Goal: Transaction & Acquisition: Purchase product/service

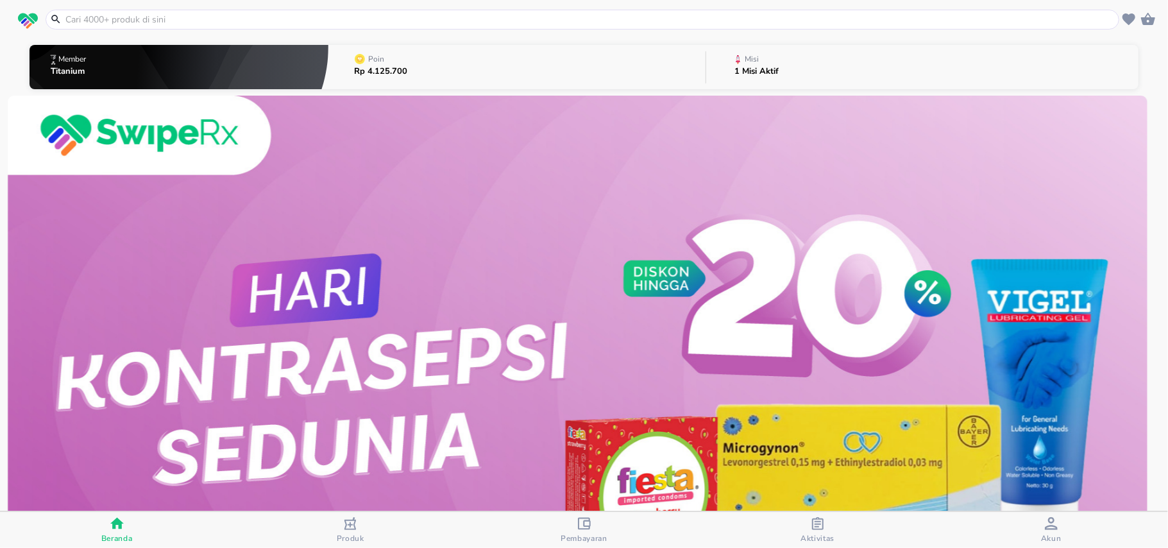
click at [432, 22] on input "text" at bounding box center [590, 19] width 1052 height 13
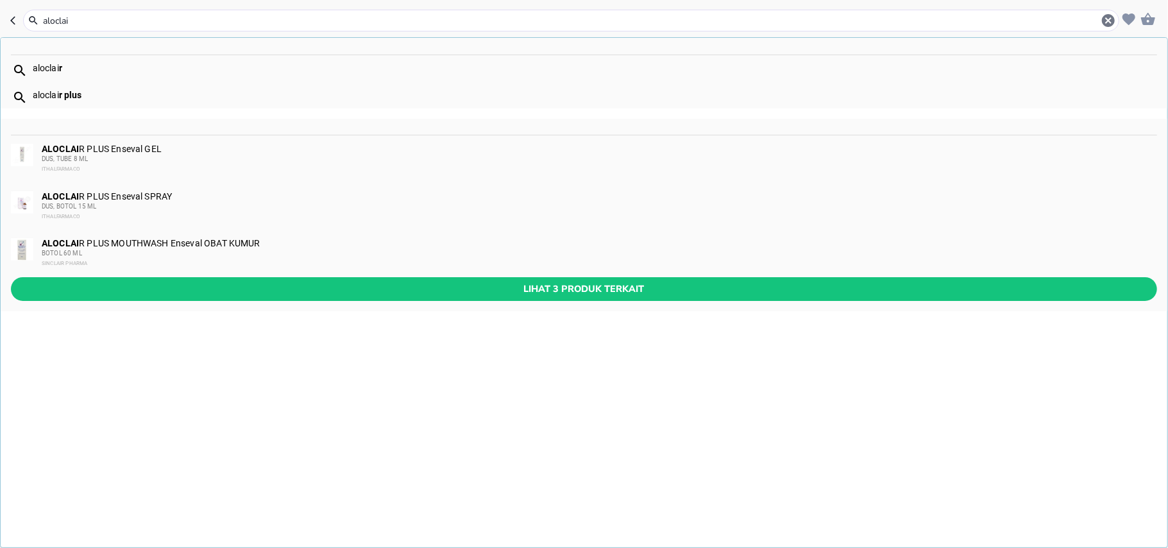
type input "aloclair"
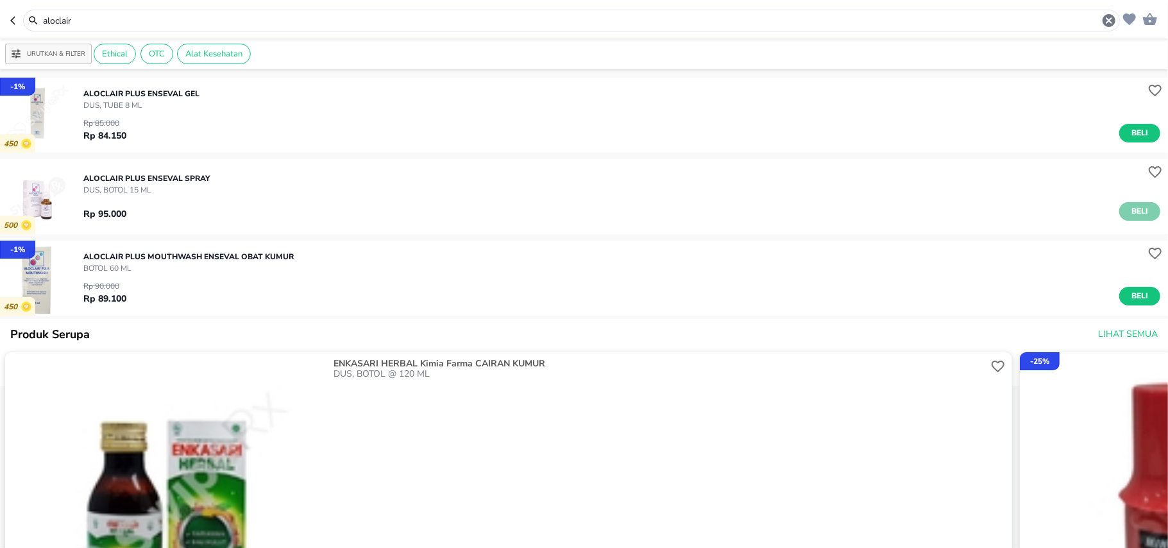
click at [1129, 216] on span "Beli" at bounding box center [1140, 211] width 22 height 13
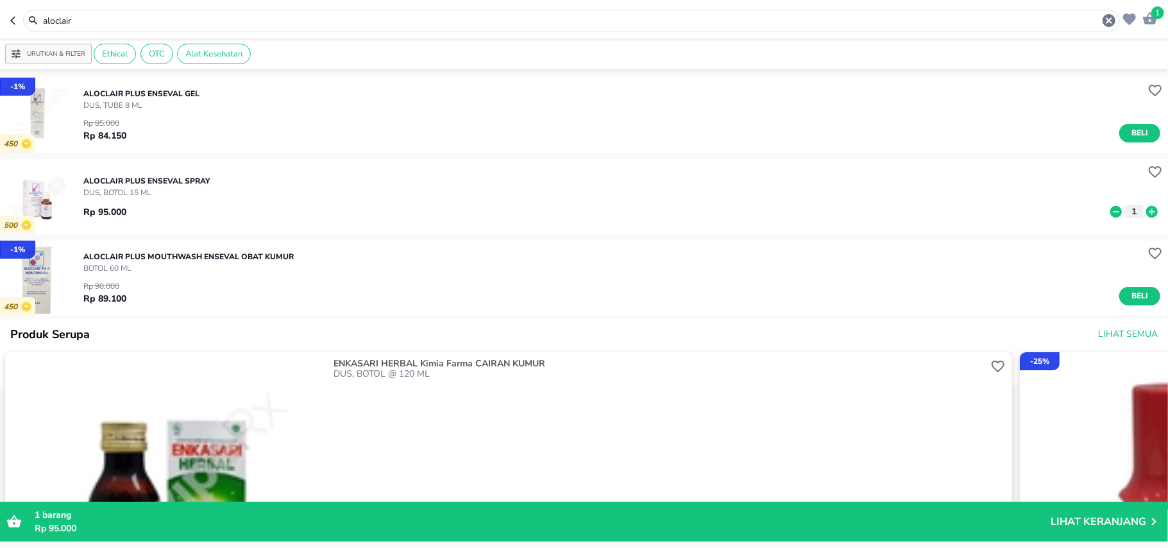
click at [224, 17] on input "aloclair" at bounding box center [572, 20] width 1060 height 13
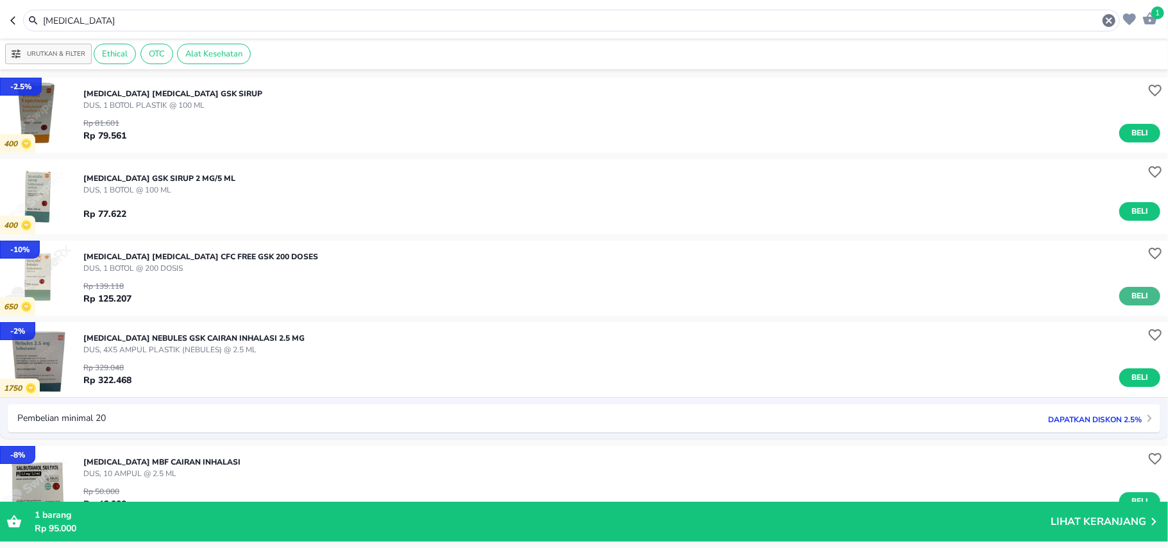
click at [1136, 291] on span "Beli" at bounding box center [1140, 295] width 22 height 13
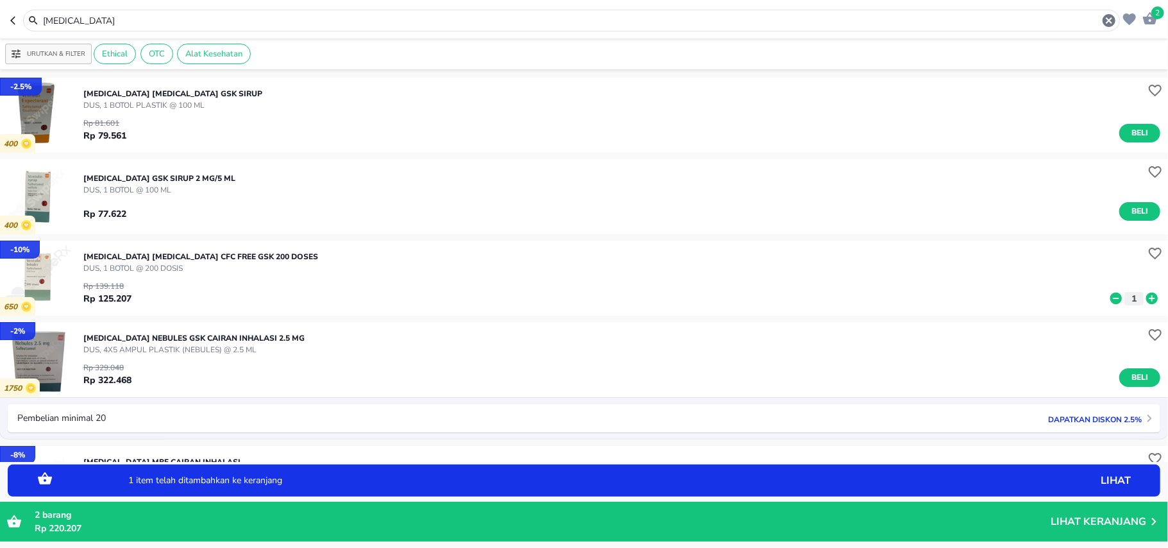
click at [1144, 291] on icon at bounding box center [1152, 298] width 17 height 14
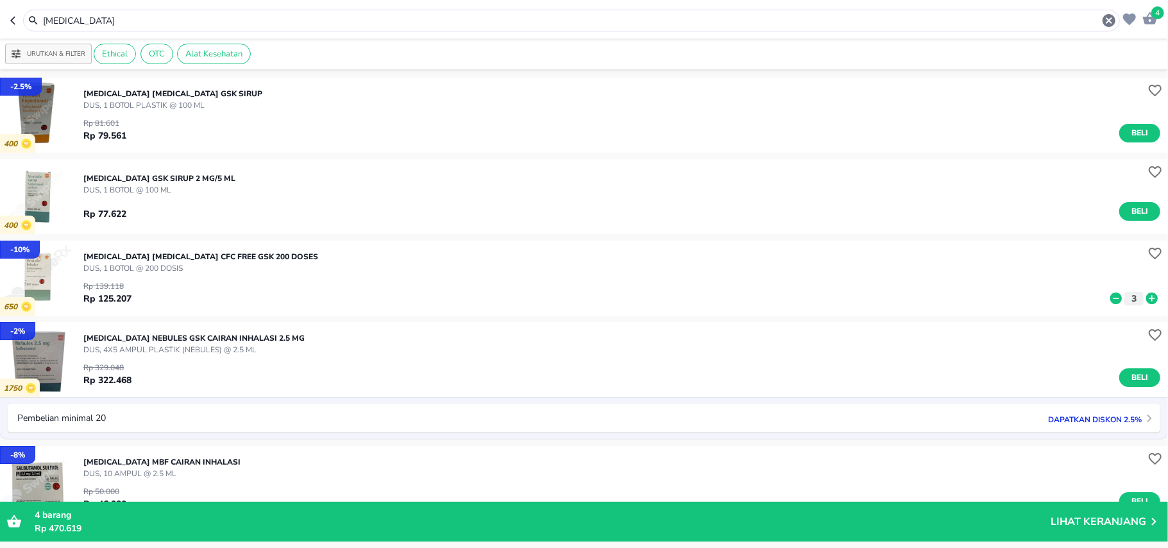
click at [67, 24] on input "ventolin" at bounding box center [572, 20] width 1060 height 13
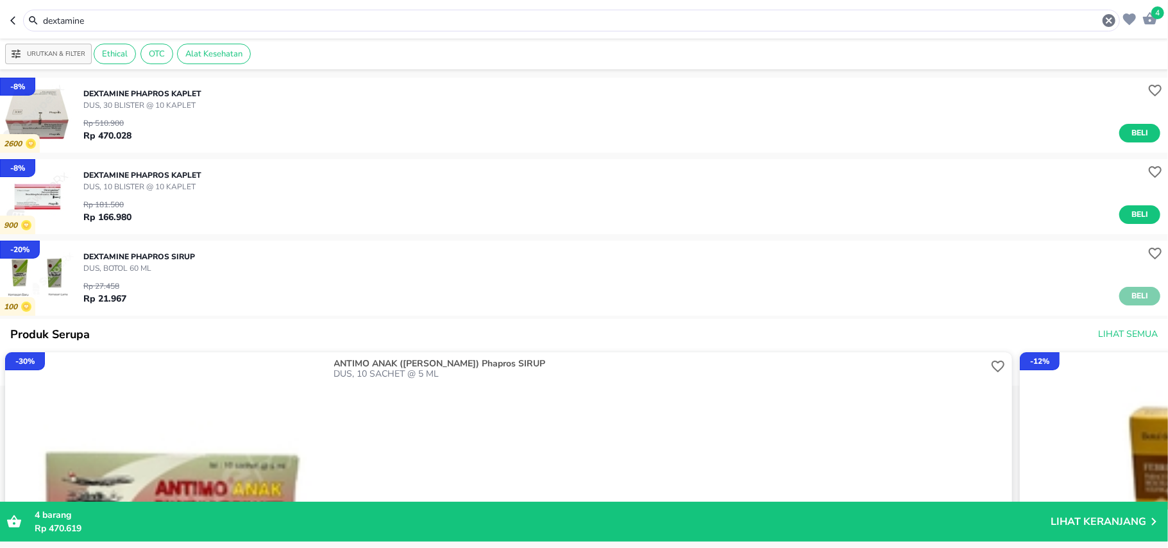
click at [1129, 298] on span "Beli" at bounding box center [1140, 295] width 22 height 13
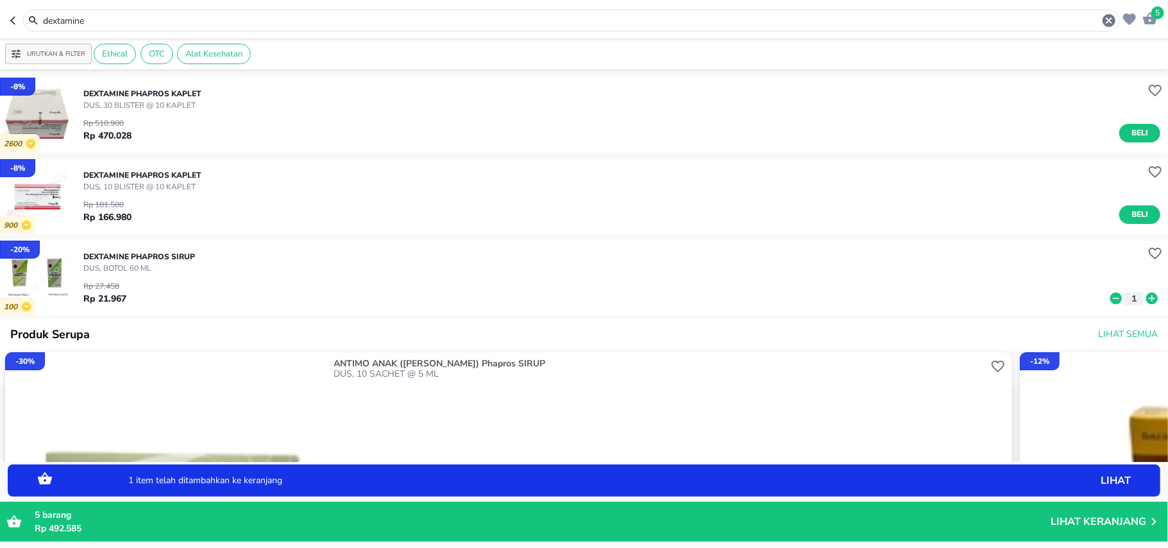
click at [1144, 298] on icon at bounding box center [1152, 298] width 17 height 14
click at [1091, 304] on div "Rp 27.458 Rp 21.967 3" at bounding box center [621, 289] width 1077 height 31
click at [1110, 300] on icon at bounding box center [1116, 298] width 12 height 12
click at [221, 19] on input "dextamine" at bounding box center [572, 20] width 1060 height 13
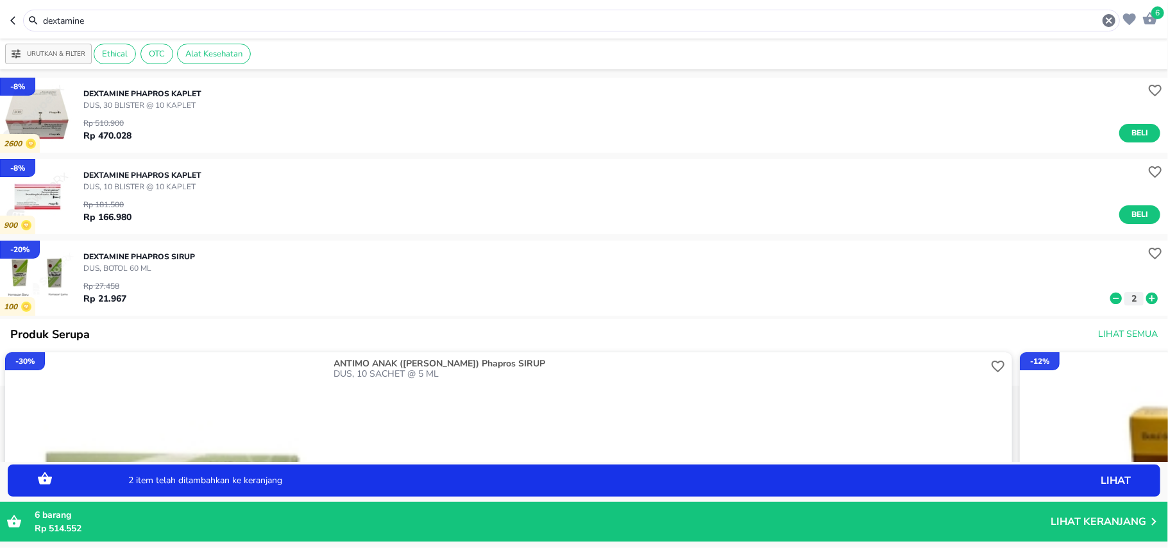
click at [221, 19] on input "dextamine" at bounding box center [572, 20] width 1060 height 13
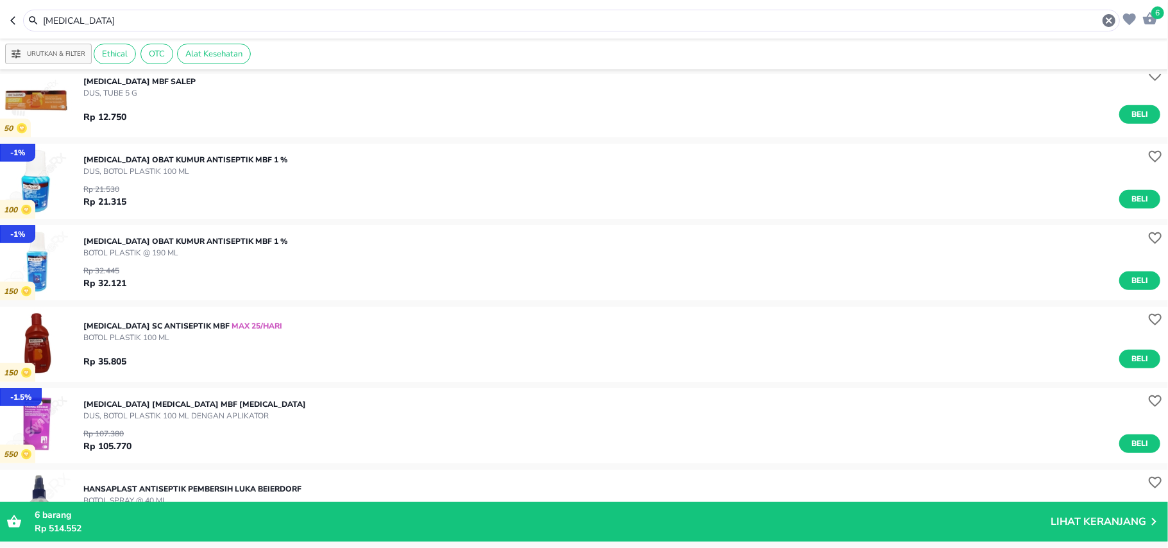
scroll to position [598, 0]
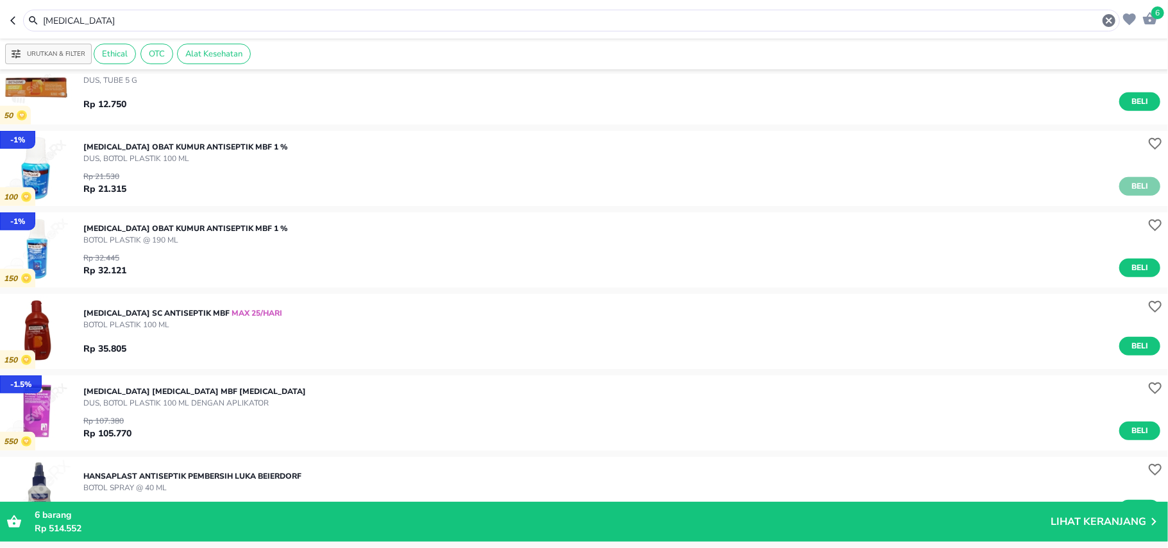
click at [1129, 187] on span "Beli" at bounding box center [1140, 186] width 22 height 13
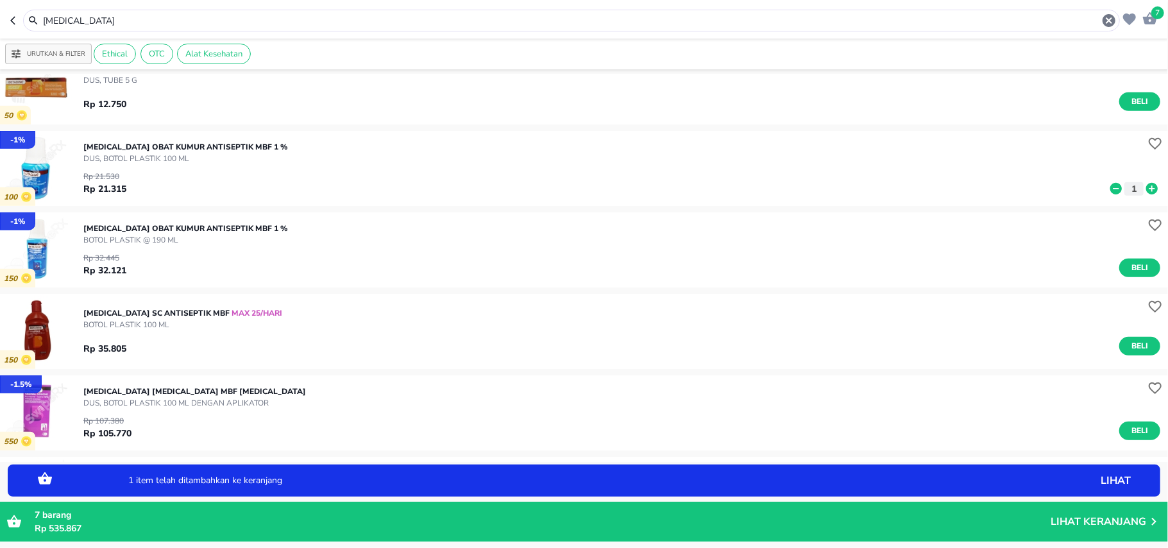
click at [1146, 189] on icon at bounding box center [1152, 189] width 12 height 12
click at [74, 21] on input "betadine" at bounding box center [572, 20] width 1060 height 13
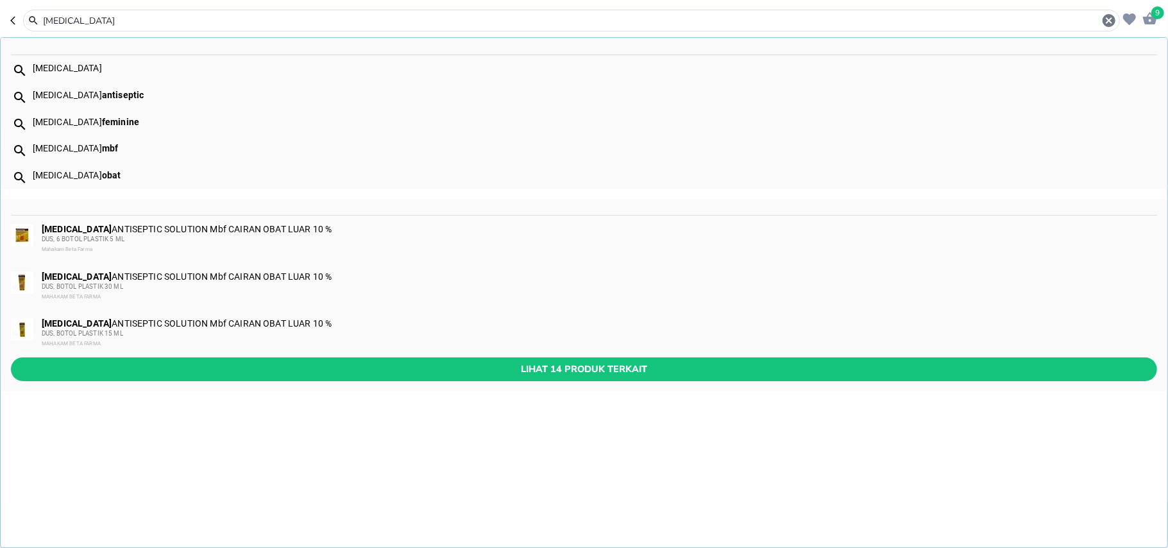
click at [74, 21] on input "betadine" at bounding box center [572, 20] width 1060 height 13
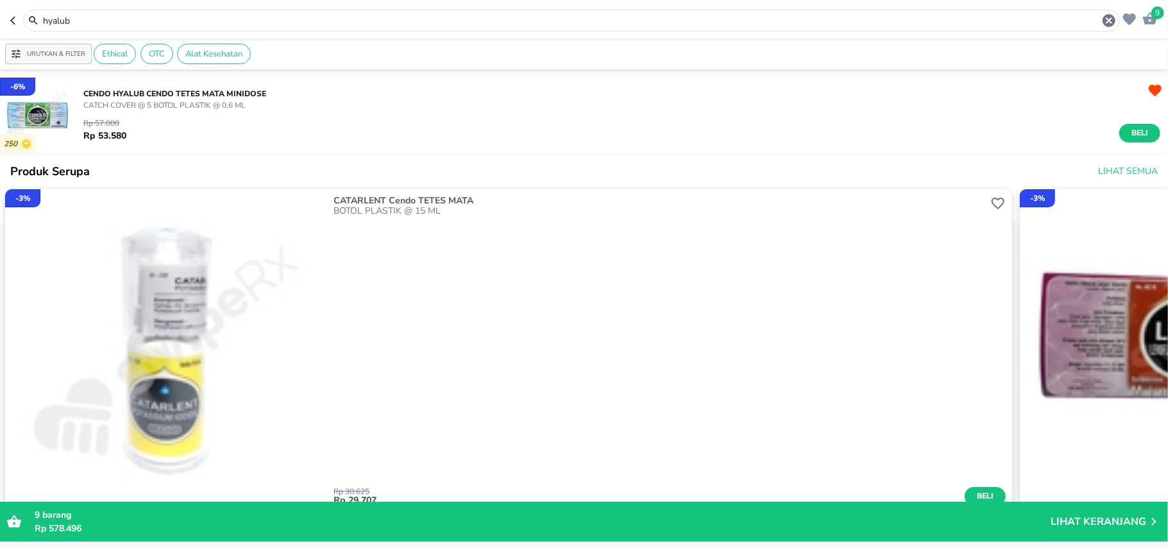
click at [34, 21] on icon at bounding box center [33, 20] width 8 height 8
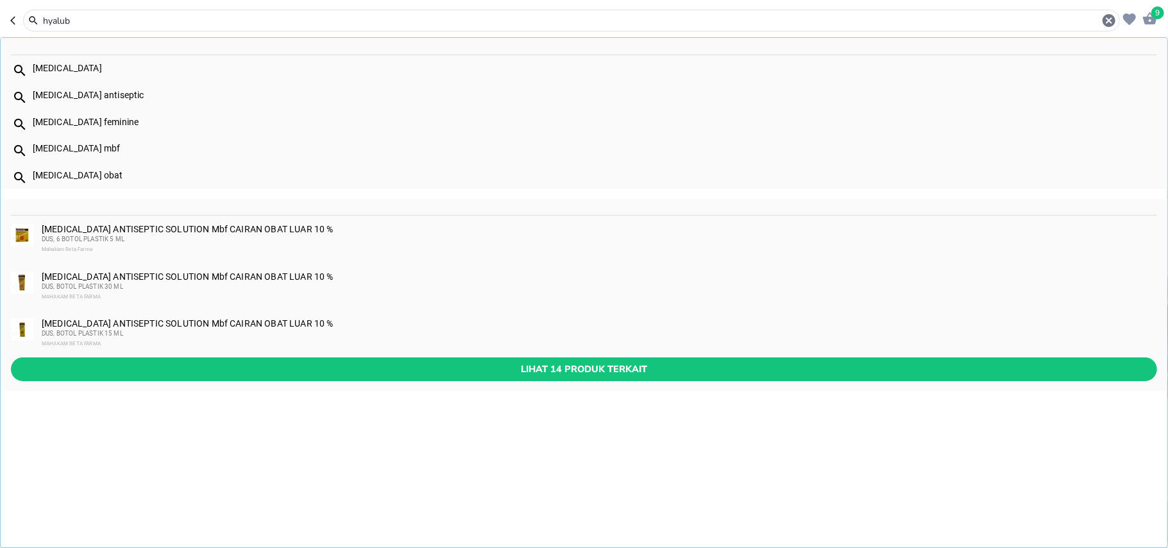
click at [51, 19] on input "hyalub" at bounding box center [572, 20] width 1060 height 13
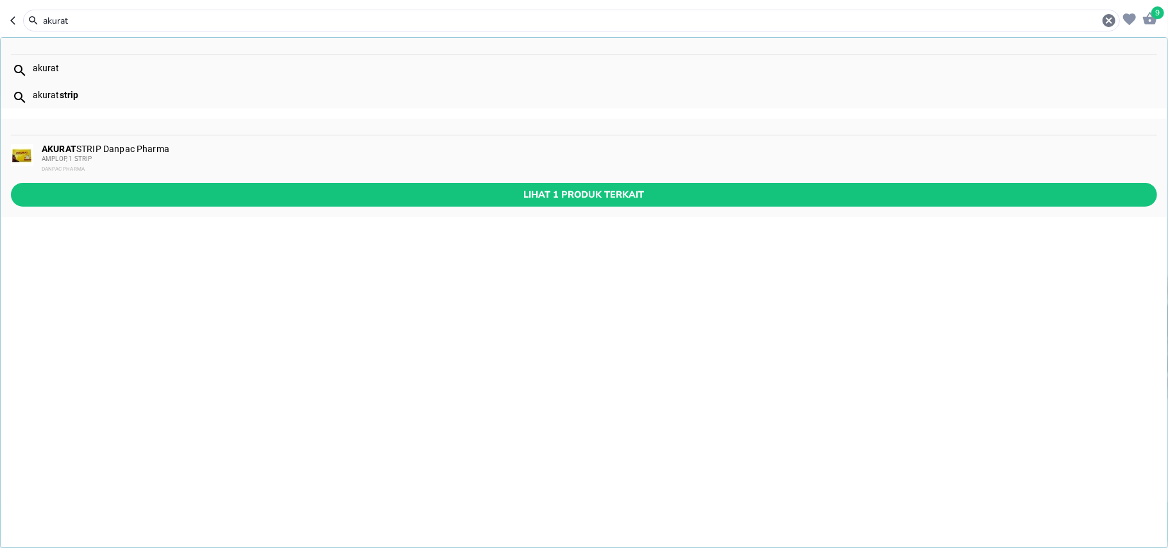
type input "akurat"
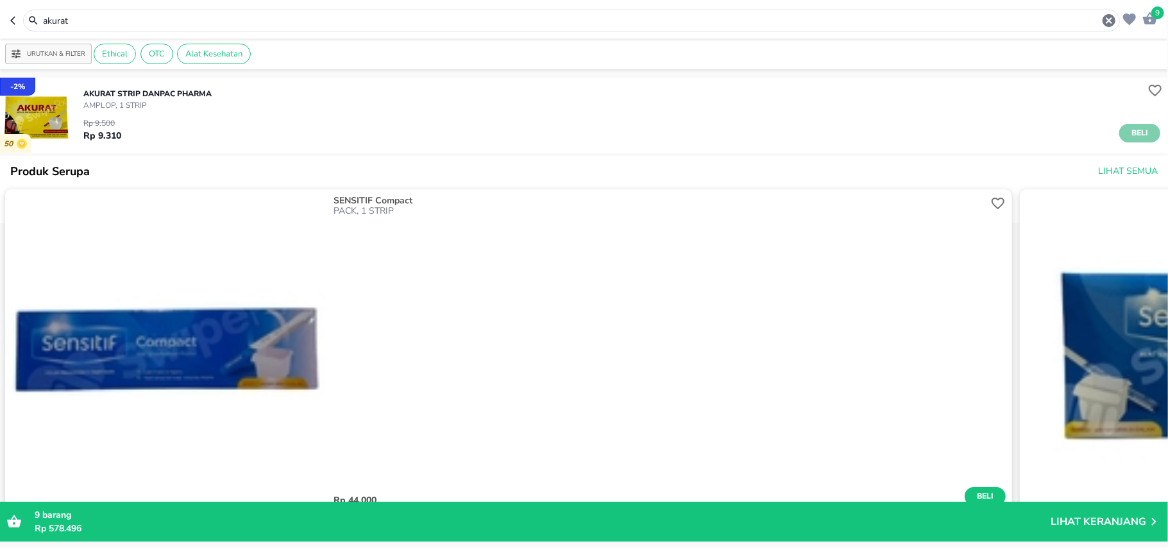
click at [1132, 134] on span "Beli" at bounding box center [1140, 132] width 22 height 13
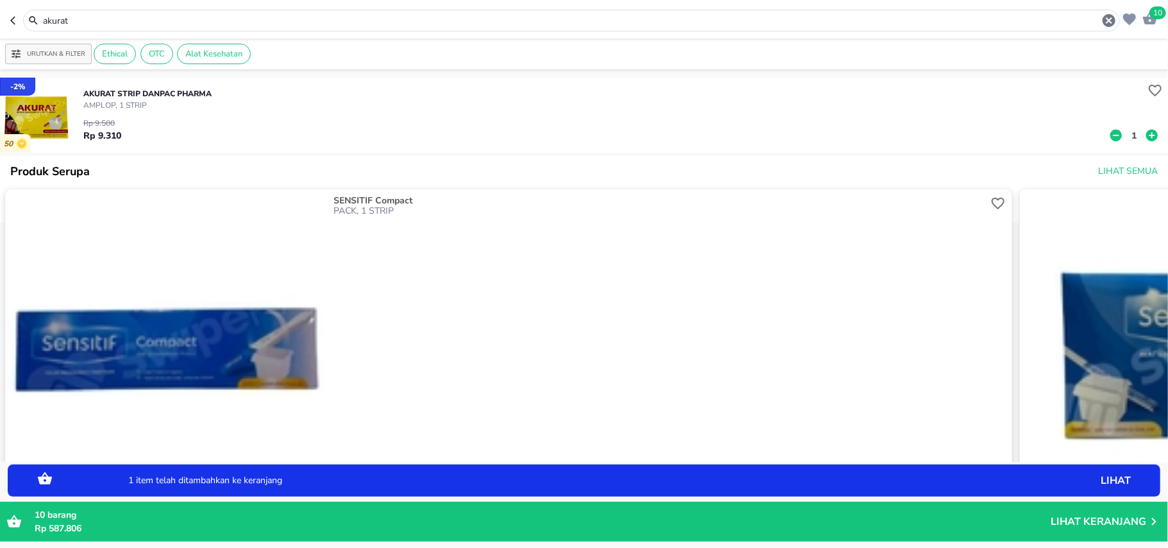
click at [1129, 133] on button "1" at bounding box center [1133, 135] width 19 height 13
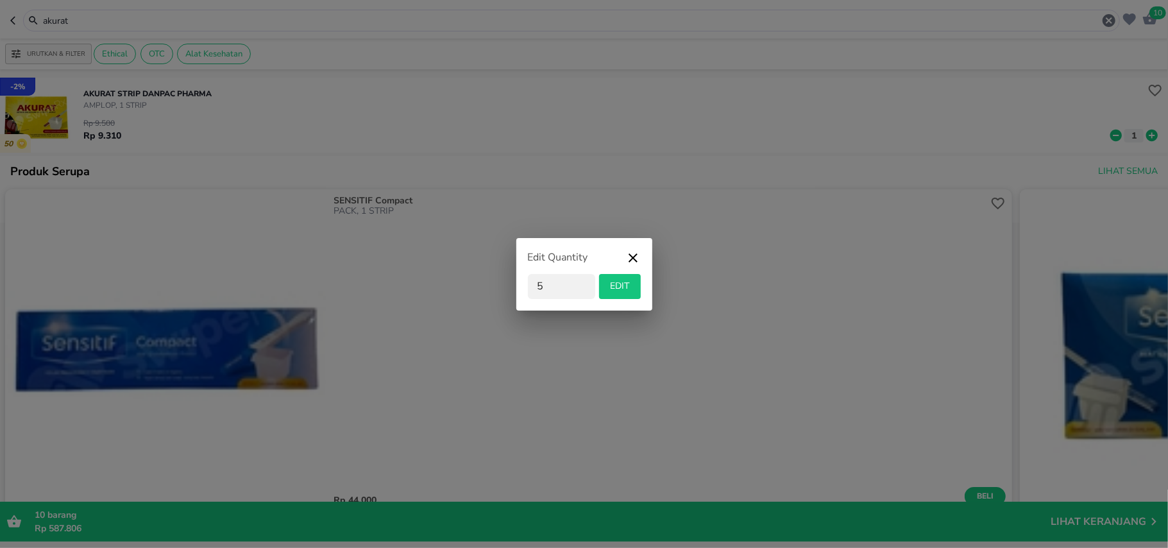
type input "5"
click at [604, 290] on span "EDIT" at bounding box center [619, 286] width 31 height 16
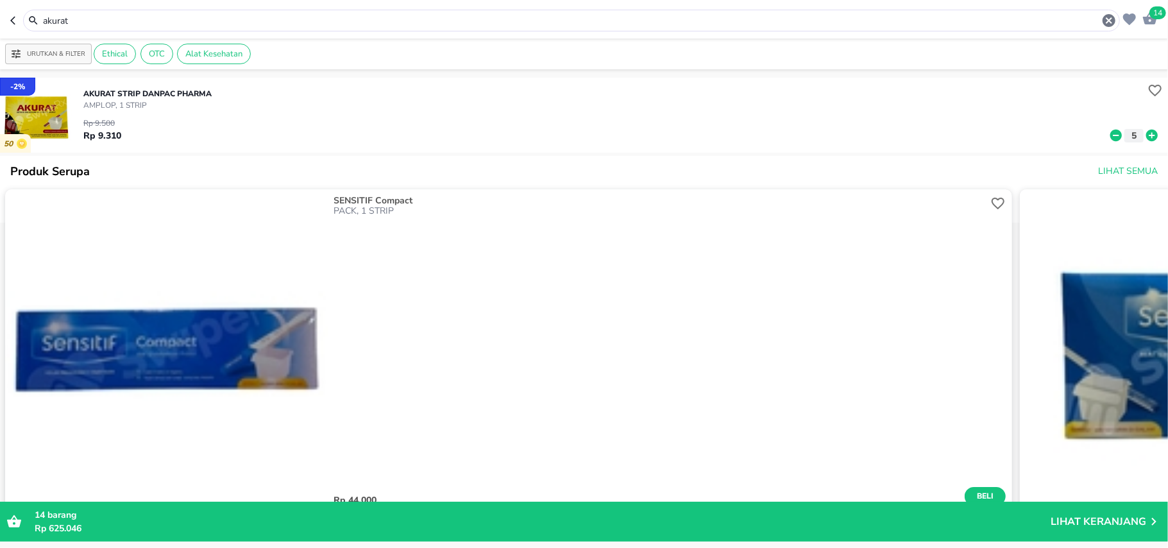
click at [78, 22] on input "akurat" at bounding box center [572, 20] width 1060 height 13
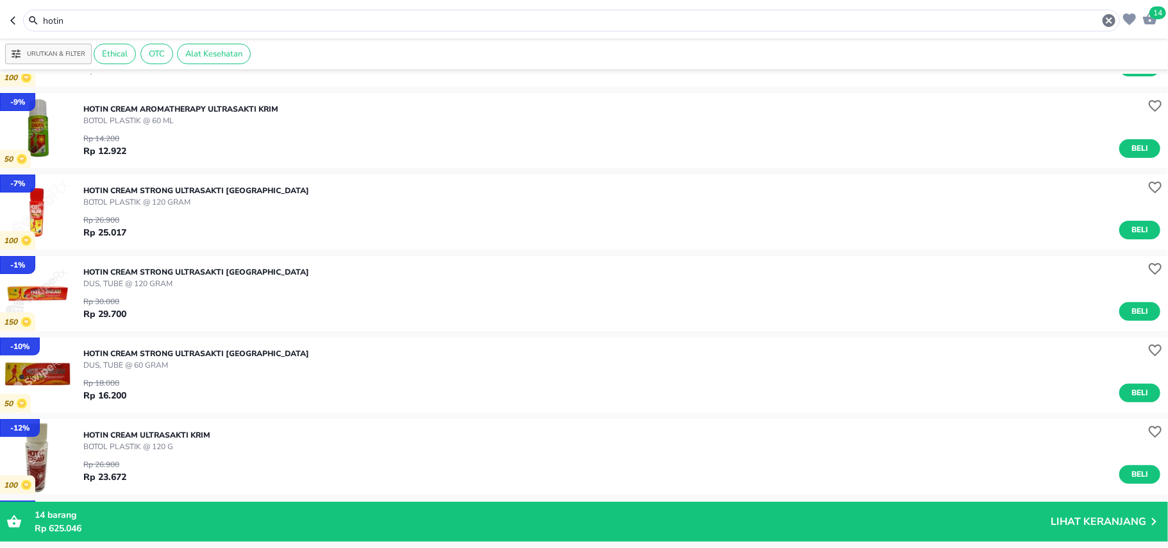
scroll to position [257, 0]
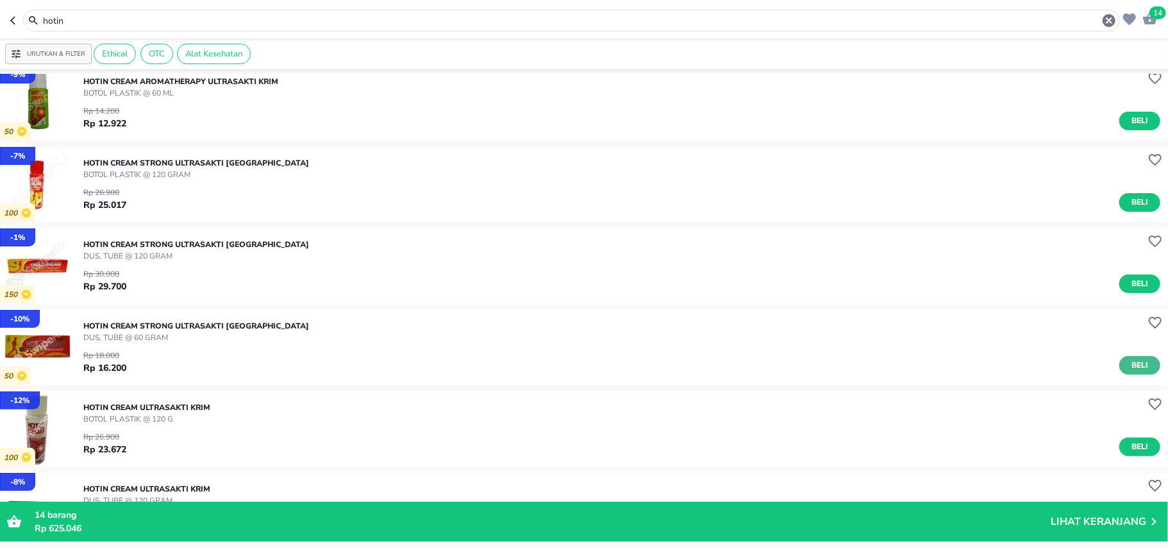
click at [1119, 372] on button "Beli" at bounding box center [1139, 365] width 41 height 19
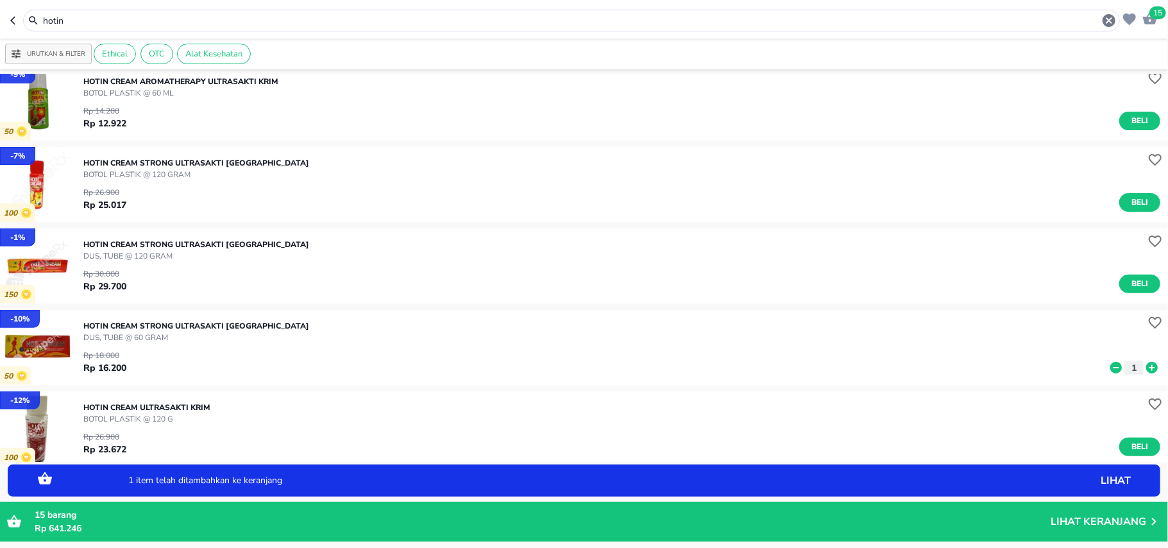
click at [1146, 364] on icon at bounding box center [1152, 368] width 12 height 12
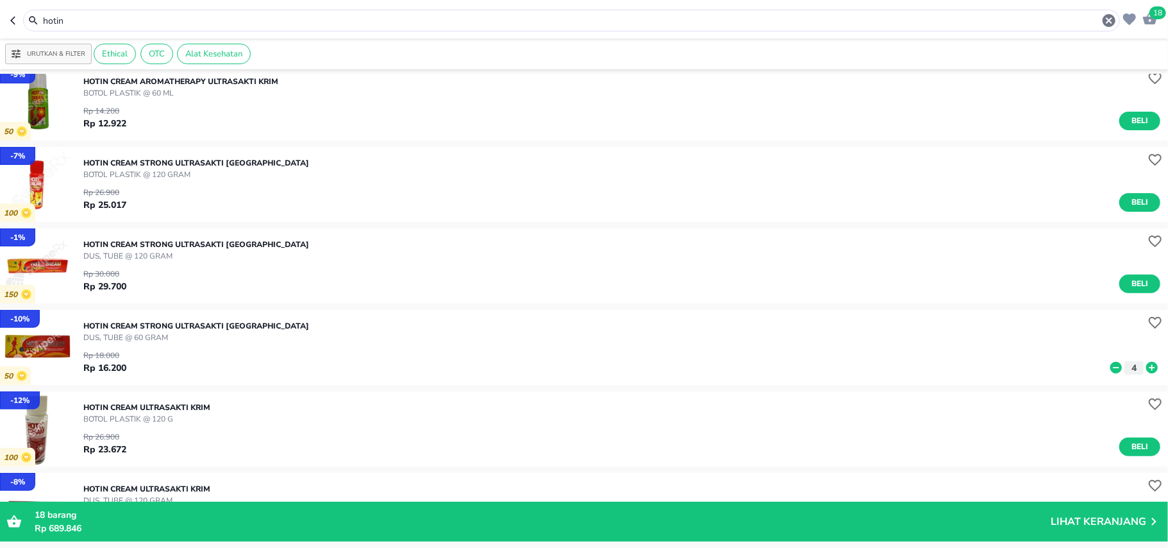
click at [96, 24] on input "hotin" at bounding box center [572, 20] width 1060 height 13
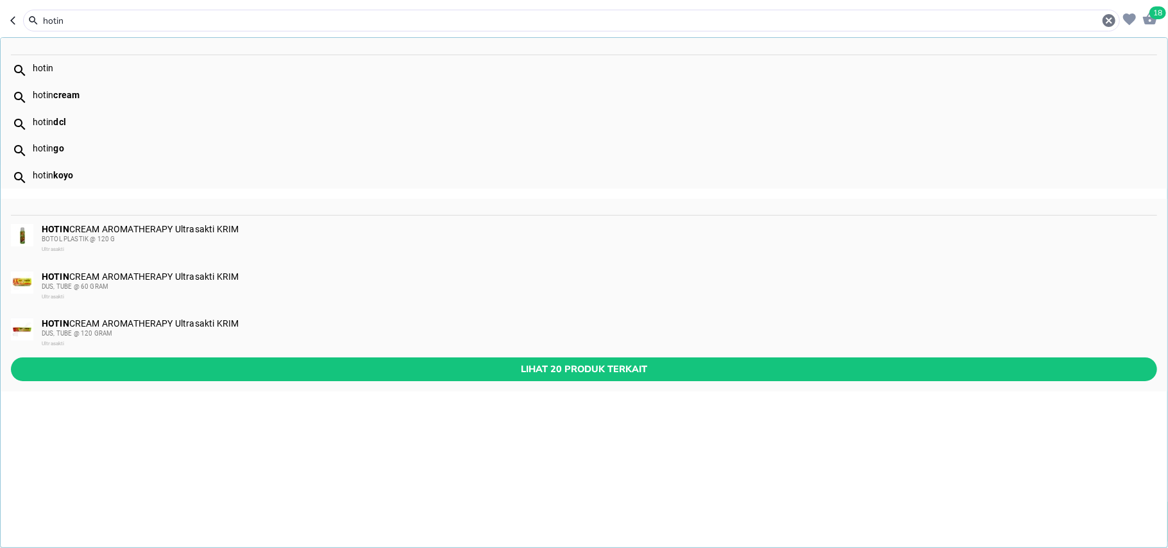
click at [96, 24] on input "hotin" at bounding box center [572, 20] width 1060 height 13
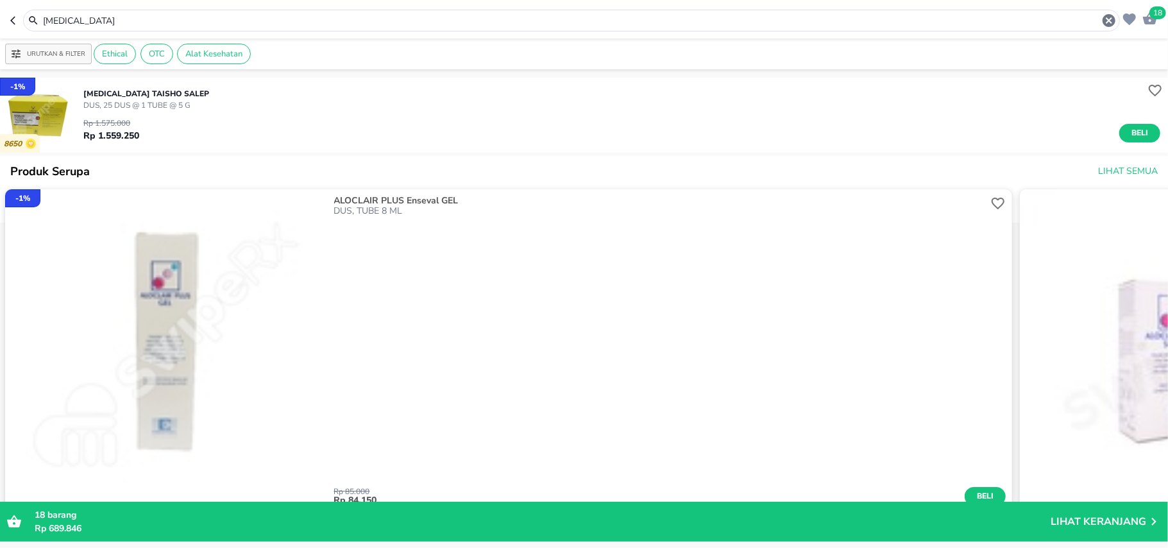
click at [54, 18] on input "kenalog" at bounding box center [572, 20] width 1060 height 13
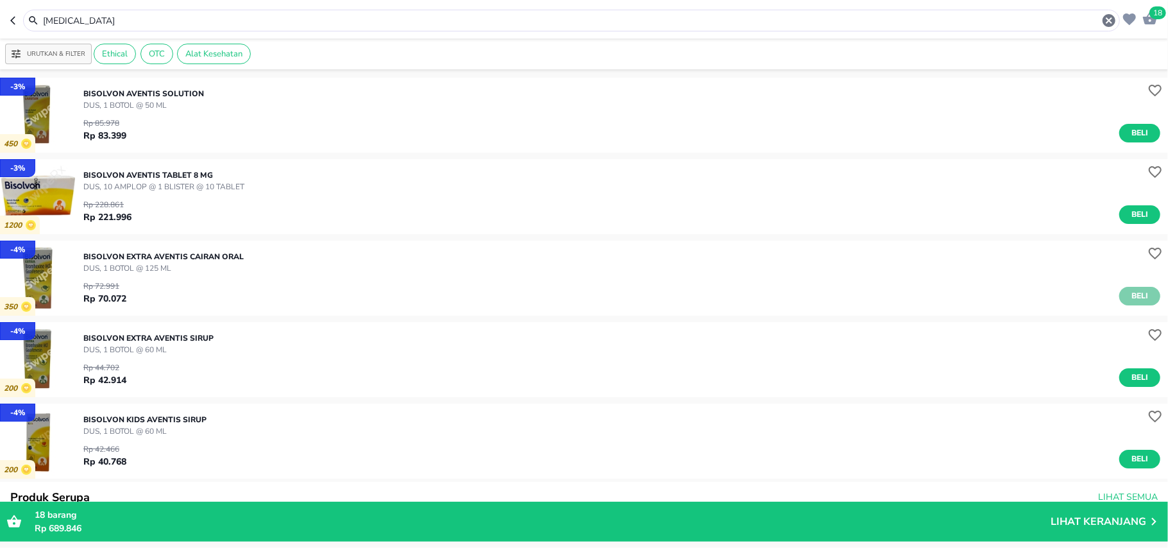
click at [1132, 299] on span "Beli" at bounding box center [1140, 295] width 22 height 13
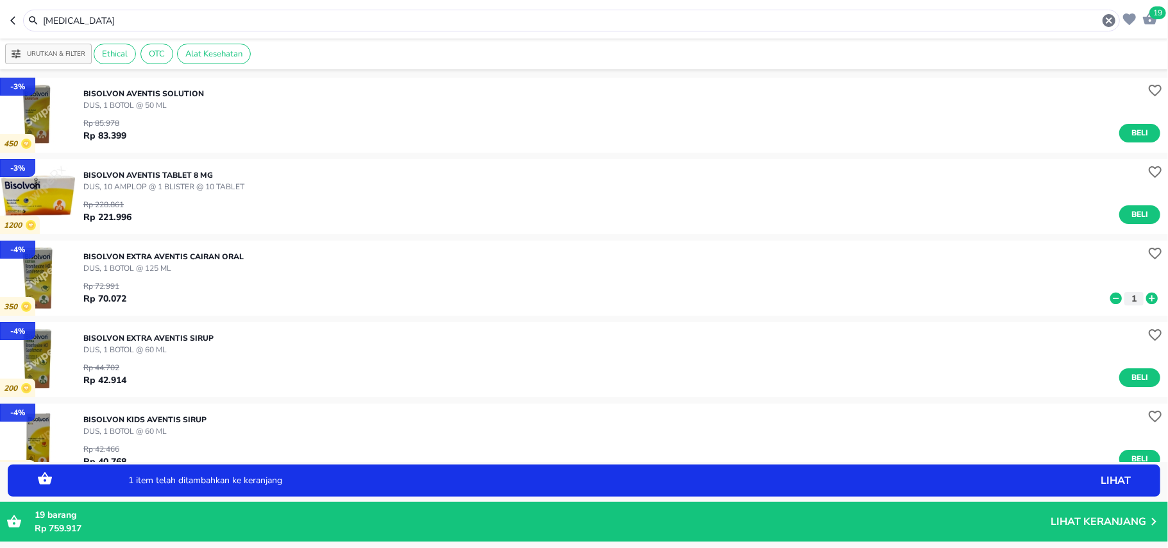
scroll to position [85, 0]
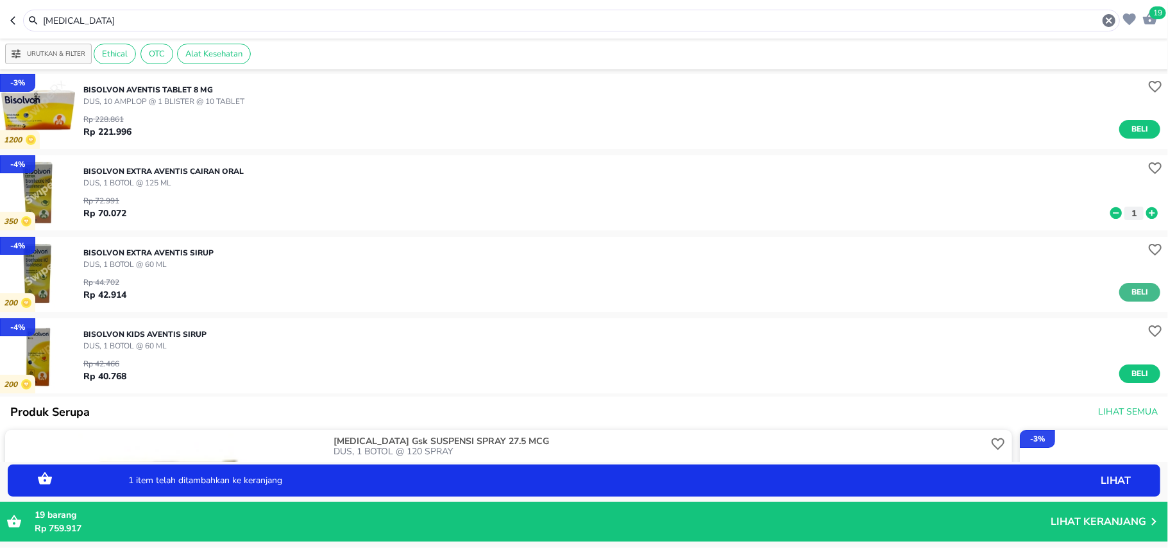
click at [1140, 291] on button "Beli" at bounding box center [1139, 292] width 41 height 19
click at [1146, 291] on icon at bounding box center [1152, 295] width 12 height 12
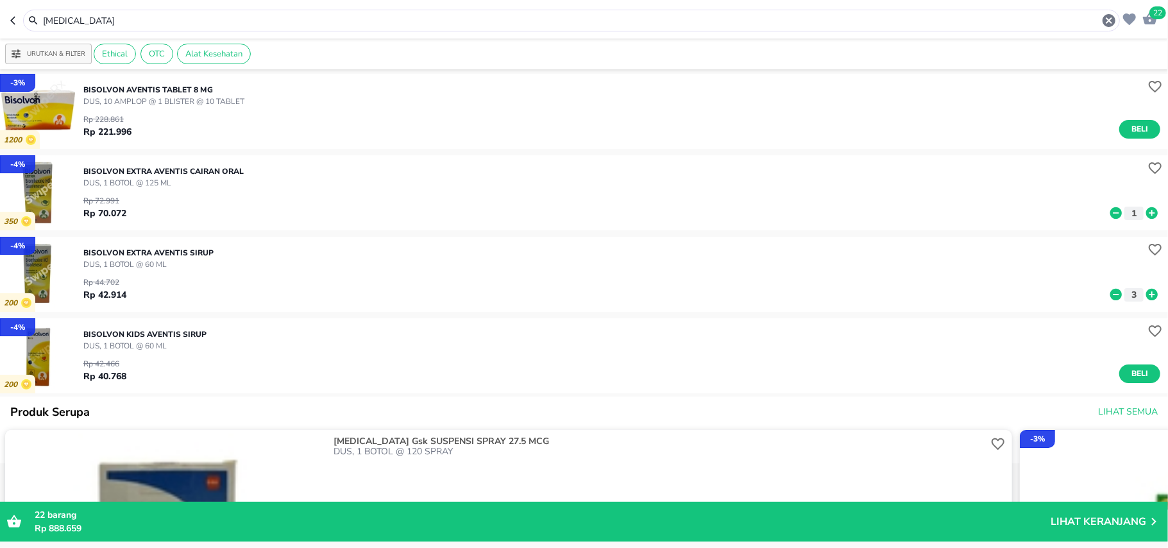
click at [74, 22] on input "bisolvon" at bounding box center [572, 20] width 1060 height 13
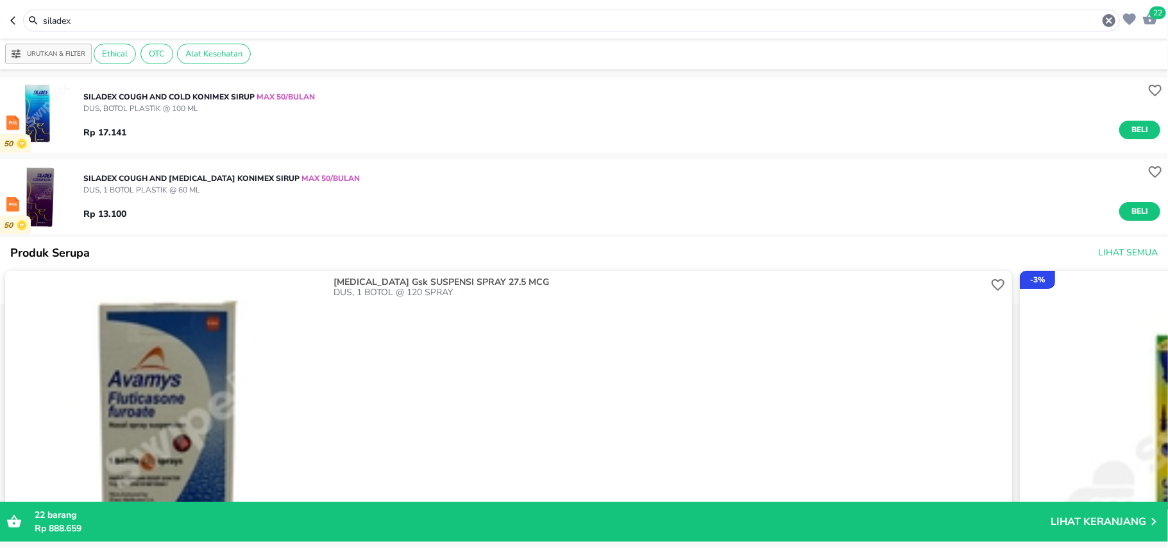
click at [74, 22] on input "siladex" at bounding box center [572, 20] width 1060 height 13
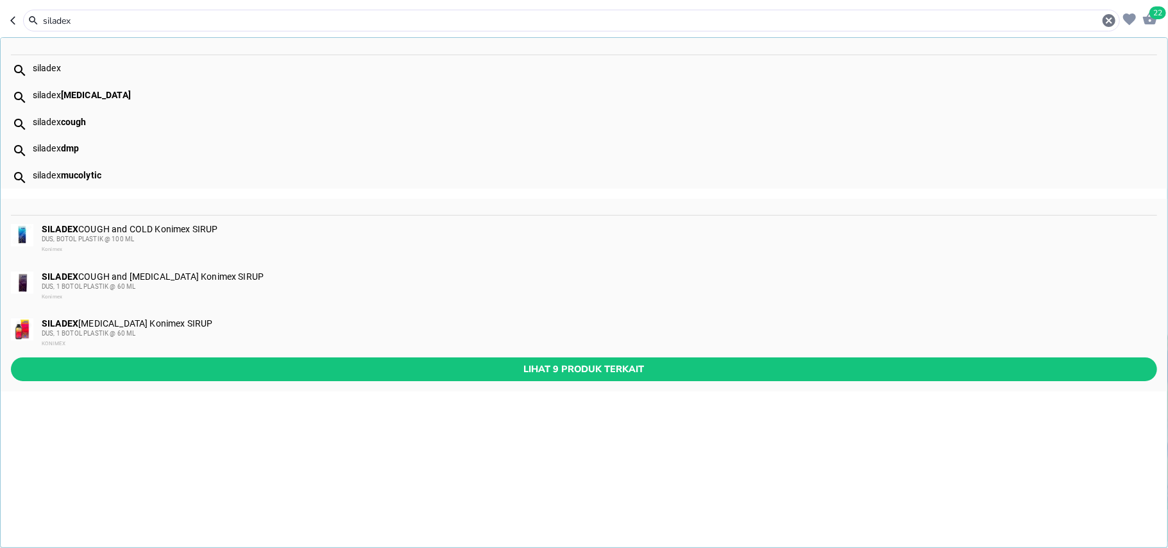
click at [74, 22] on input "siladex" at bounding box center [572, 20] width 1060 height 13
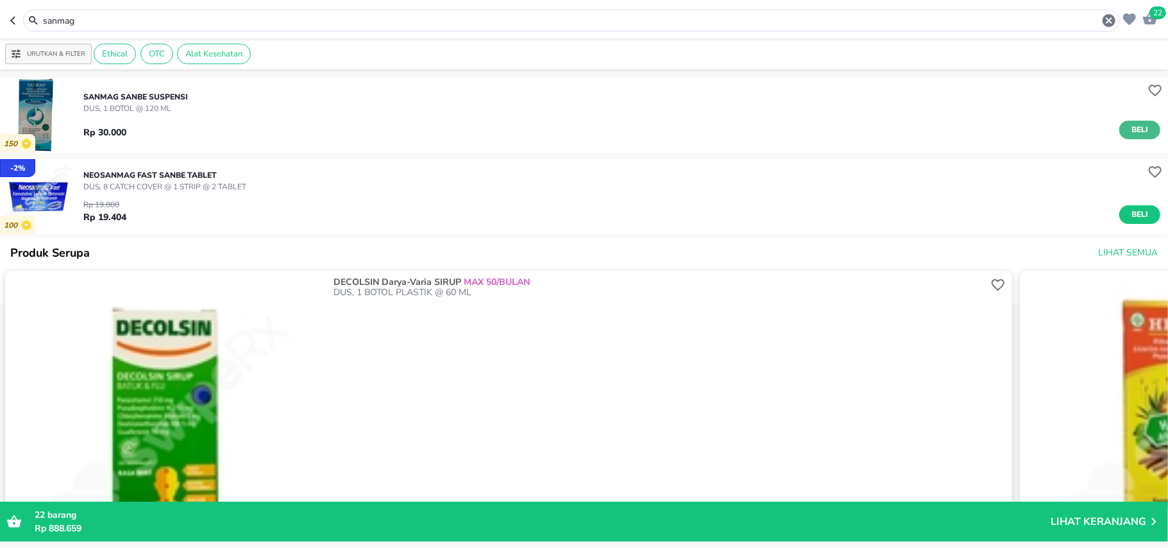
click at [1129, 135] on span "Beli" at bounding box center [1140, 129] width 22 height 13
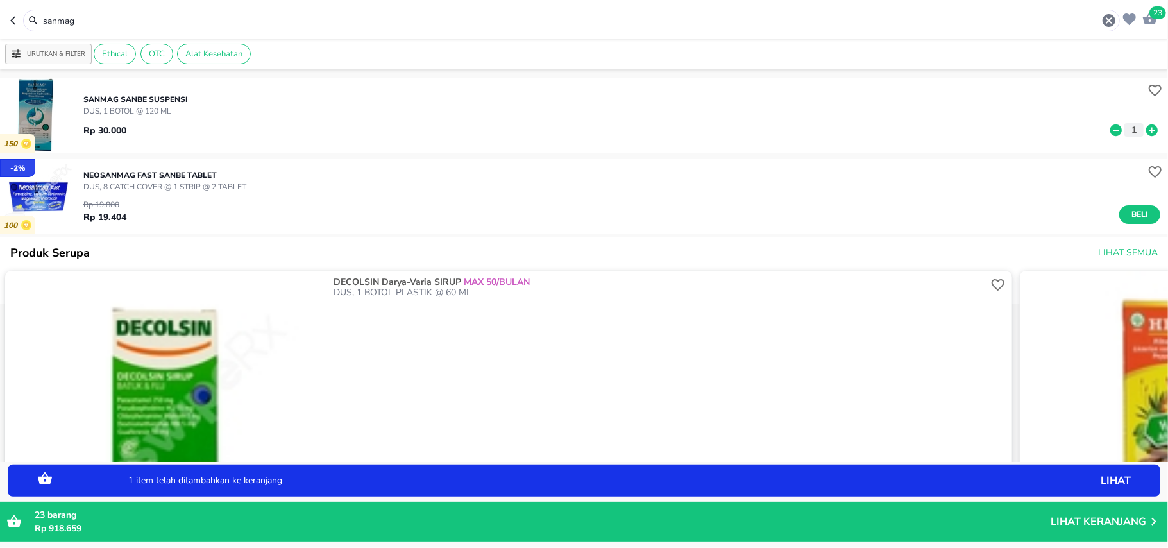
click at [65, 21] on input "sanmag" at bounding box center [572, 20] width 1060 height 13
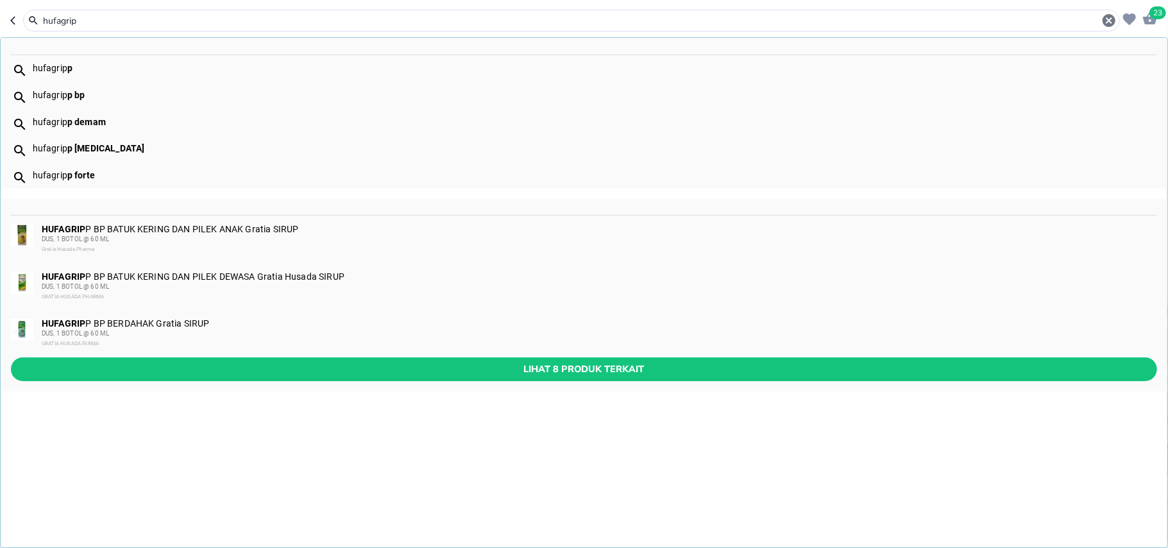
type input "hufagrip"
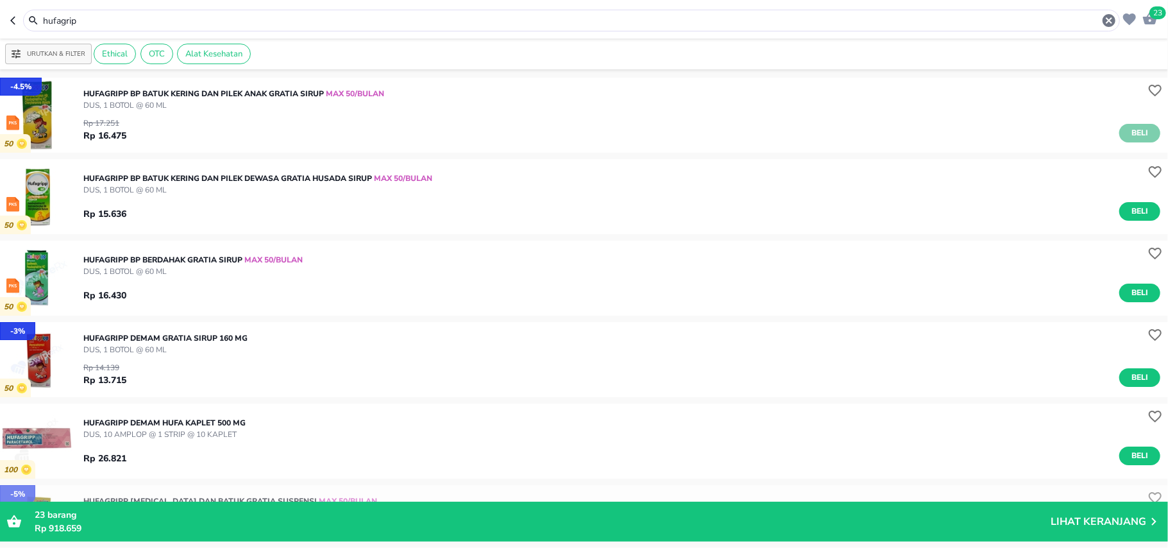
click at [1119, 134] on button "Beli" at bounding box center [1139, 133] width 41 height 19
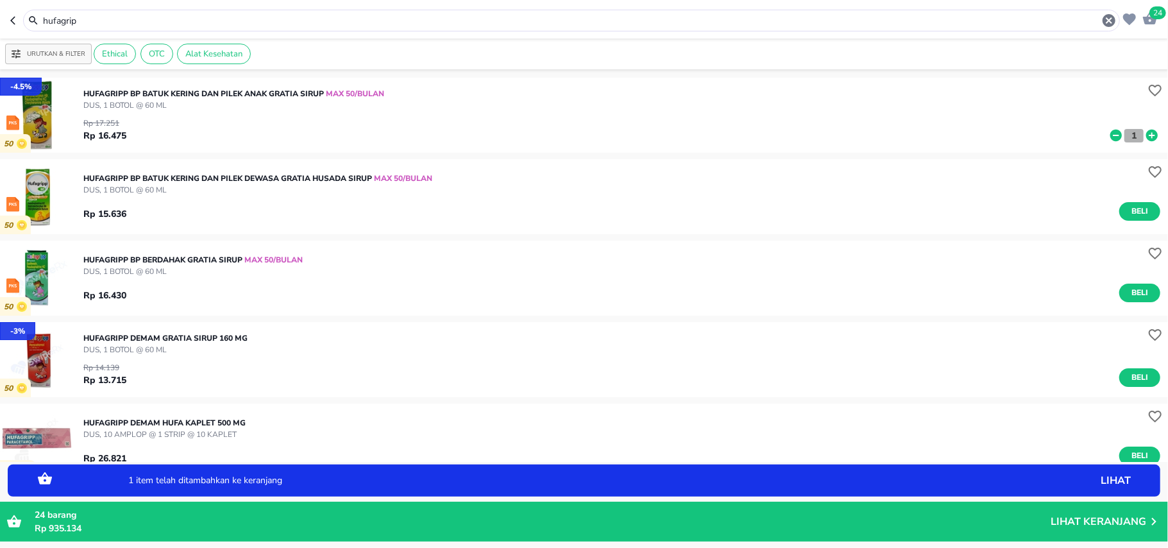
click at [1128, 134] on p "1" at bounding box center [1134, 135] width 12 height 13
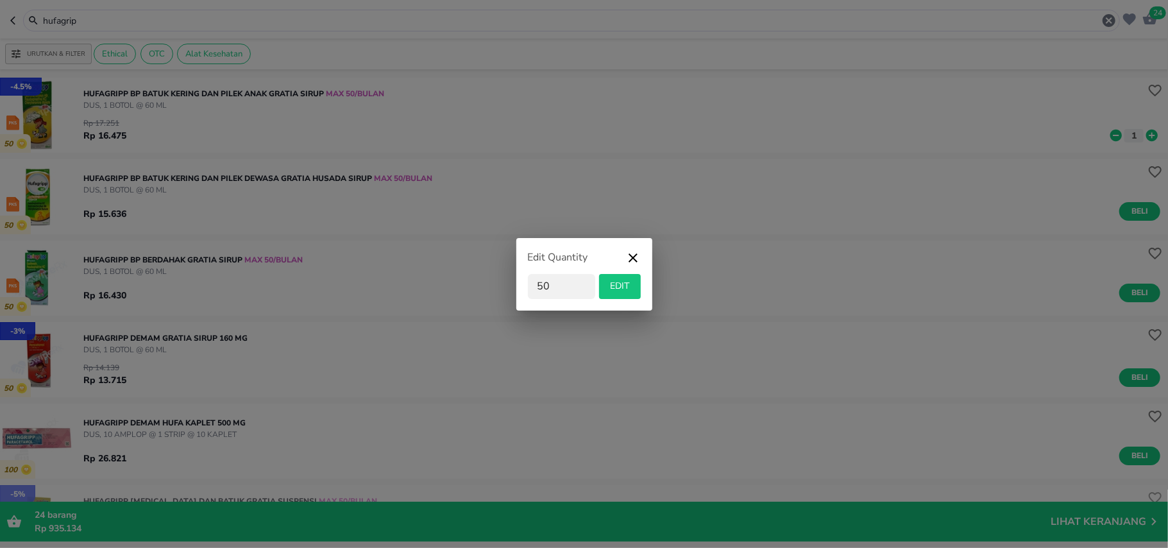
type input "50"
click at [614, 281] on span "EDIT" at bounding box center [619, 286] width 31 height 16
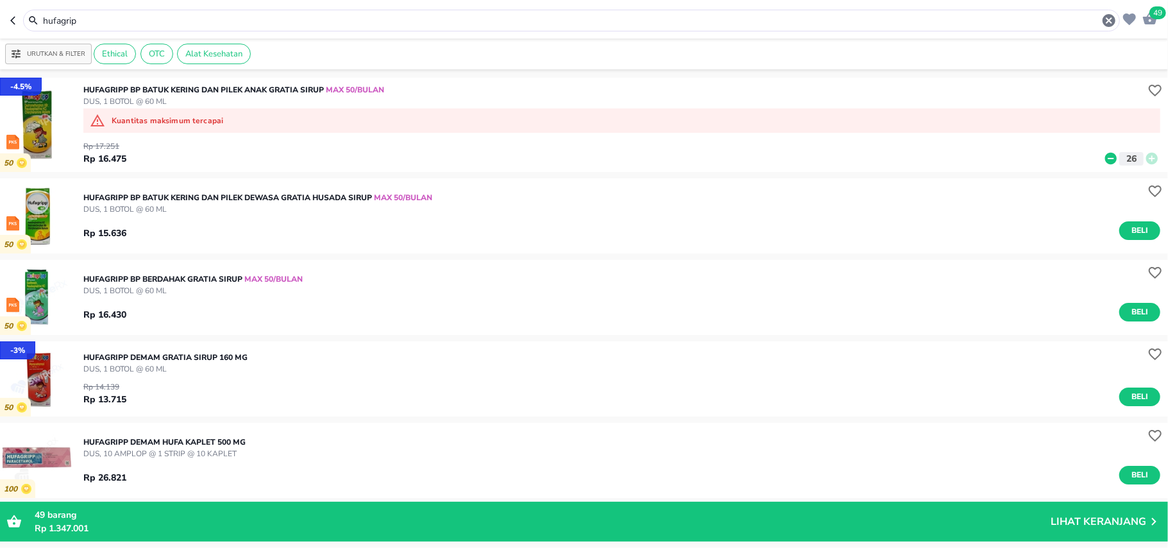
click at [1120, 301] on div "Rp 16.430 Beli" at bounding box center [621, 308] width 1077 height 25
click at [1129, 308] on span "Beli" at bounding box center [1140, 311] width 22 height 13
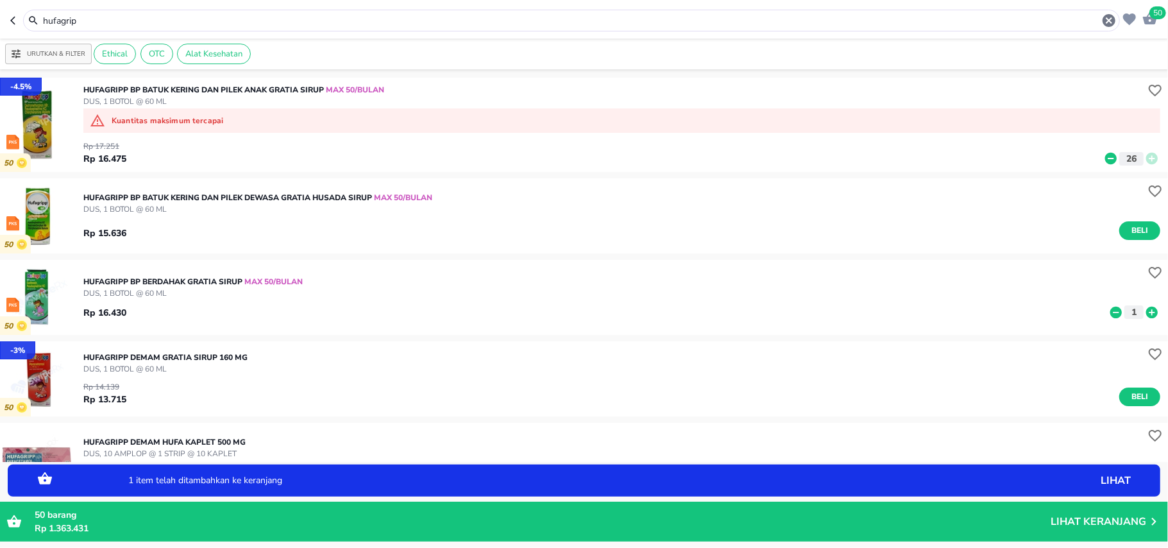
click at [1128, 308] on p "1" at bounding box center [1134, 311] width 12 height 13
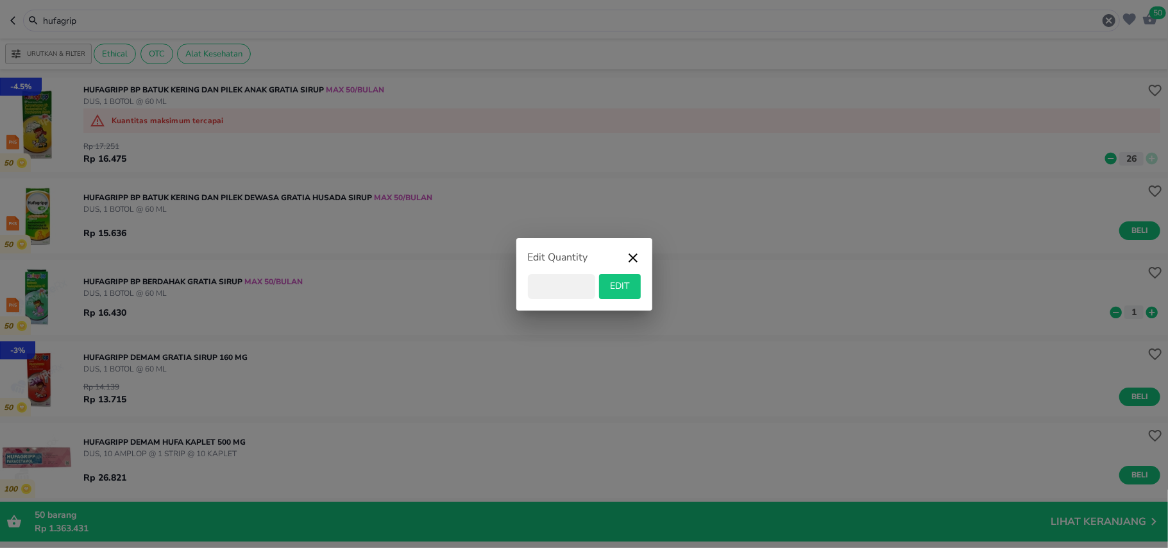
type input "6"
type input "50"
click at [613, 288] on span "EDIT" at bounding box center [619, 286] width 31 height 16
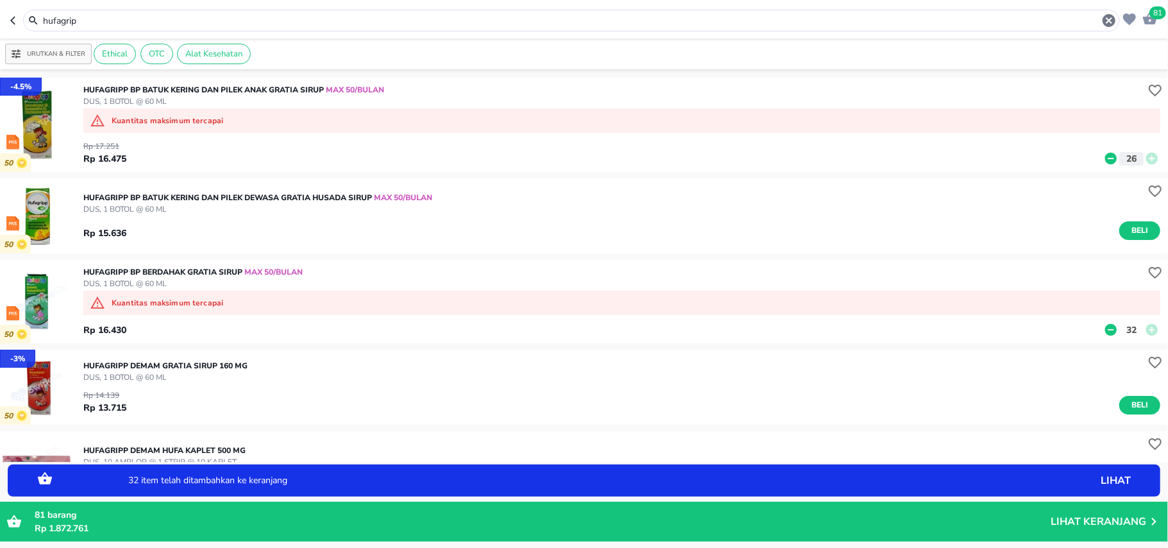
click at [1125, 330] on p "32" at bounding box center [1131, 329] width 17 height 13
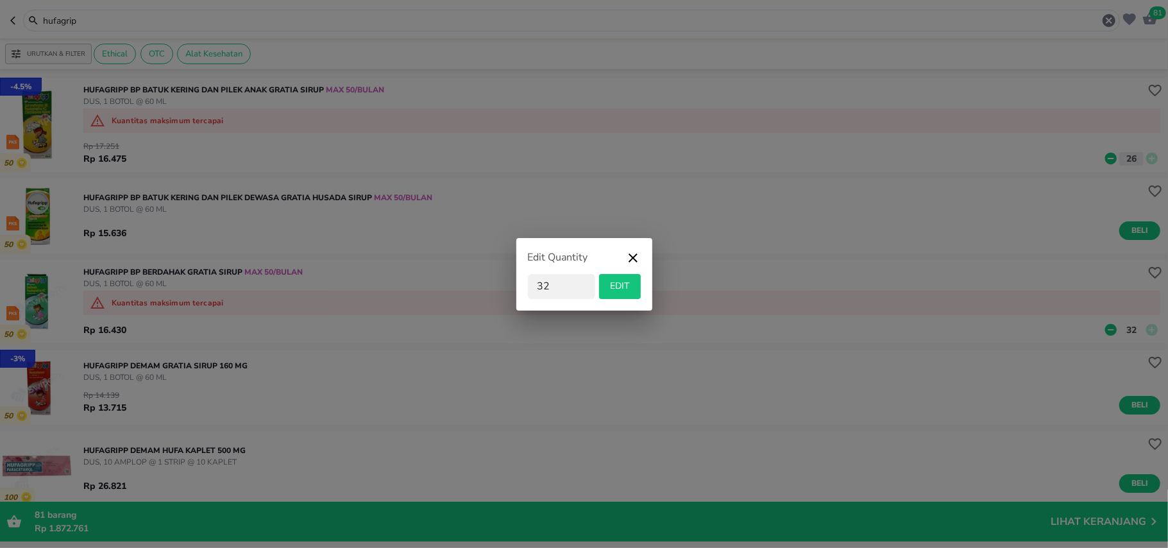
click at [1125, 330] on div "Edit Quantity 32 EDIT" at bounding box center [584, 274] width 1168 height 548
click at [573, 289] on input "32" at bounding box center [561, 286] width 67 height 25
click at [543, 281] on input "32" at bounding box center [561, 286] width 67 height 25
type input "12"
click at [608, 290] on span "EDIT" at bounding box center [619, 286] width 31 height 16
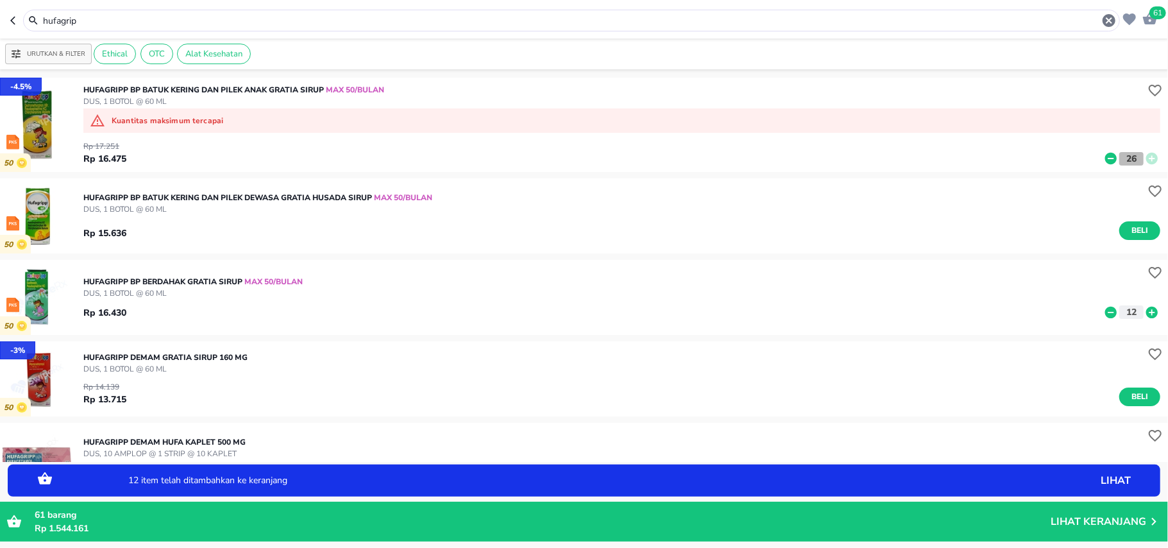
click at [1123, 155] on p "26" at bounding box center [1131, 158] width 17 height 13
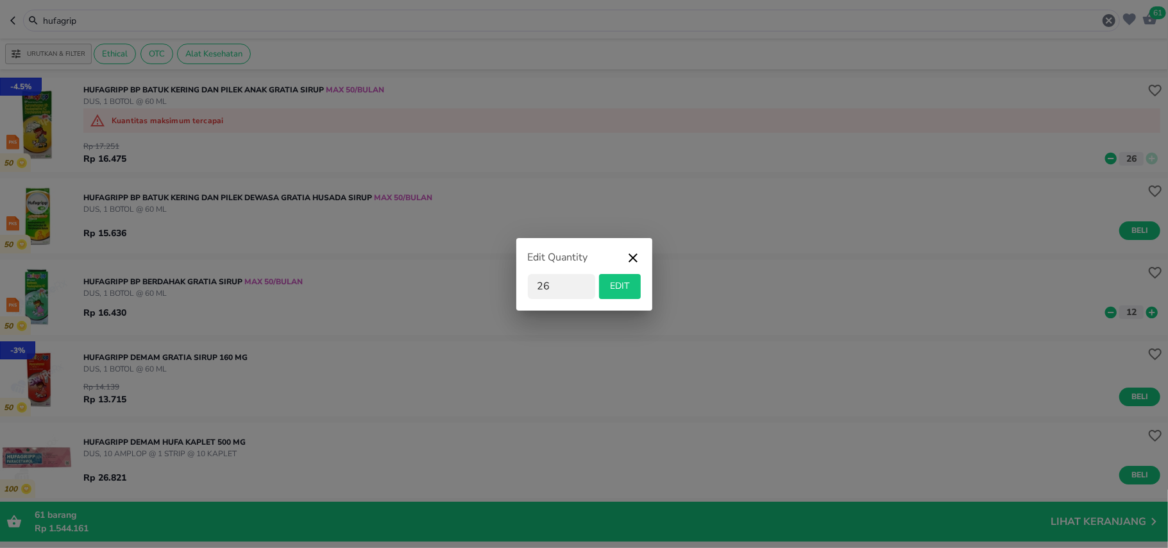
type input "2"
type input "12"
click at [614, 285] on span "EDIT" at bounding box center [619, 286] width 31 height 16
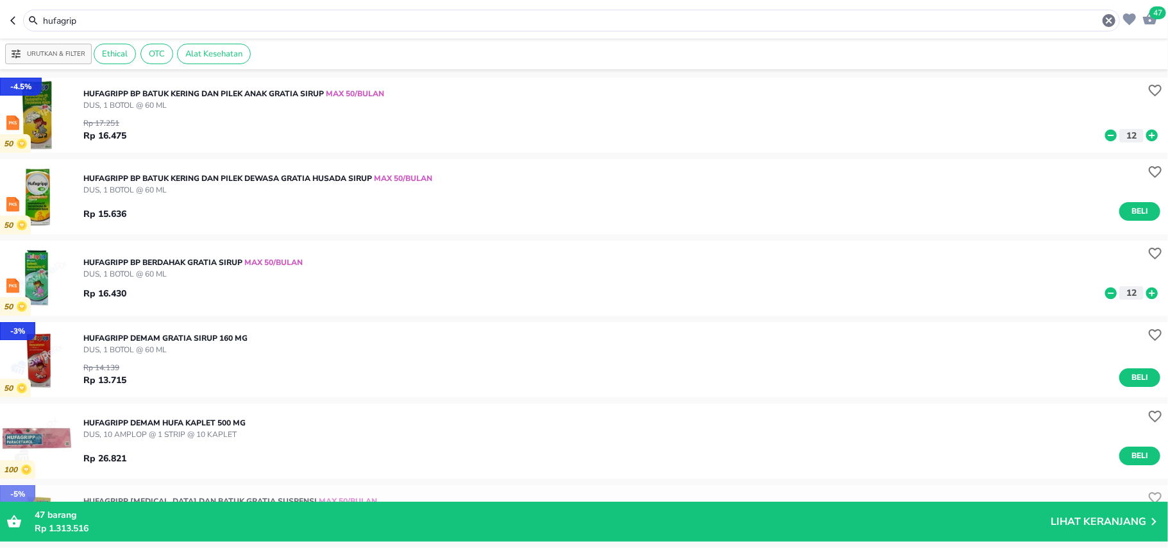
click at [100, 24] on input "hufagrip" at bounding box center [572, 20] width 1060 height 13
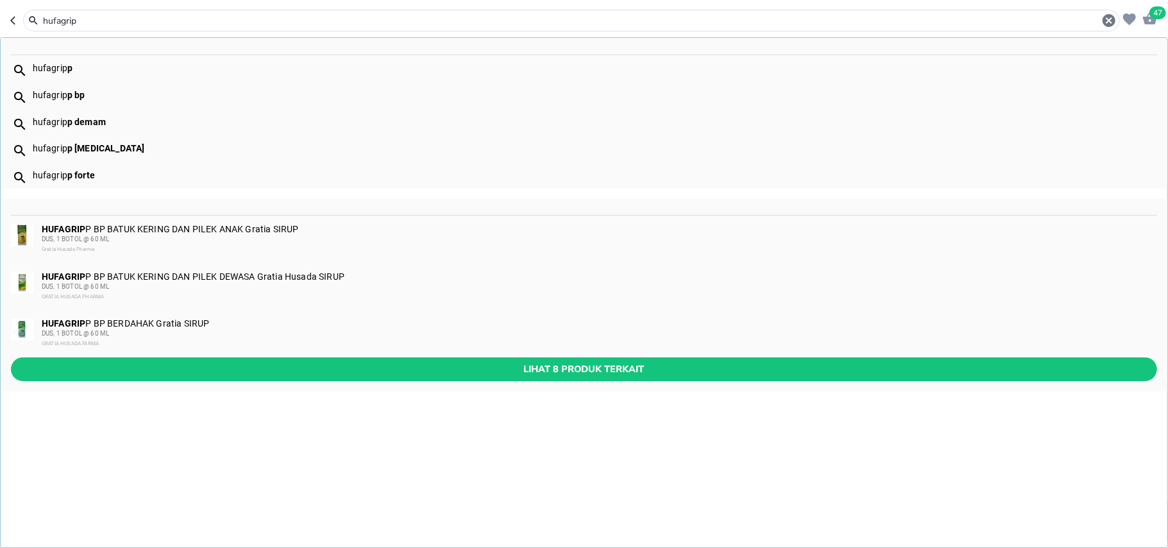
click at [100, 24] on input "hufagrip" at bounding box center [572, 20] width 1060 height 13
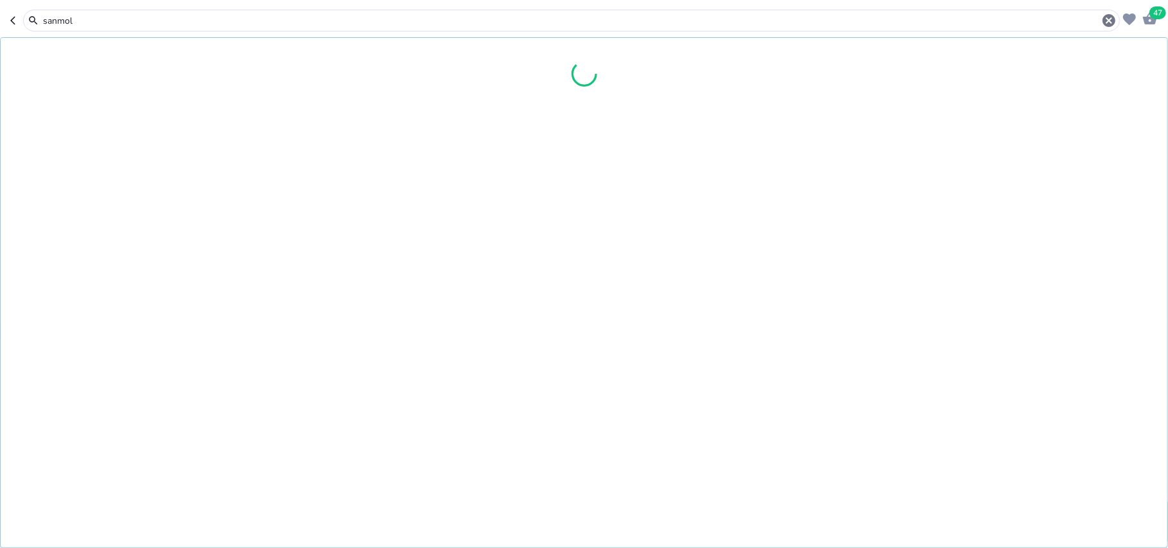
type input "sanmol"
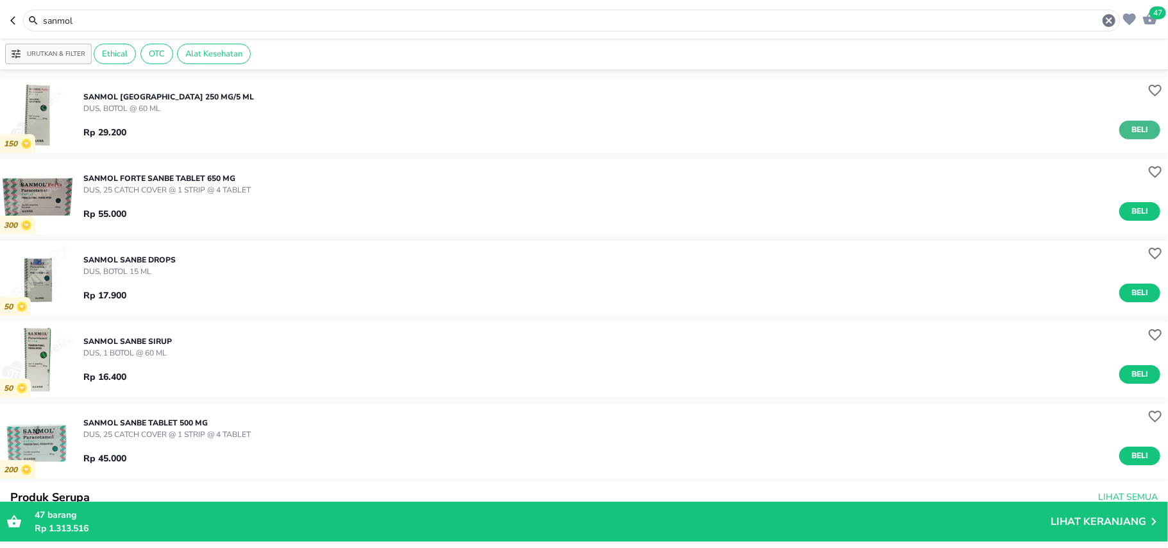
click at [1135, 131] on span "Beli" at bounding box center [1140, 129] width 22 height 13
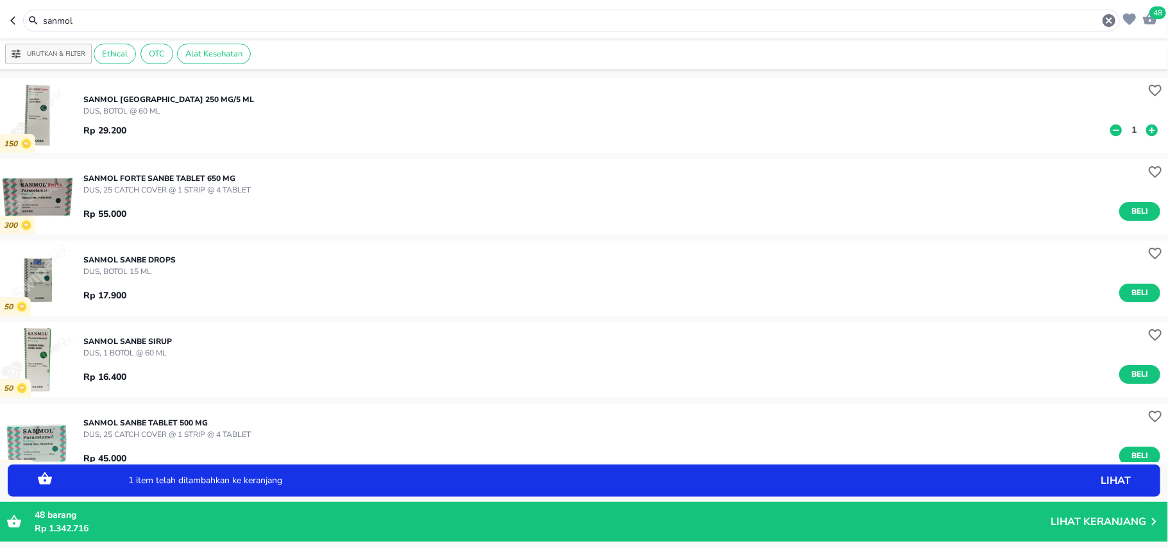
click at [1128, 126] on p "1" at bounding box center [1134, 129] width 12 height 13
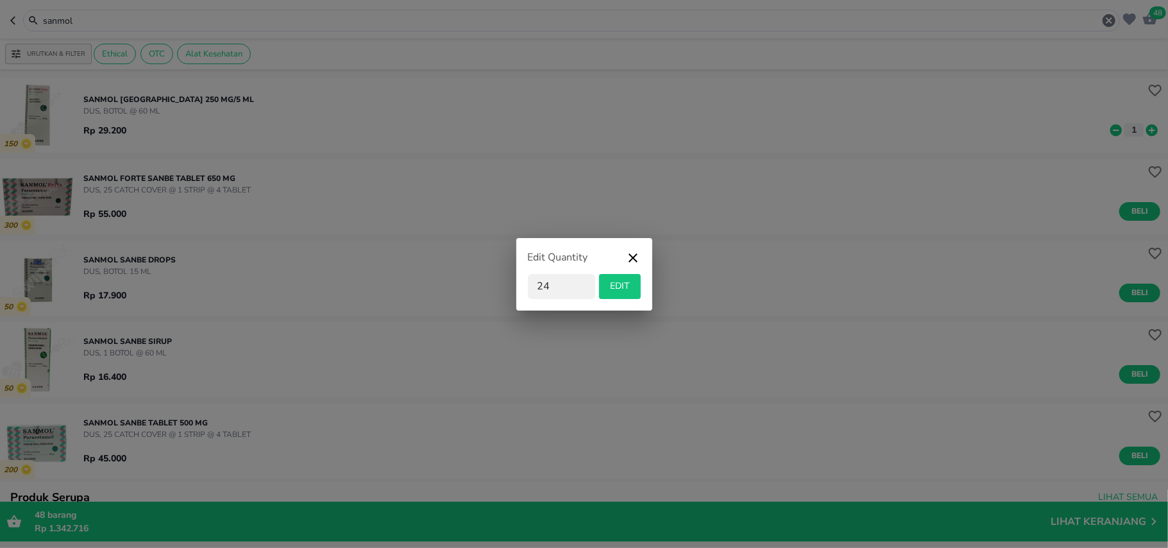
type input "24"
click at [606, 282] on span "EDIT" at bounding box center [619, 286] width 31 height 16
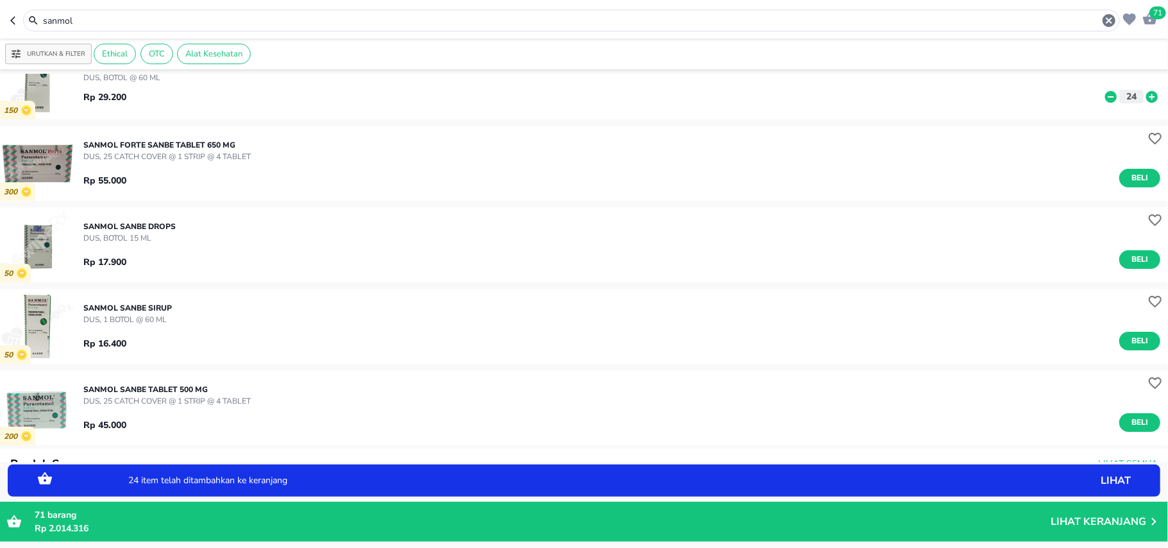
scroll to position [85, 0]
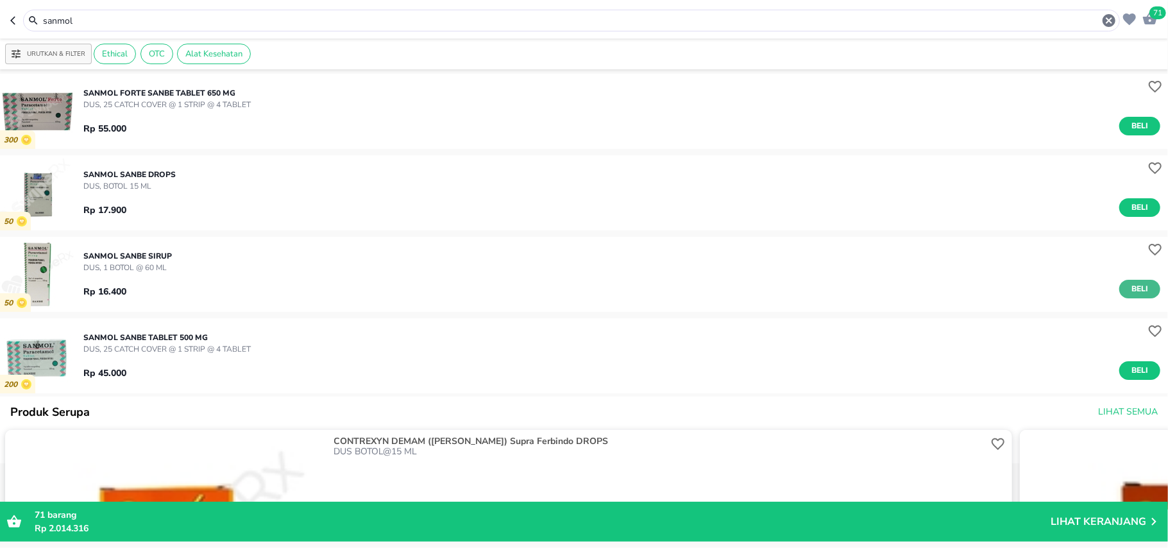
click at [1129, 287] on span "Beli" at bounding box center [1140, 288] width 22 height 13
click at [1128, 289] on p "1" at bounding box center [1134, 288] width 12 height 13
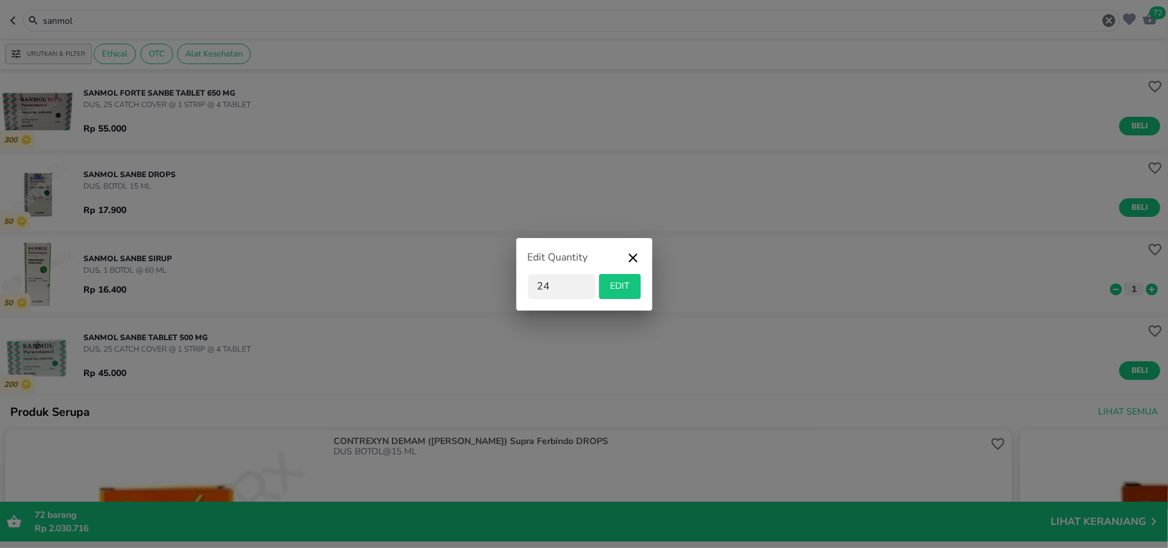
type input "24"
click at [629, 282] on span "EDIT" at bounding box center [619, 286] width 31 height 16
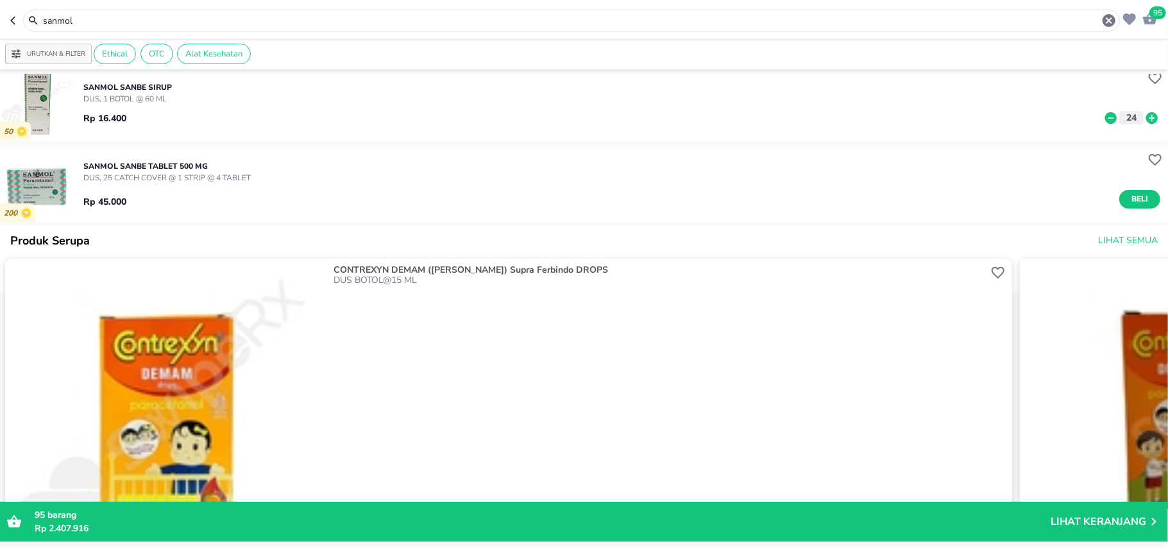
scroll to position [0, 0]
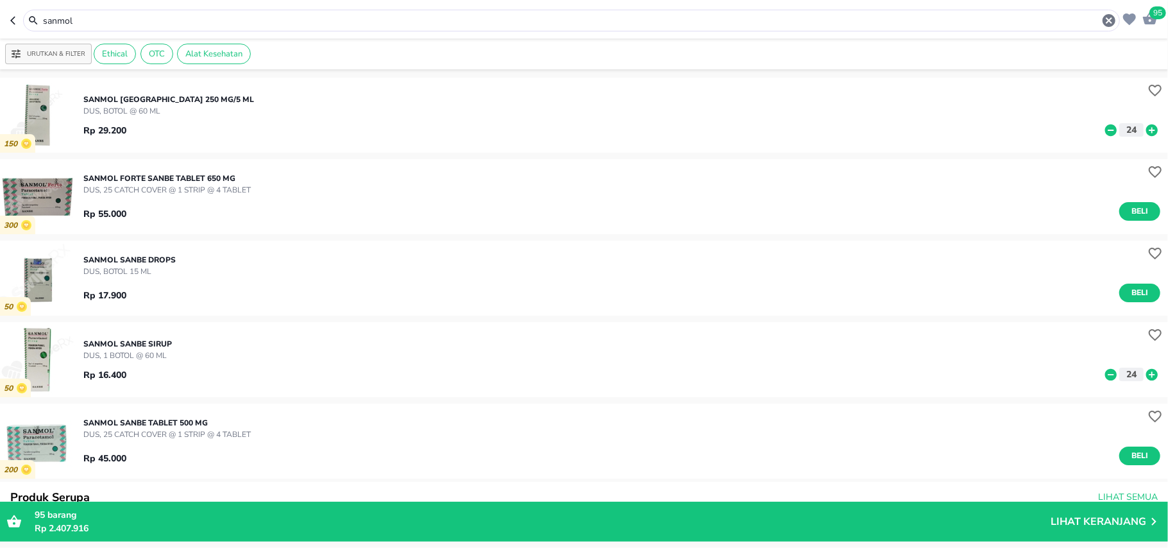
click at [49, 18] on input "sanmol" at bounding box center [572, 20] width 1060 height 13
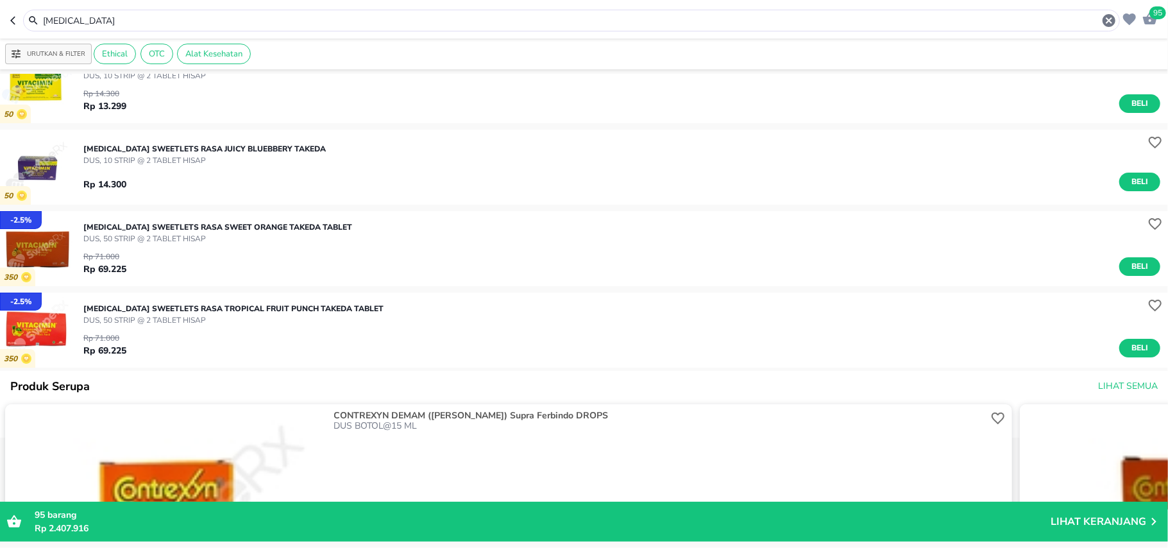
scroll to position [85, 0]
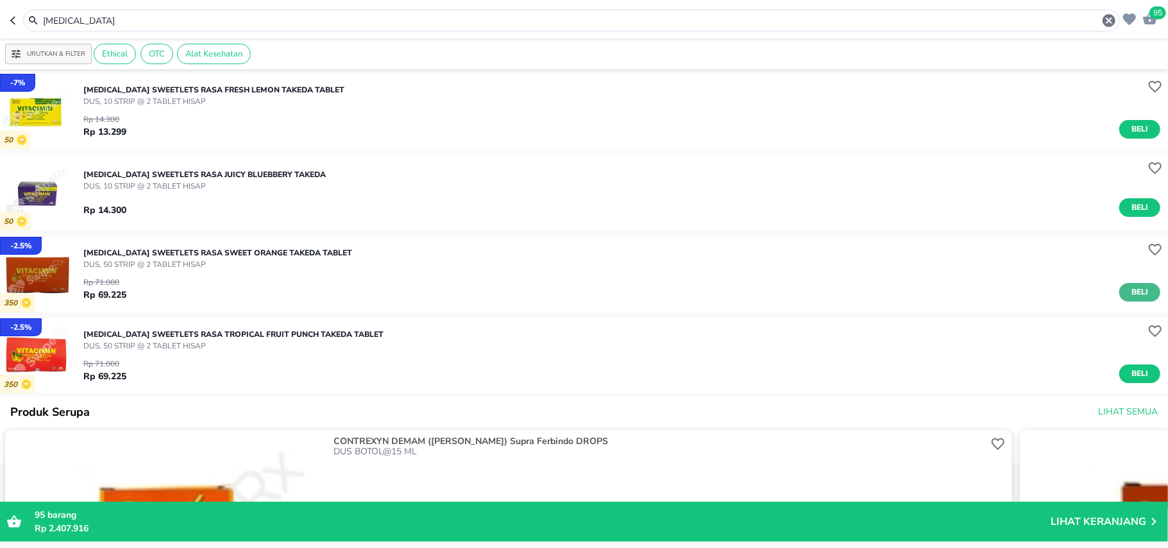
click at [1129, 285] on span "Beli" at bounding box center [1140, 291] width 22 height 13
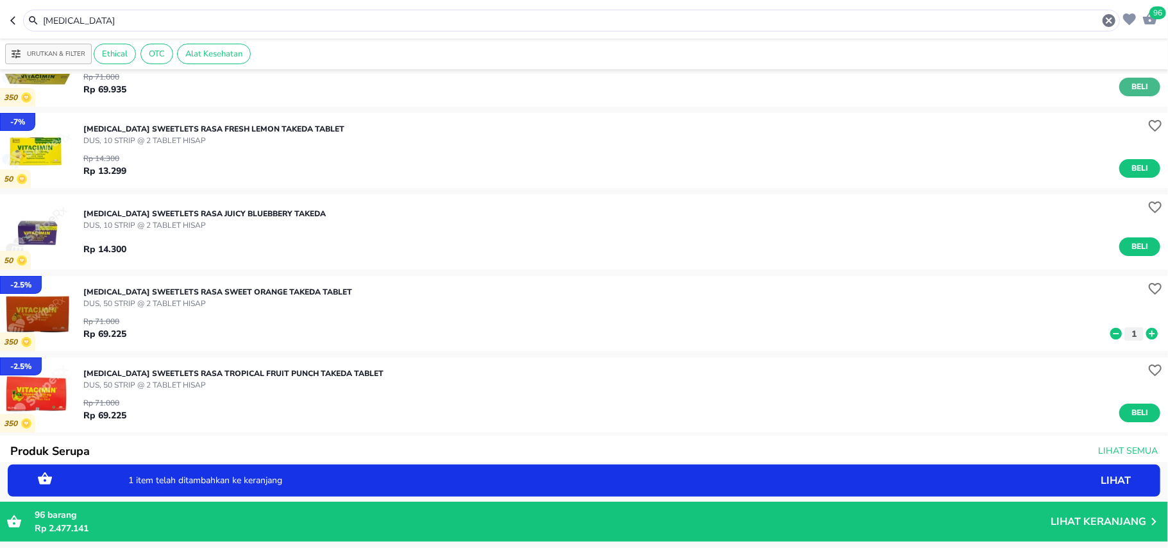
scroll to position [0, 0]
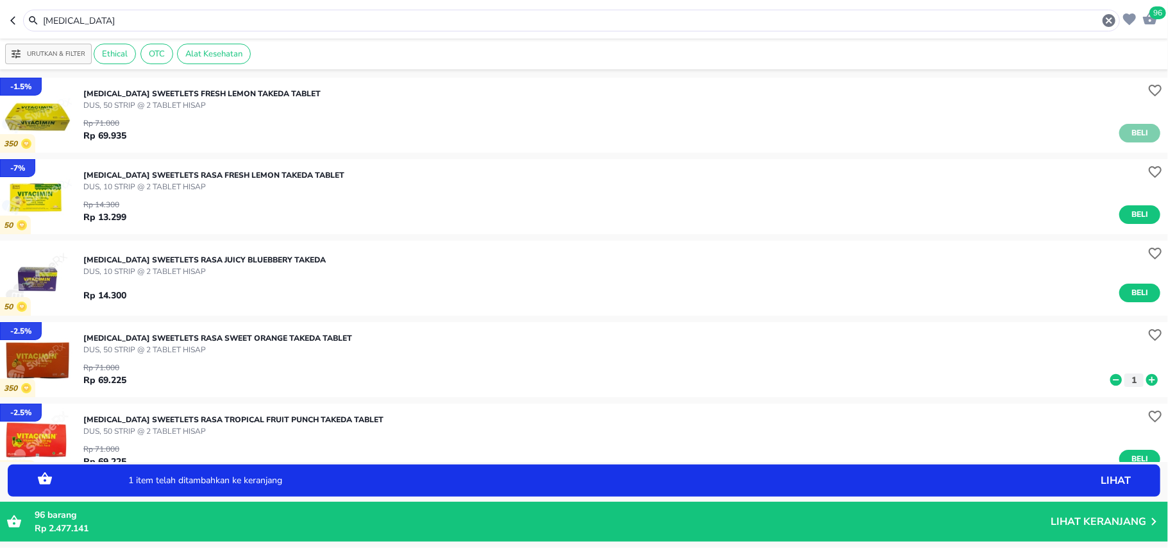
click at [1129, 139] on span "Beli" at bounding box center [1140, 132] width 22 height 13
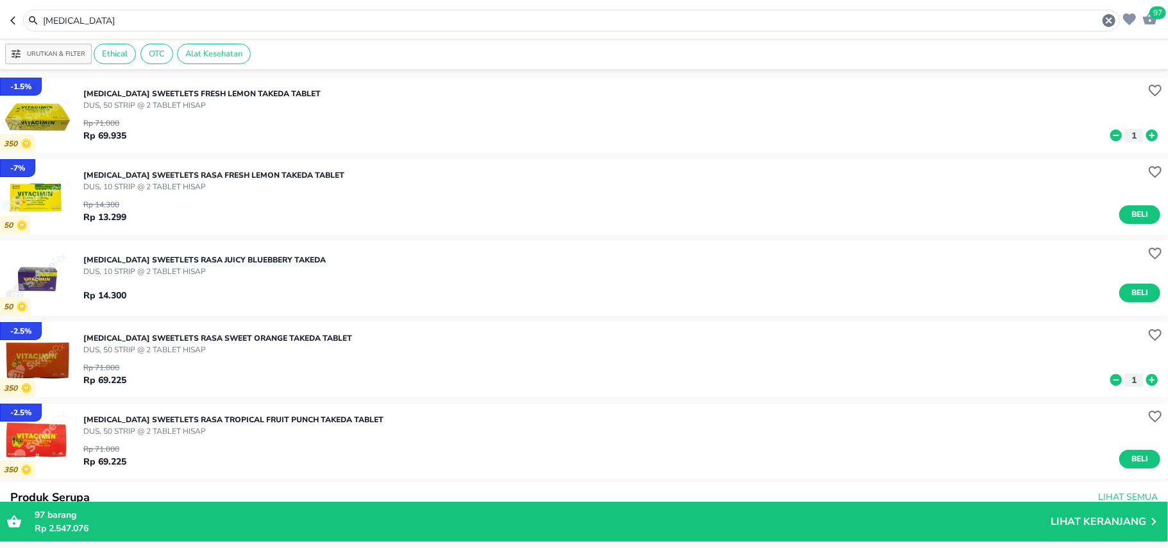
click at [57, 21] on input "vitacimin" at bounding box center [572, 20] width 1060 height 13
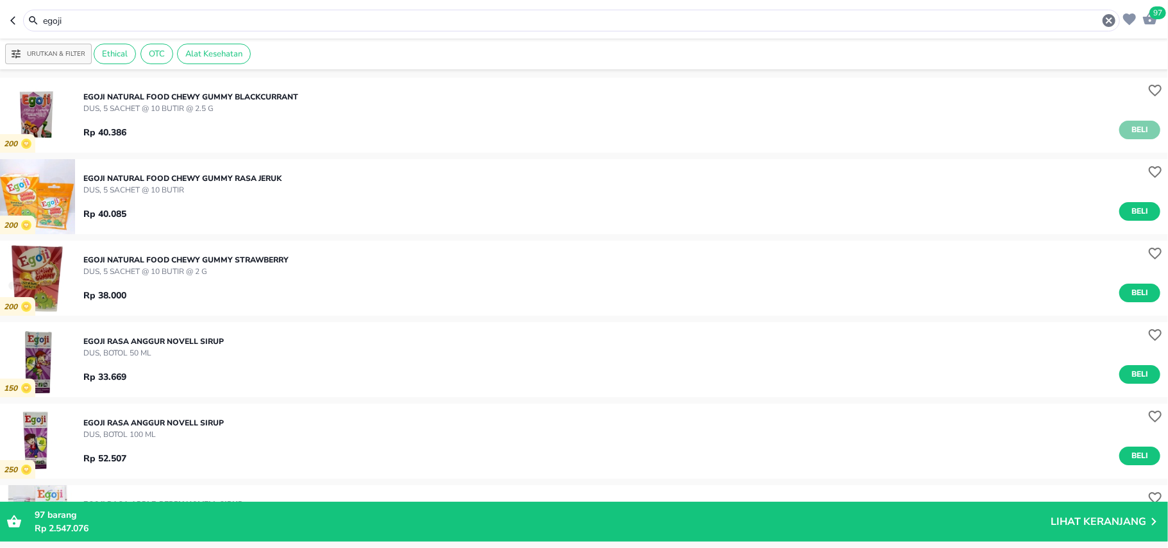
click at [1119, 126] on button "Beli" at bounding box center [1139, 130] width 41 height 19
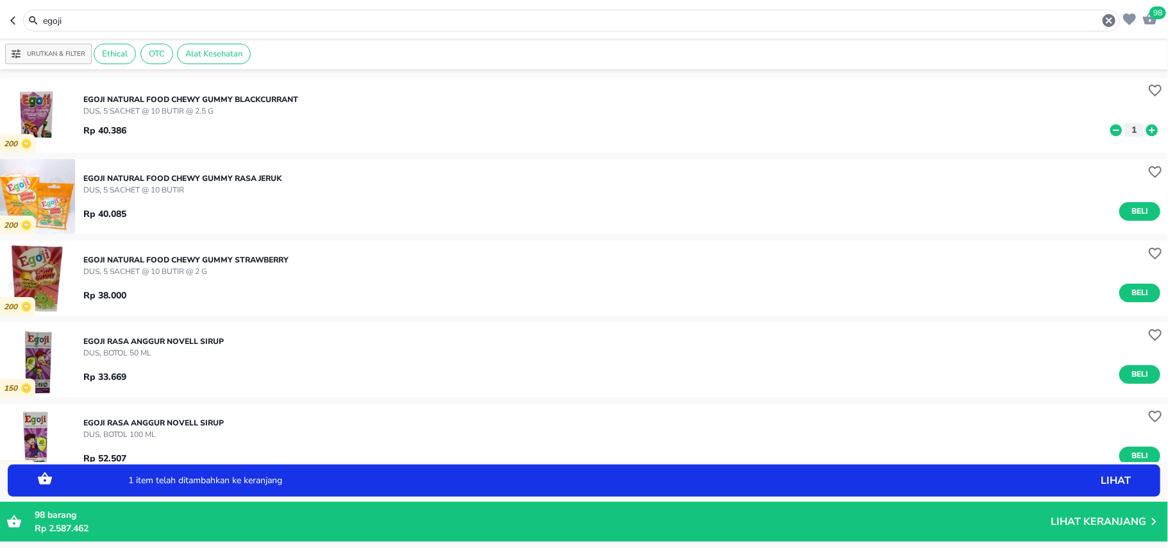
click at [1147, 126] on icon at bounding box center [1152, 130] width 17 height 14
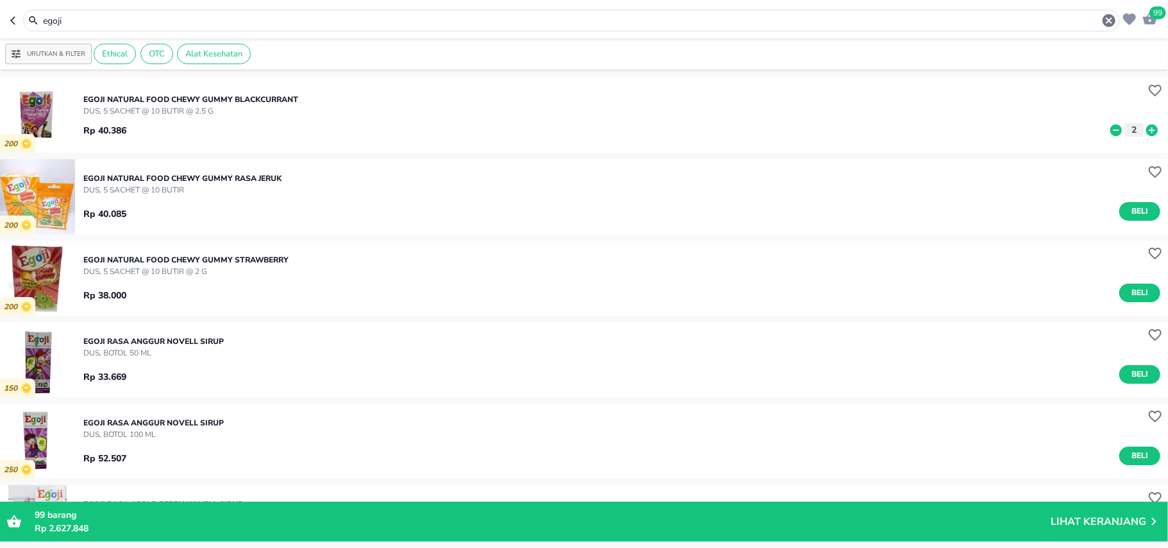
click at [80, 13] on div "egoji" at bounding box center [579, 20] width 1075 height 15
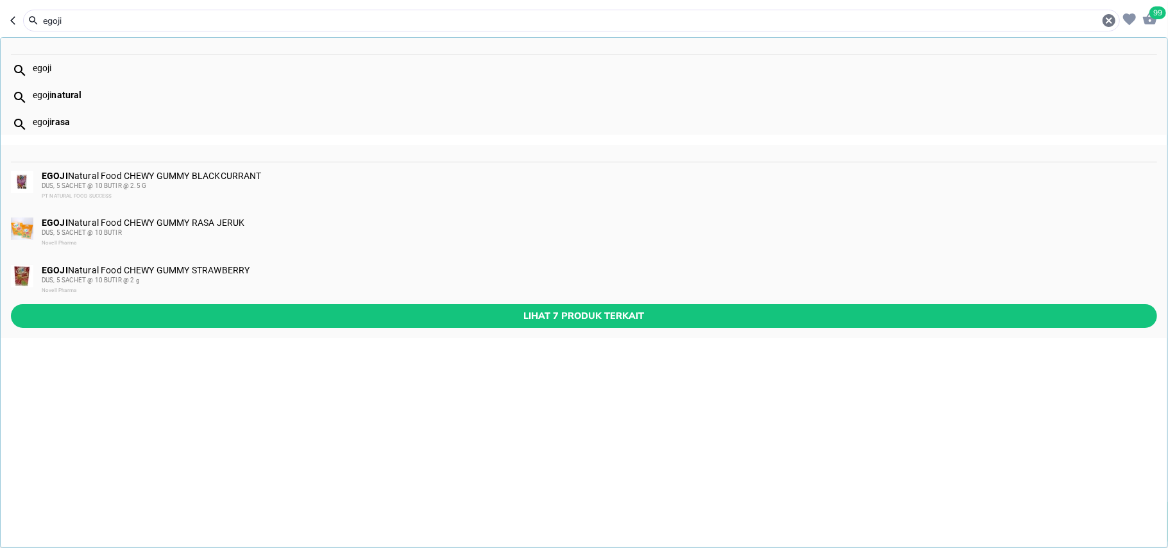
click at [85, 24] on input "egoji" at bounding box center [572, 20] width 1060 height 13
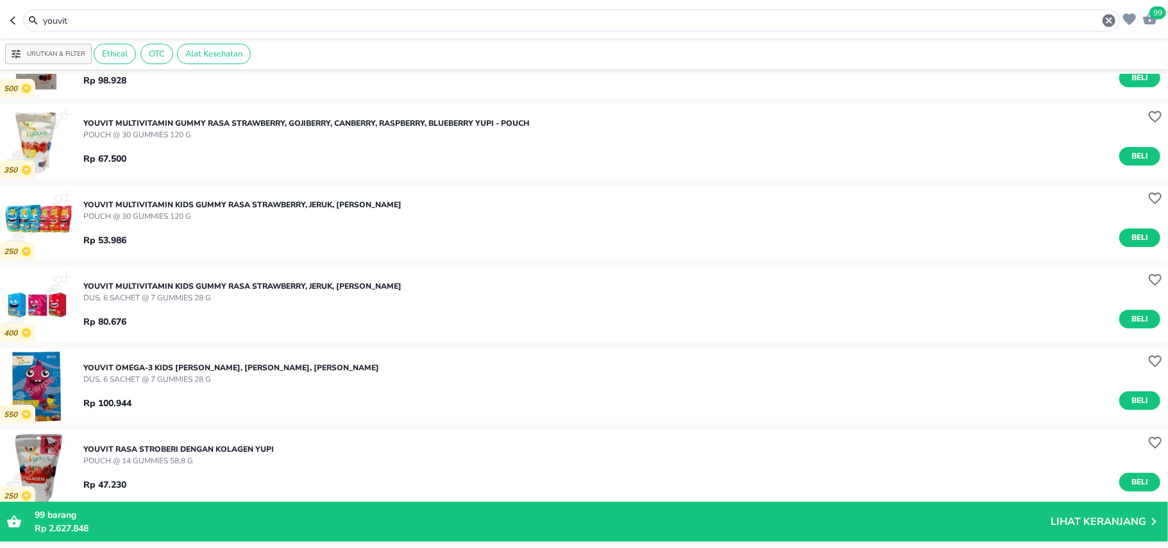
scroll to position [257, 0]
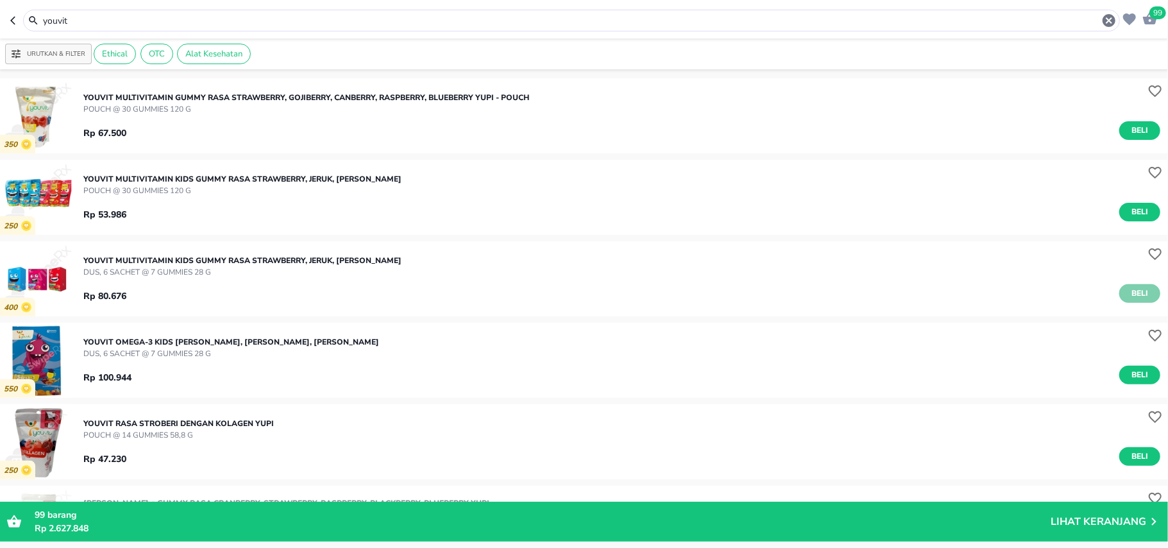
click at [1129, 298] on span "Beli" at bounding box center [1140, 293] width 22 height 13
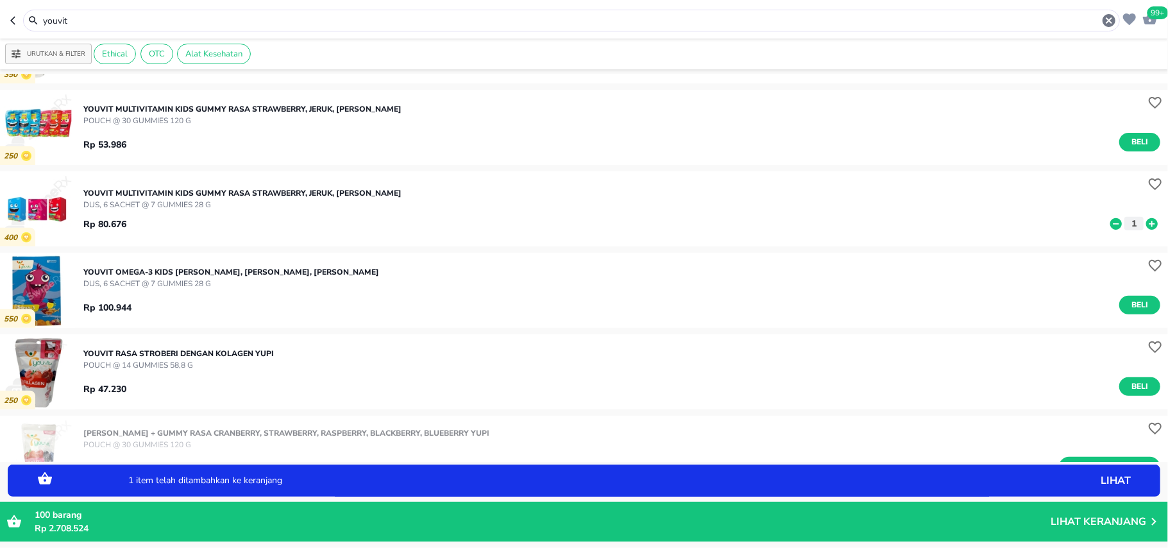
scroll to position [342, 0]
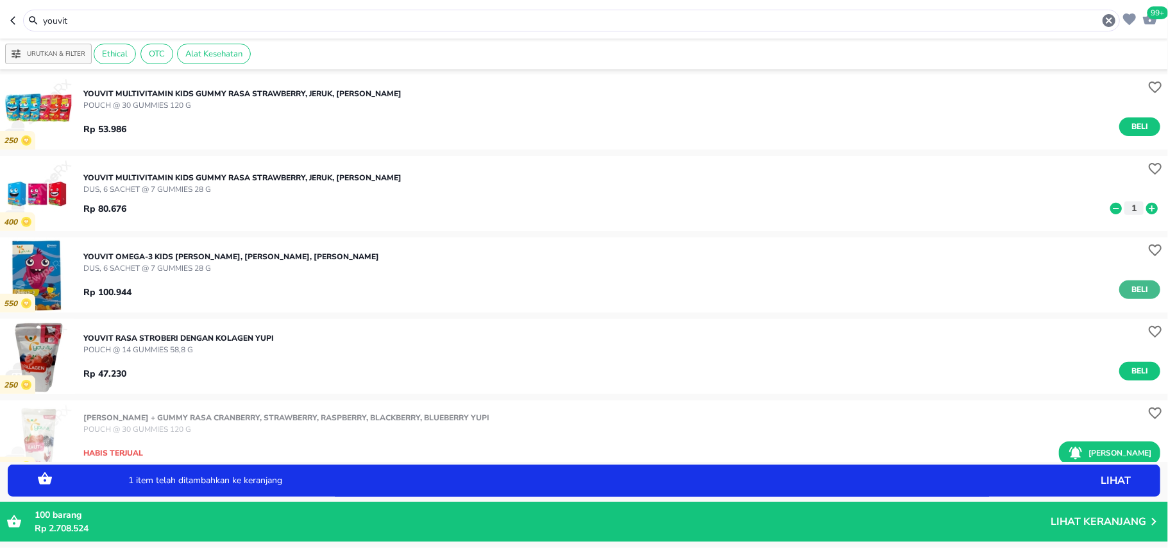
click at [1129, 283] on span "Beli" at bounding box center [1140, 289] width 22 height 13
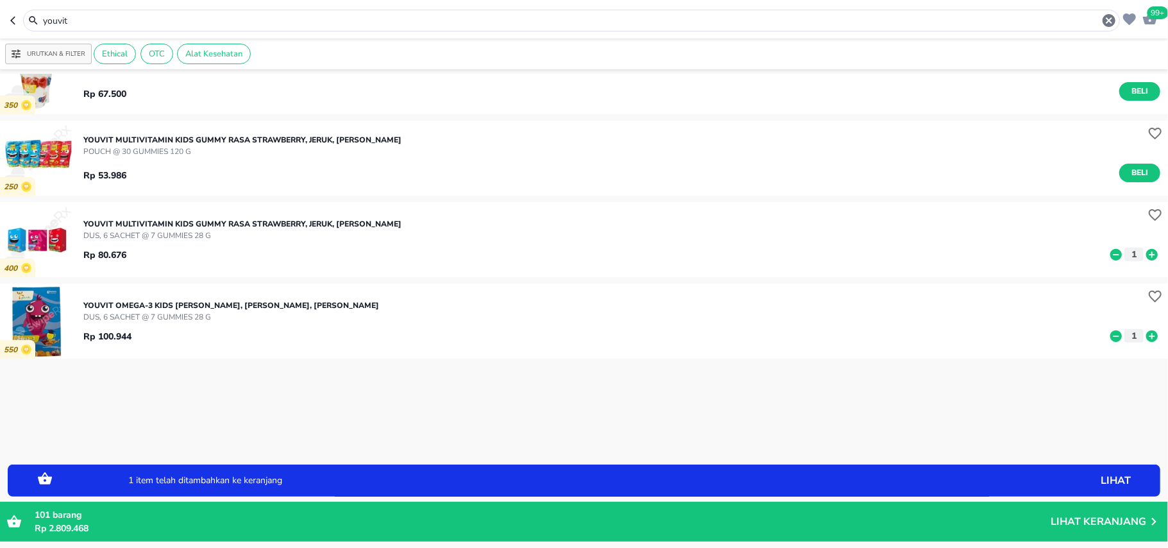
scroll to position [0, 0]
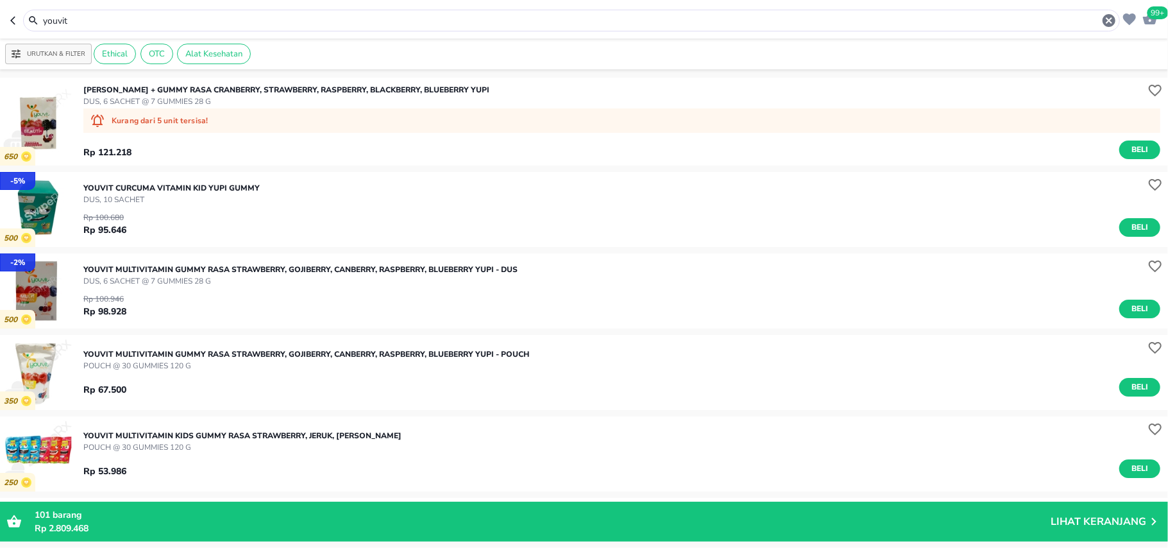
click at [65, 19] on input "youvit" at bounding box center [572, 20] width 1060 height 13
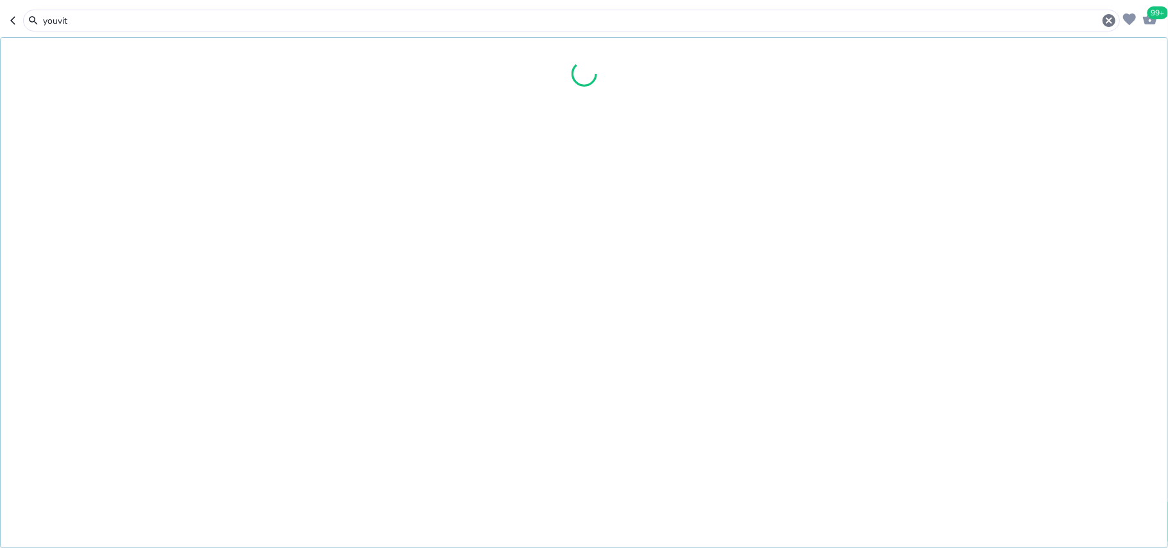
click at [65, 19] on input "youvit" at bounding box center [572, 20] width 1060 height 13
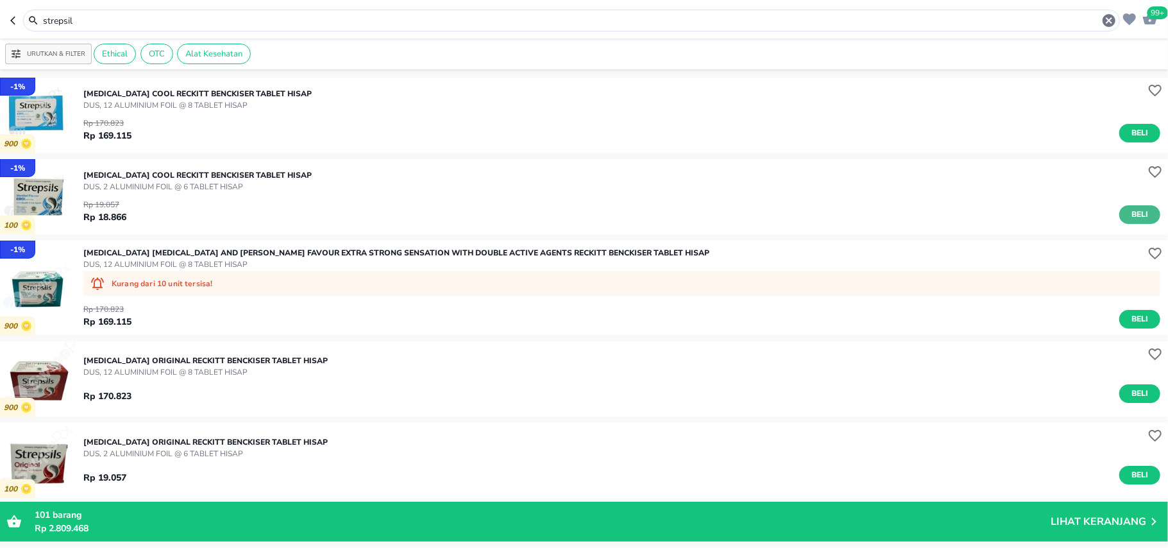
click at [1129, 219] on span "Beli" at bounding box center [1140, 214] width 22 height 13
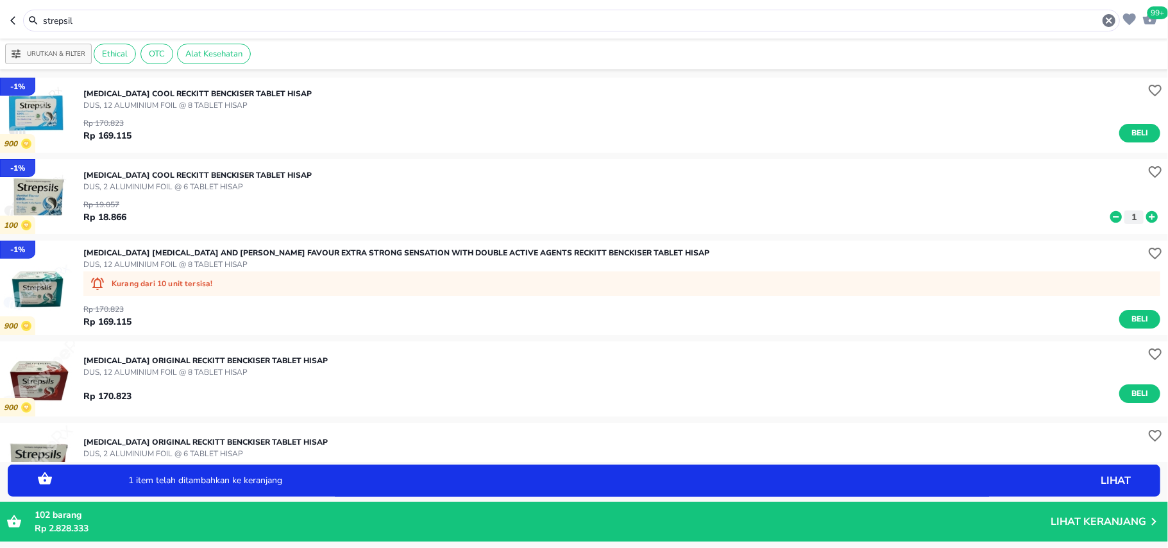
click at [1146, 219] on icon at bounding box center [1152, 217] width 12 height 12
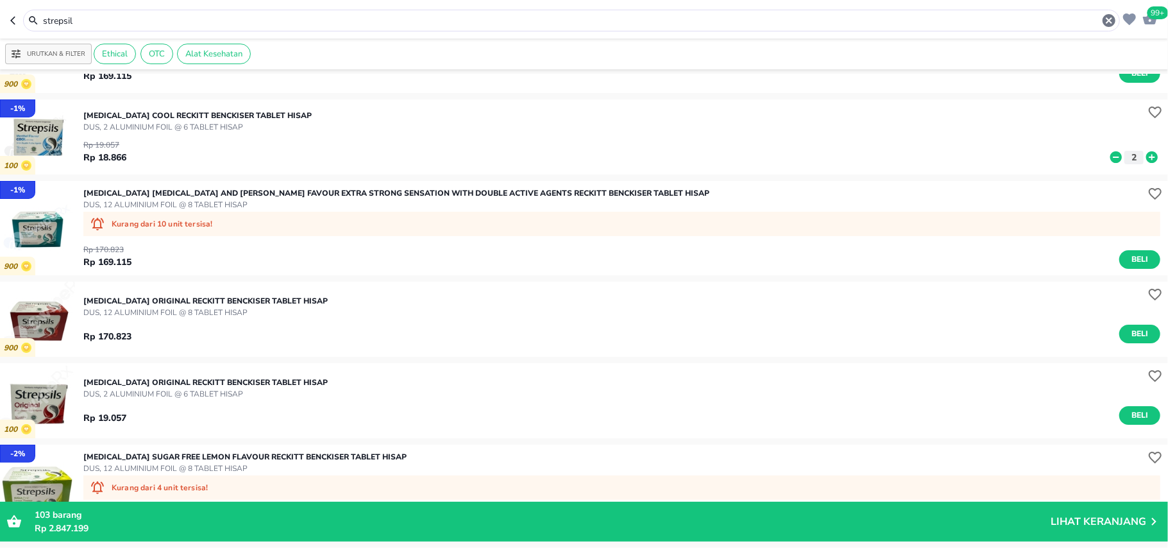
scroll to position [85, 0]
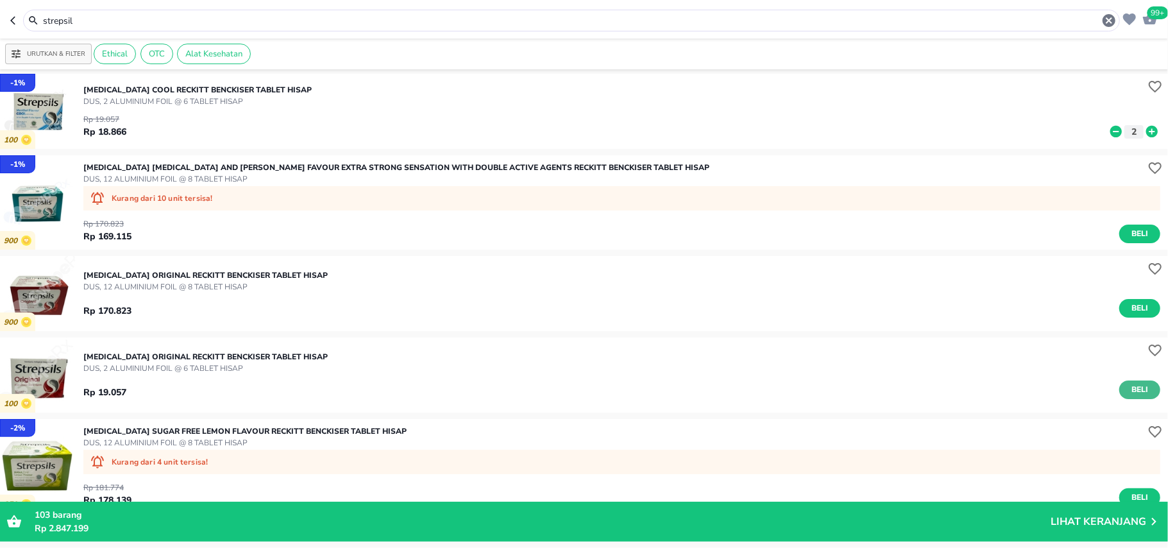
click at [1130, 383] on span "Beli" at bounding box center [1140, 389] width 22 height 13
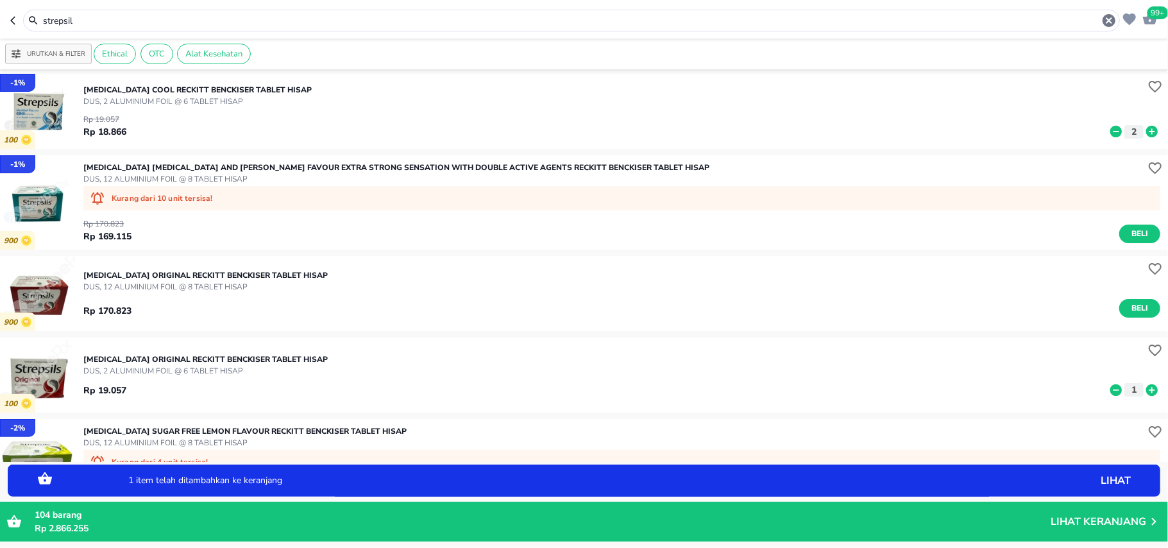
click at [1144, 390] on icon at bounding box center [1152, 390] width 17 height 14
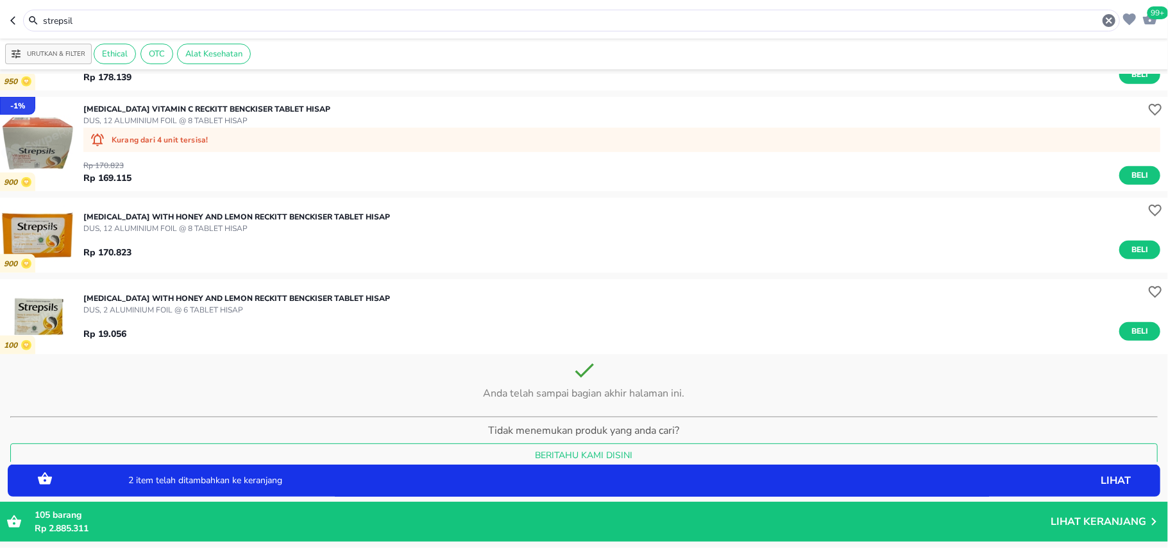
scroll to position [513, 0]
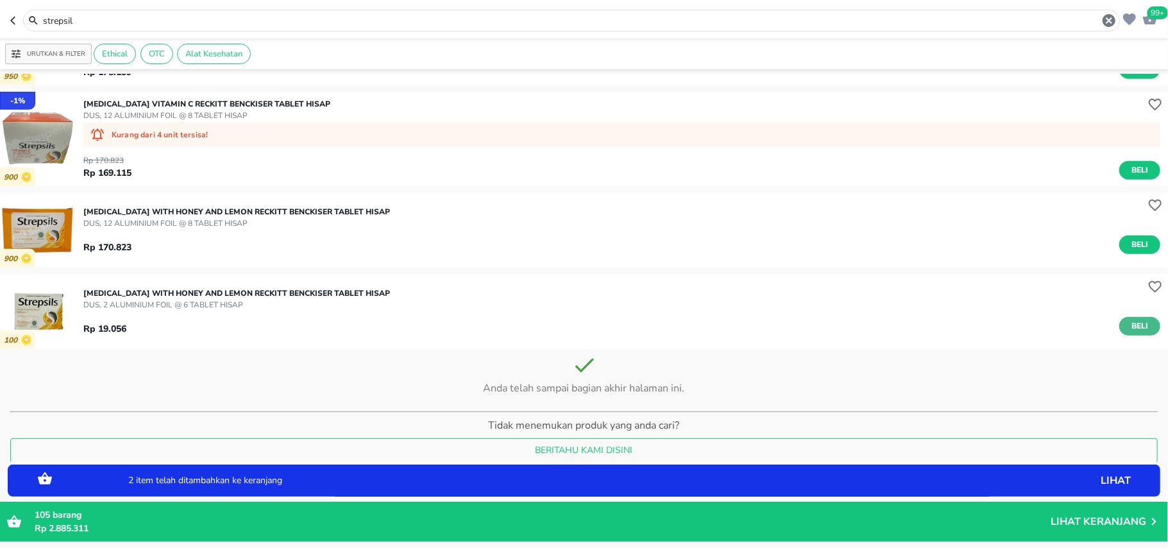
click at [1129, 321] on span "Beli" at bounding box center [1140, 325] width 22 height 13
click at [1144, 326] on icon at bounding box center [1152, 326] width 17 height 14
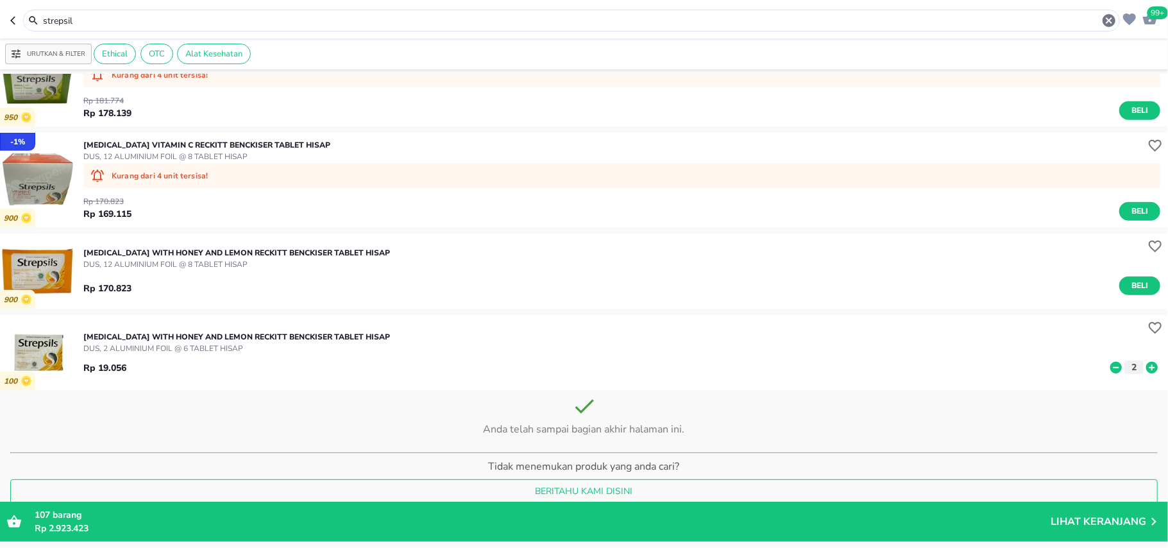
click at [80, 22] on input "strepsil" at bounding box center [572, 20] width 1060 height 13
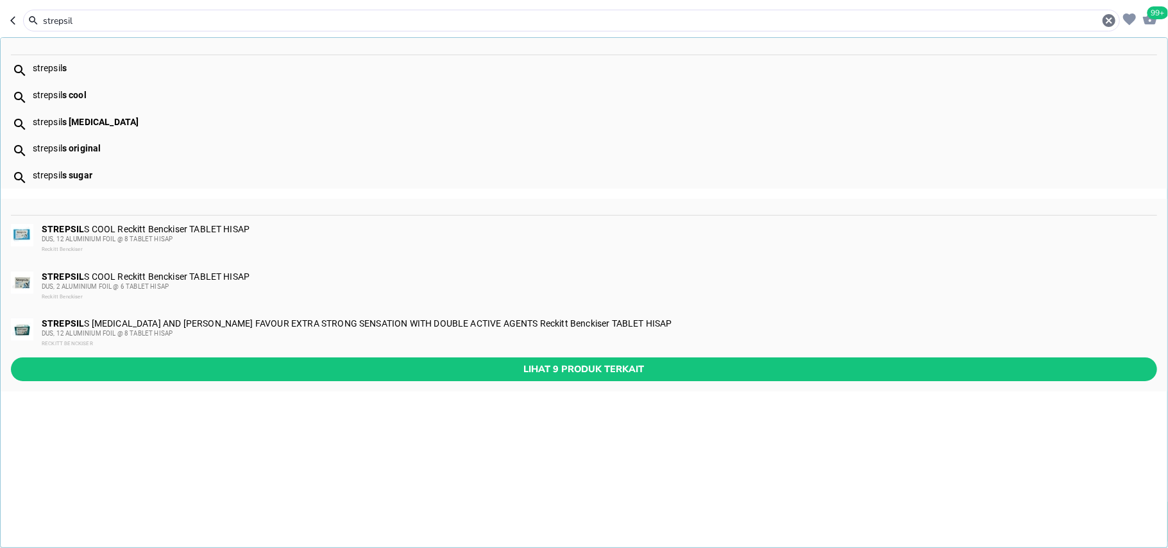
click at [80, 22] on input "strepsil" at bounding box center [572, 20] width 1060 height 13
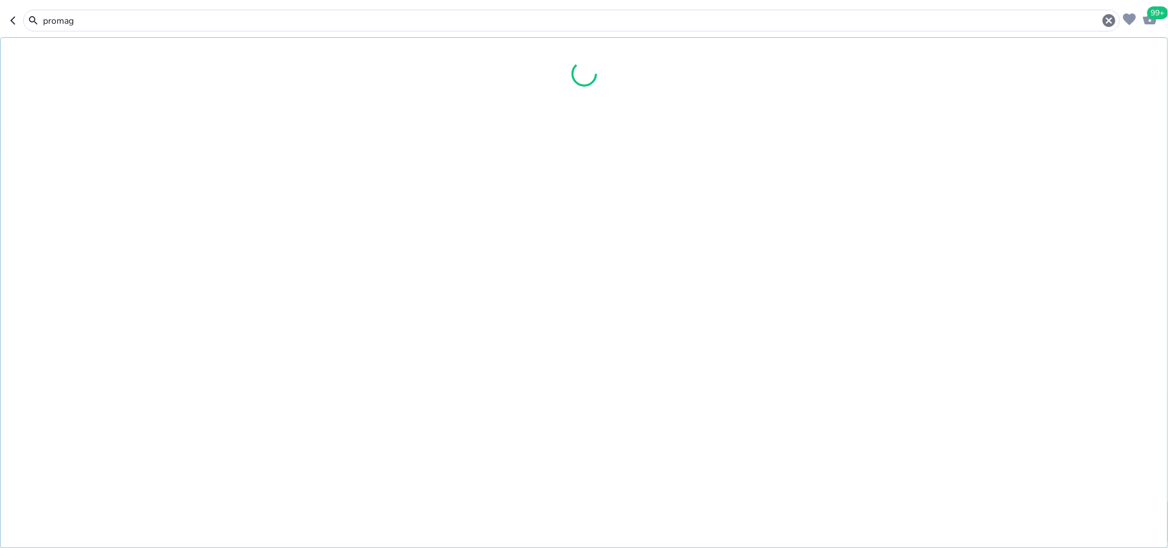
type input "promag"
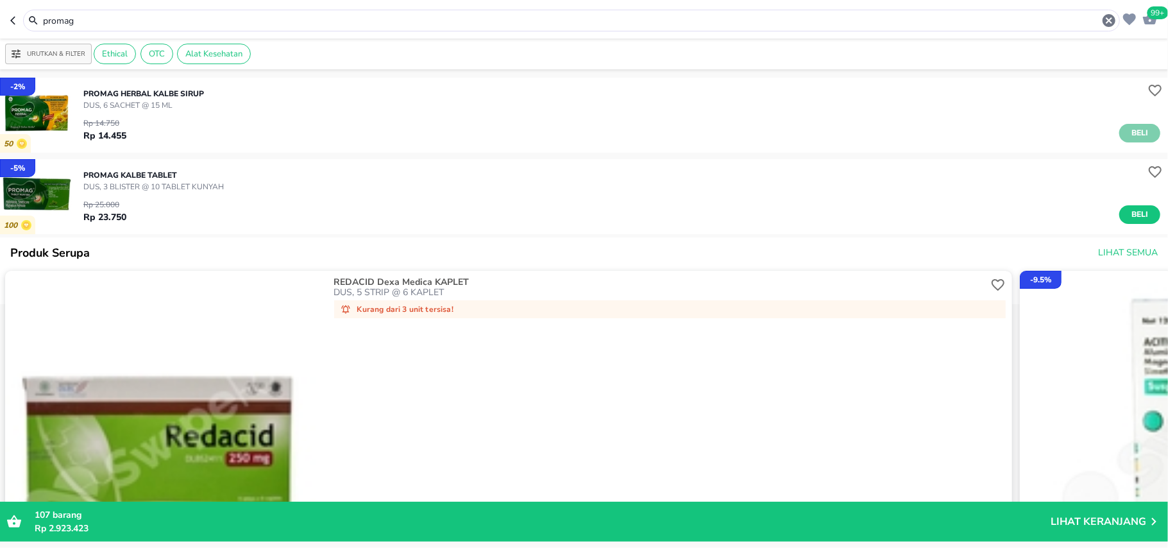
click at [1129, 133] on span "Beli" at bounding box center [1140, 132] width 22 height 13
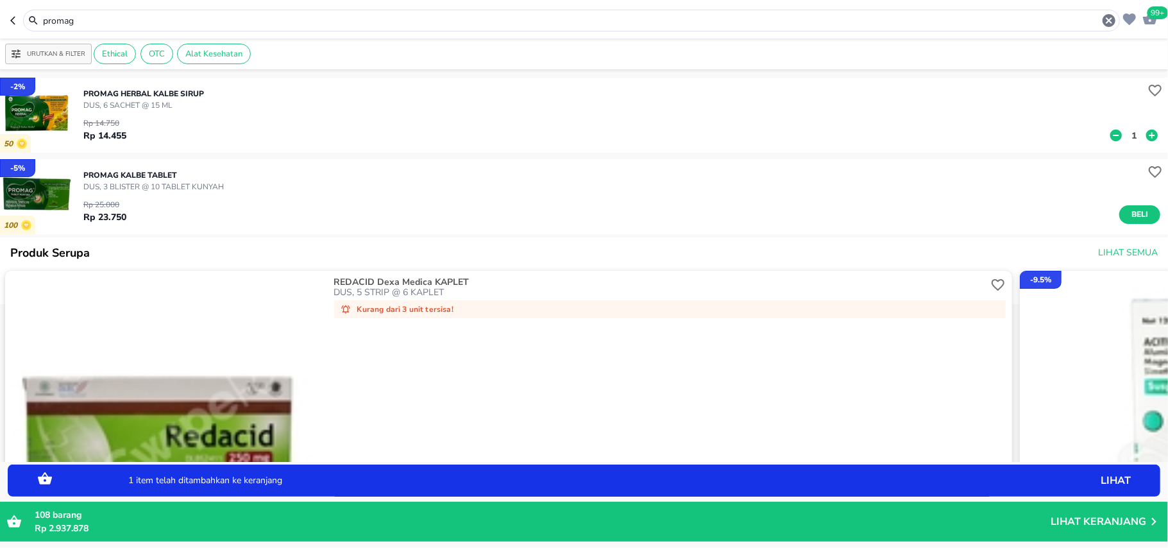
click at [1128, 133] on button "1" at bounding box center [1133, 135] width 19 height 13
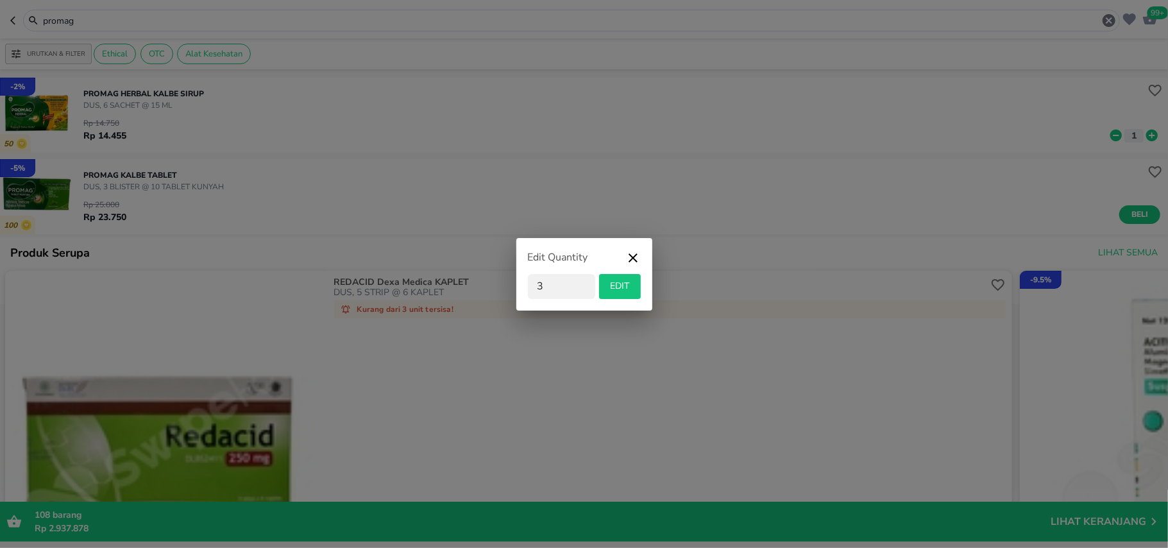
type input "3"
click at [629, 283] on span "EDIT" at bounding box center [619, 286] width 31 height 16
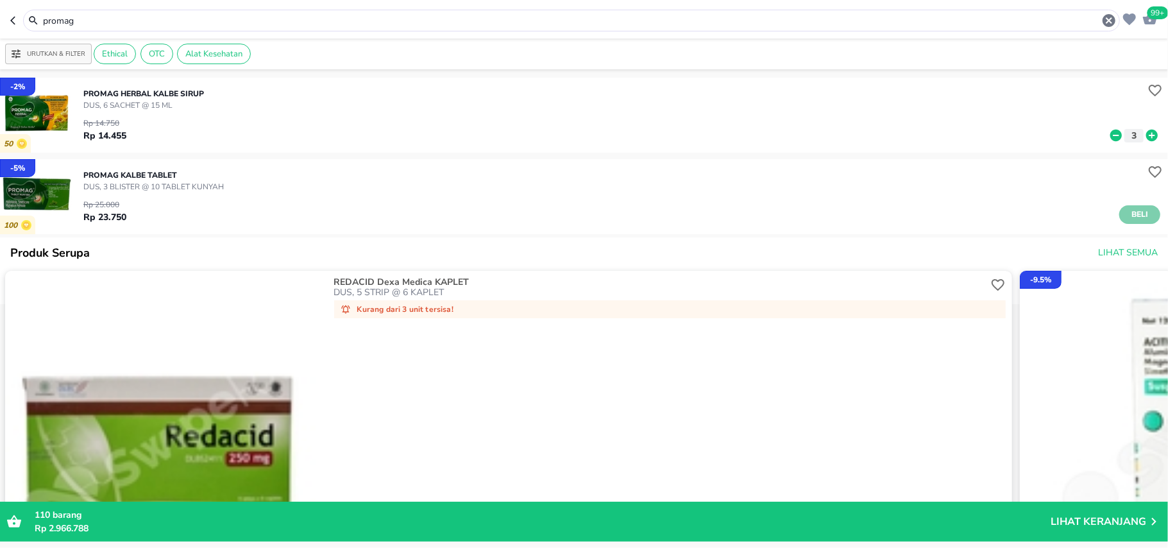
click at [1129, 213] on span "Beli" at bounding box center [1140, 214] width 22 height 13
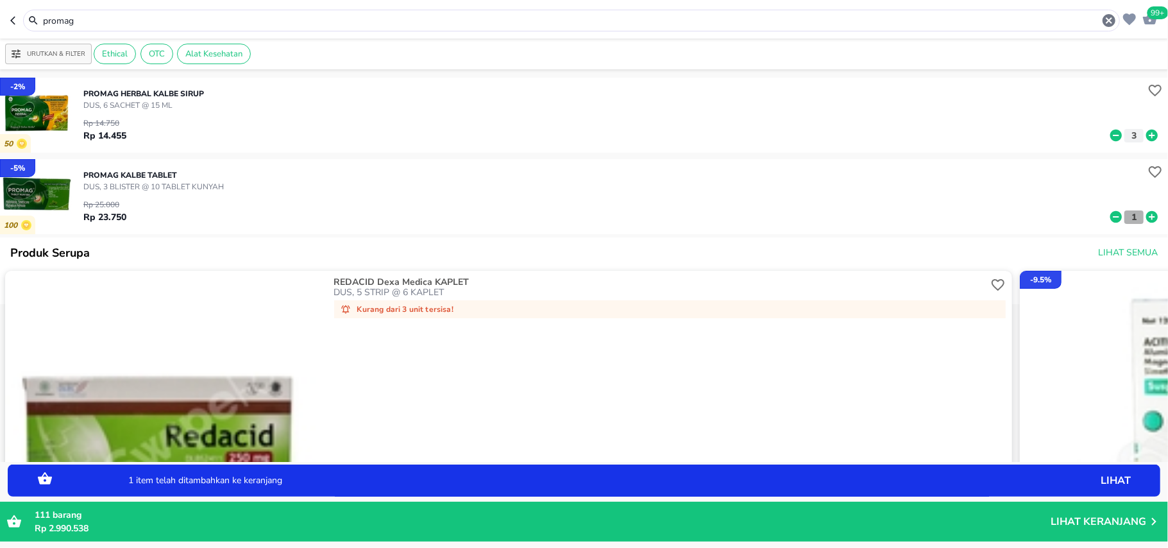
click at [1128, 214] on p "1" at bounding box center [1134, 216] width 12 height 13
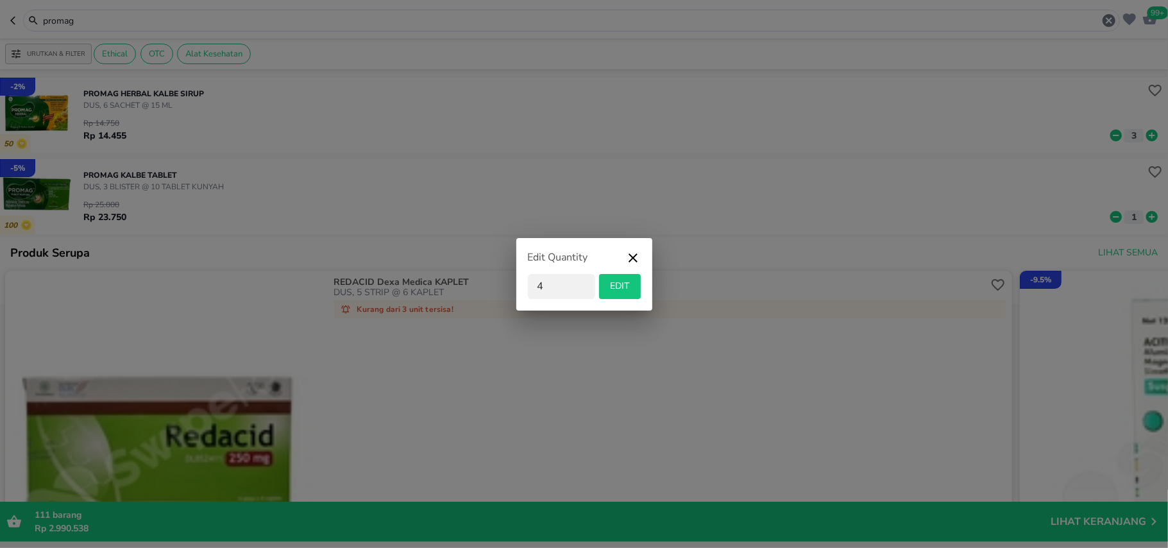
type input "4"
click at [619, 291] on span "EDIT" at bounding box center [619, 286] width 31 height 16
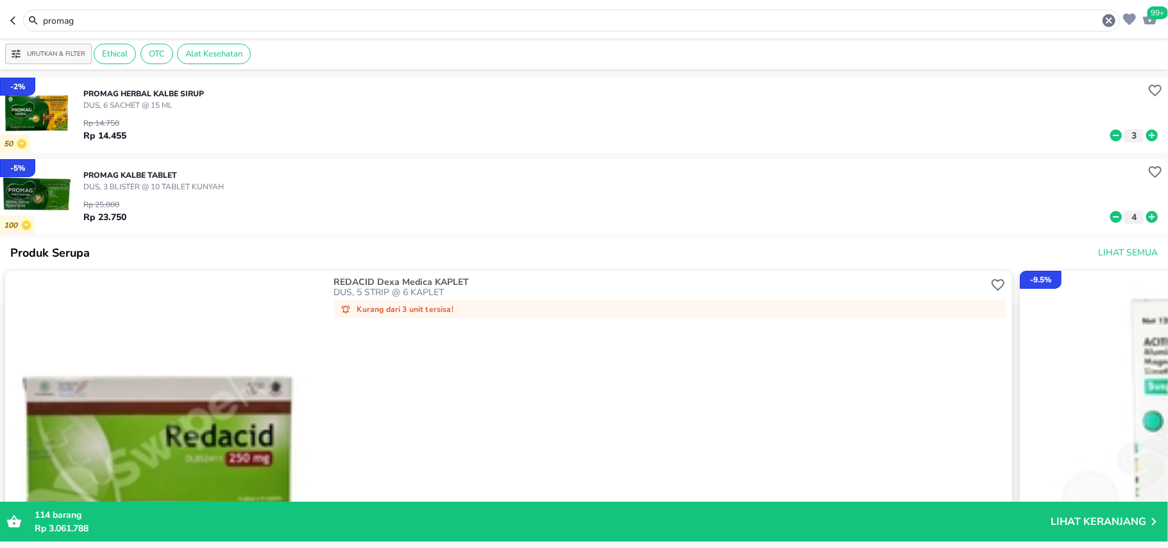
click at [72, 22] on input "promag" at bounding box center [572, 20] width 1060 height 13
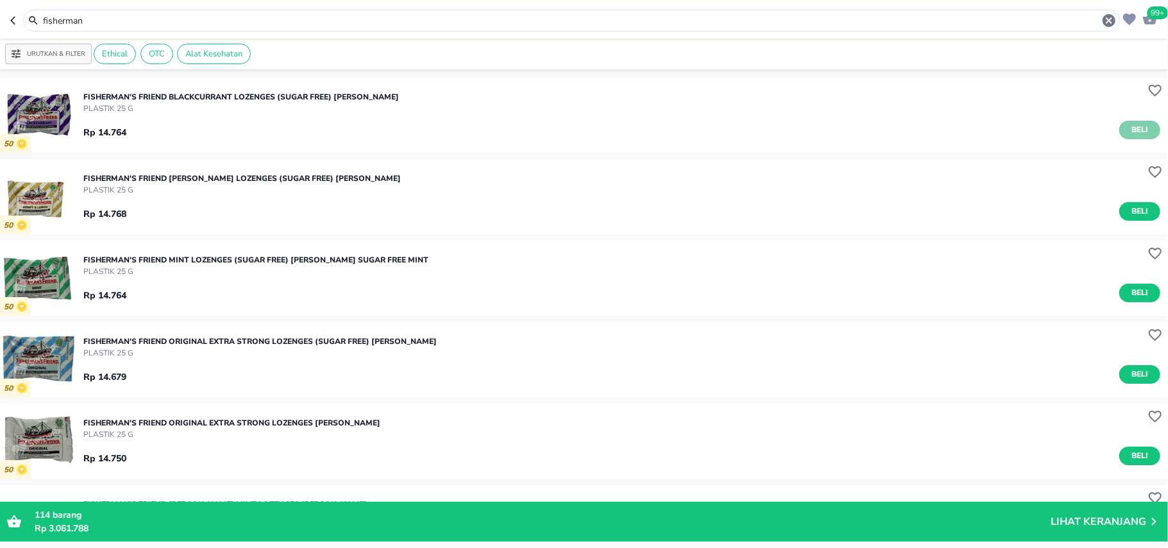
click at [1129, 126] on span "Beli" at bounding box center [1140, 129] width 22 height 13
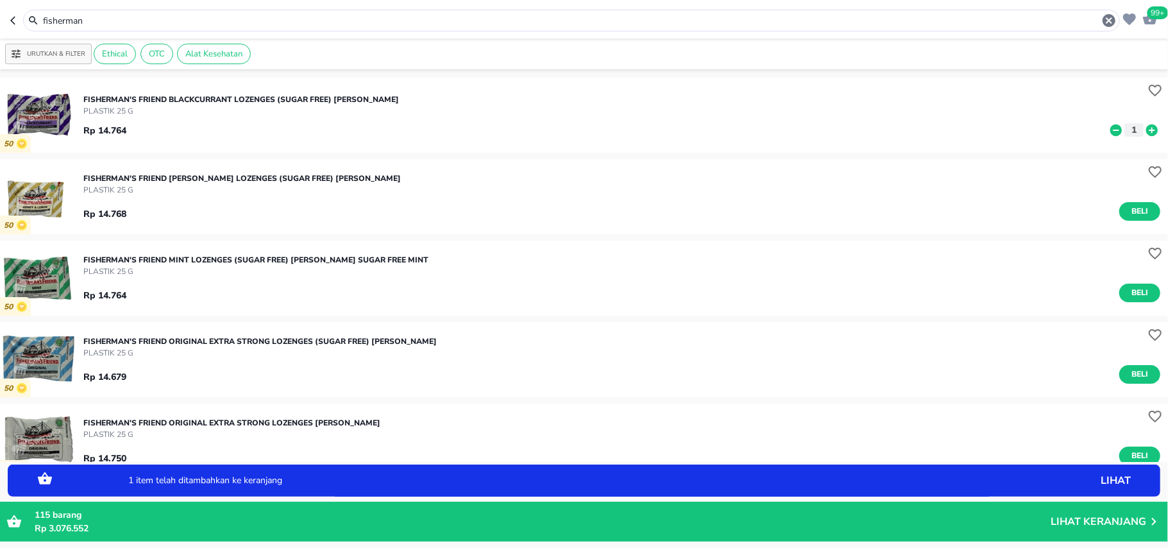
click at [1146, 128] on icon at bounding box center [1152, 130] width 12 height 12
click at [77, 18] on input "fisherman" at bounding box center [572, 20] width 1060 height 13
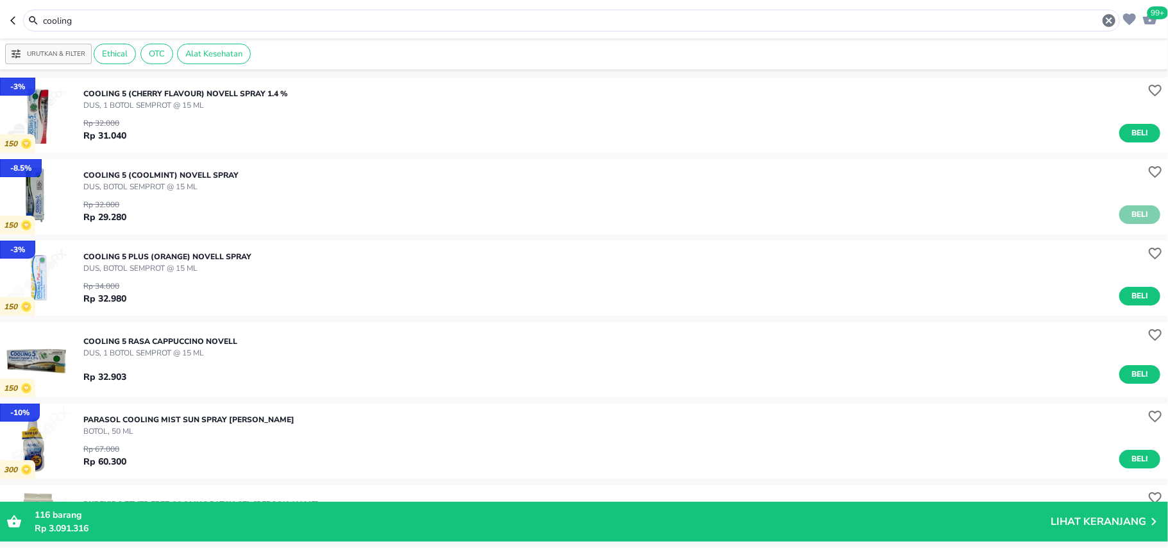
click at [1129, 214] on span "Beli" at bounding box center [1140, 214] width 22 height 13
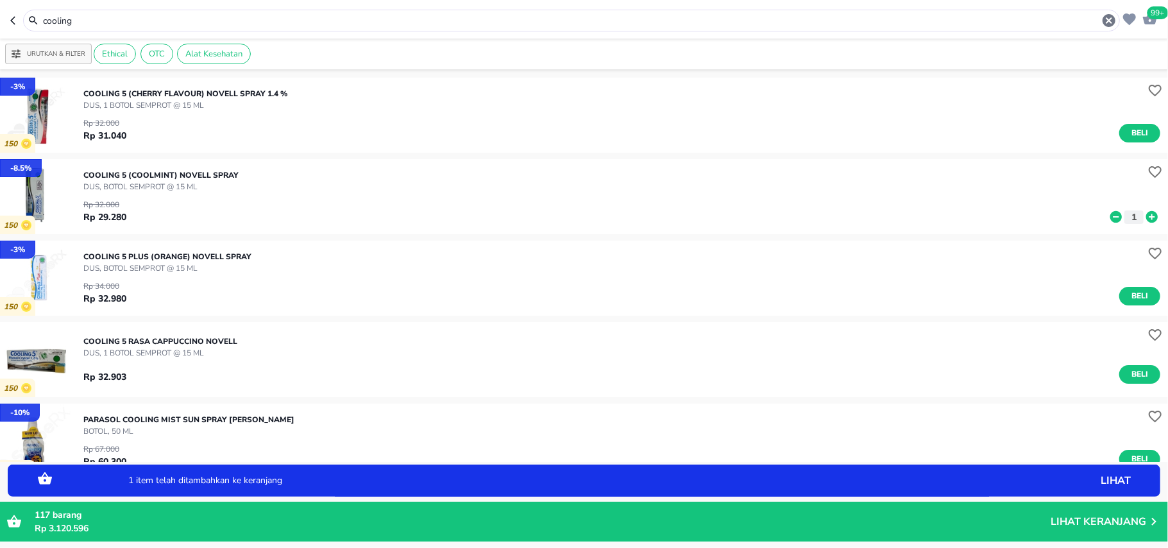
click at [1146, 217] on icon at bounding box center [1152, 217] width 12 height 12
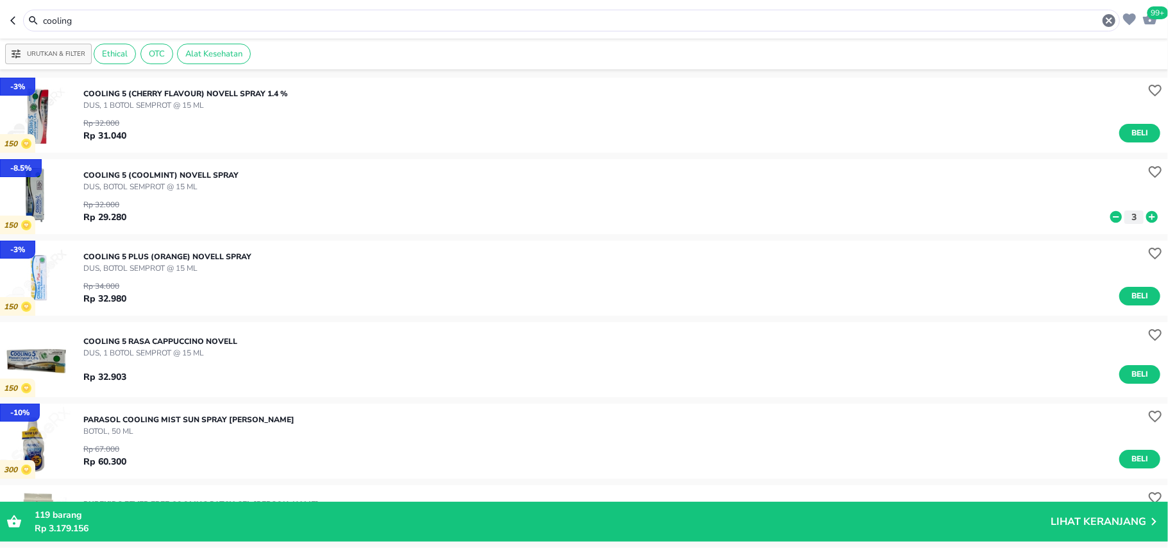
click at [67, 19] on input "cooling" at bounding box center [572, 20] width 1060 height 13
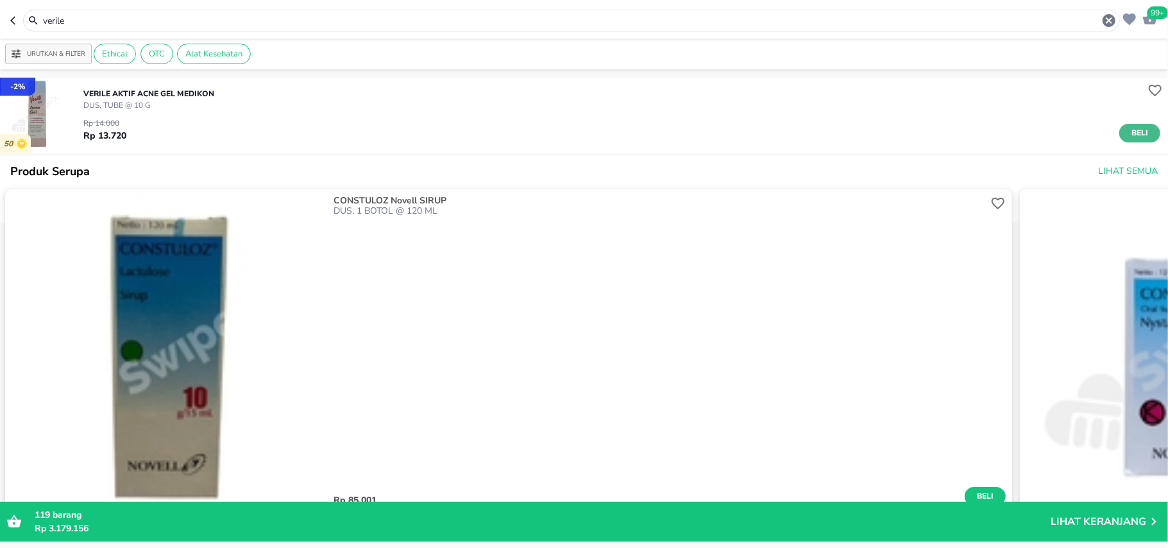
click at [1139, 140] on button "Beli" at bounding box center [1139, 133] width 41 height 19
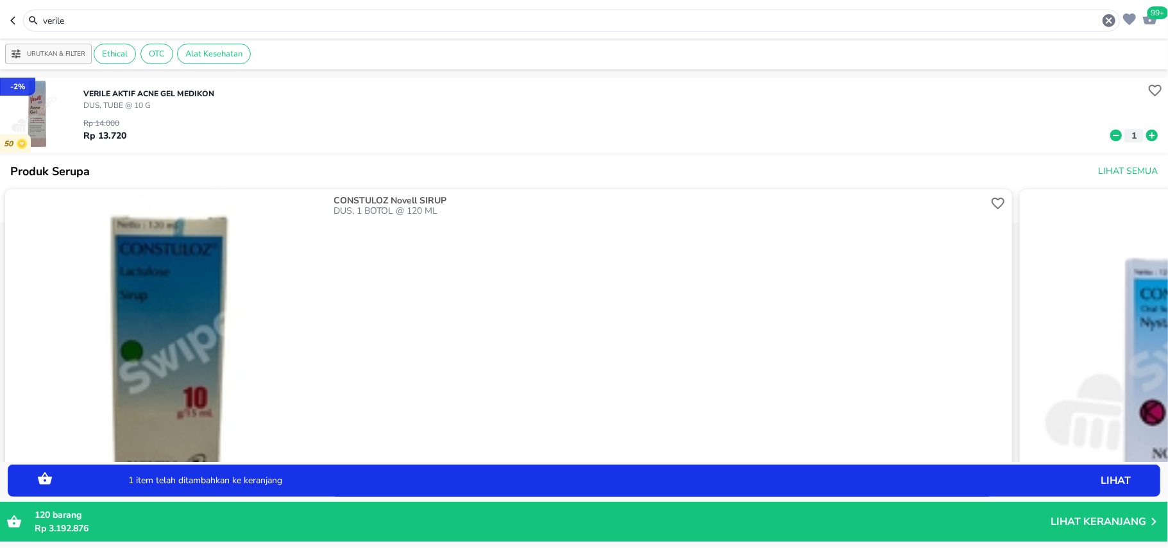
click at [1146, 140] on icon at bounding box center [1152, 136] width 12 height 12
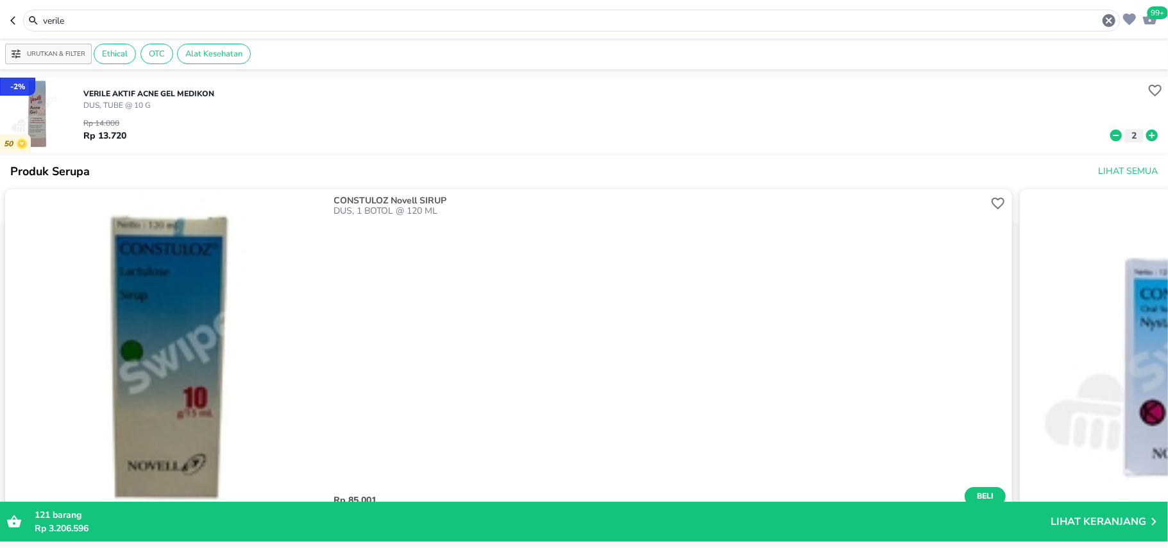
click at [132, 17] on input "verile" at bounding box center [572, 20] width 1060 height 13
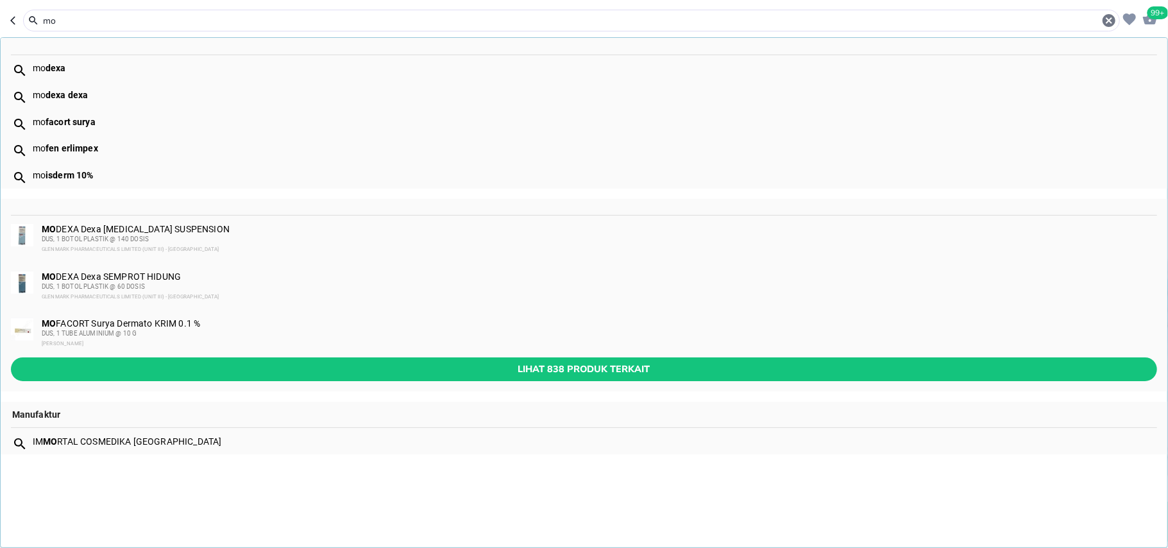
type input "m"
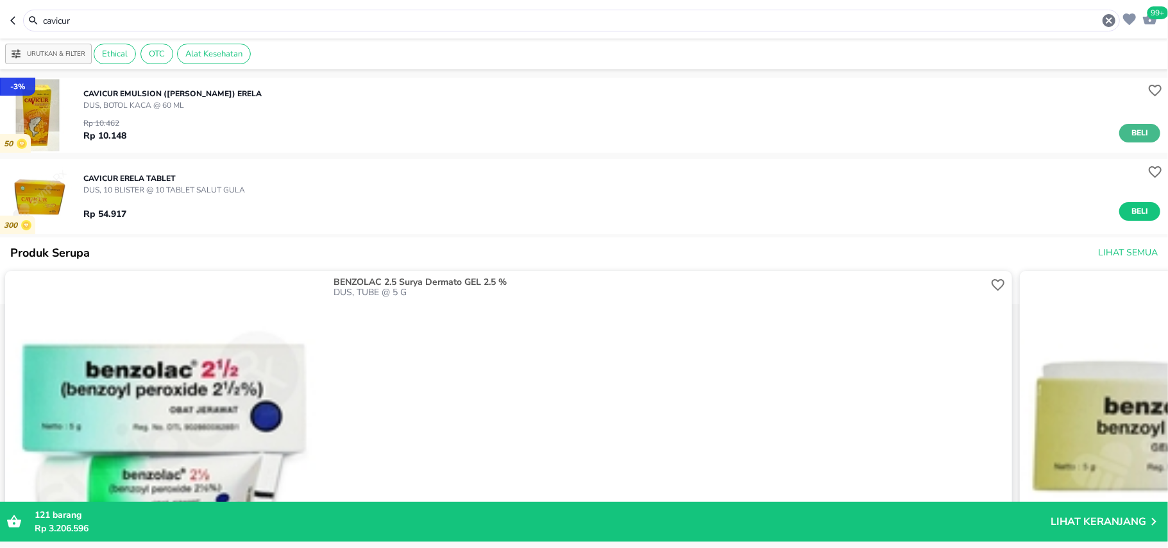
click at [1130, 135] on span "Beli" at bounding box center [1140, 132] width 22 height 13
click at [64, 22] on input "cavicur" at bounding box center [572, 20] width 1060 height 13
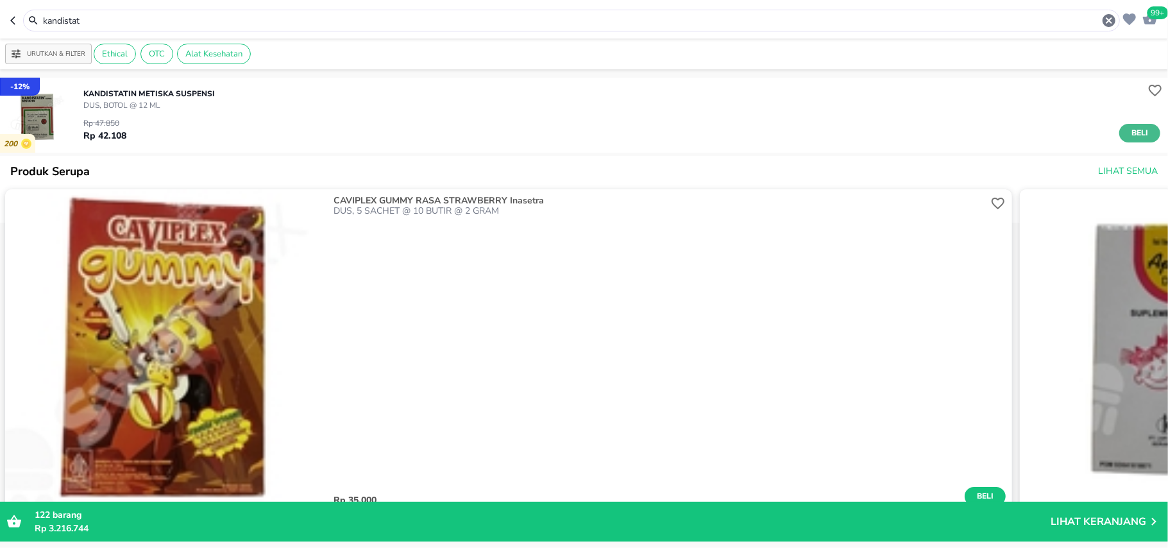
click at [1119, 129] on button "Beli" at bounding box center [1139, 133] width 41 height 19
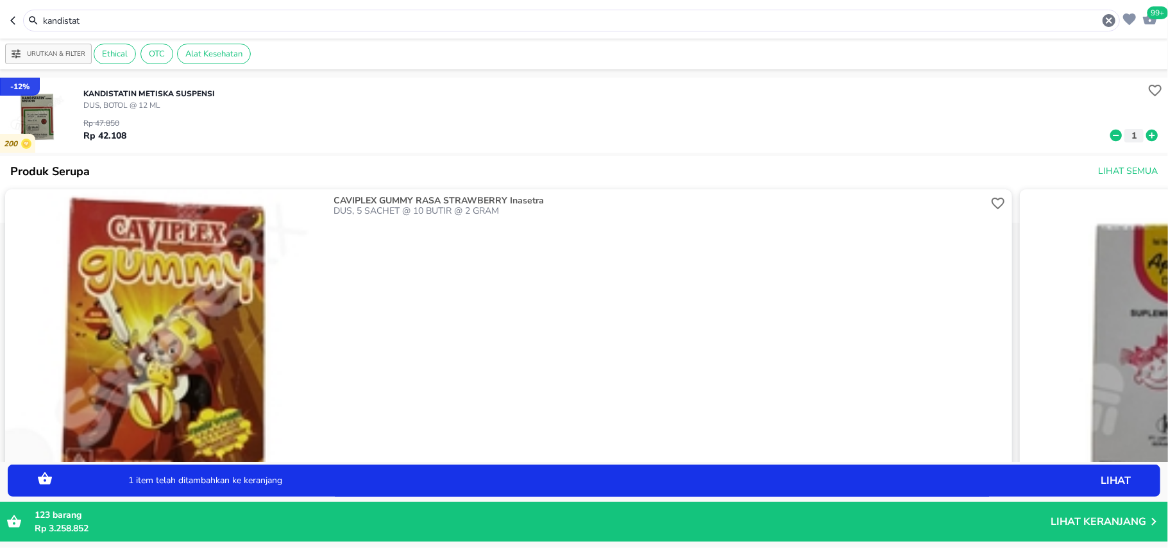
click at [1146, 135] on icon at bounding box center [1152, 136] width 12 height 12
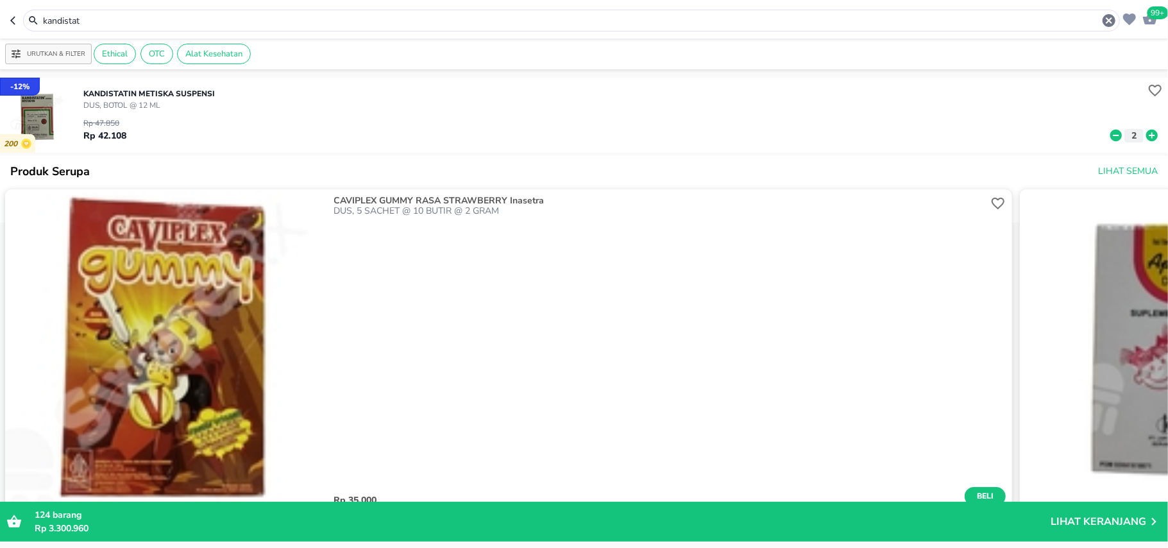
click at [83, 26] on input "kandistat" at bounding box center [572, 20] width 1060 height 13
click at [81, 24] on input "kandistat" at bounding box center [572, 20] width 1060 height 13
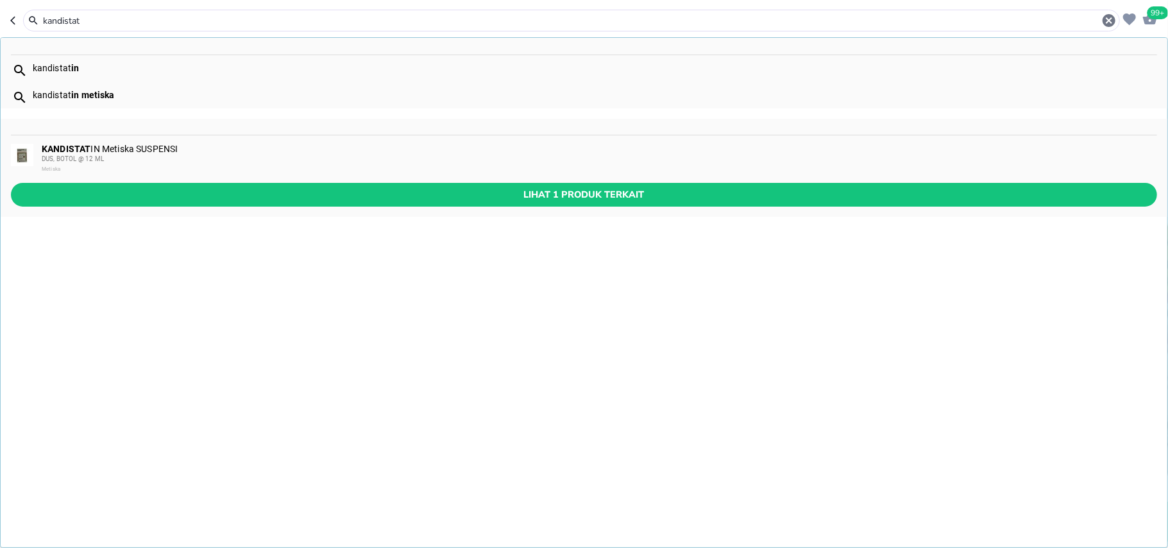
click at [72, 19] on input "kandistat" at bounding box center [572, 20] width 1060 height 13
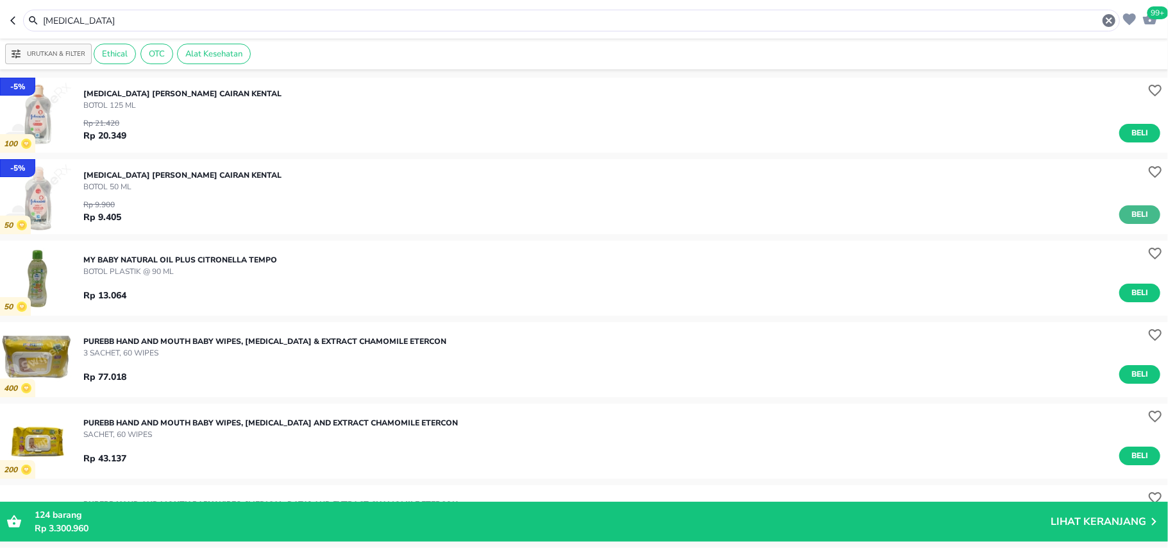
click at [1119, 213] on button "Beli" at bounding box center [1139, 214] width 41 height 19
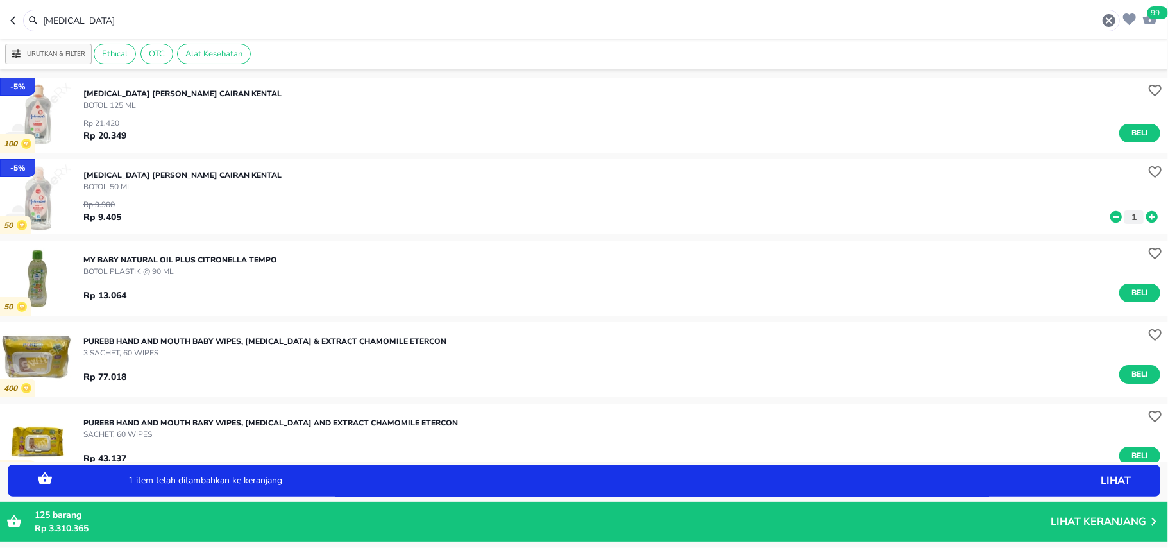
click at [1146, 216] on icon at bounding box center [1152, 217] width 12 height 12
click at [65, 22] on input "baby oil" at bounding box center [572, 20] width 1060 height 13
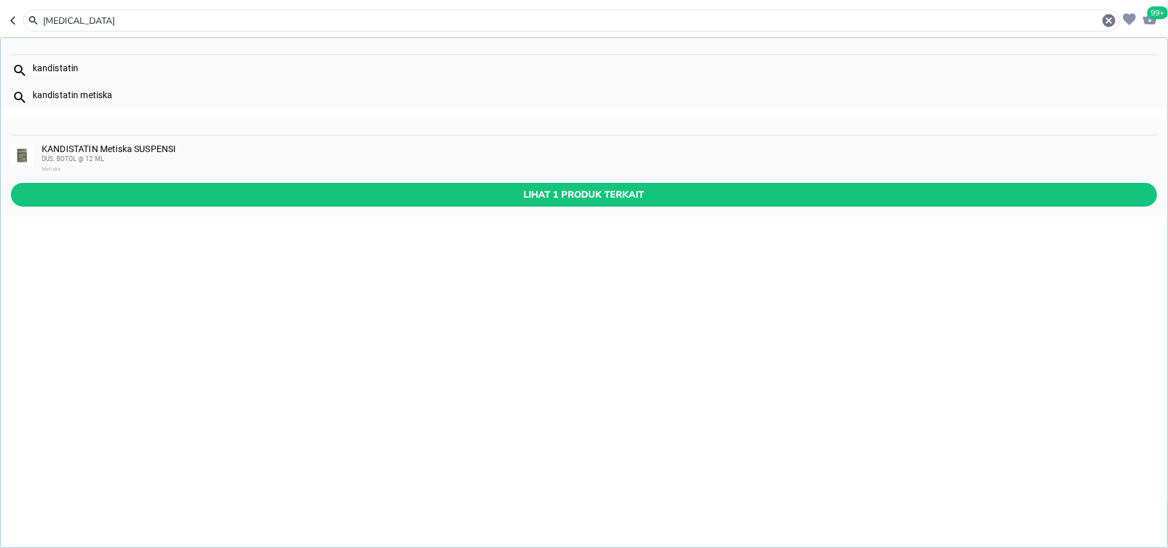
click at [65, 22] on input "baby oil" at bounding box center [572, 20] width 1060 height 13
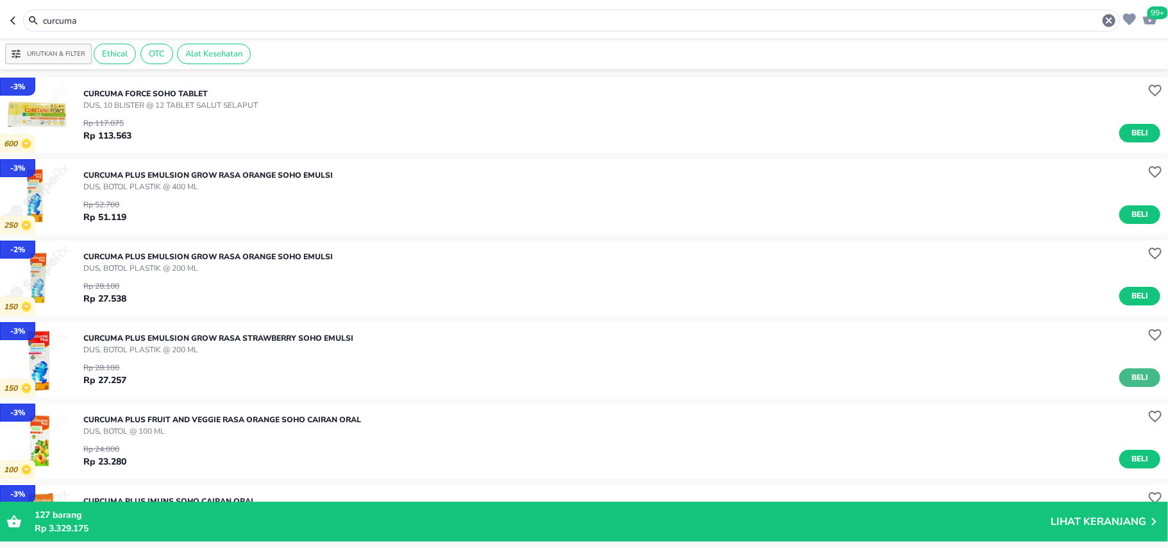
click at [1129, 378] on span "Beli" at bounding box center [1140, 377] width 22 height 13
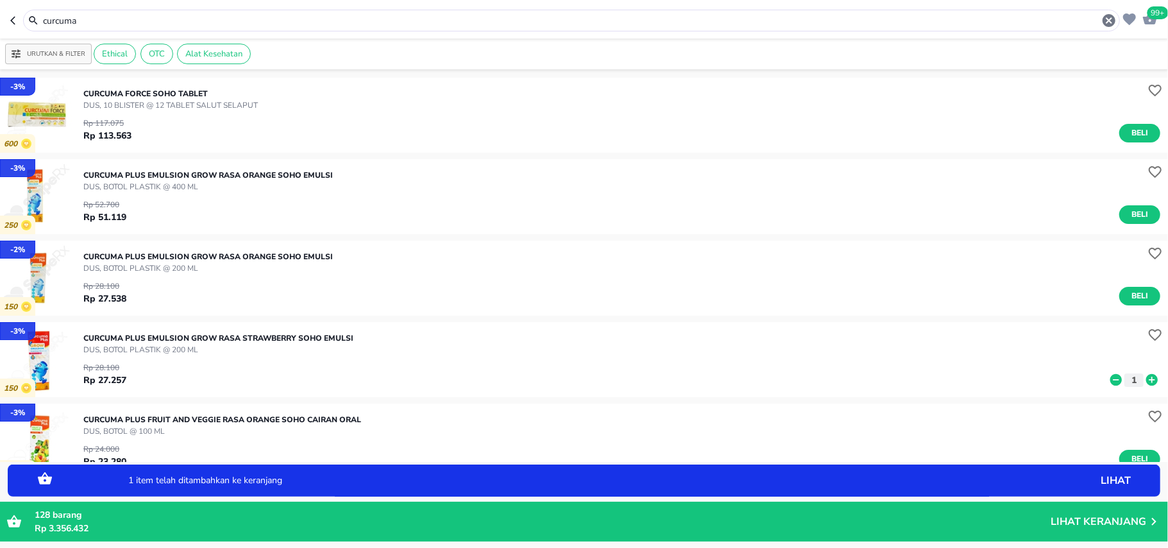
click at [1146, 378] on icon at bounding box center [1152, 380] width 12 height 12
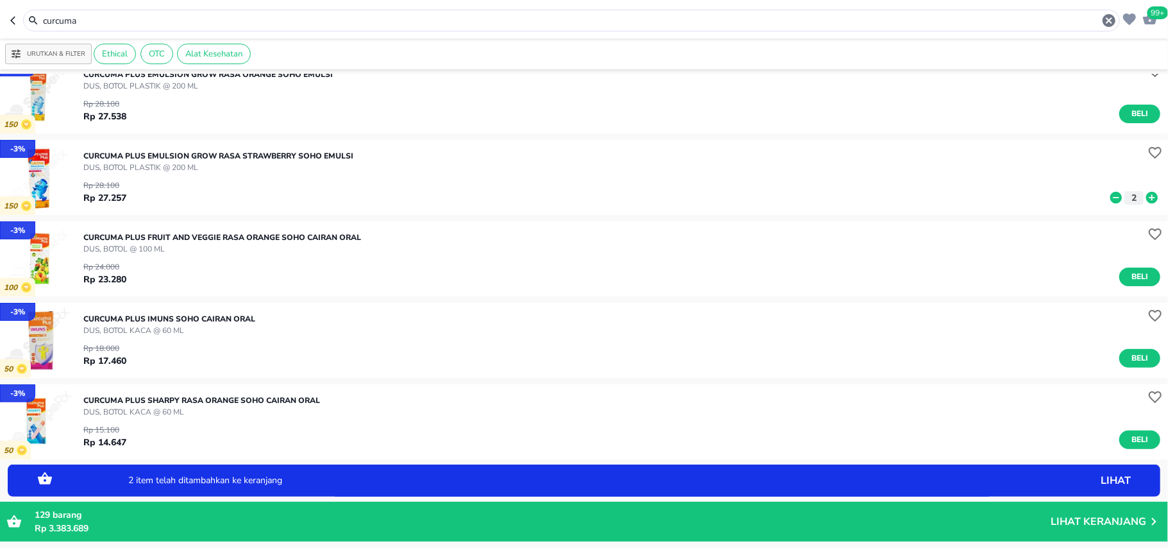
scroll to position [257, 0]
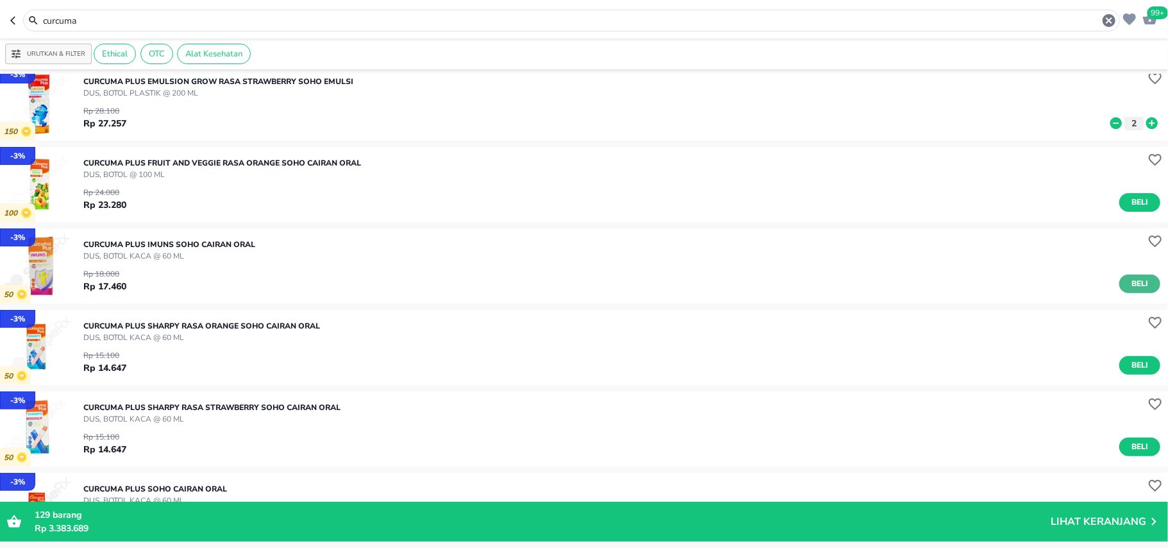
click at [1131, 291] on button "Beli" at bounding box center [1139, 284] width 41 height 19
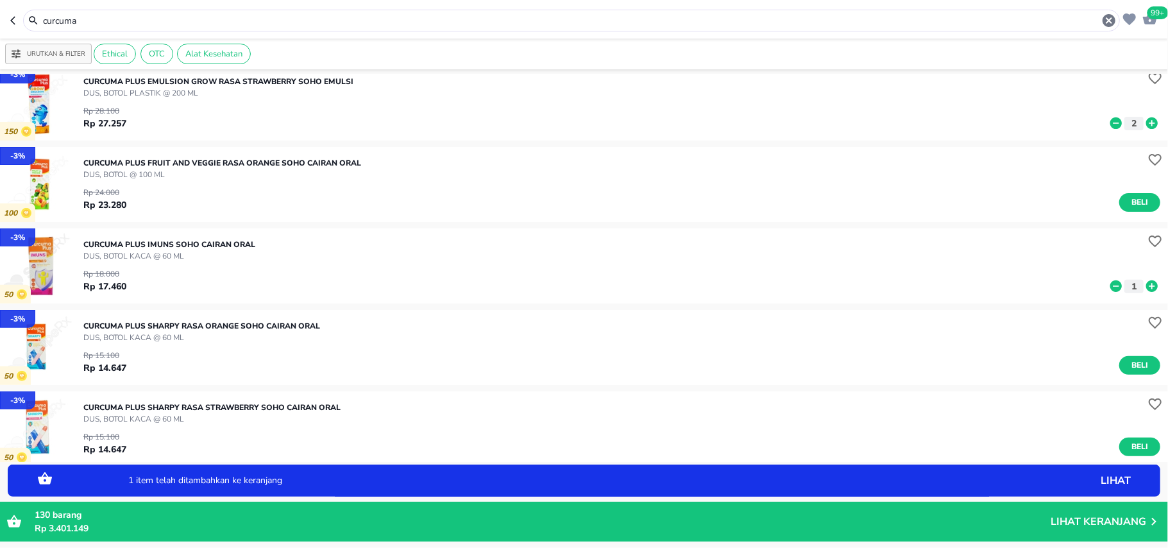
click at [1146, 285] on icon at bounding box center [1152, 286] width 12 height 12
click at [101, 19] on input "curcuma" at bounding box center [572, 20] width 1060 height 13
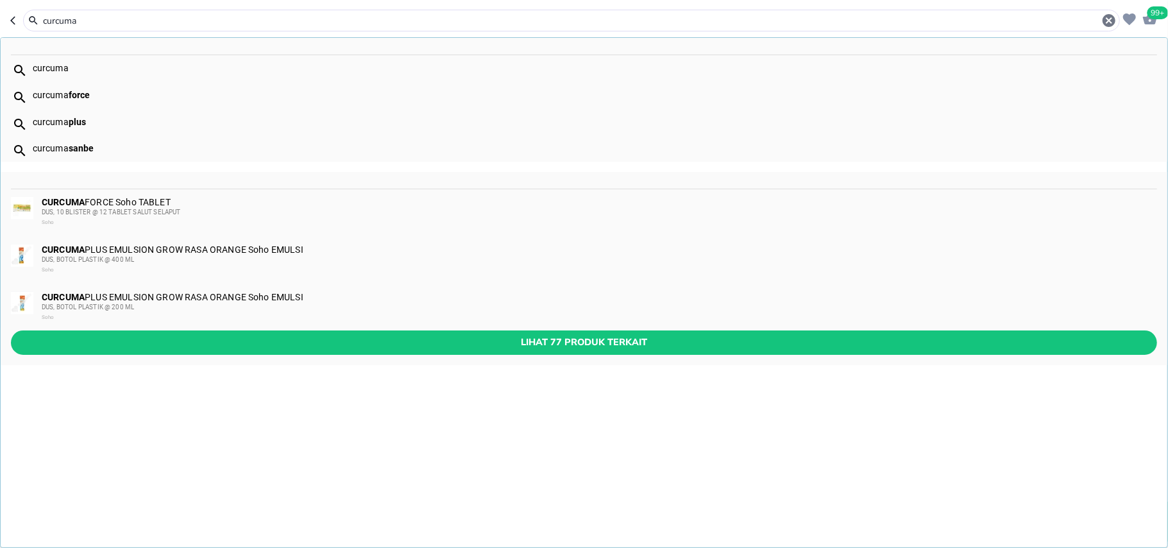
type input "x"
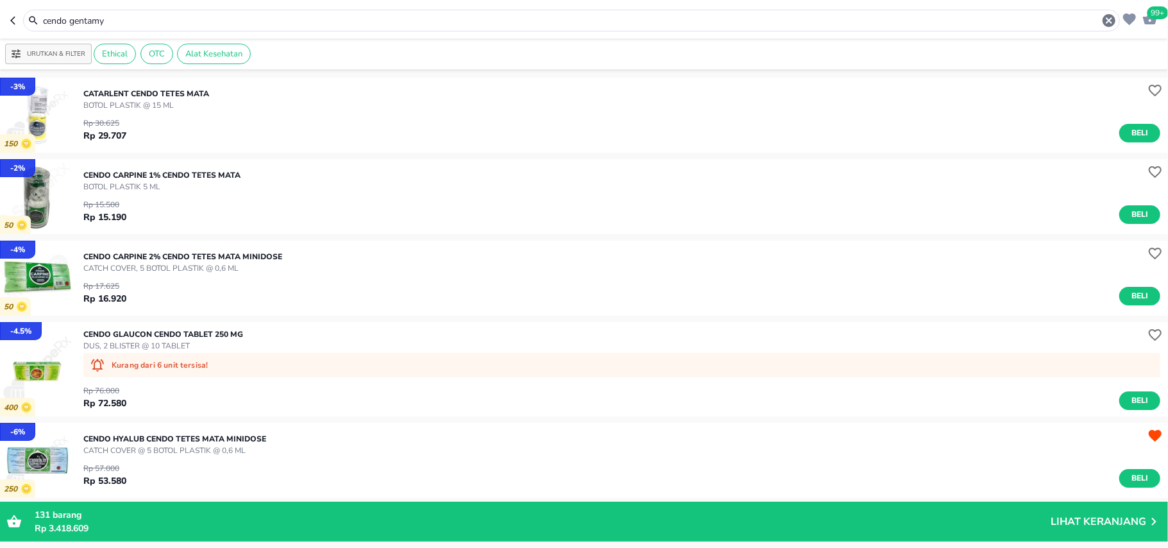
click at [142, 21] on input "cendo gentamy" at bounding box center [572, 20] width 1060 height 13
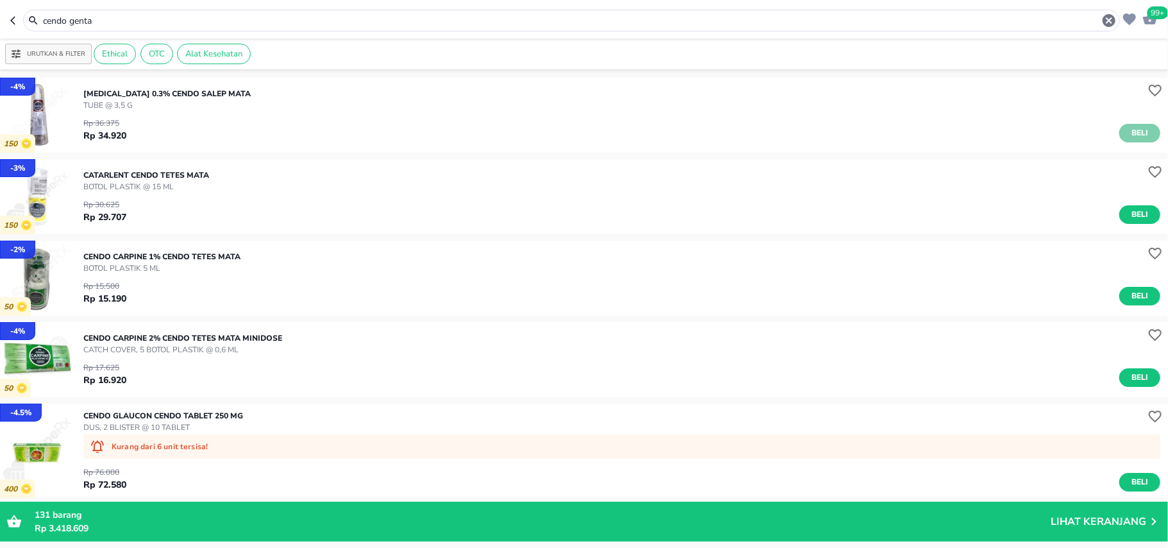
click at [1135, 127] on span "Beli" at bounding box center [1140, 132] width 22 height 13
click at [96, 22] on input "cendo genta" at bounding box center [572, 20] width 1060 height 13
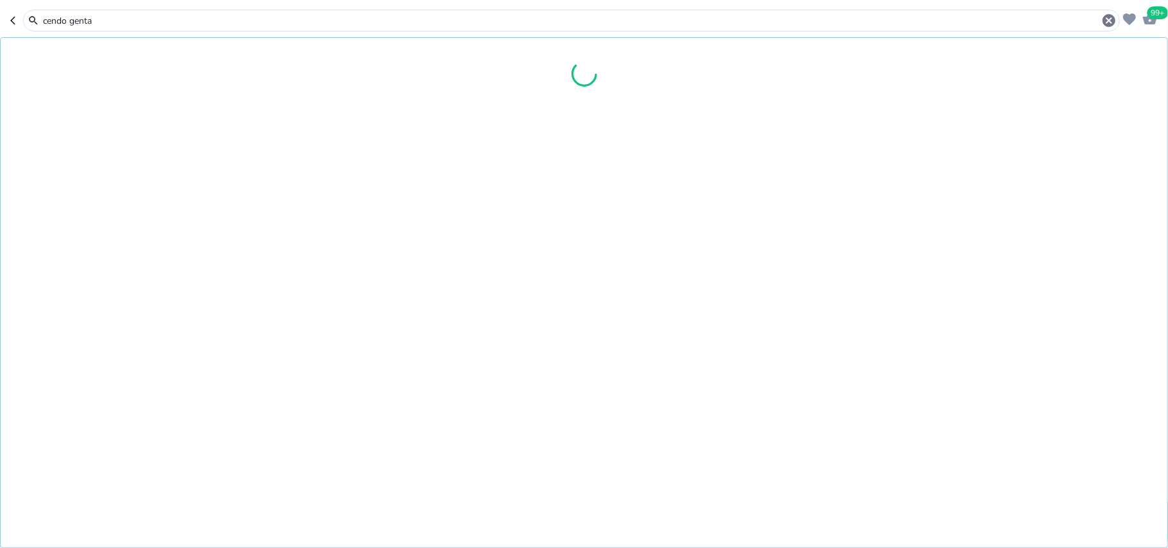
click at [96, 22] on input "cendo genta" at bounding box center [572, 20] width 1060 height 13
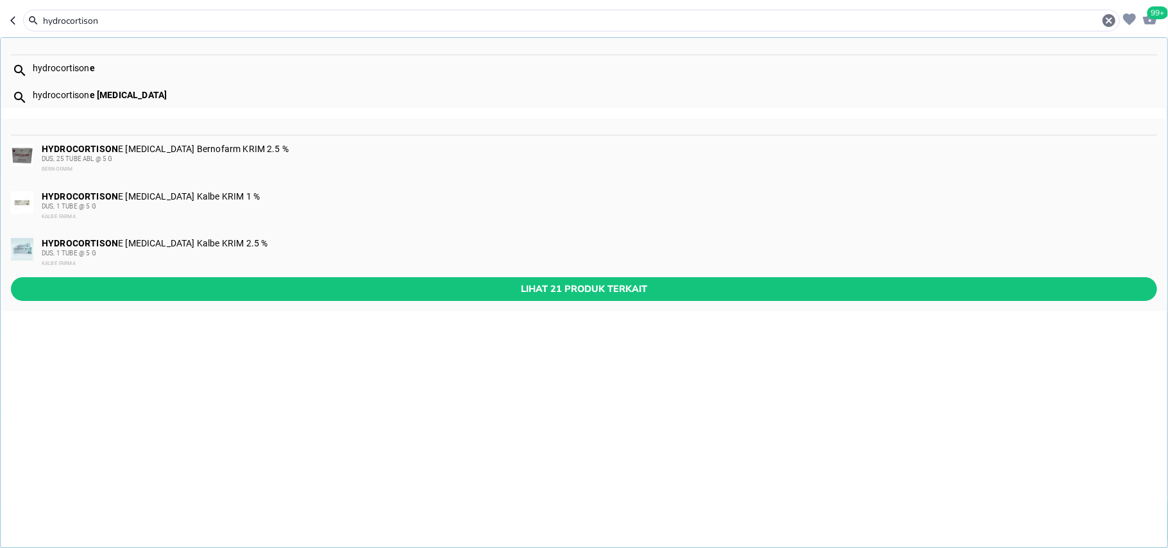
type input "hydrocortison"
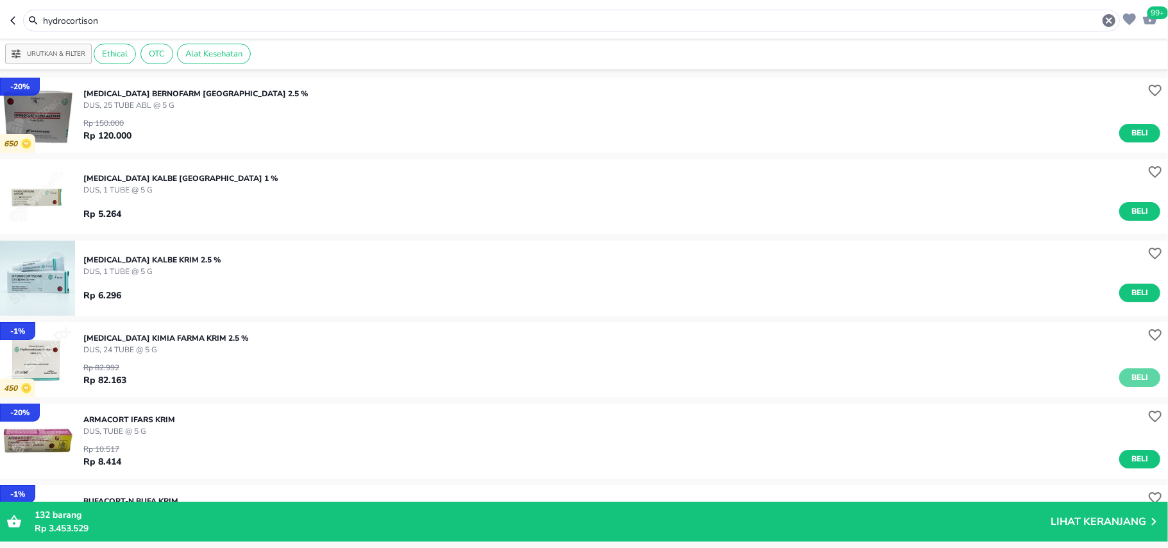
click at [1129, 371] on span "Beli" at bounding box center [1140, 377] width 22 height 13
click at [1117, 521] on p "Lihat Keranjang" at bounding box center [1099, 521] width 96 height 0
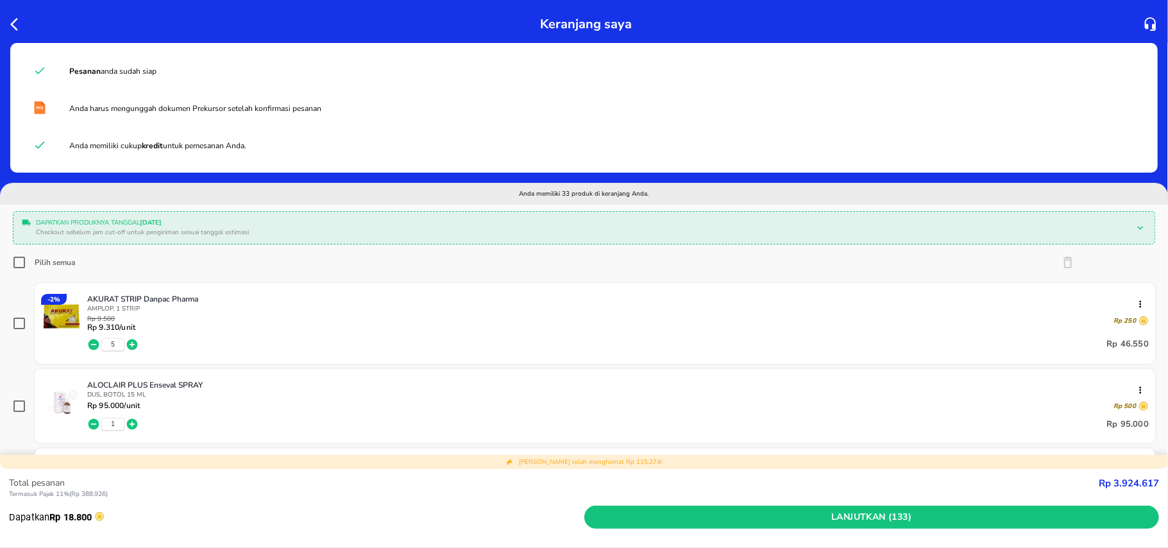
click at [24, 260] on input "Pilih semua" at bounding box center [19, 262] width 13 height 13
checkbox input "true"
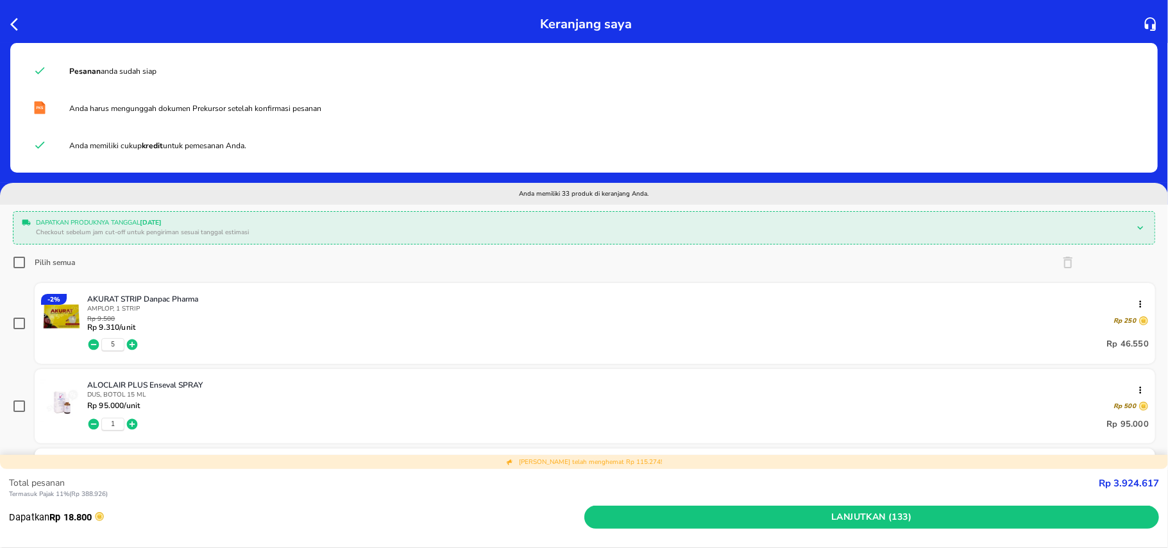
checkbox input "true"
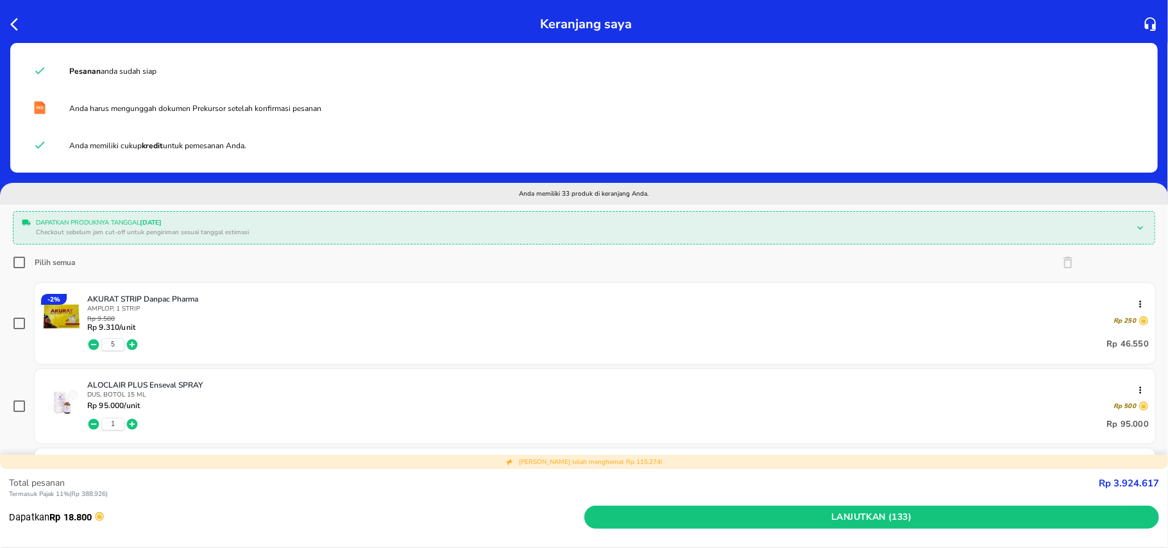
checkbox input "true"
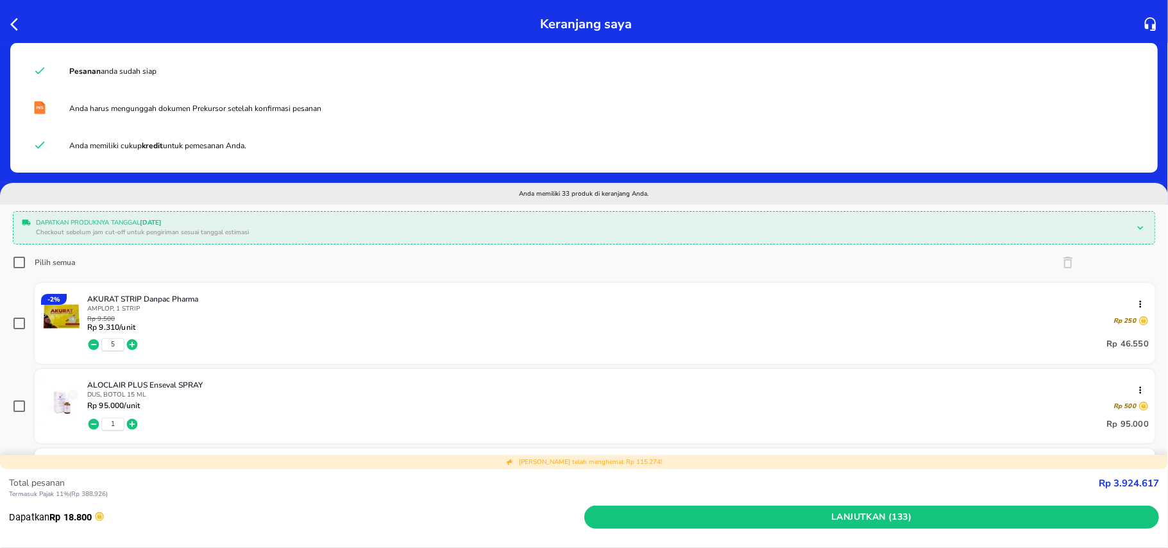
checkbox input "true"
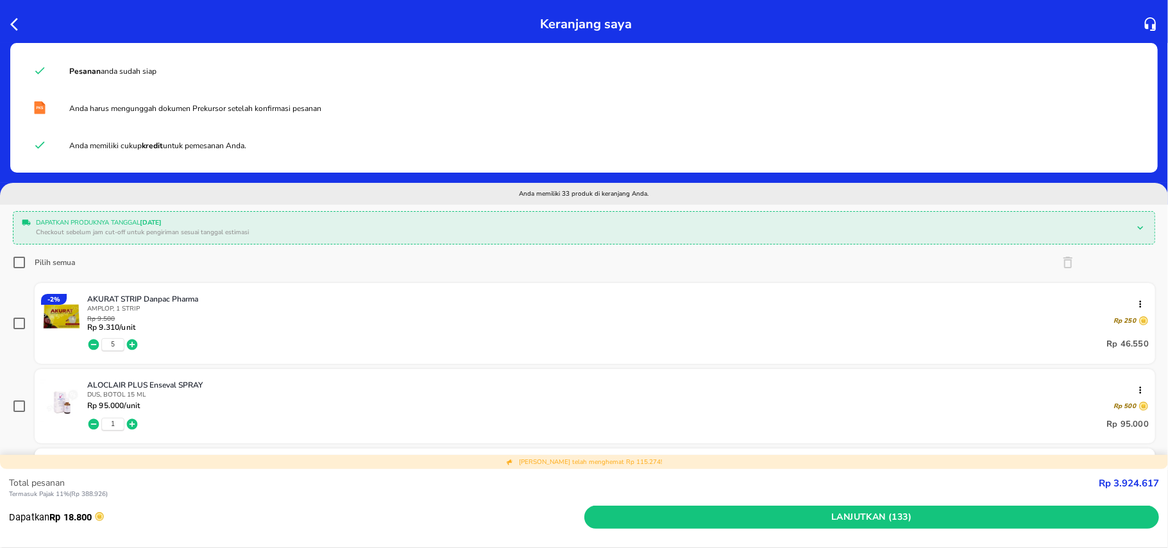
checkbox input "true"
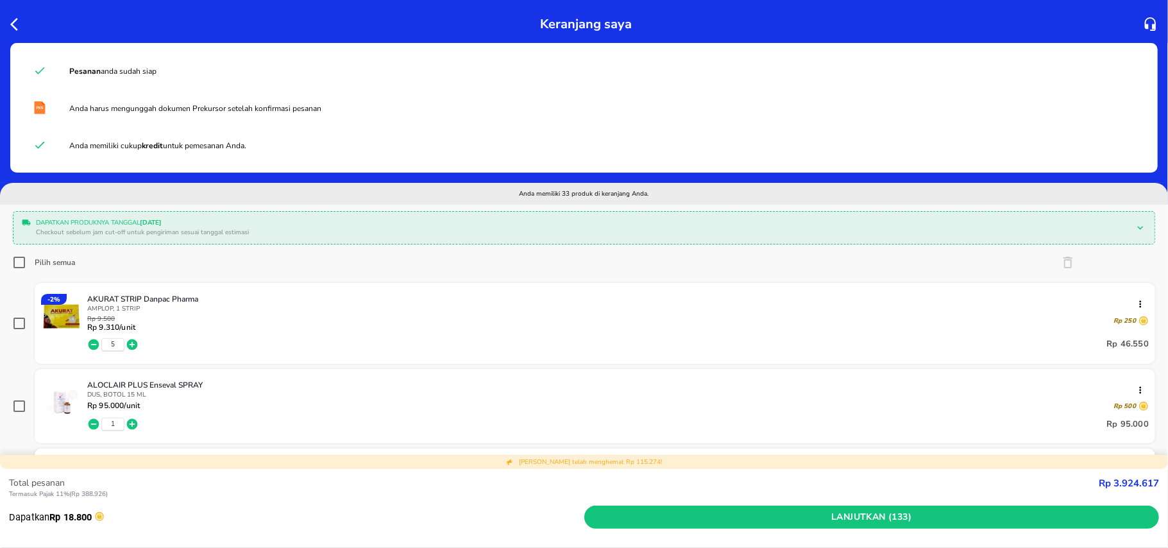
checkbox input "true"
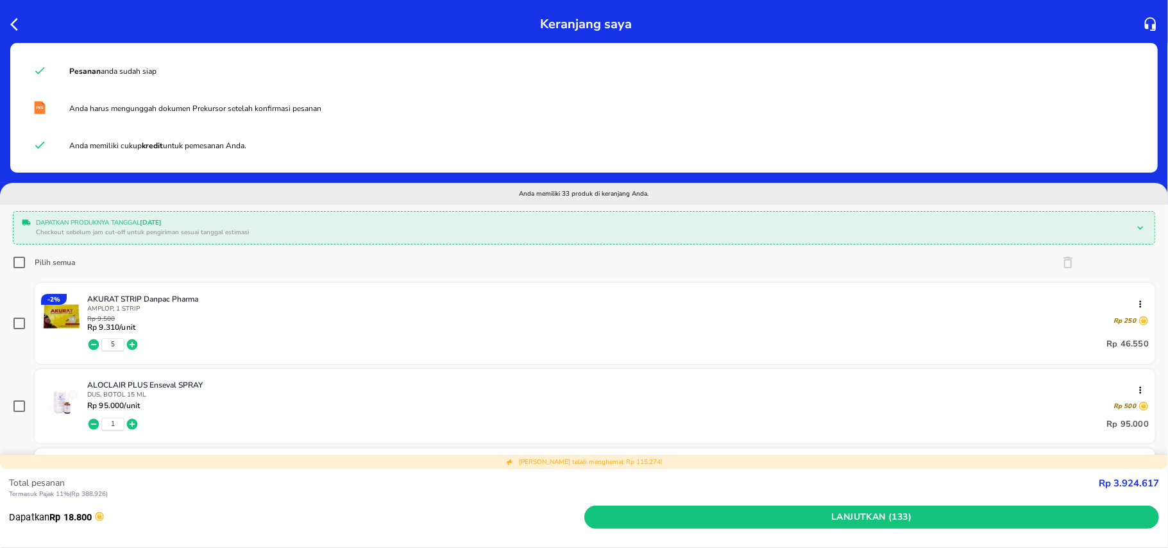
checkbox input "true"
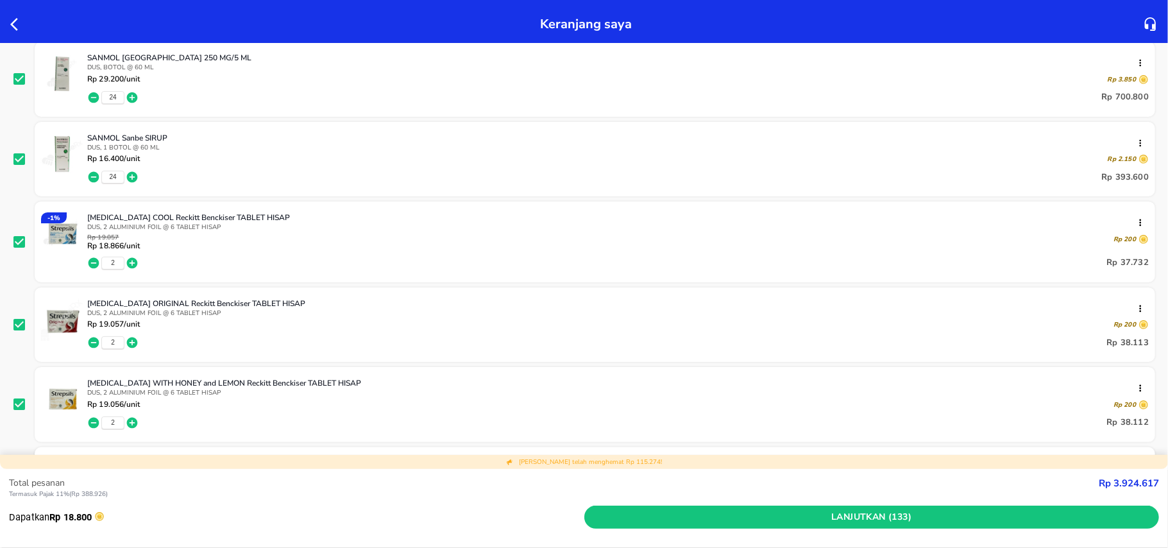
scroll to position [2052, 0]
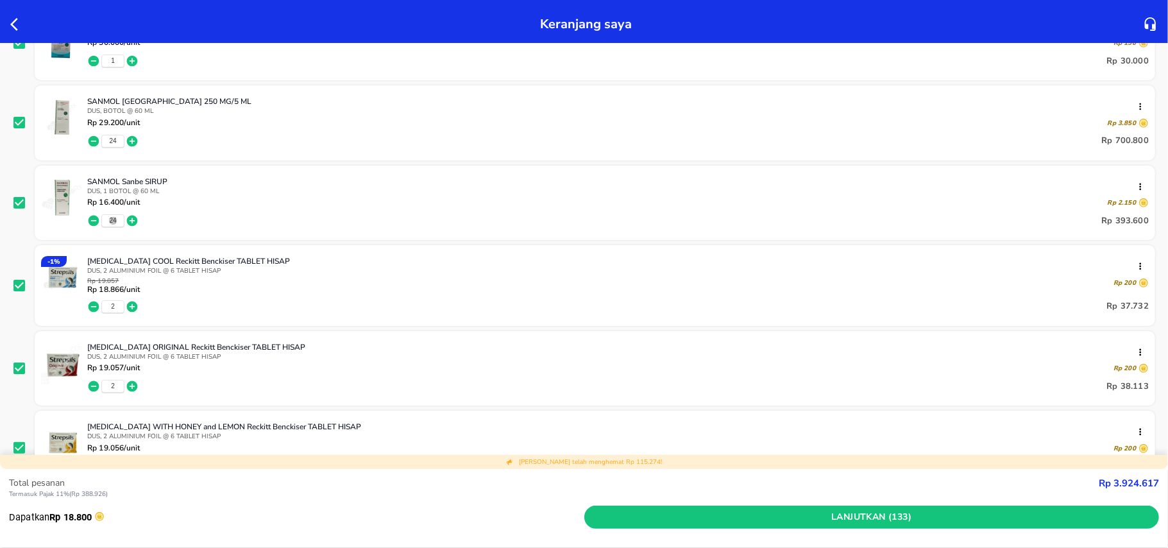
click at [110, 221] on span "24" at bounding box center [112, 220] width 7 height 9
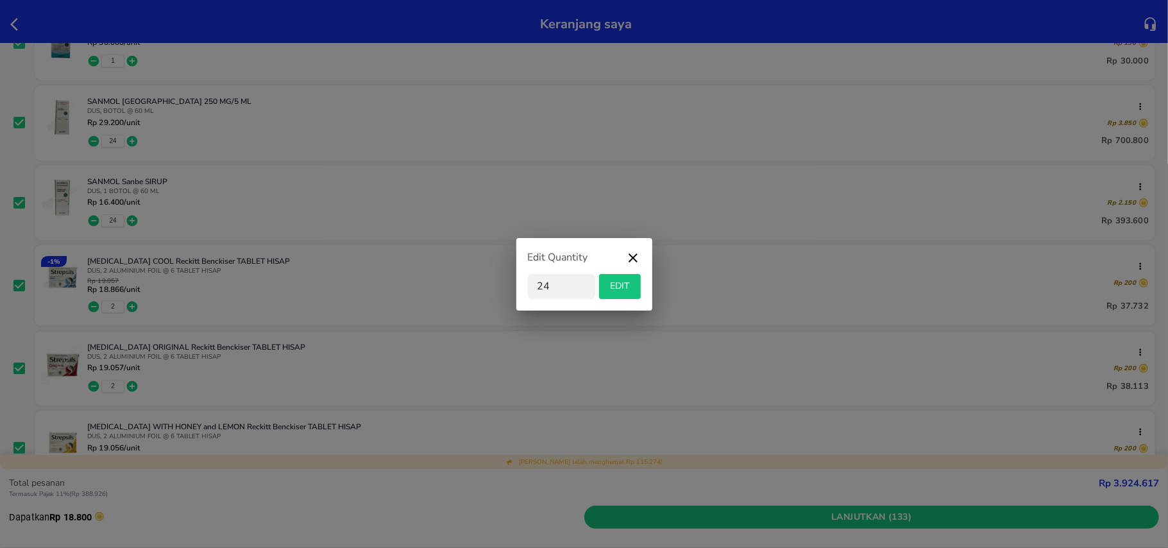
type input "2"
type input "0"
click at [627, 283] on span "EDIT" at bounding box center [619, 286] width 31 height 16
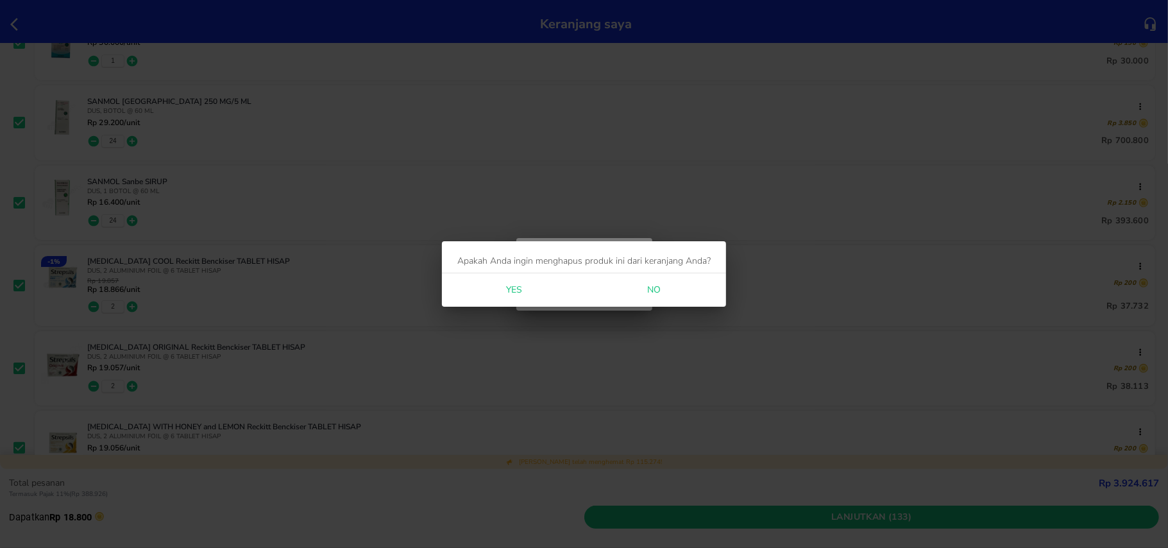
click at [544, 285] on div "Yes No" at bounding box center [584, 290] width 284 height 34
click at [512, 287] on span "Yes" at bounding box center [514, 290] width 31 height 16
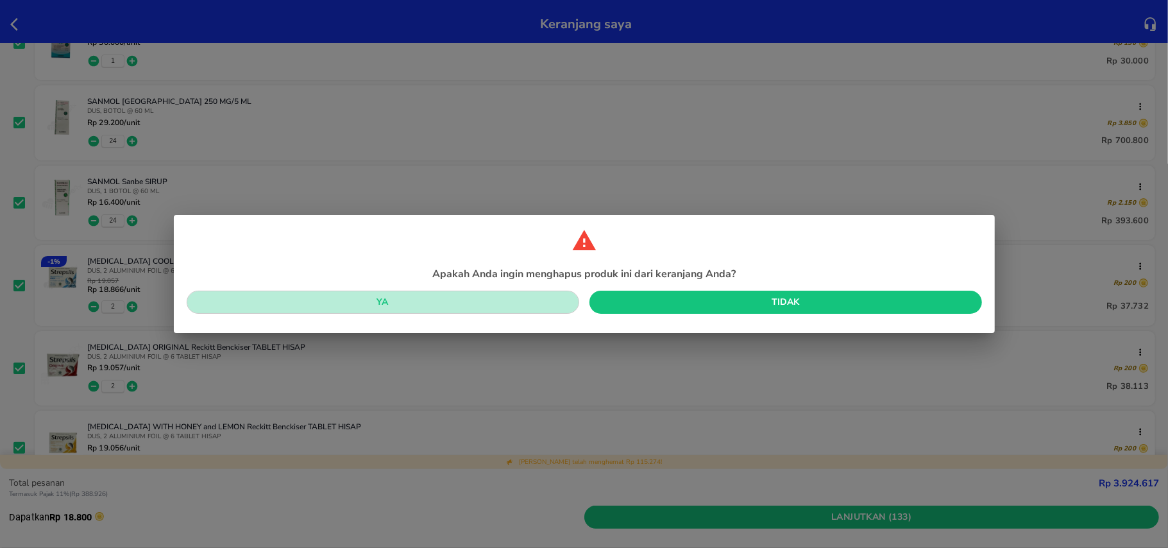
click at [503, 303] on span "Ya" at bounding box center [383, 302] width 372 height 16
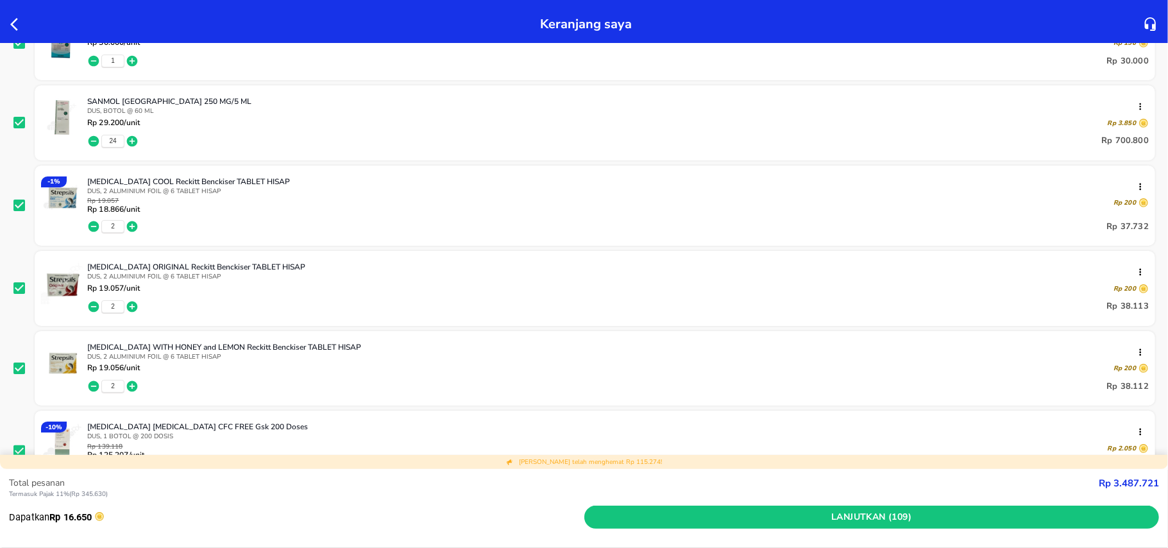
click at [112, 137] on span "24" at bounding box center [112, 141] width 7 height 9
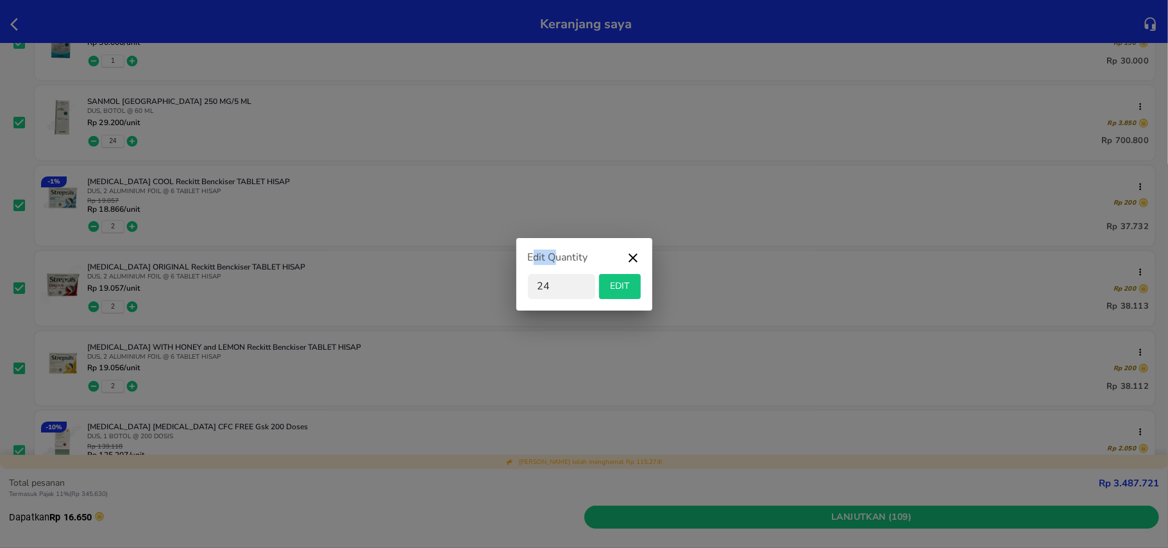
click at [112, 136] on div "Edit Quantity 24 EDIT" at bounding box center [584, 274] width 1168 height 548
click at [539, 295] on input "24" at bounding box center [561, 286] width 67 height 25
type input "0"
click at [624, 295] on button "EDIT" at bounding box center [620, 286] width 42 height 25
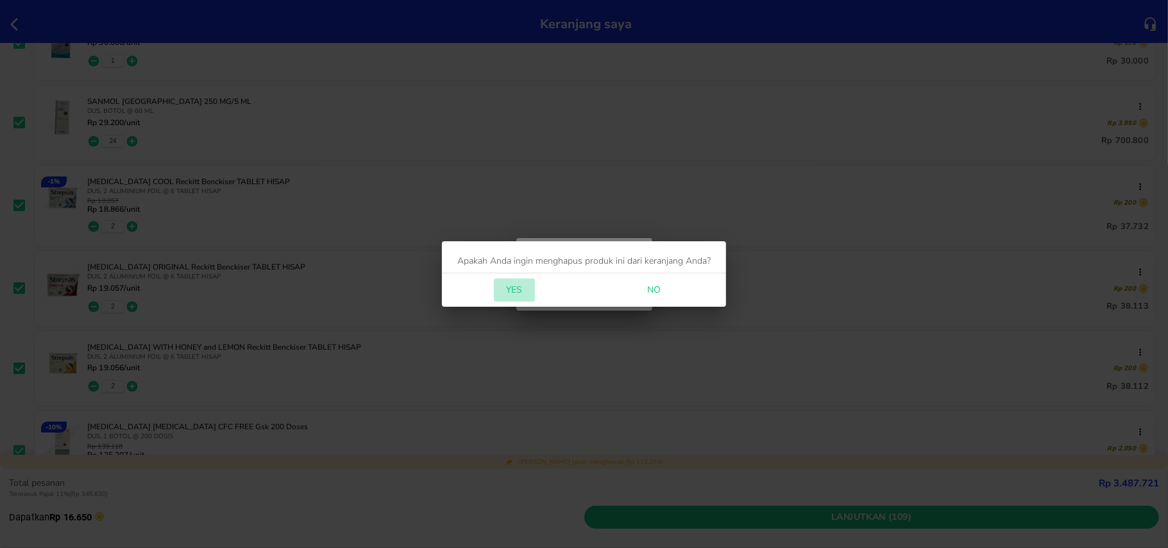
click at [509, 288] on span "Yes" at bounding box center [514, 290] width 31 height 16
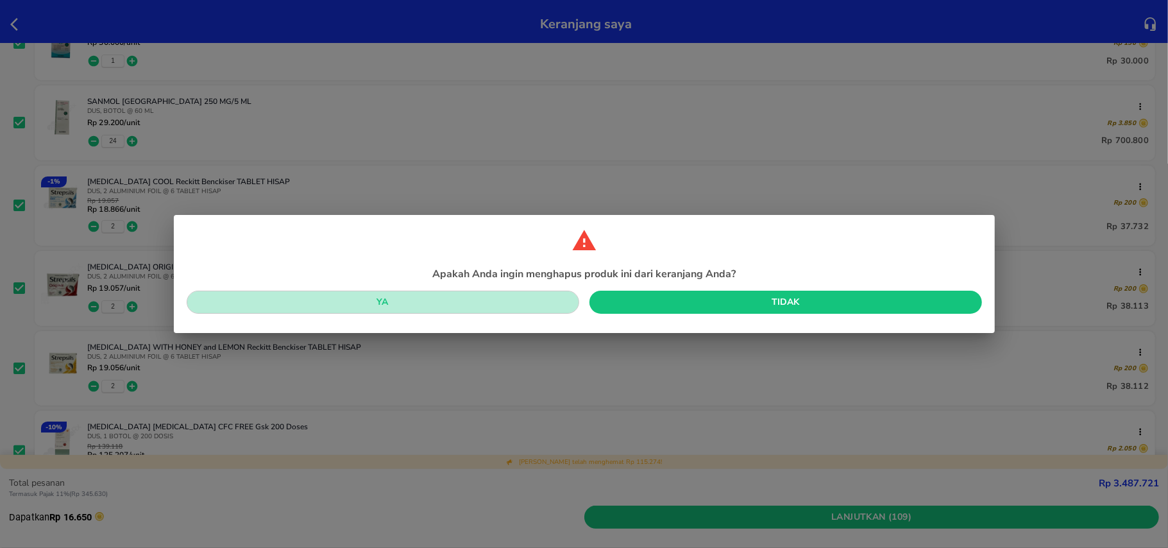
click at [496, 291] on button "Ya" at bounding box center [383, 303] width 393 height 24
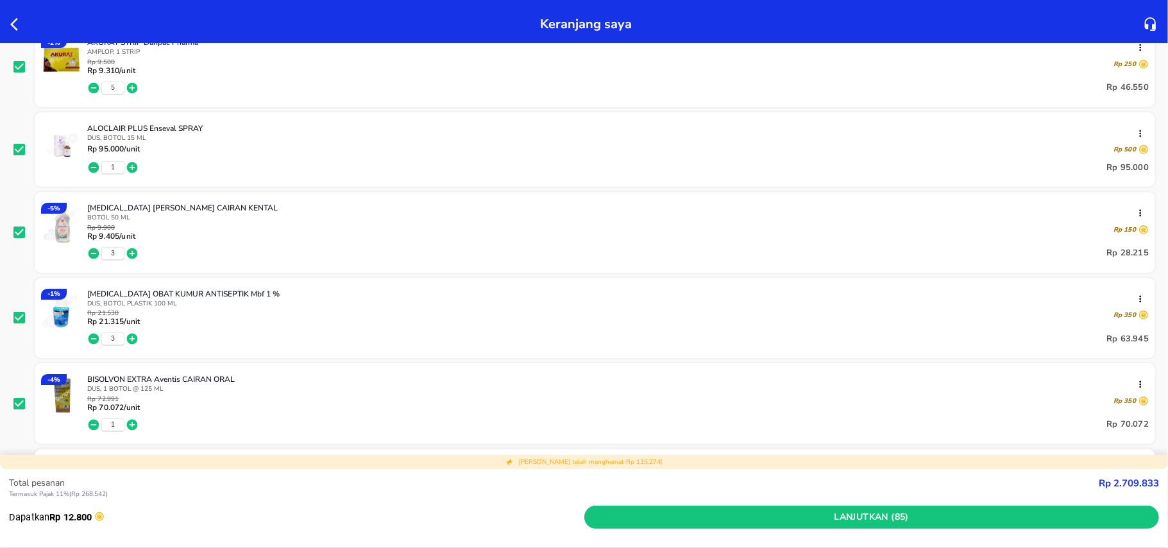
scroll to position [85, 0]
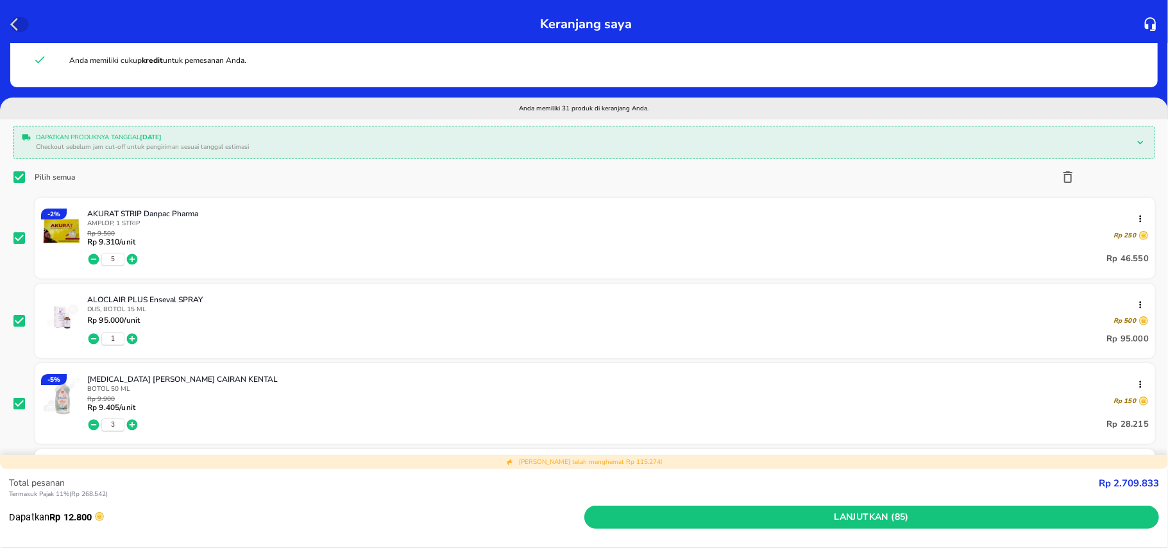
click at [13, 21] on icon "button" at bounding box center [17, 24] width 15 height 15
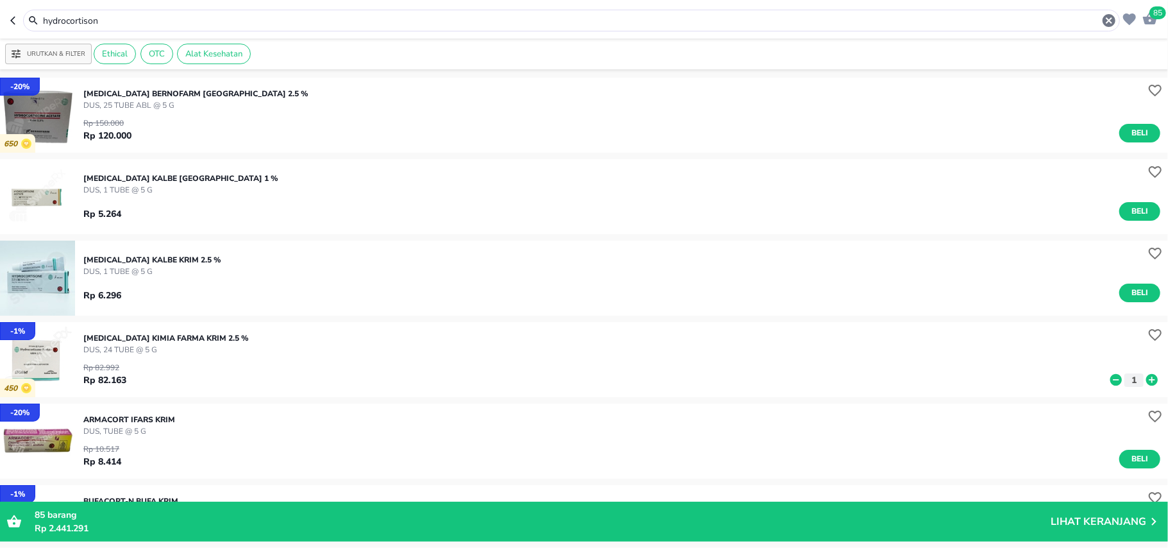
click at [65, 19] on input "hydrocortison" at bounding box center [572, 20] width 1060 height 13
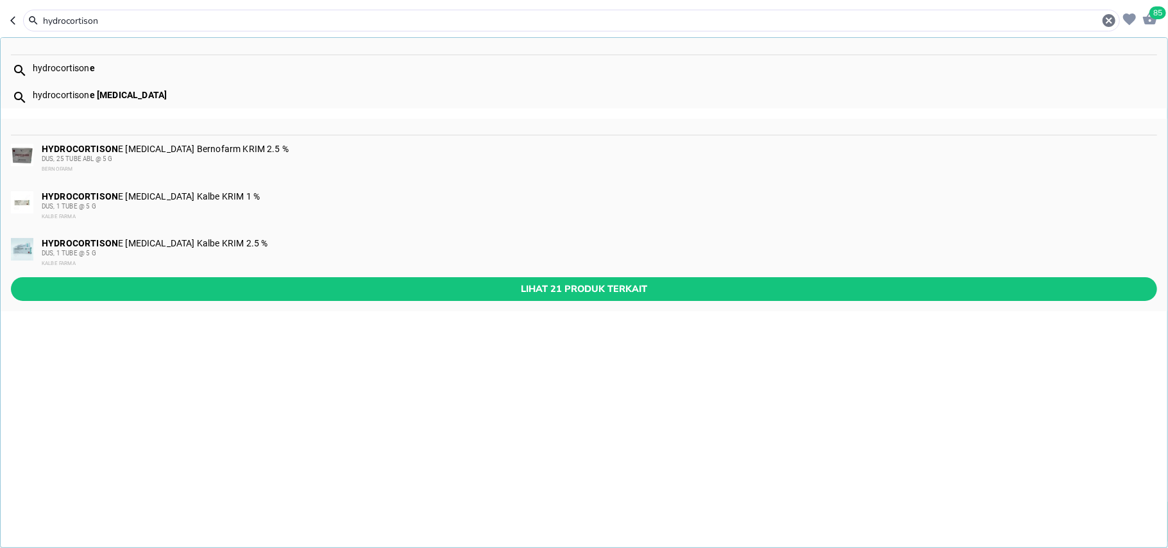
click at [65, 19] on input "hydrocortison" at bounding box center [572, 20] width 1060 height 13
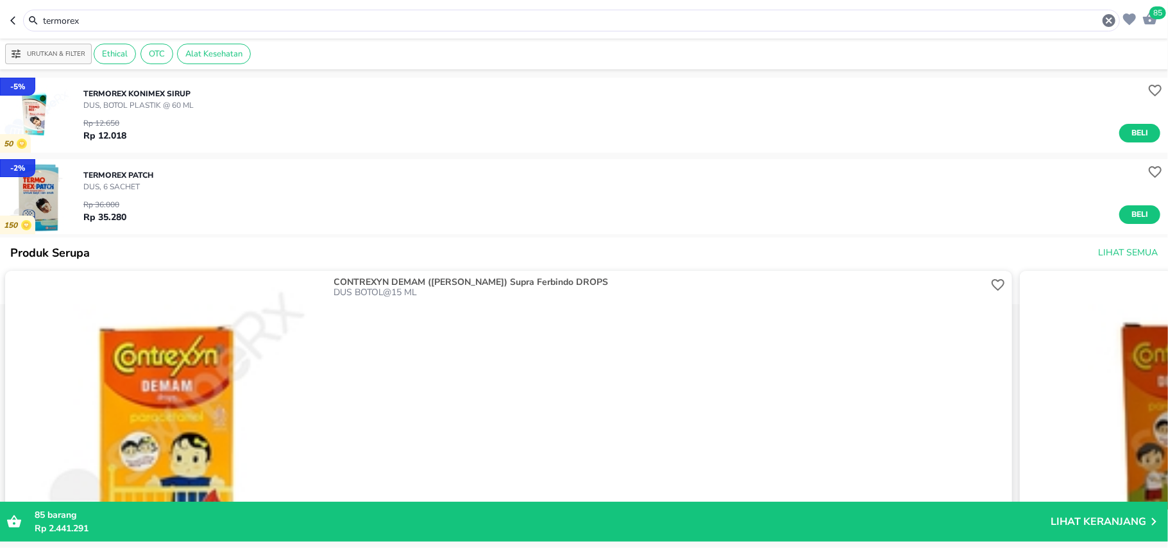
click at [82, 24] on input "termorex" at bounding box center [572, 20] width 1060 height 13
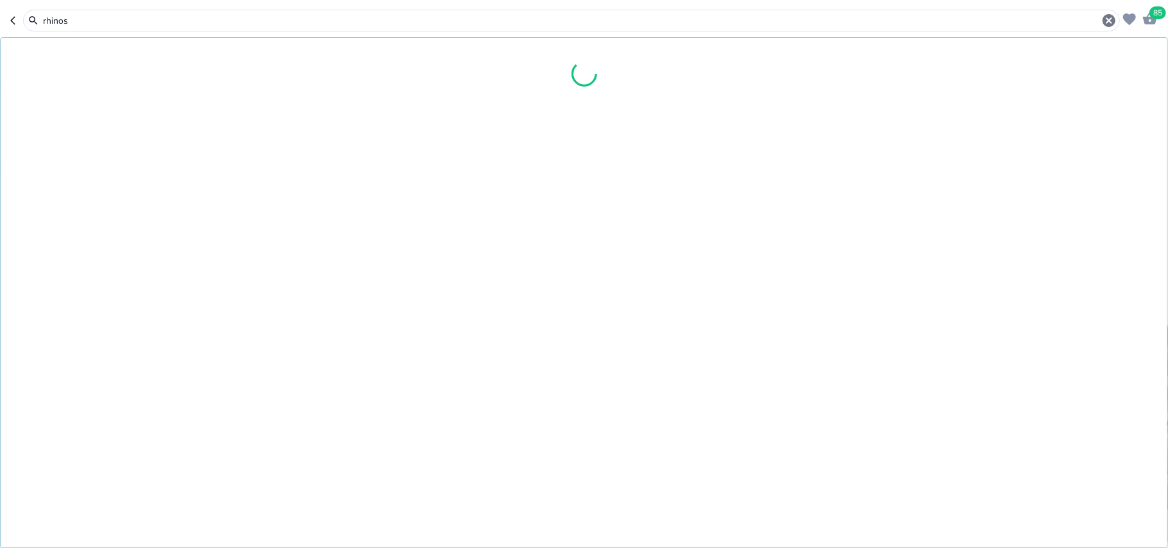
type input "rhinos"
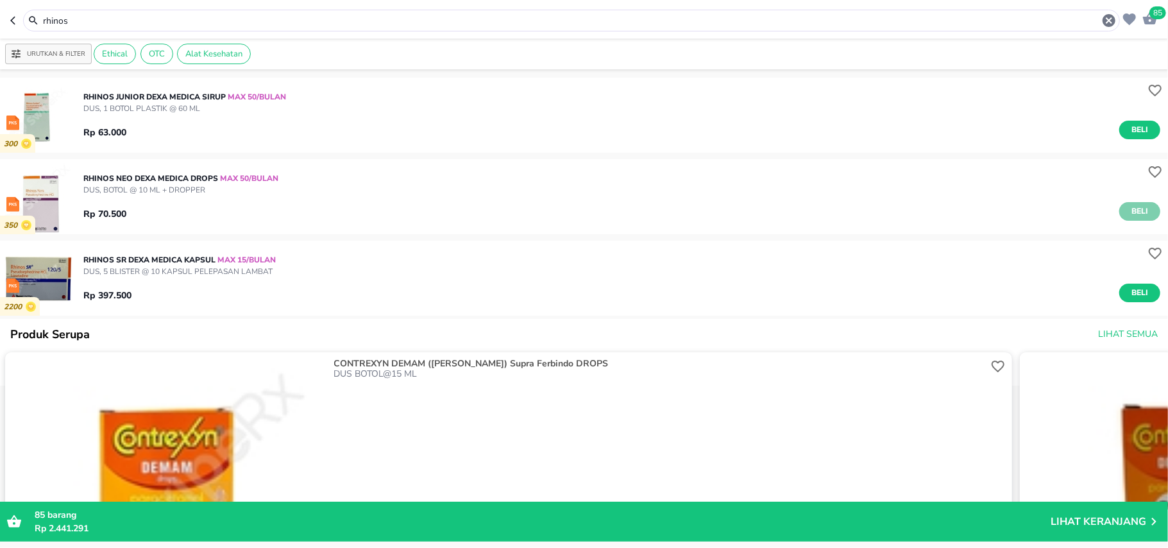
click at [1129, 210] on span "Beli" at bounding box center [1140, 211] width 22 height 13
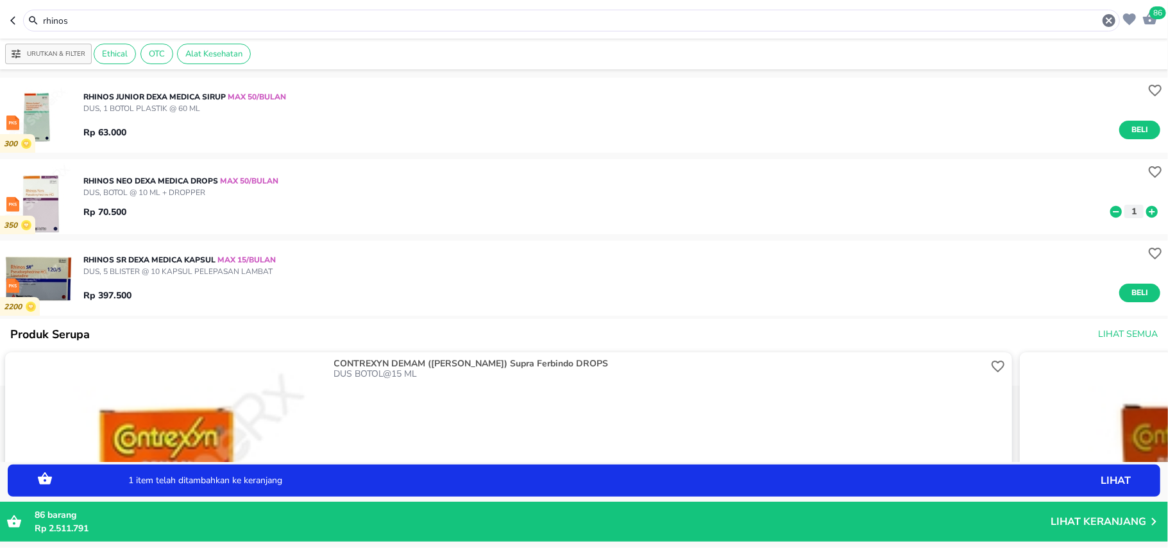
click at [1128, 210] on p "1" at bounding box center [1134, 211] width 12 height 13
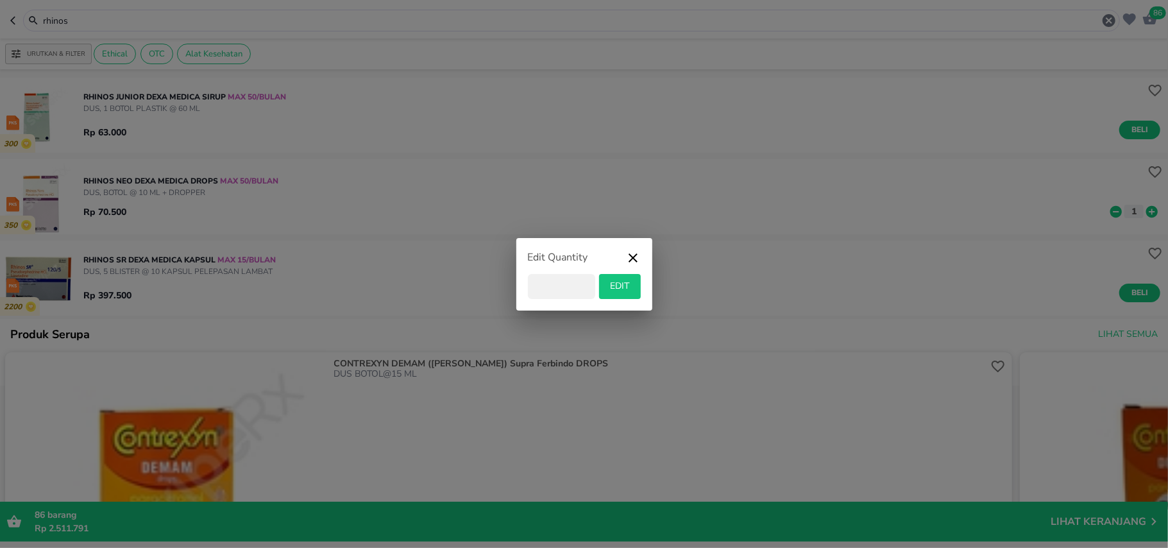
type input "6"
type input "8"
drag, startPoint x: 625, startPoint y: 301, endPoint x: 625, endPoint y: 285, distance: 15.4
click at [625, 296] on div "Edit Quantity 8 EDIT" at bounding box center [584, 274] width 136 height 72
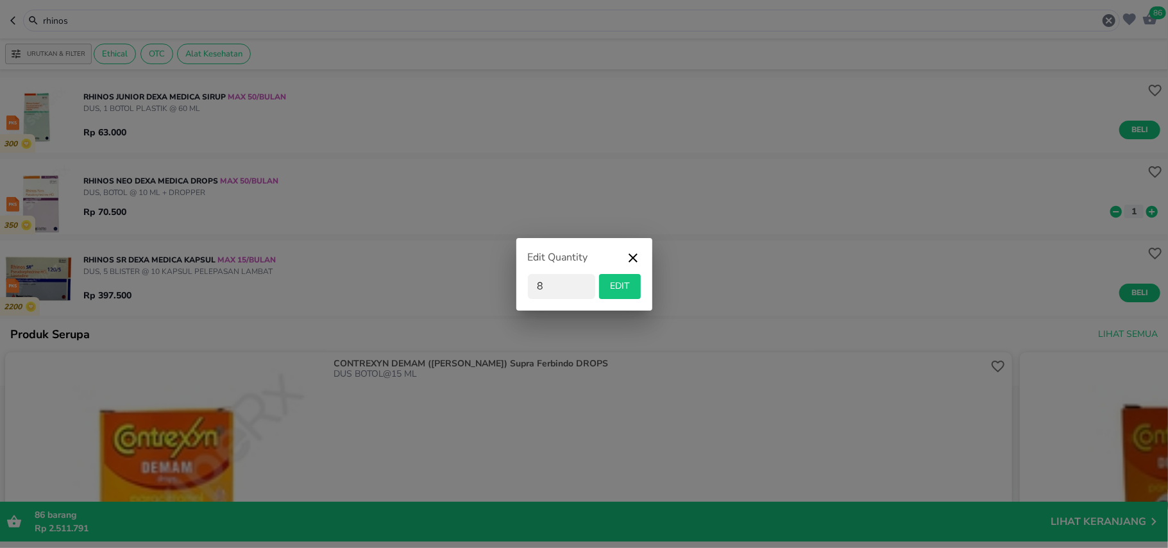
click at [625, 285] on span "EDIT" at bounding box center [619, 286] width 31 height 16
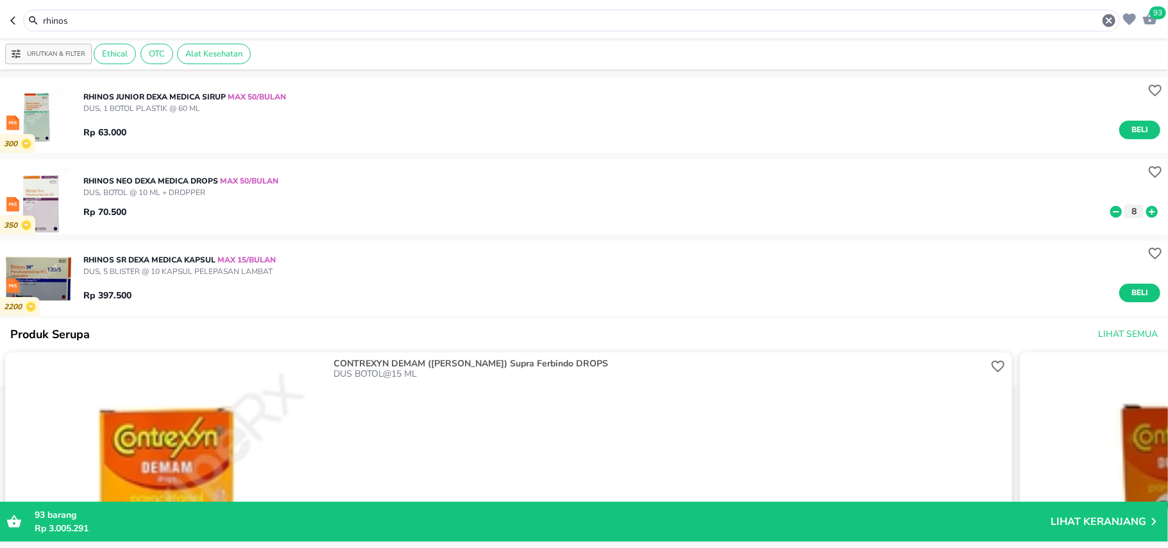
click at [1144, 521] on p "Lihat Keranjang" at bounding box center [1099, 521] width 96 height 0
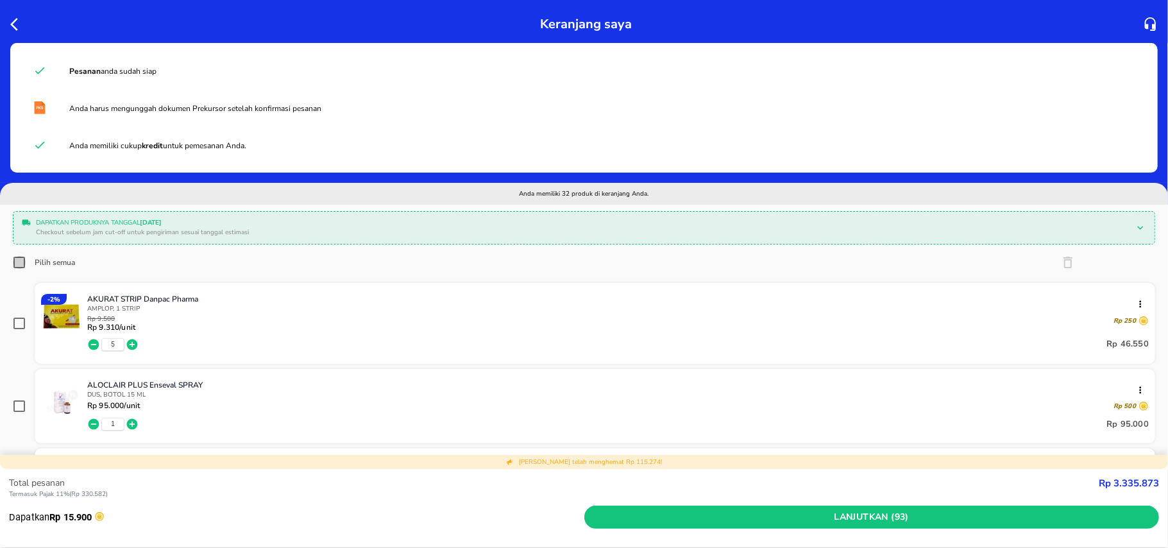
click at [26, 266] on icon at bounding box center [19, 262] width 15 height 15
click at [26, 266] on input "Pilih semua" at bounding box center [19, 262] width 13 height 13
checkbox input "true"
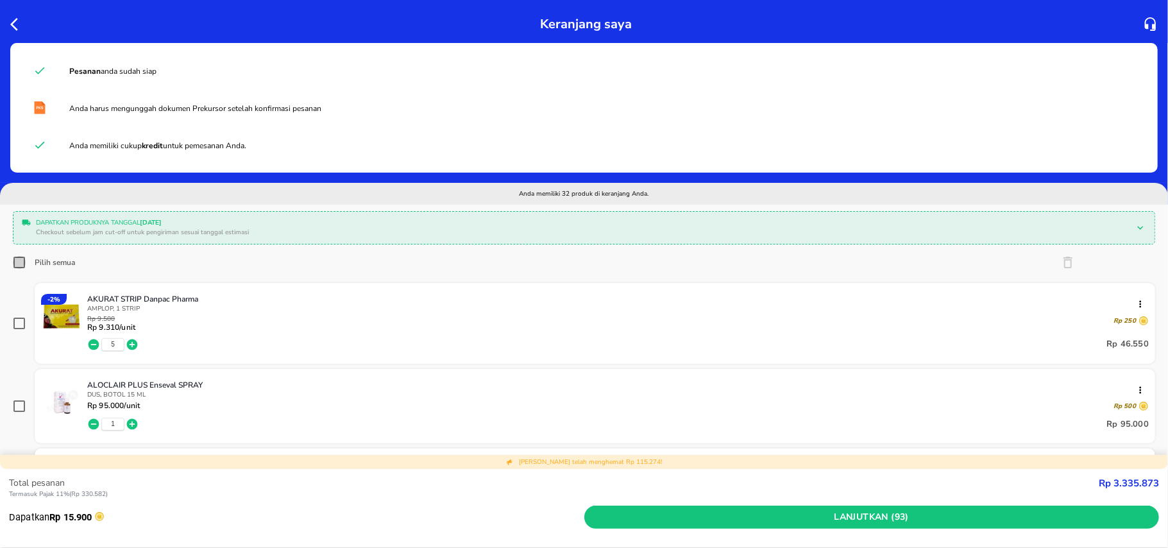
checkbox input "true"
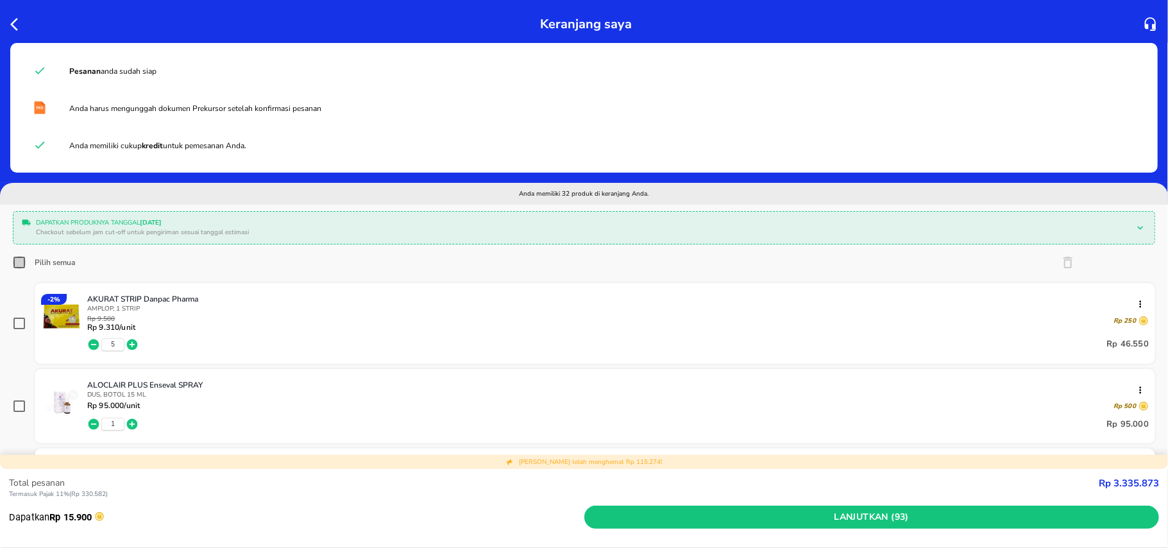
checkbox input "true"
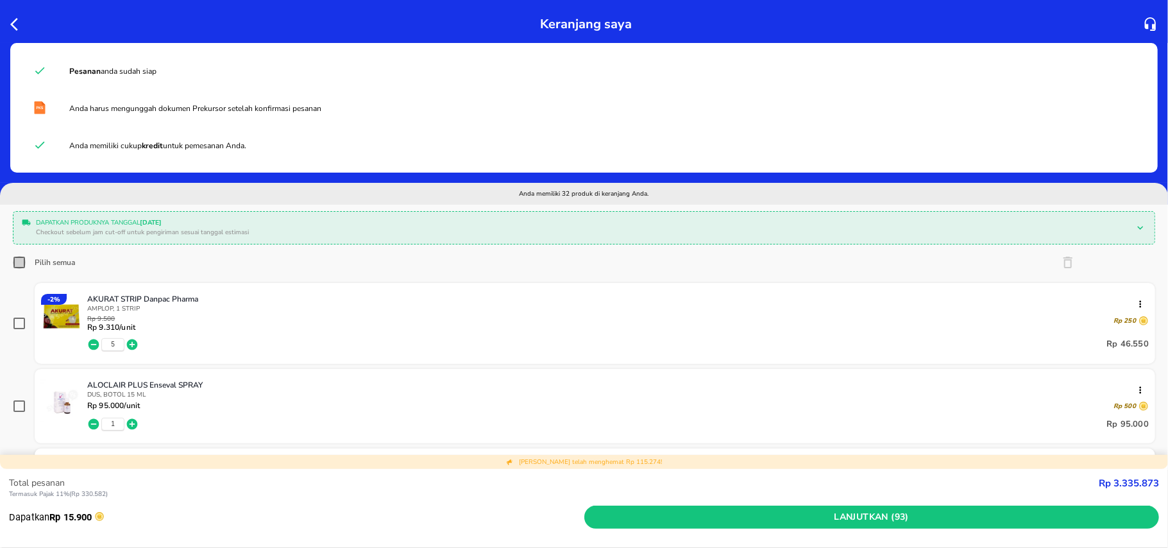
checkbox input "true"
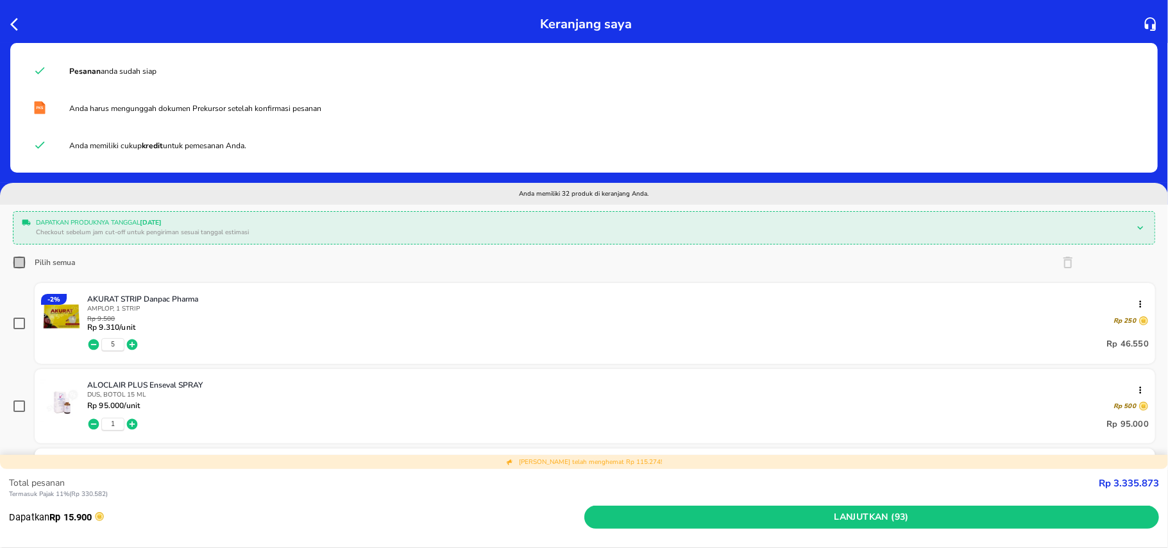
checkbox input "true"
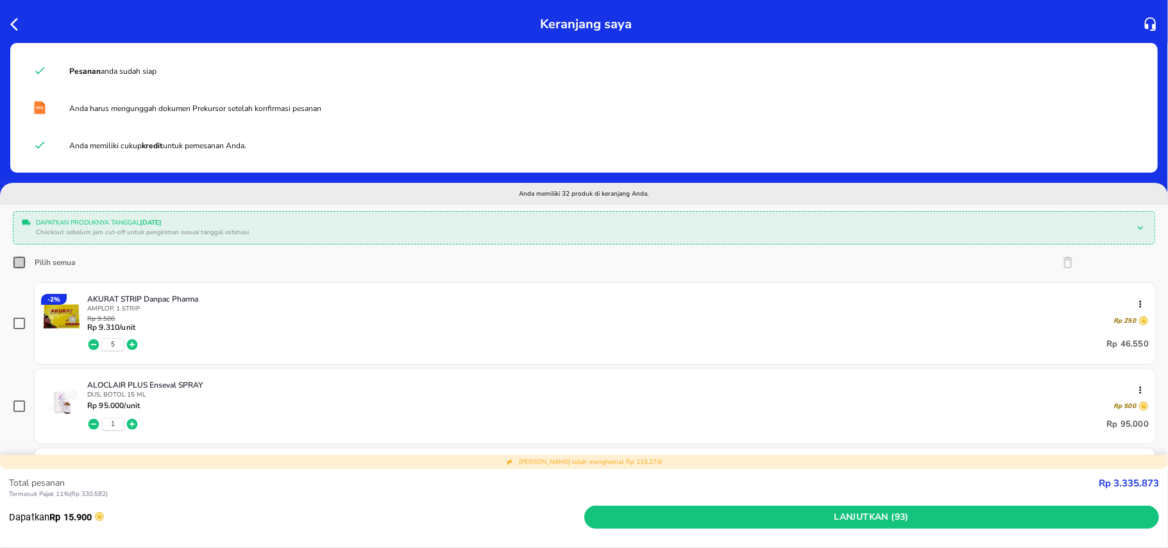
checkbox input "true"
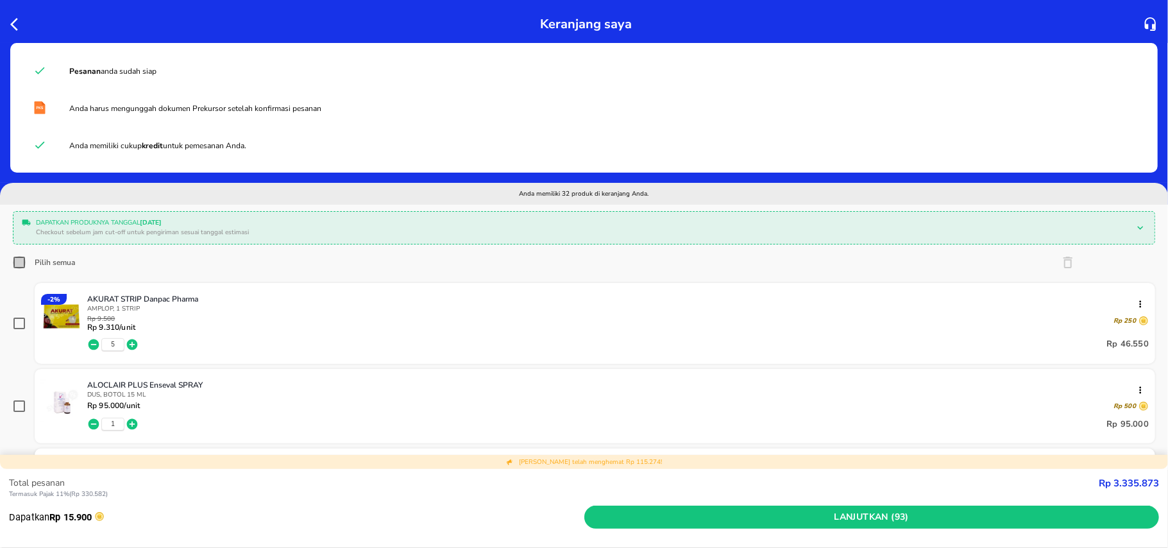
checkbox input "true"
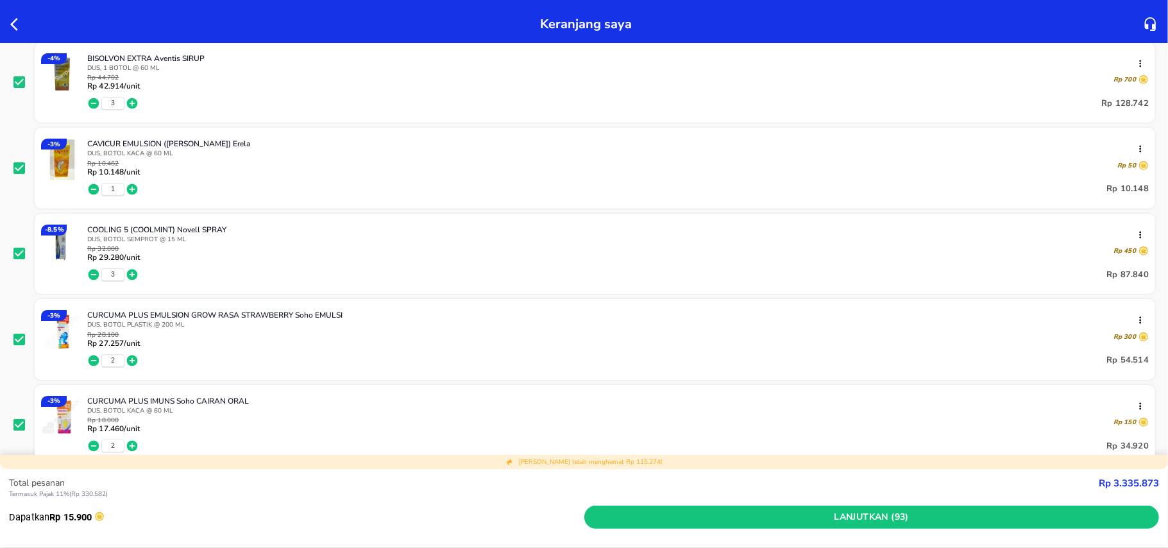
scroll to position [684, 0]
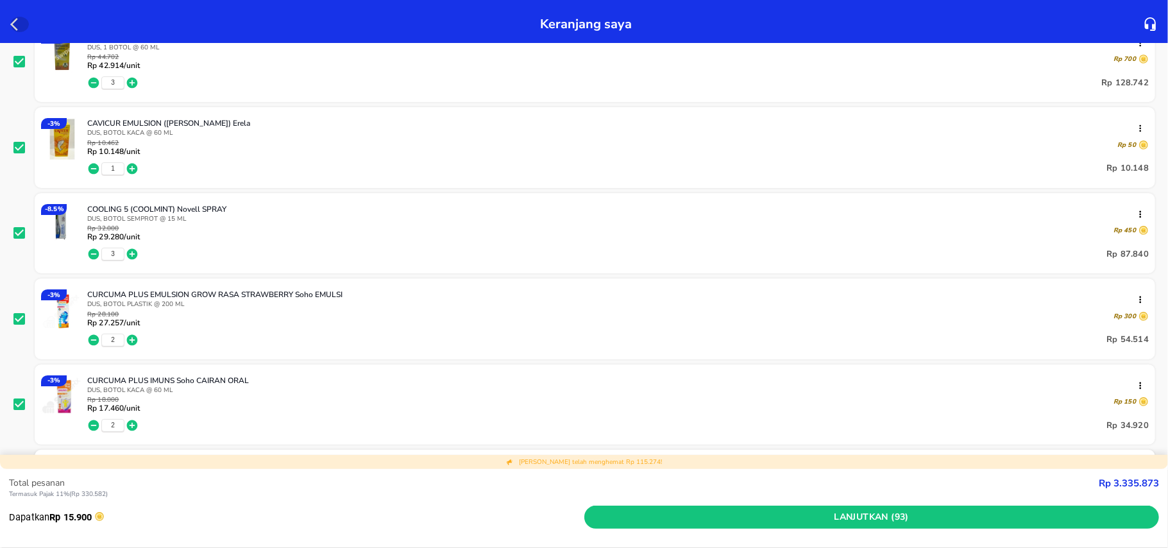
click at [17, 19] on icon "button" at bounding box center [17, 24] width 15 height 15
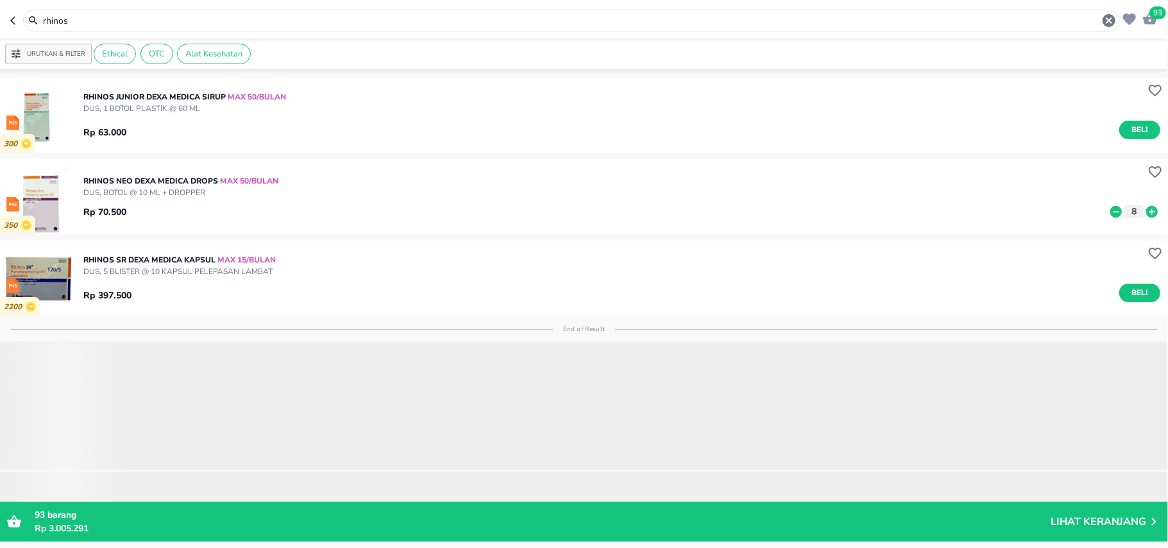
click at [86, 21] on input "rhinos" at bounding box center [572, 20] width 1060 height 13
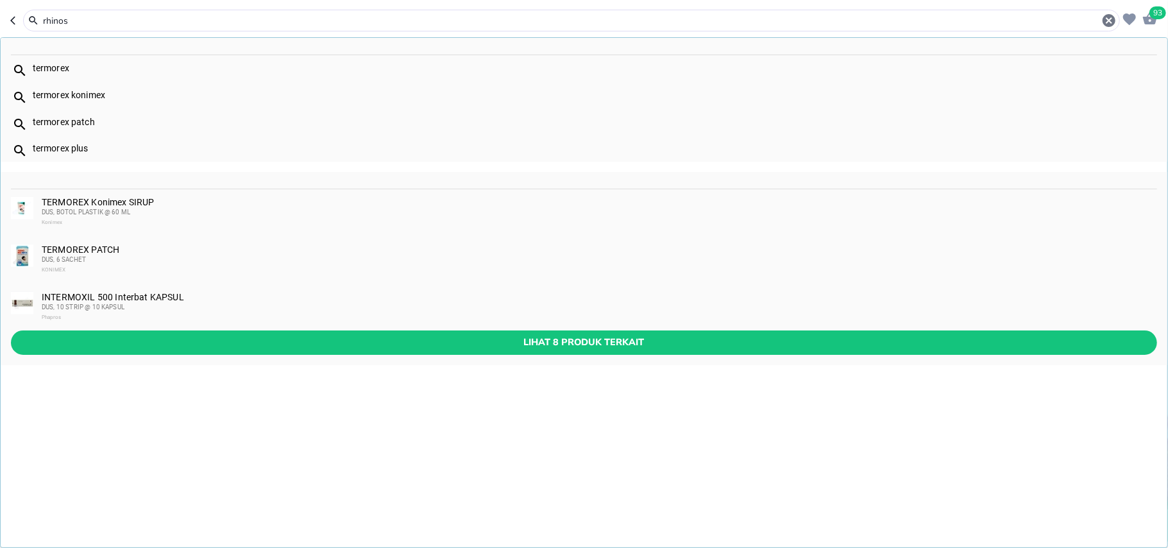
click at [86, 21] on input "rhinos" at bounding box center [572, 20] width 1060 height 13
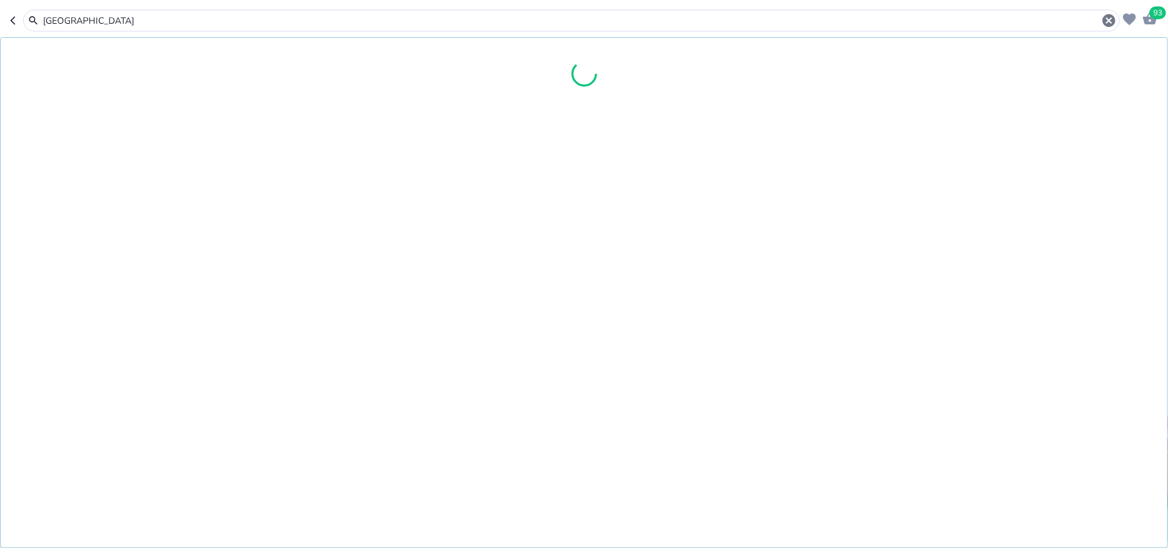
type input "gandapura"
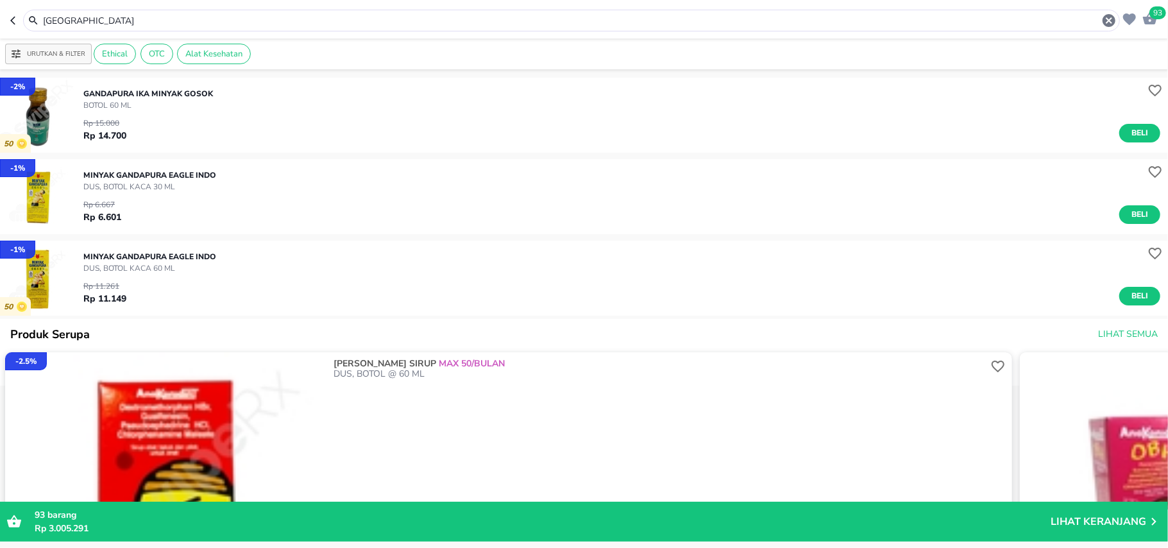
click at [1083, 521] on p "Lihat Keranjang" at bounding box center [1099, 521] width 96 height 0
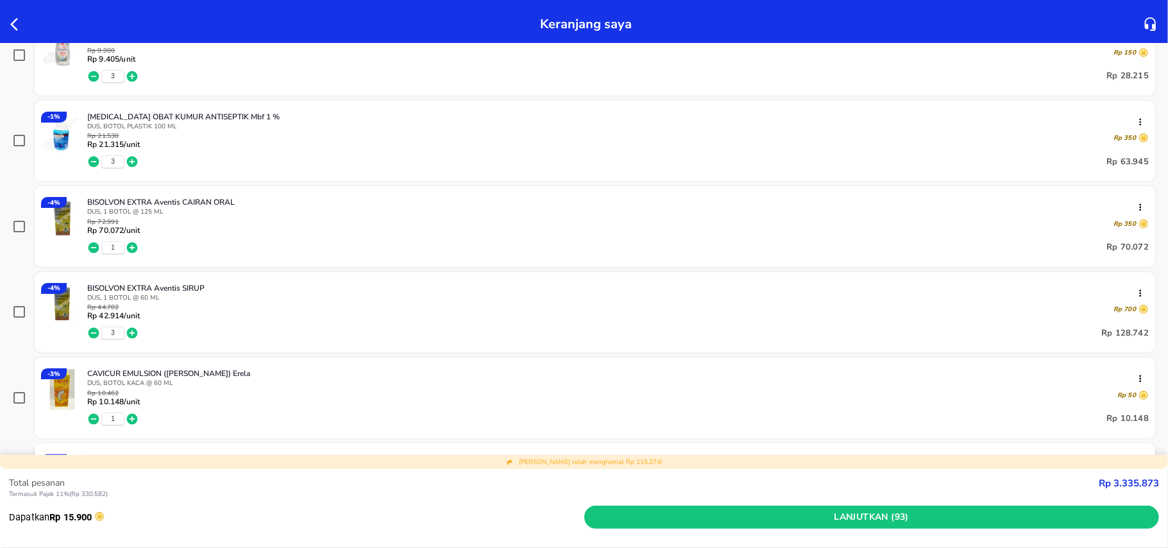
scroll to position [171, 0]
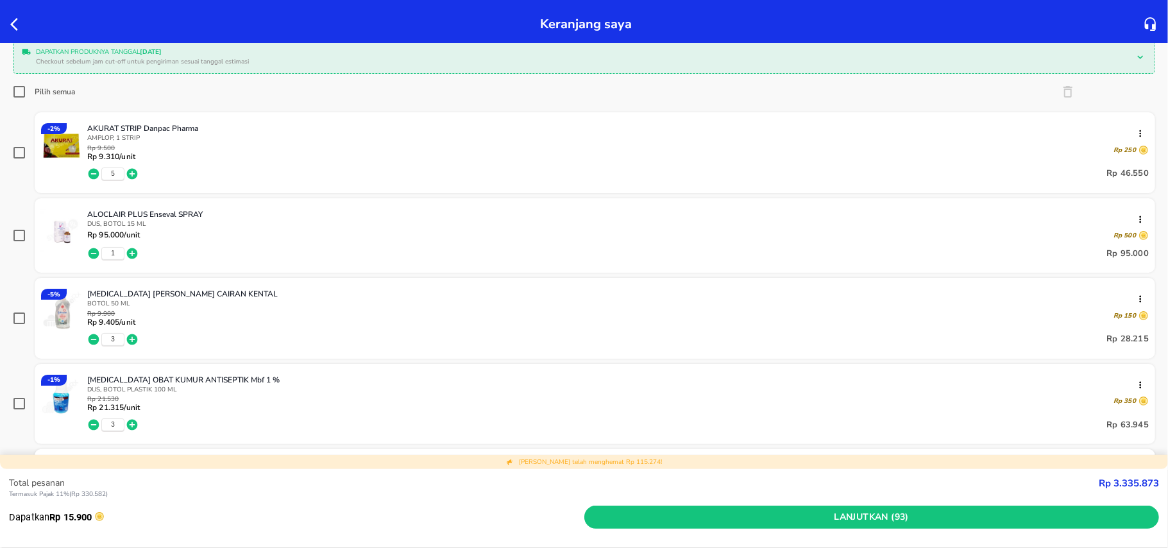
click at [15, 88] on input "Pilih semua" at bounding box center [19, 91] width 13 height 13
checkbox input "true"
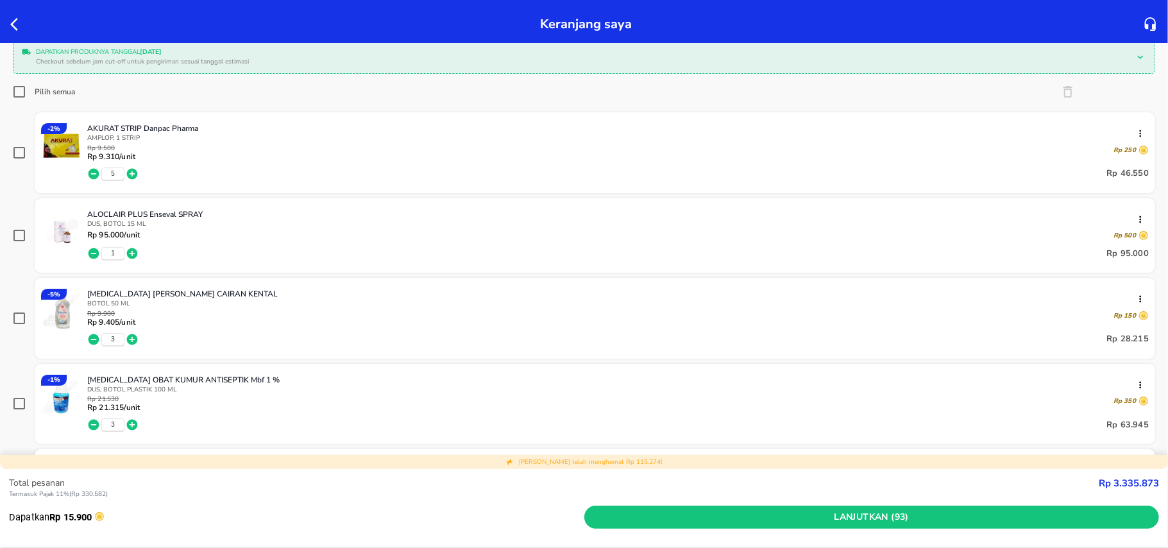
checkbox input "true"
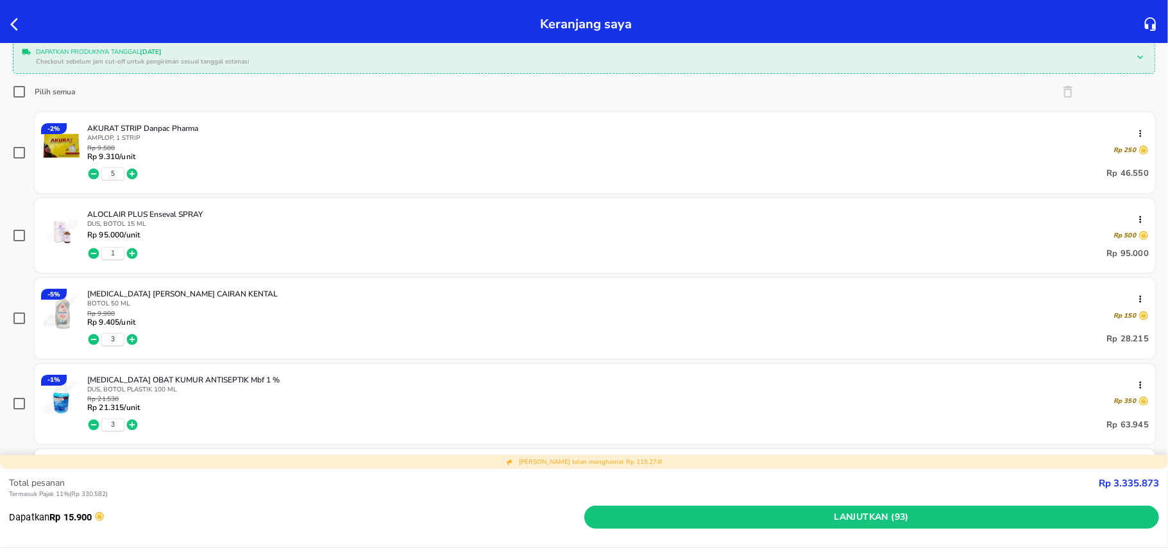
checkbox input "true"
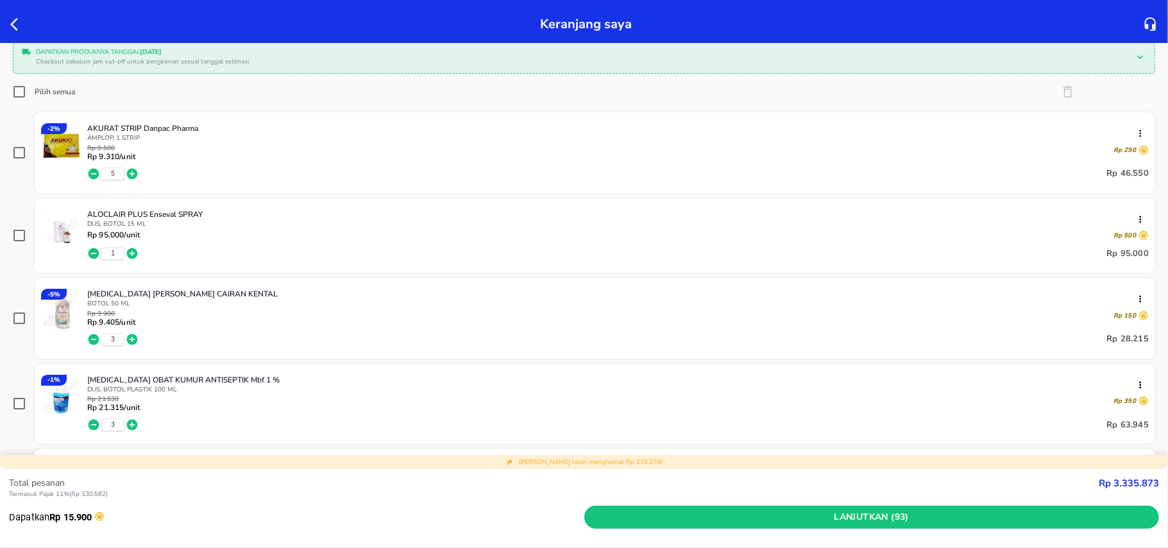
checkbox input "true"
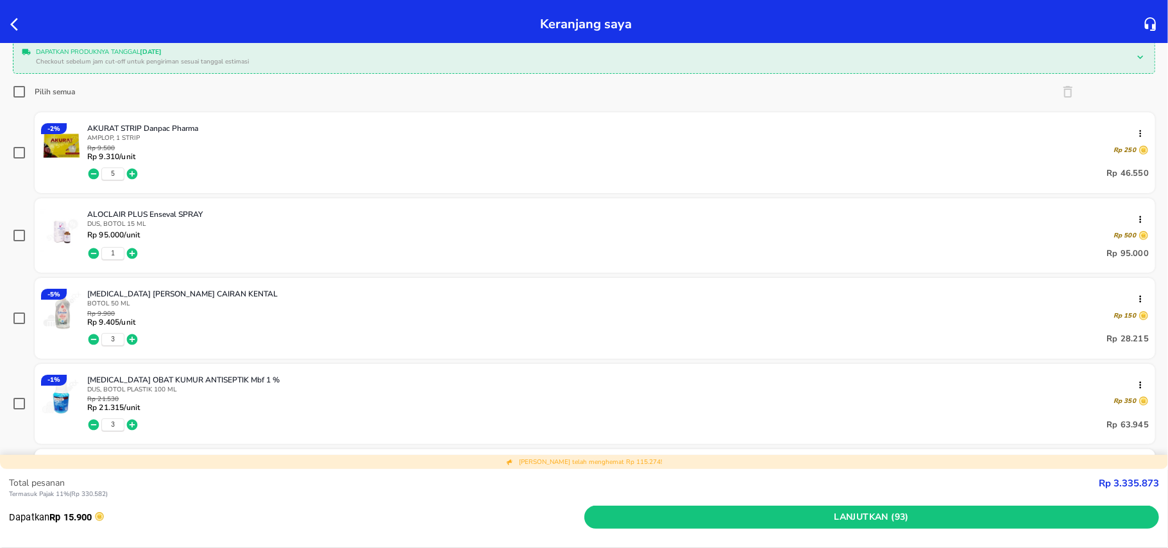
checkbox input "true"
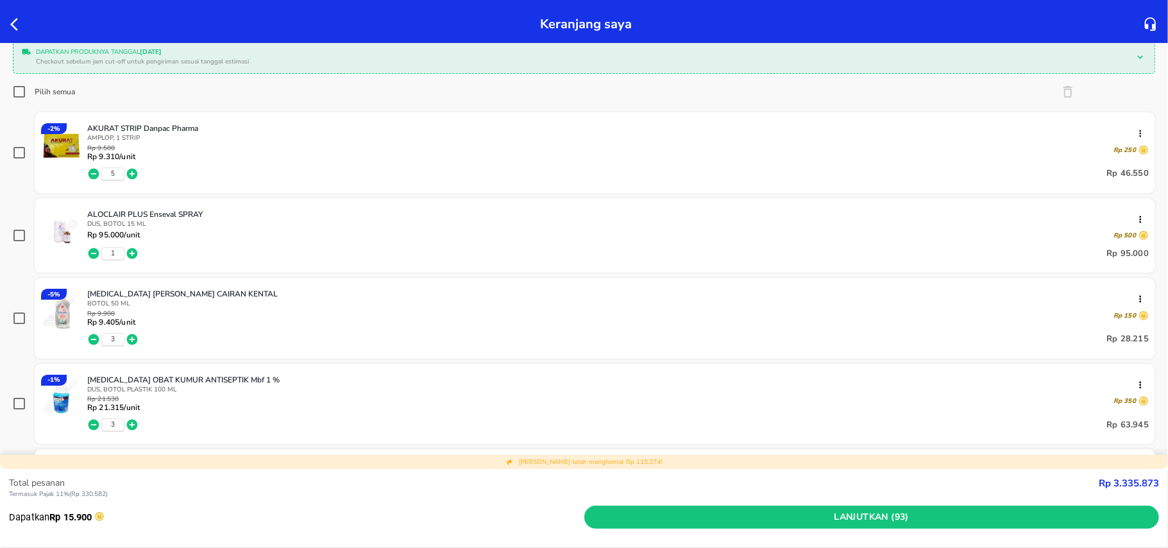
checkbox input "true"
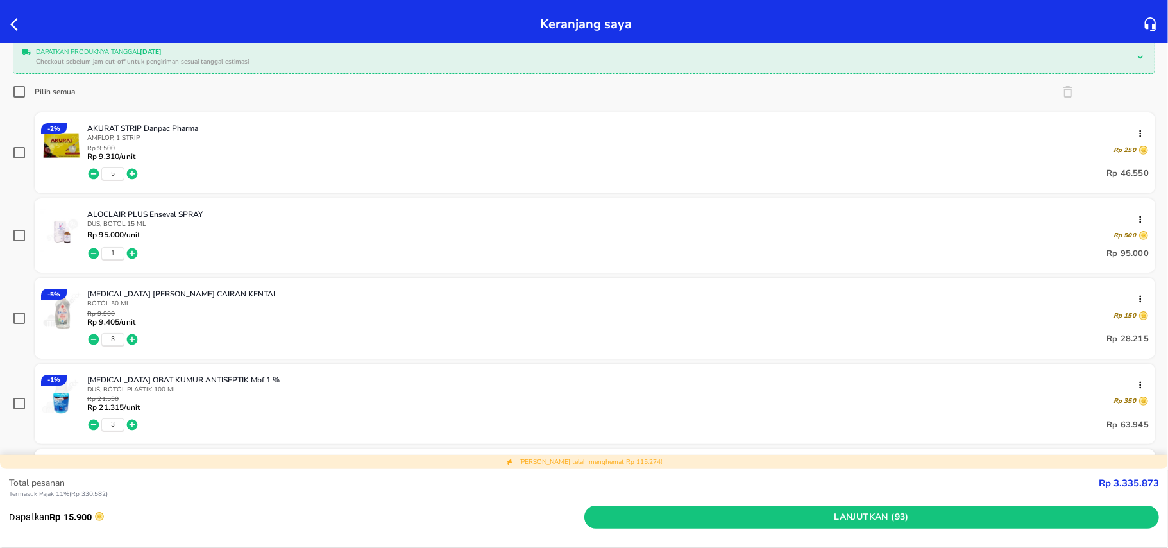
checkbox input "true"
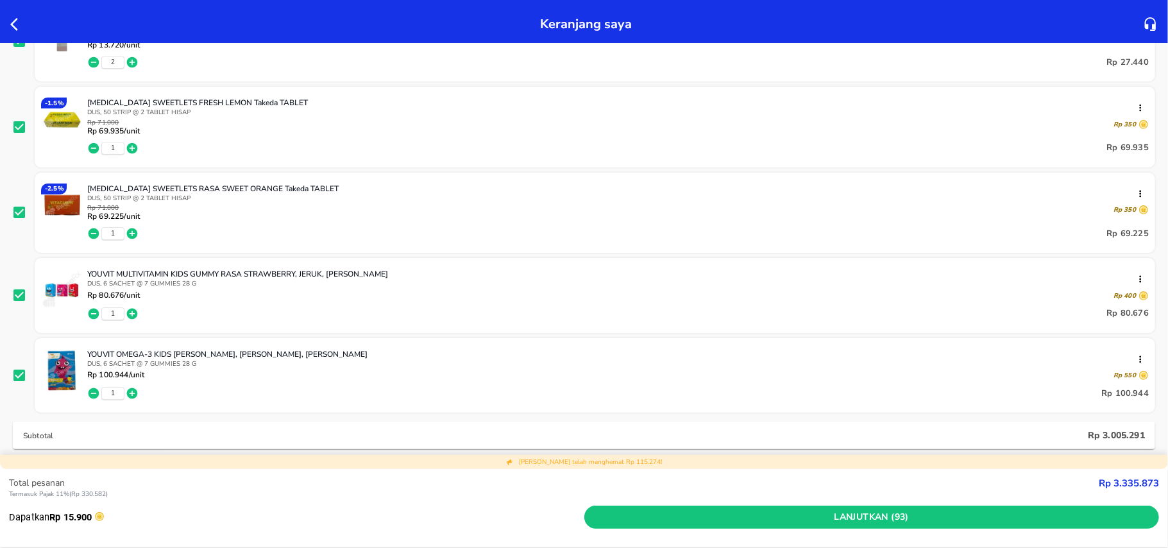
scroll to position [2599, 0]
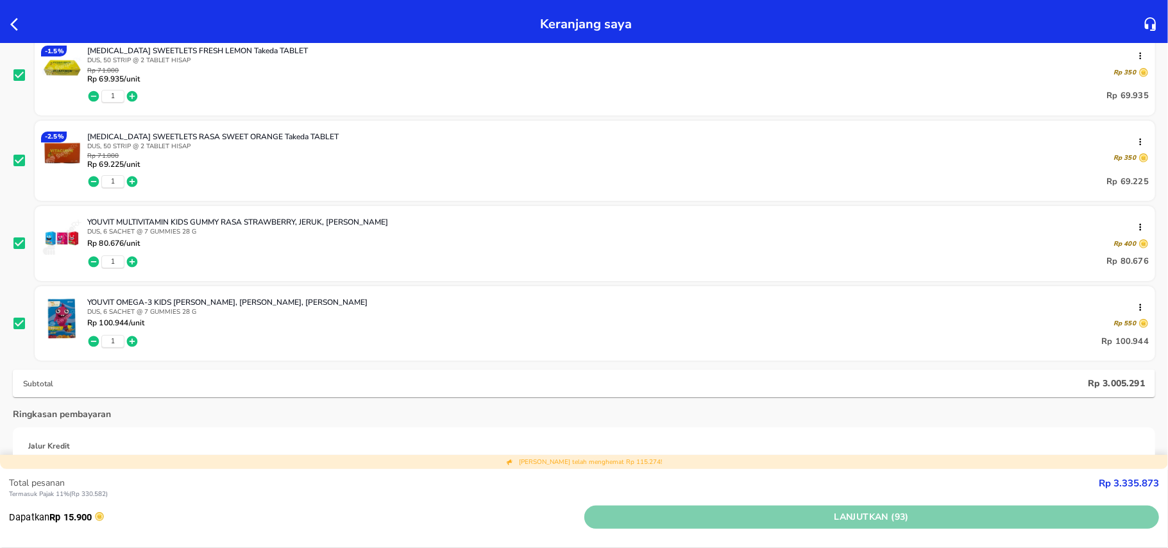
click at [906, 511] on span "Lanjutkan (93)" at bounding box center [871, 517] width 565 height 16
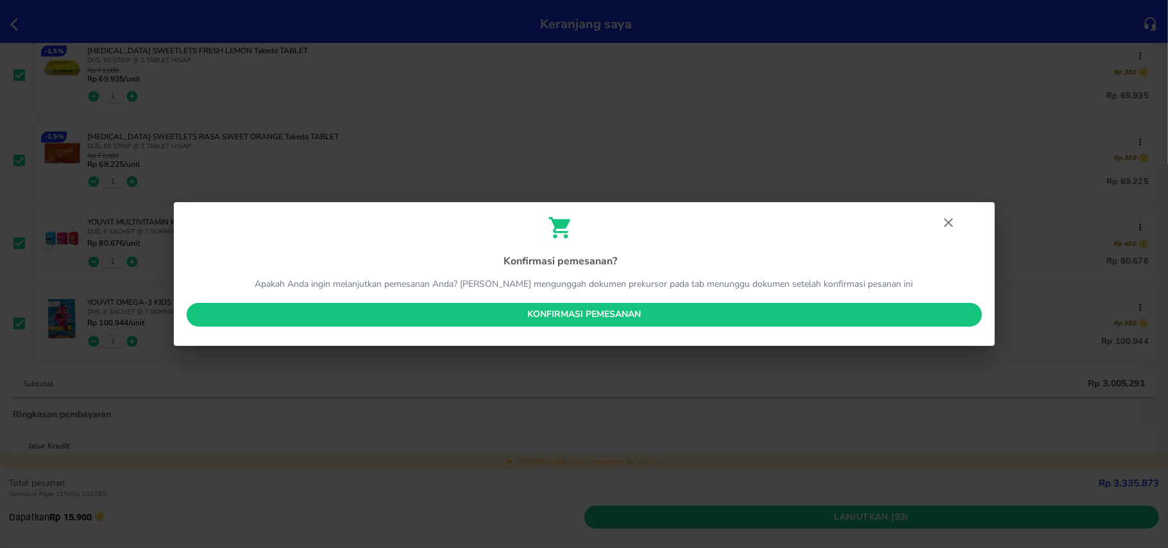
click at [645, 305] on button "Konfirmasi pemesanan" at bounding box center [584, 315] width 795 height 24
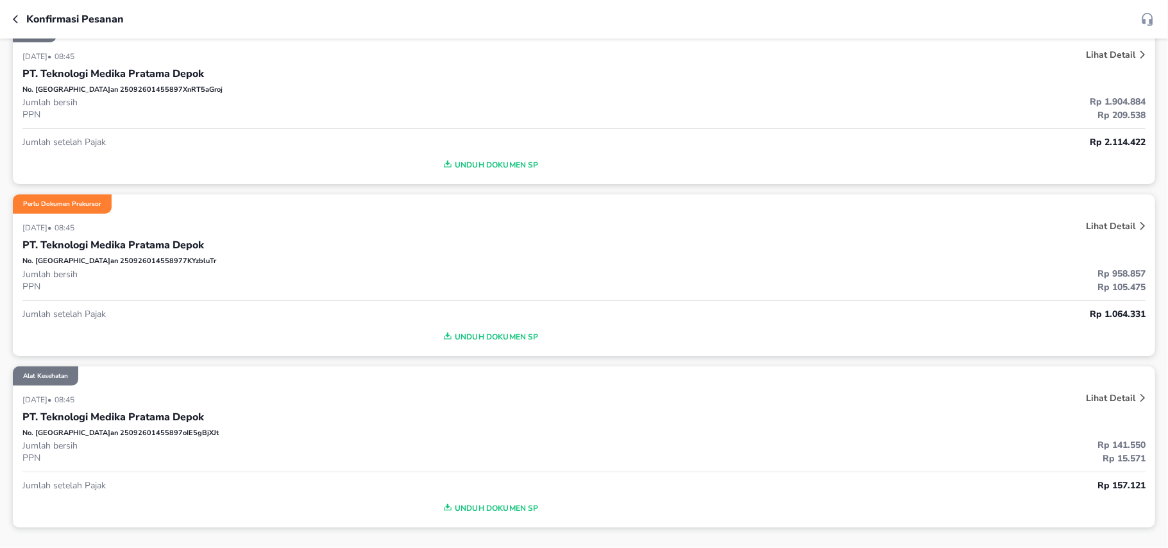
scroll to position [171, 0]
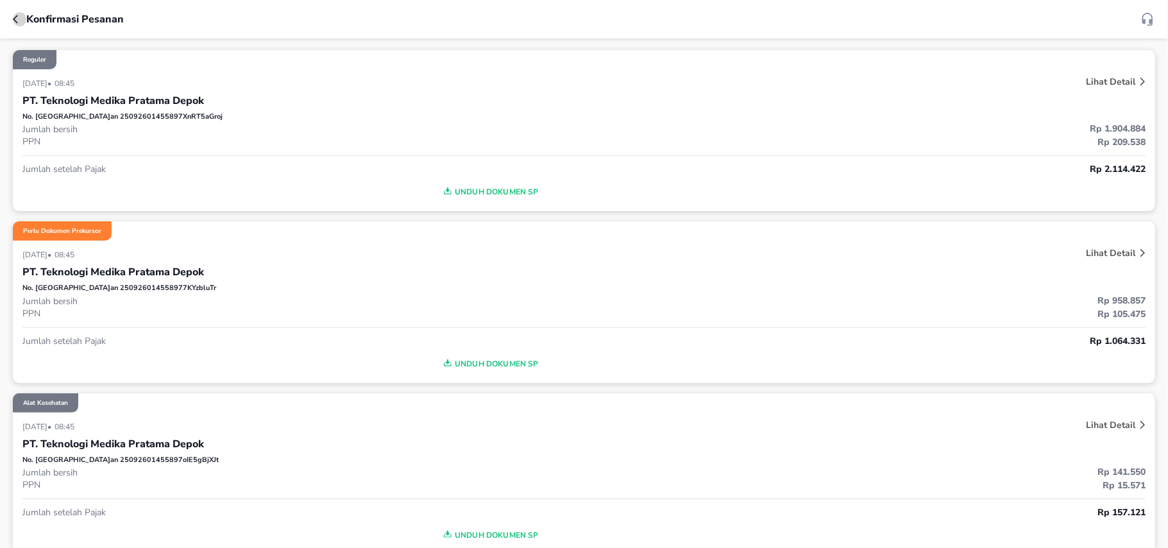
click at [16, 19] on icon "button" at bounding box center [18, 19] width 10 height 10
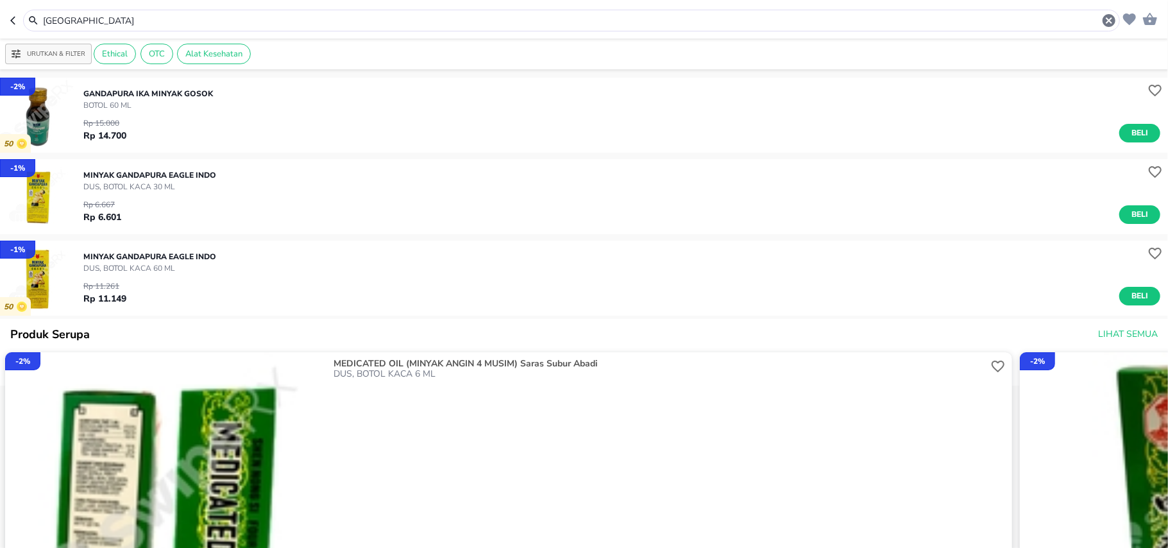
click at [94, 19] on input "gandapura" at bounding box center [572, 20] width 1060 height 13
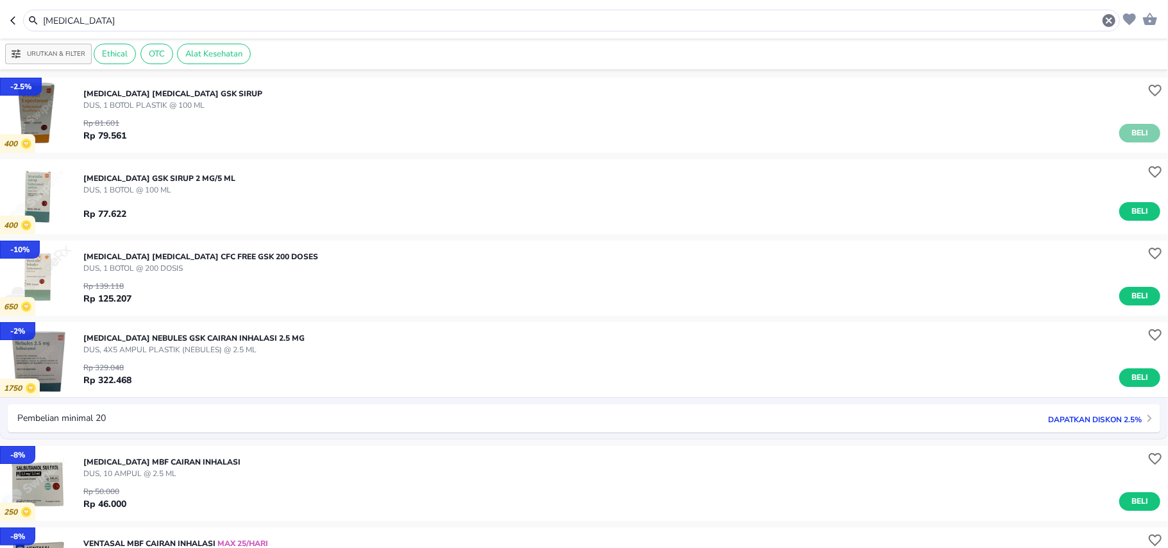
click at [1129, 137] on span "Beli" at bounding box center [1140, 132] width 22 height 13
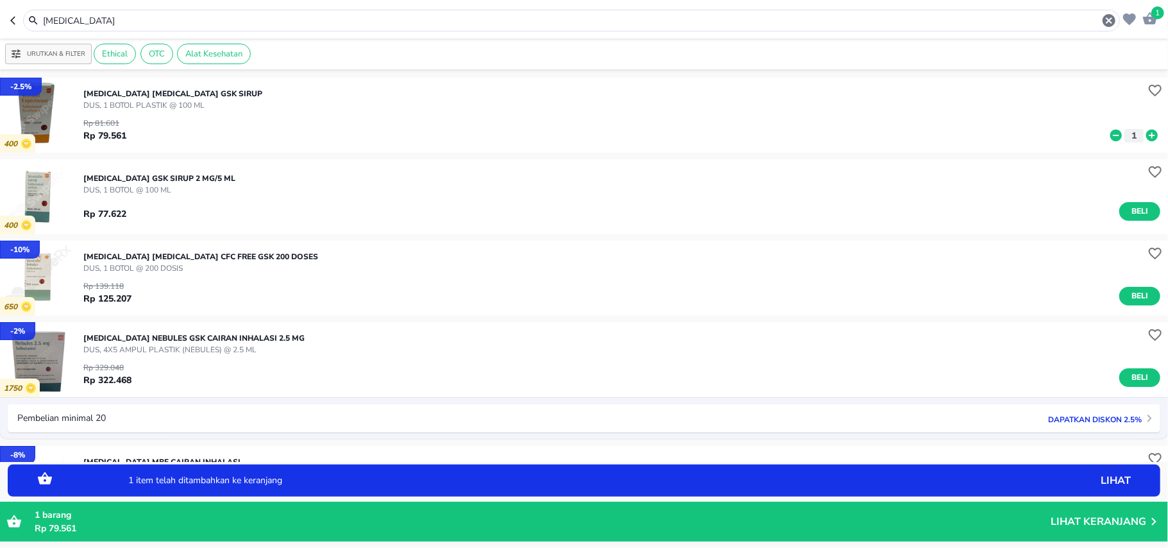
click at [260, 10] on div "ventolin" at bounding box center [571, 21] width 1097 height 22
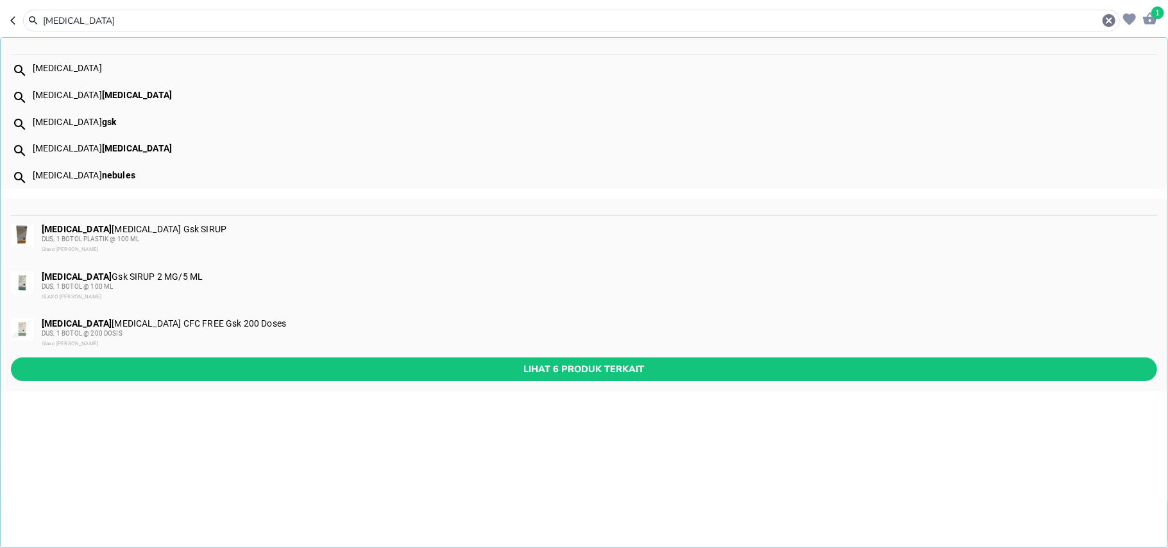
click at [267, 24] on input "ventolin" at bounding box center [572, 20] width 1060 height 13
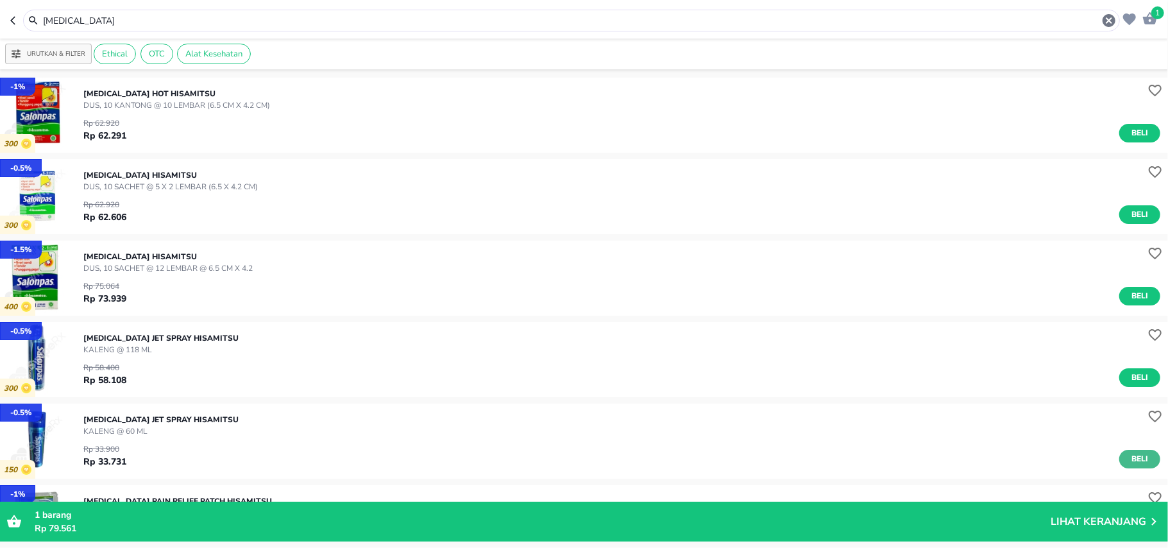
click at [1129, 463] on span "Beli" at bounding box center [1140, 458] width 22 height 13
click at [150, 21] on input "salonpas" at bounding box center [572, 20] width 1060 height 13
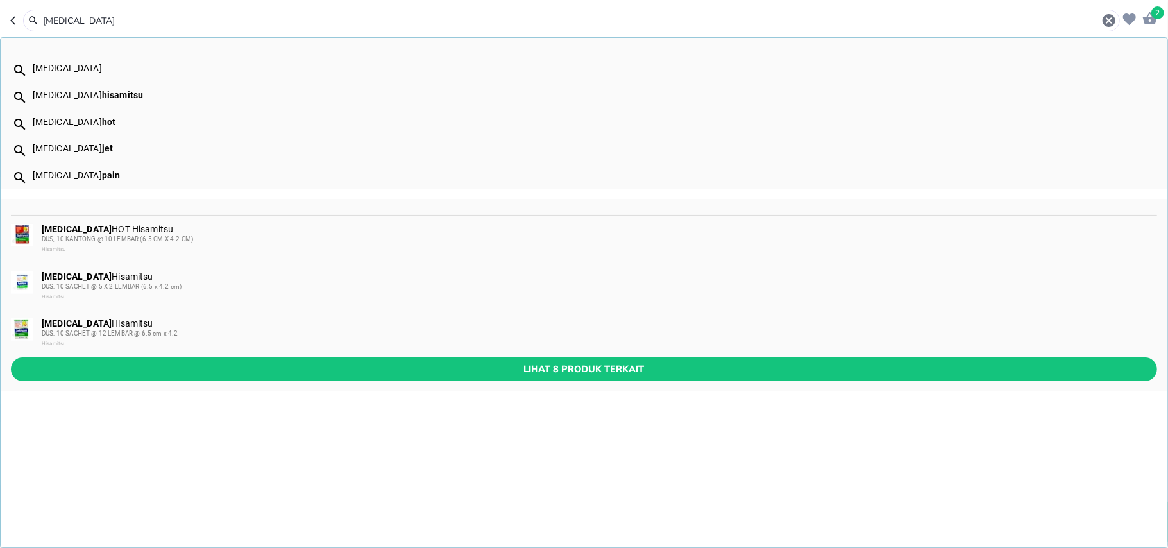
click at [150, 21] on input "salonpas" at bounding box center [572, 20] width 1060 height 13
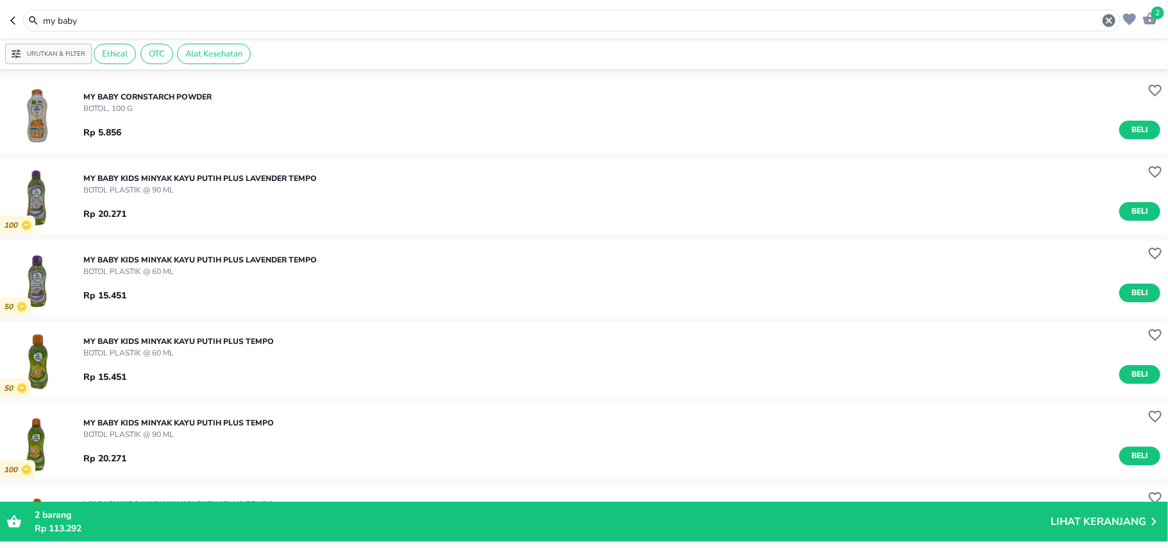
click at [64, 24] on input "my baby" at bounding box center [572, 20] width 1060 height 13
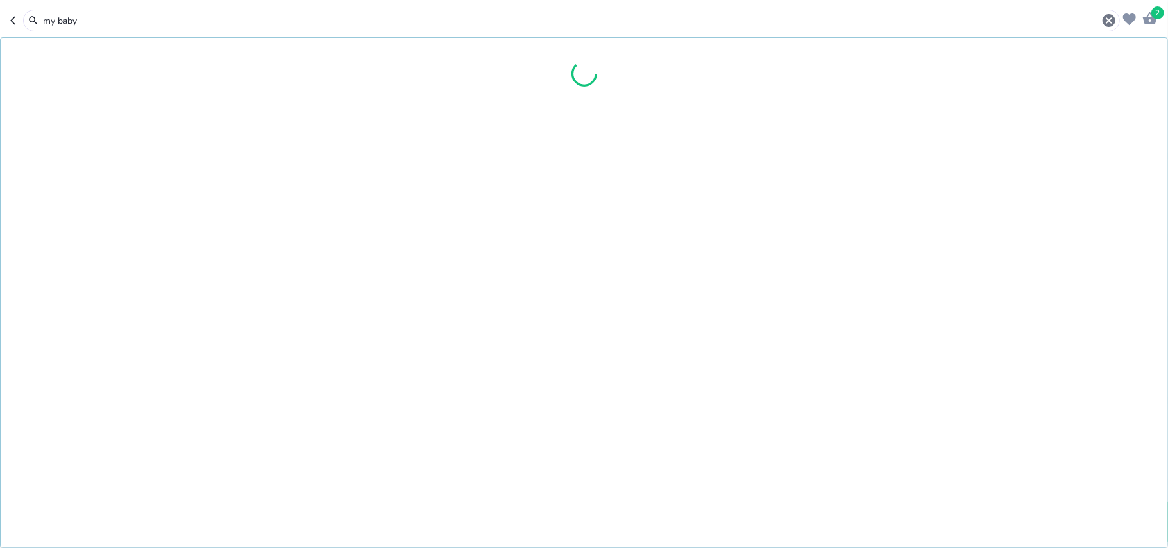
click at [64, 24] on input "my baby" at bounding box center [572, 20] width 1060 height 13
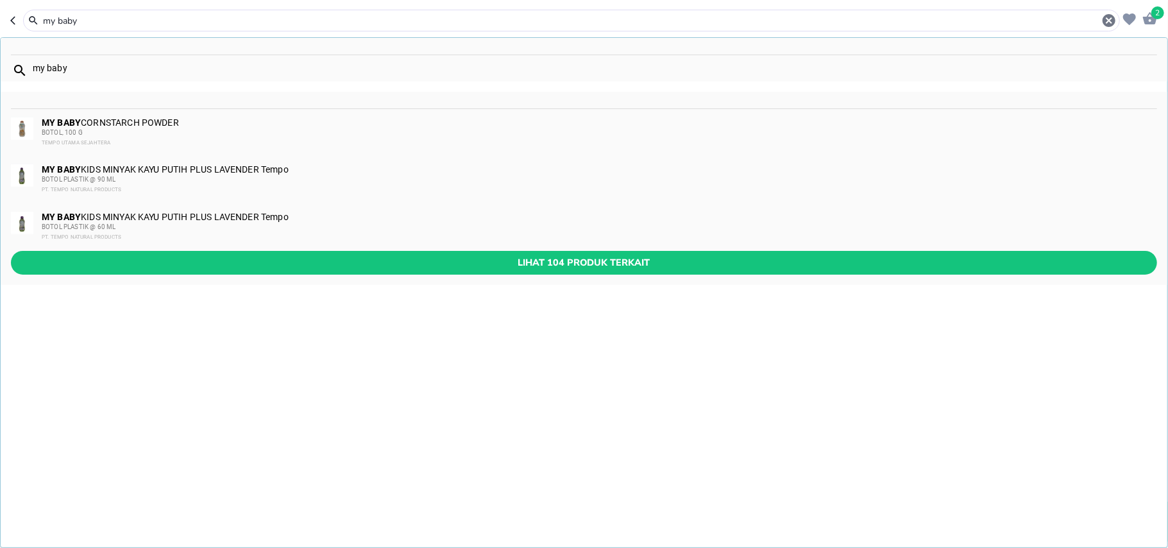
click at [64, 24] on input "my baby" at bounding box center [572, 20] width 1060 height 13
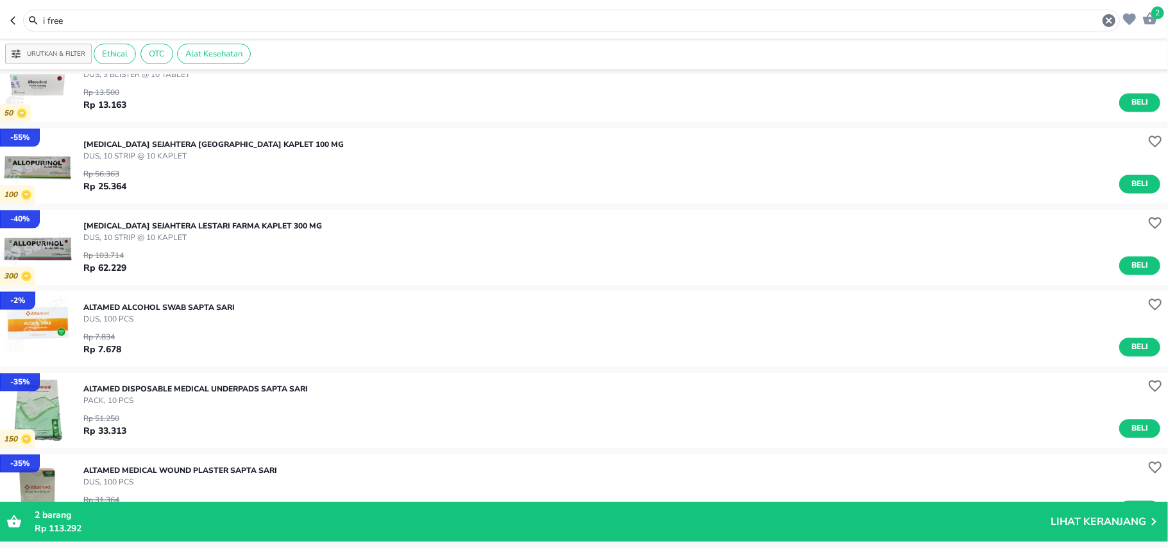
scroll to position [2083, 0]
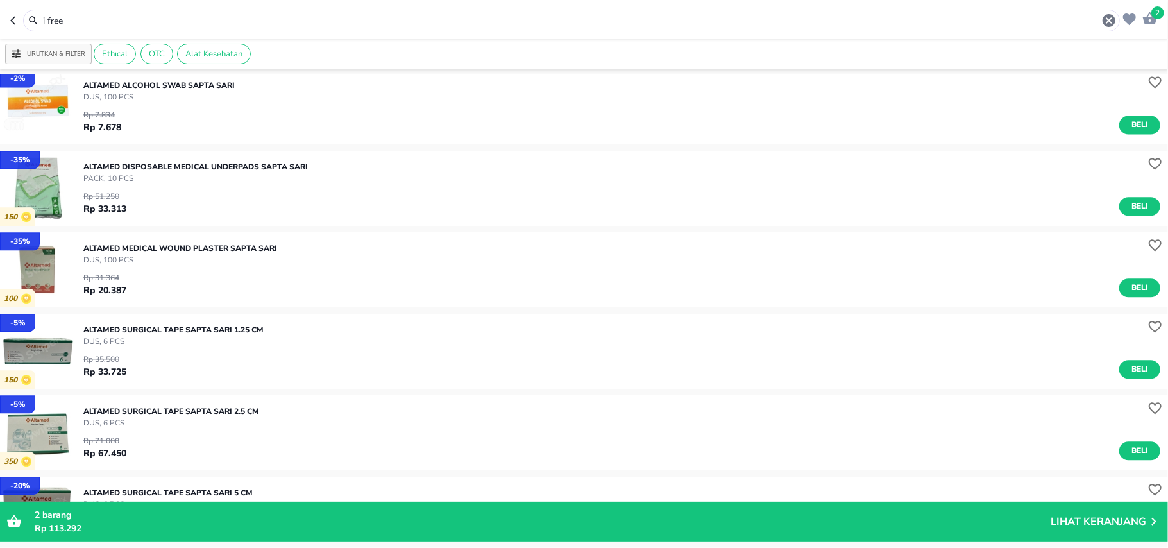
click at [46, 19] on input "i free" at bounding box center [572, 20] width 1060 height 13
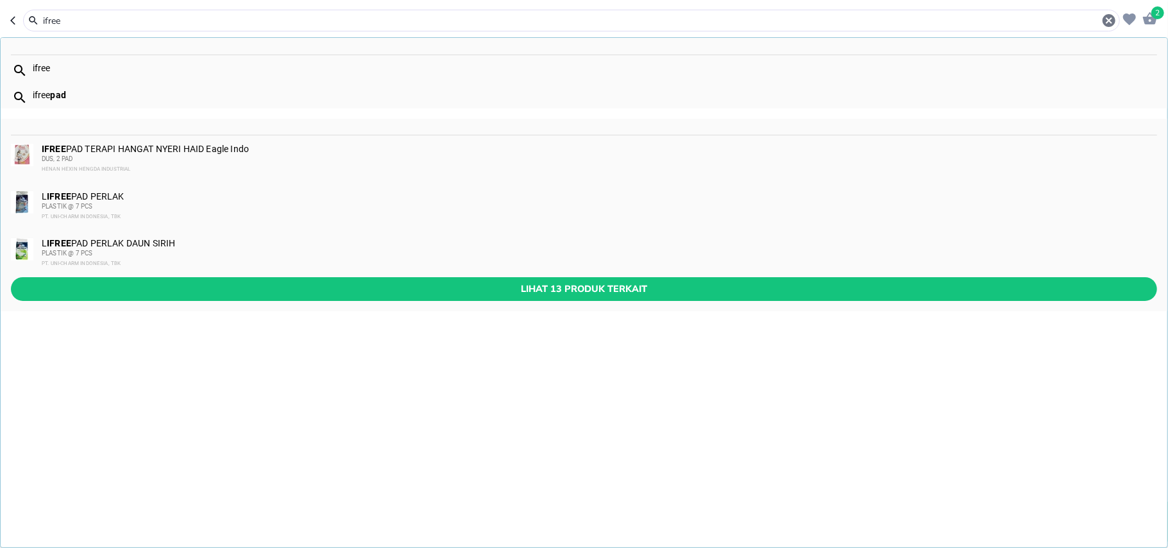
type input "ifree"
click at [134, 162] on div "DUS, 2 PAD" at bounding box center [599, 159] width 1114 height 10
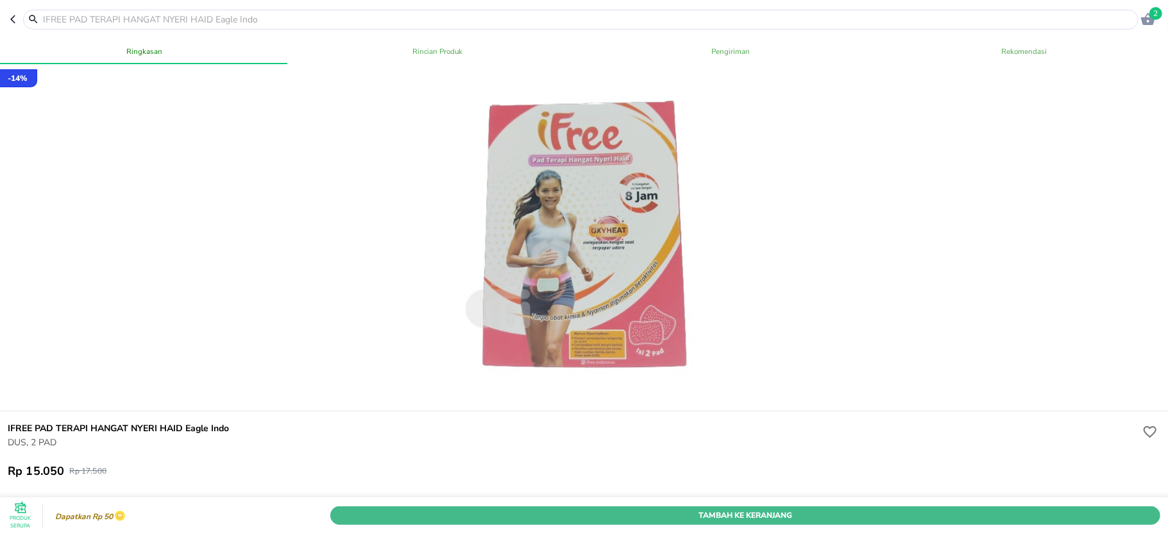
click at [575, 509] on span "Tambah Ke Keranjang" at bounding box center [745, 515] width 811 height 13
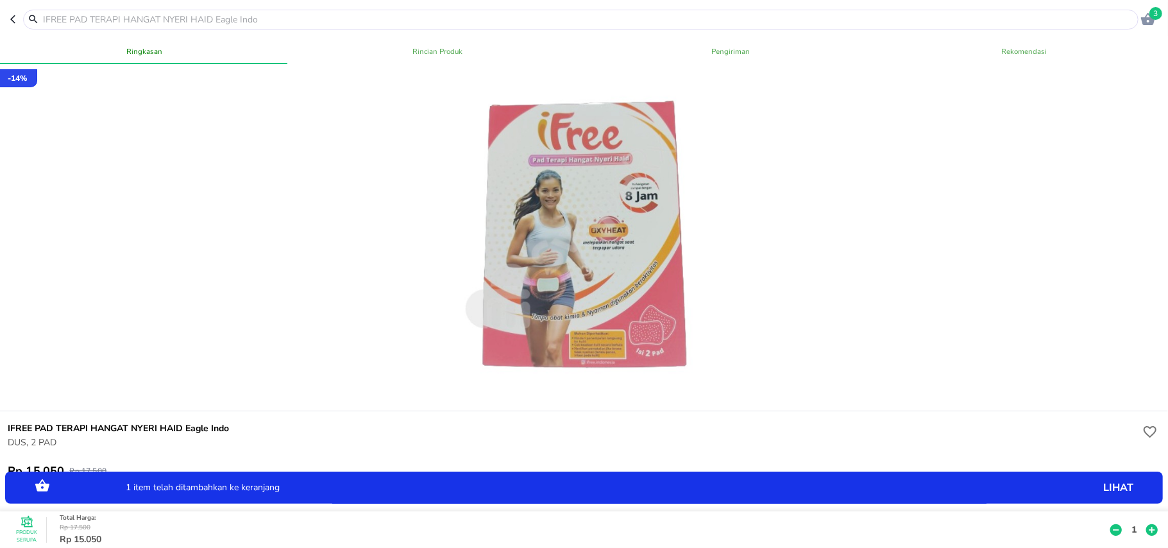
click at [1146, 524] on icon at bounding box center [1152, 530] width 12 height 12
click at [82, 17] on input "text" at bounding box center [589, 19] width 1094 height 13
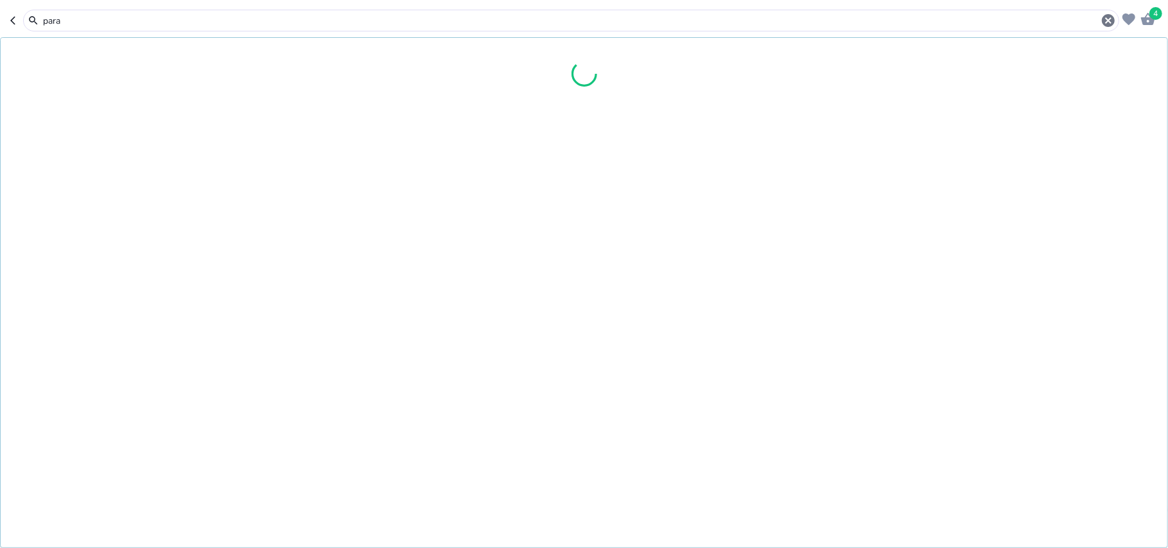
type input "param"
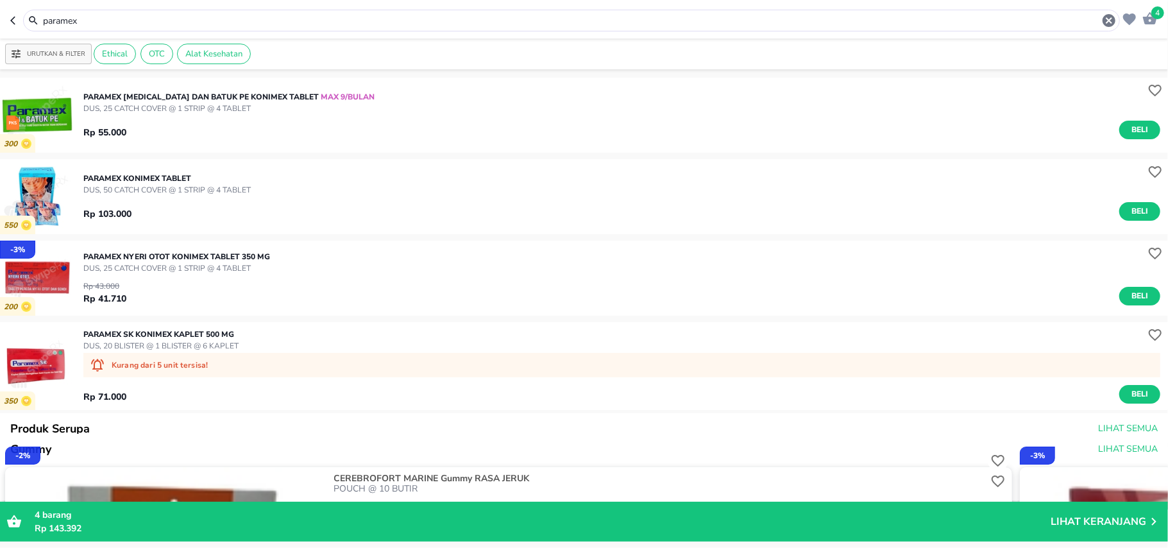
click at [82, 17] on input "paramex" at bounding box center [572, 20] width 1060 height 13
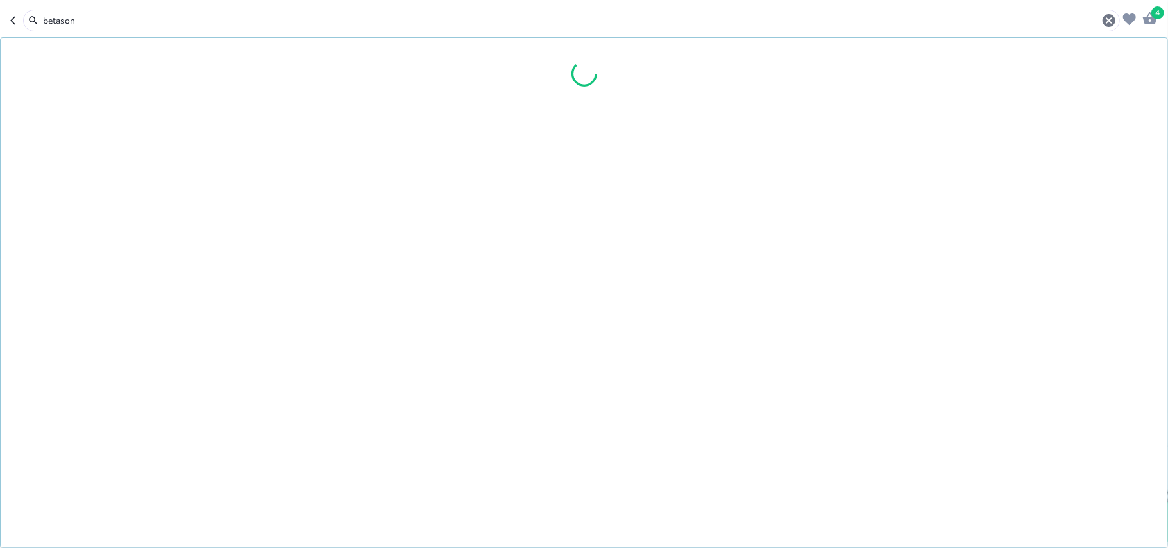
type input "betason"
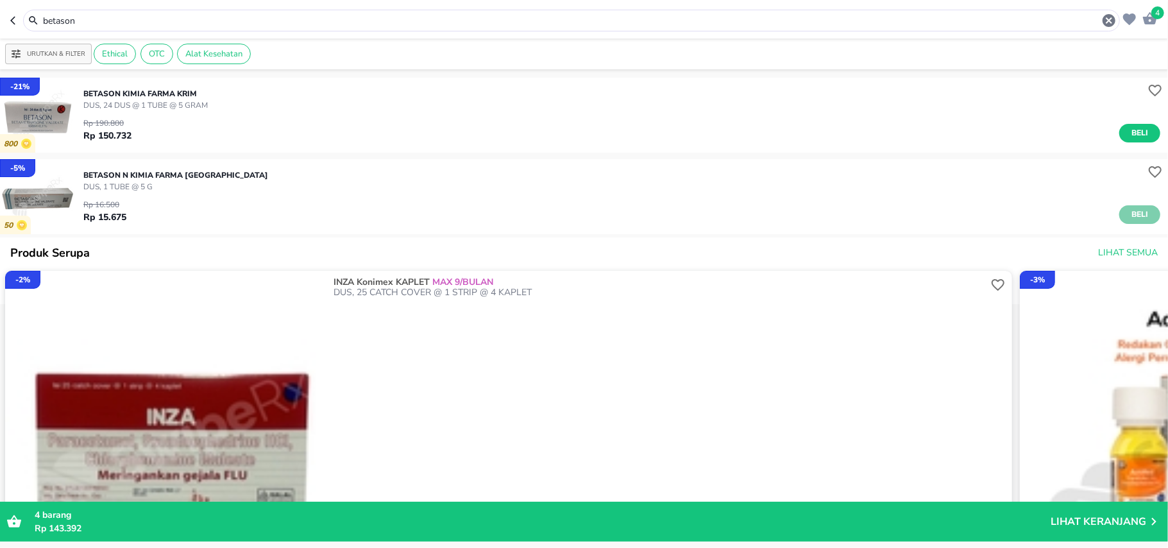
click at [1119, 215] on button "Beli" at bounding box center [1139, 214] width 41 height 19
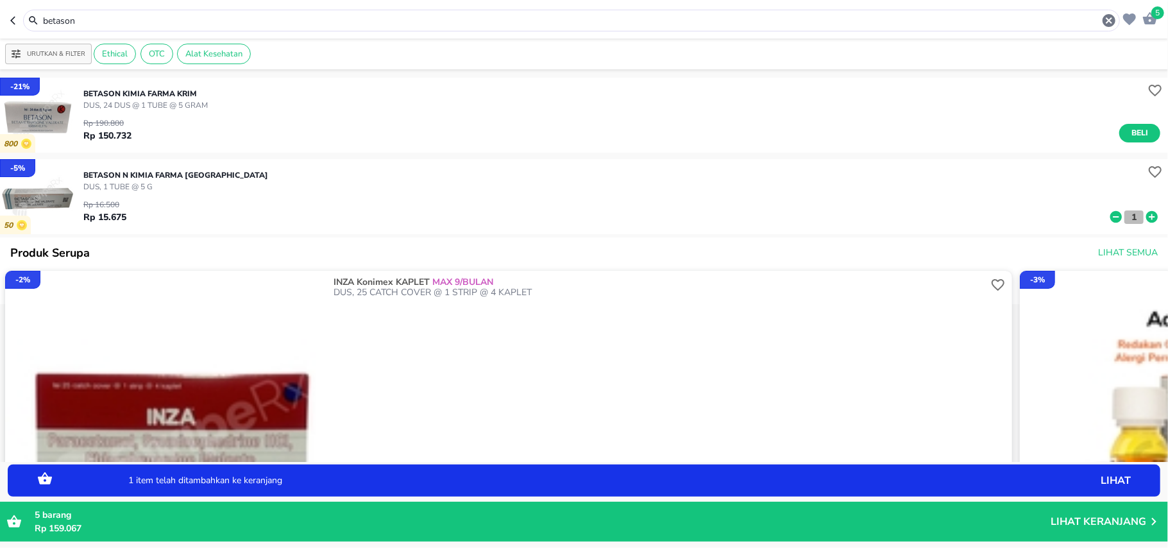
click at [1128, 219] on p "1" at bounding box center [1134, 216] width 12 height 13
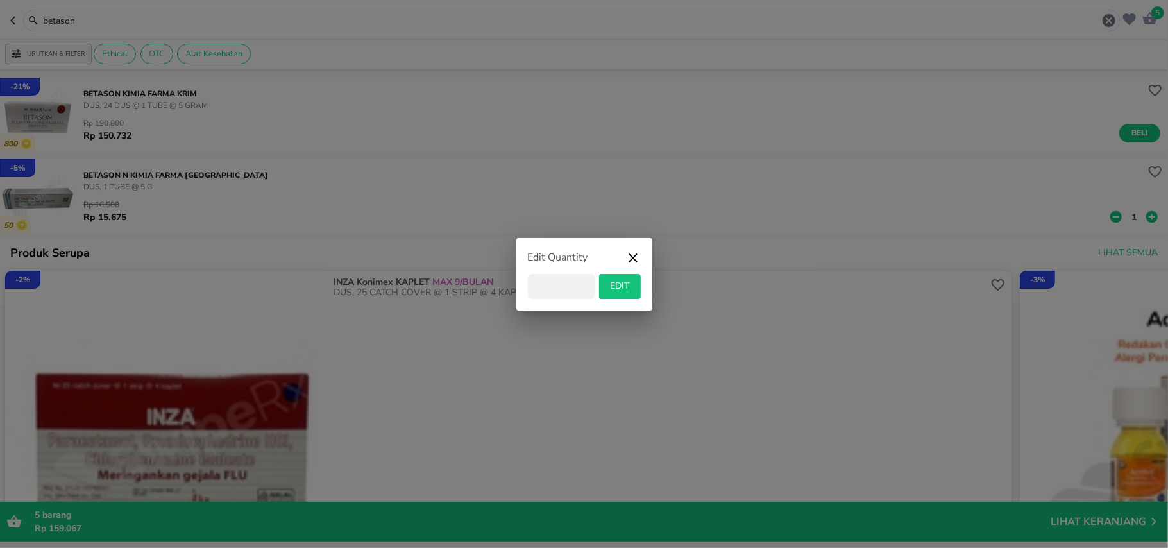
type input "6"
type input "8"
click at [630, 291] on span "EDIT" at bounding box center [619, 286] width 31 height 16
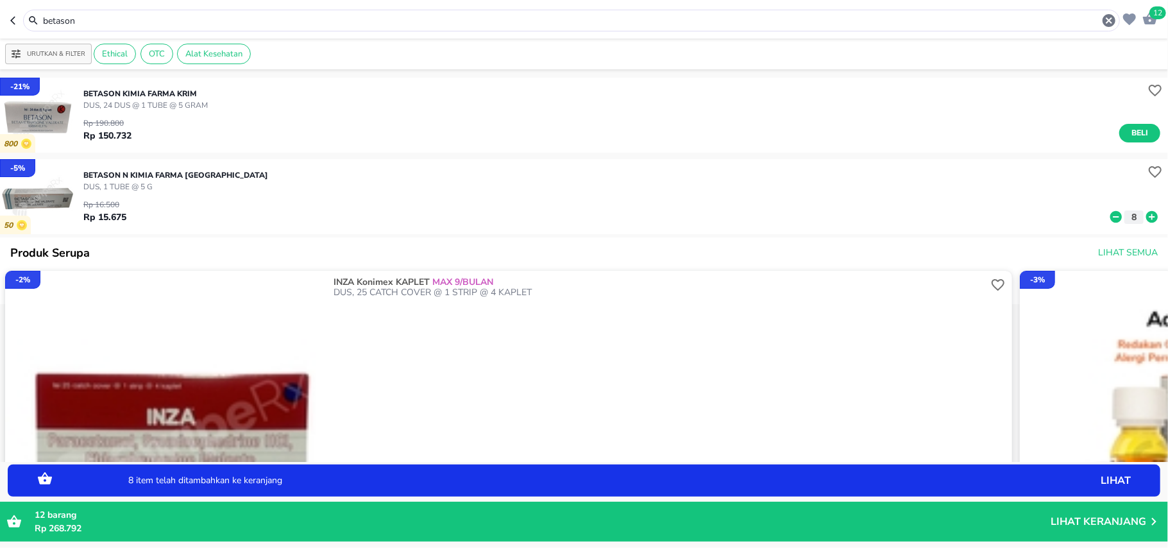
click at [91, 28] on div "betason" at bounding box center [579, 20] width 1075 height 15
click at [92, 21] on input "betason" at bounding box center [572, 20] width 1060 height 13
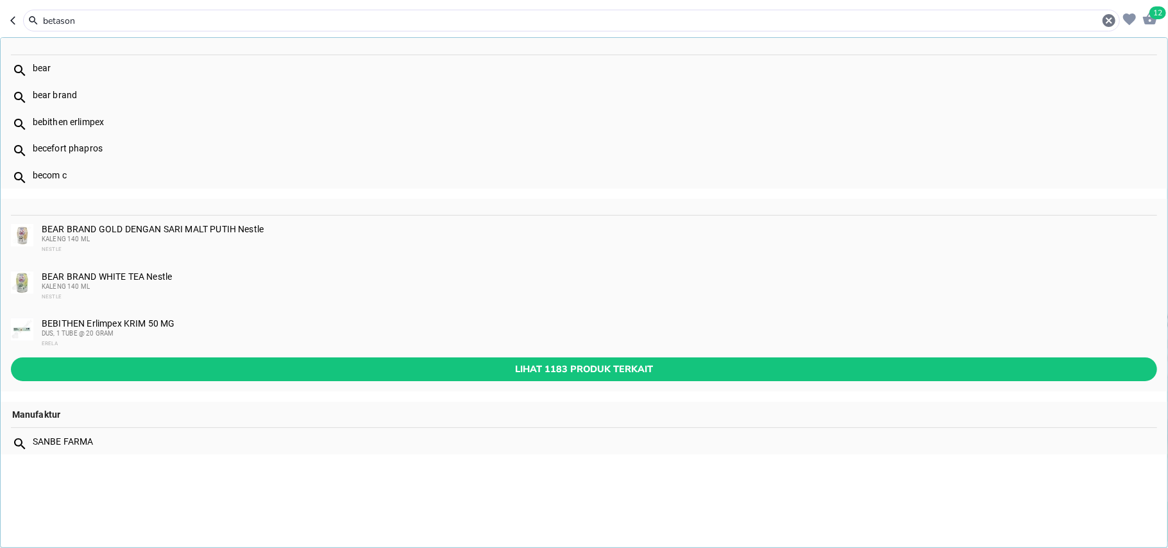
click at [92, 21] on input "betason" at bounding box center [572, 20] width 1060 height 13
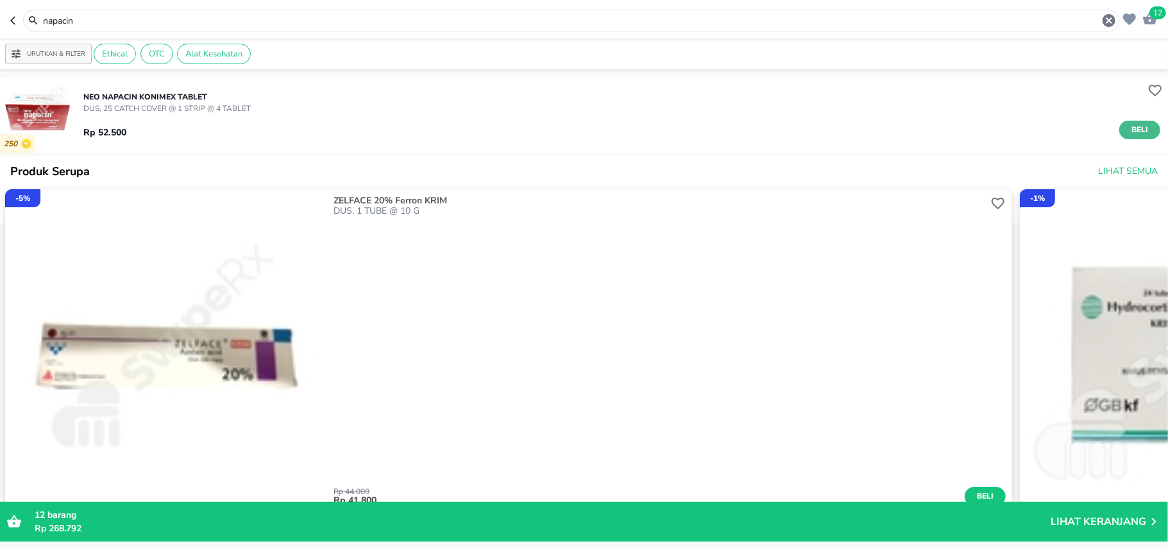
click at [1129, 126] on span "Beli" at bounding box center [1140, 129] width 22 height 13
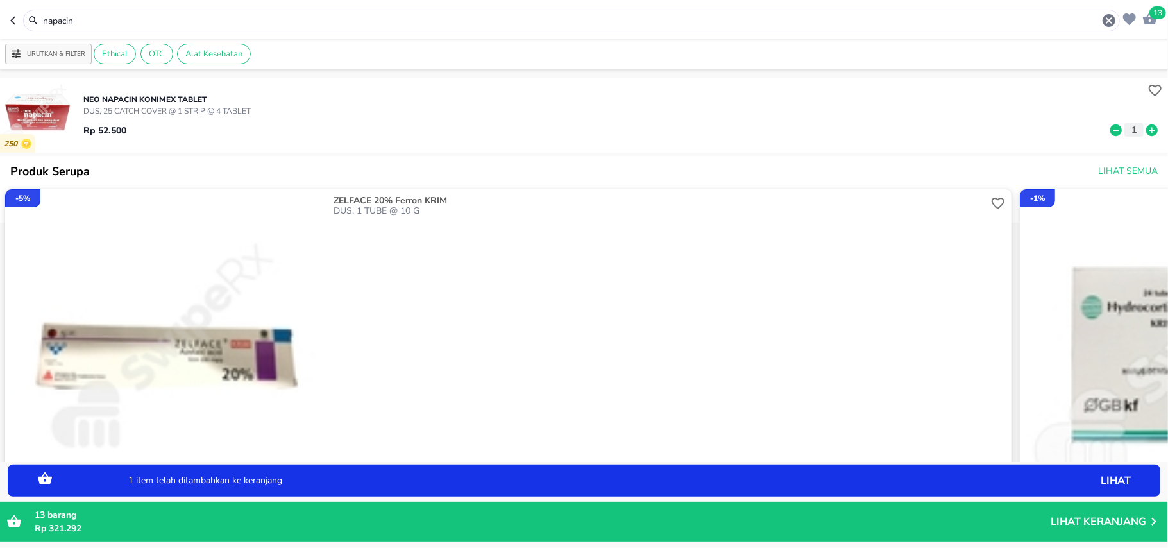
click at [60, 19] on input "napacin" at bounding box center [572, 20] width 1060 height 13
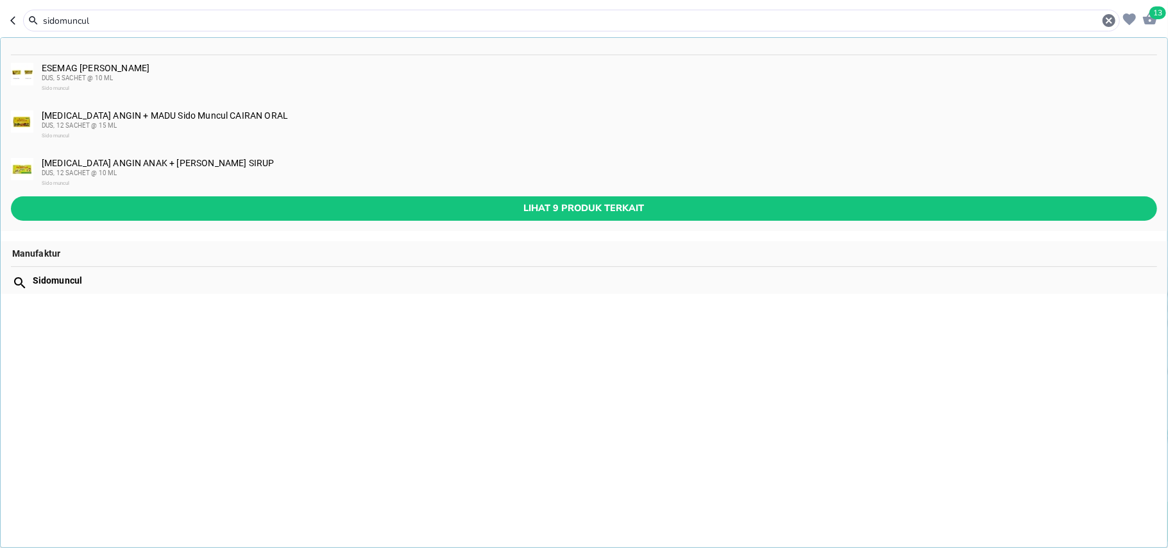
type input "sidomuncul"
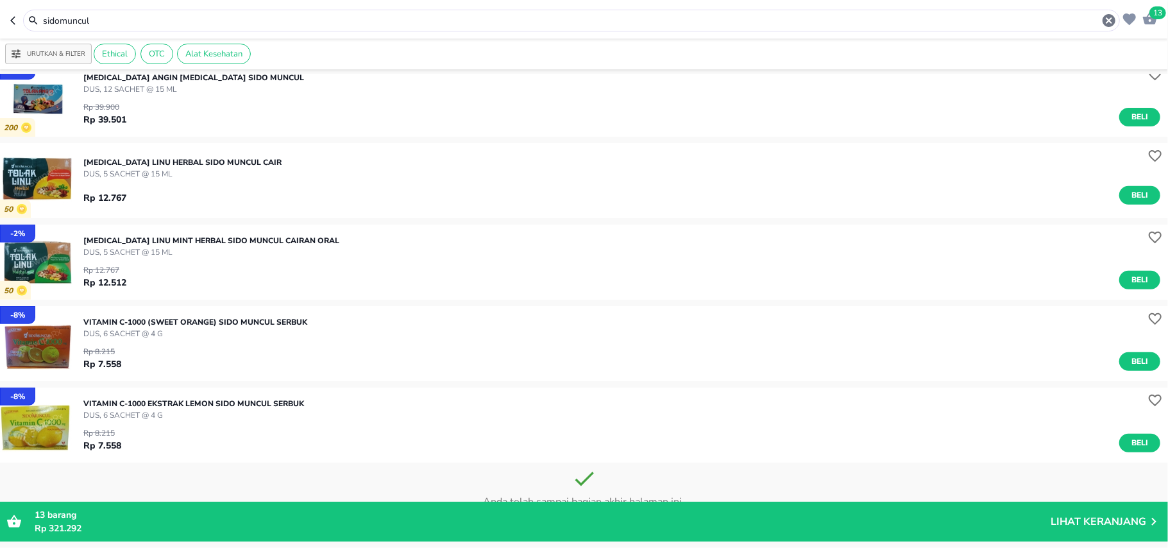
scroll to position [414, 0]
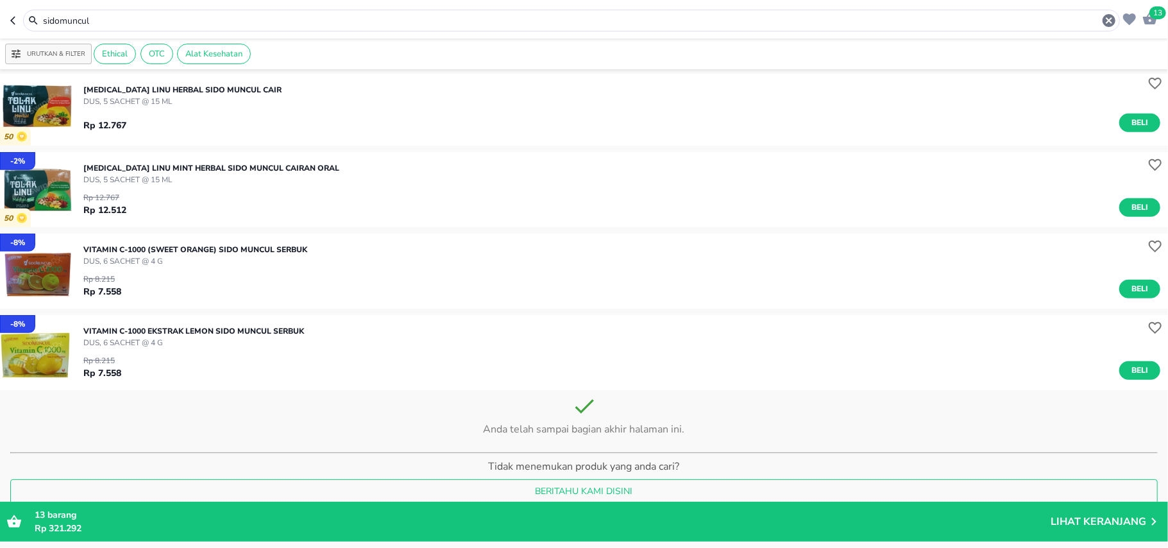
click at [1119, 277] on div "Rp 8.215 Rp 7.558 Beli" at bounding box center [621, 282] width 1077 height 31
click at [1131, 289] on span "Beli" at bounding box center [1140, 288] width 22 height 13
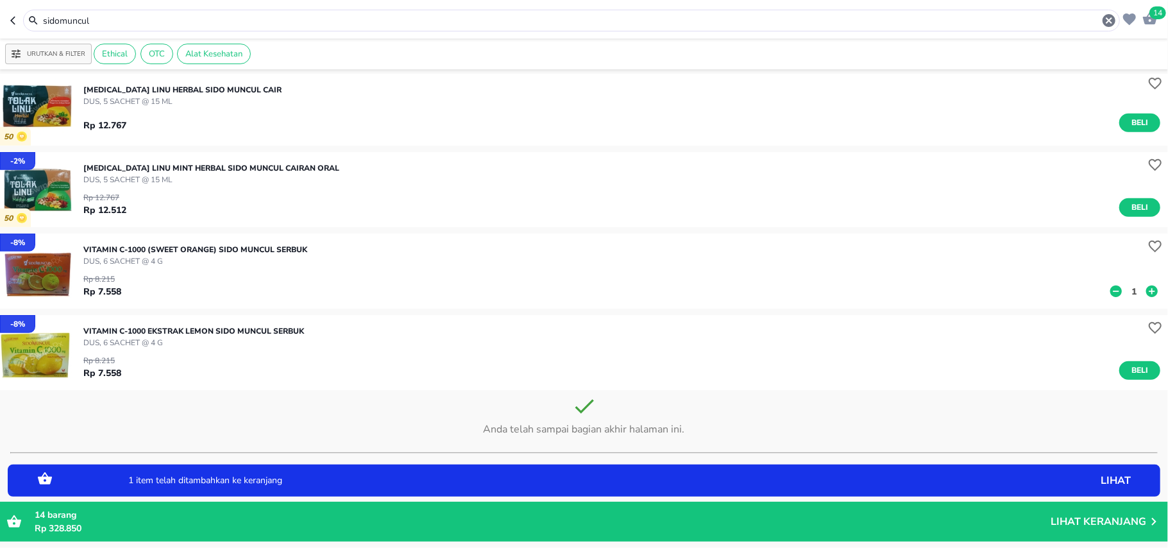
click at [1128, 288] on p "1" at bounding box center [1134, 291] width 12 height 13
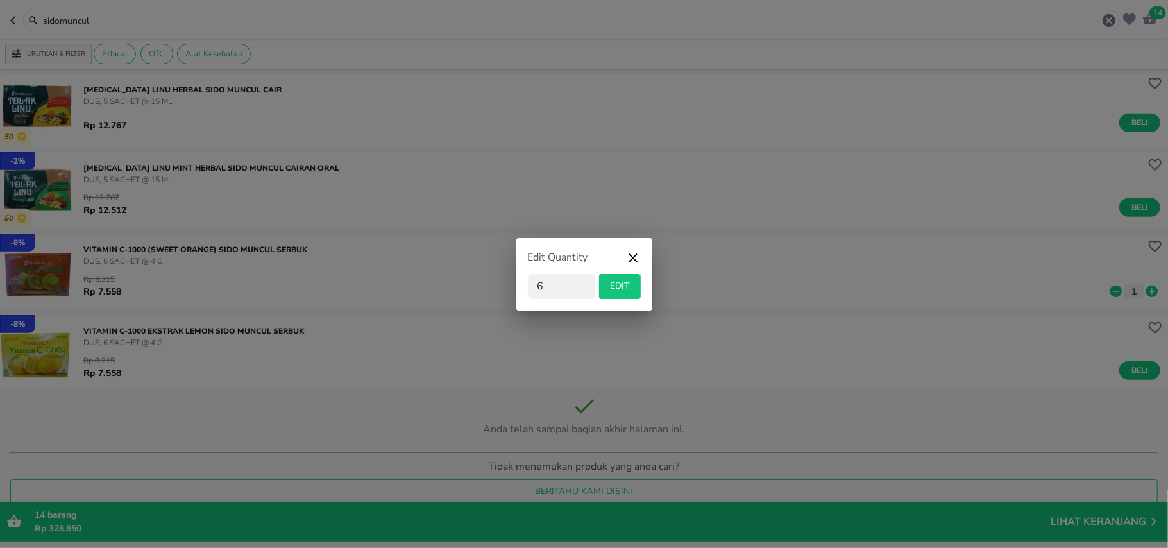
type input "6"
click at [621, 269] on div "Edit Quantity" at bounding box center [584, 261] width 113 height 24
click at [624, 291] on span "EDIT" at bounding box center [619, 286] width 31 height 16
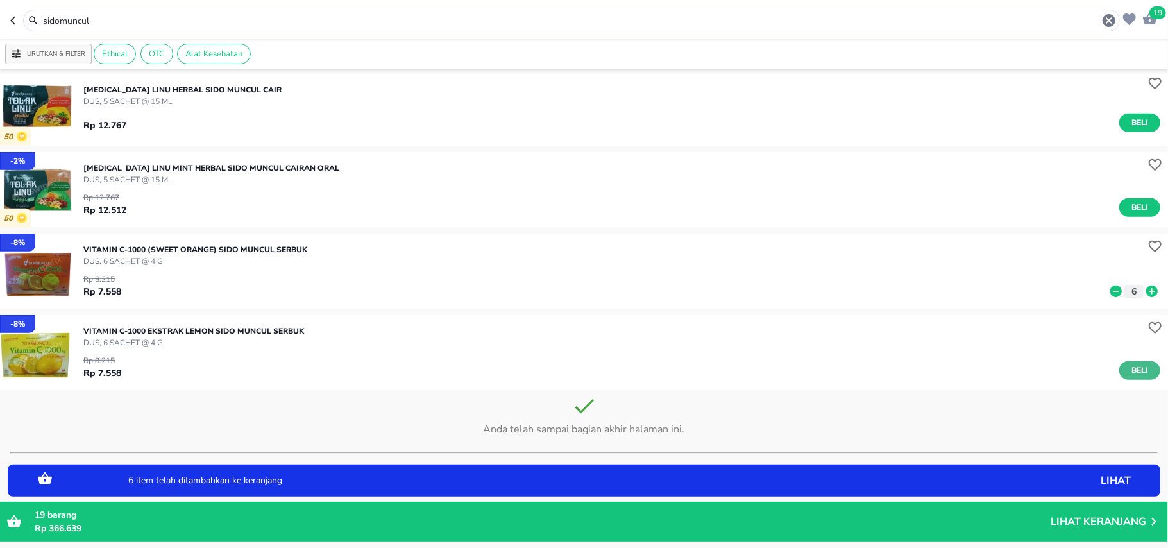
click at [1129, 369] on span "Beli" at bounding box center [1140, 370] width 22 height 13
click at [1128, 368] on p "1" at bounding box center [1134, 372] width 12 height 13
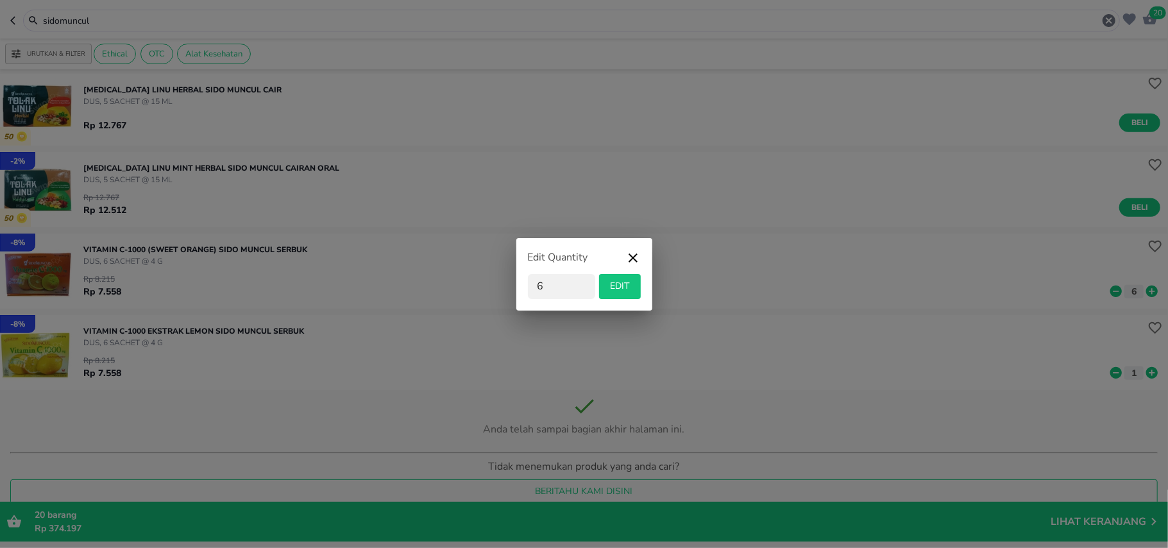
type input "6"
click at [622, 291] on span "EDIT" at bounding box center [619, 286] width 31 height 16
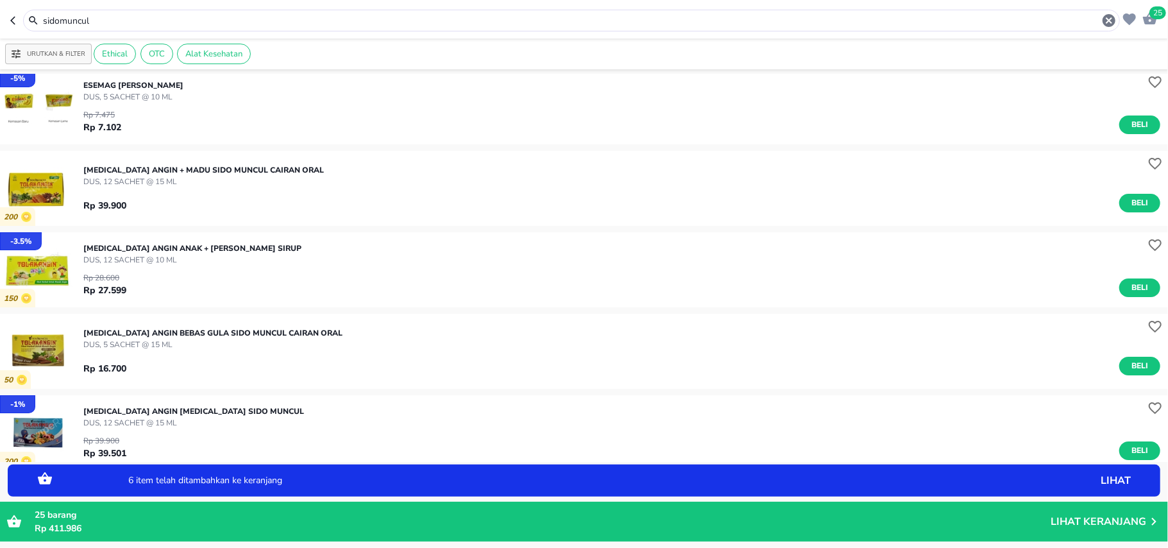
scroll to position [0, 0]
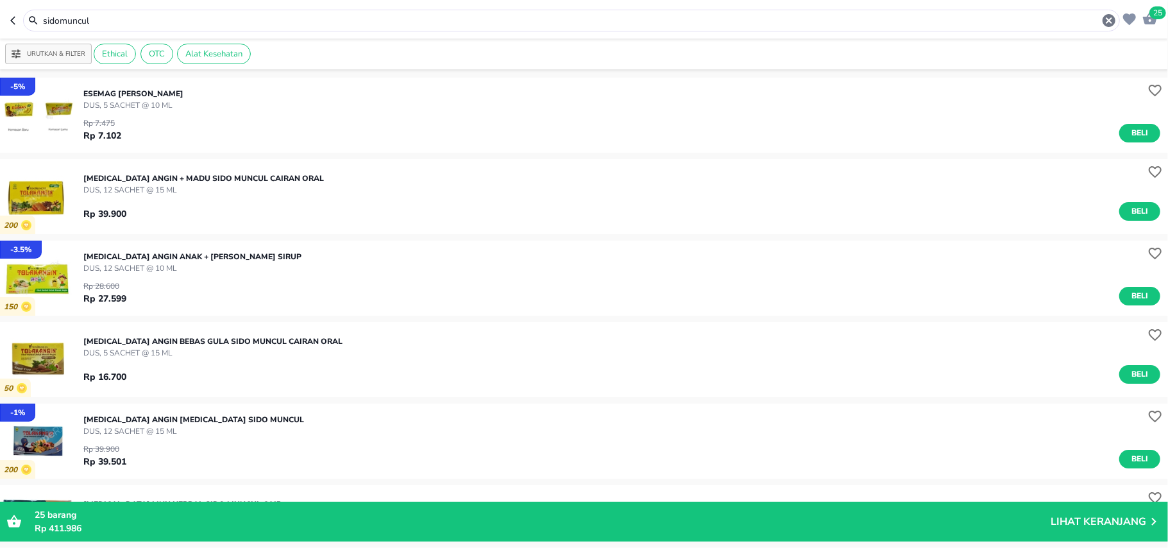
click at [78, 19] on input "sidomuncul" at bounding box center [572, 20] width 1060 height 13
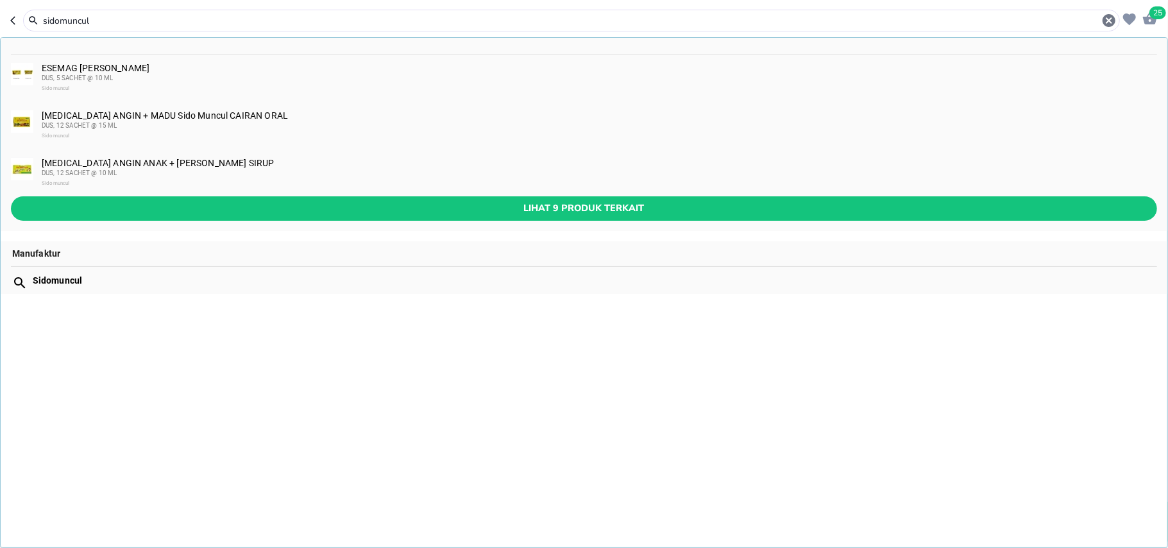
click at [78, 19] on input "sidomuncul" at bounding box center [572, 20] width 1060 height 13
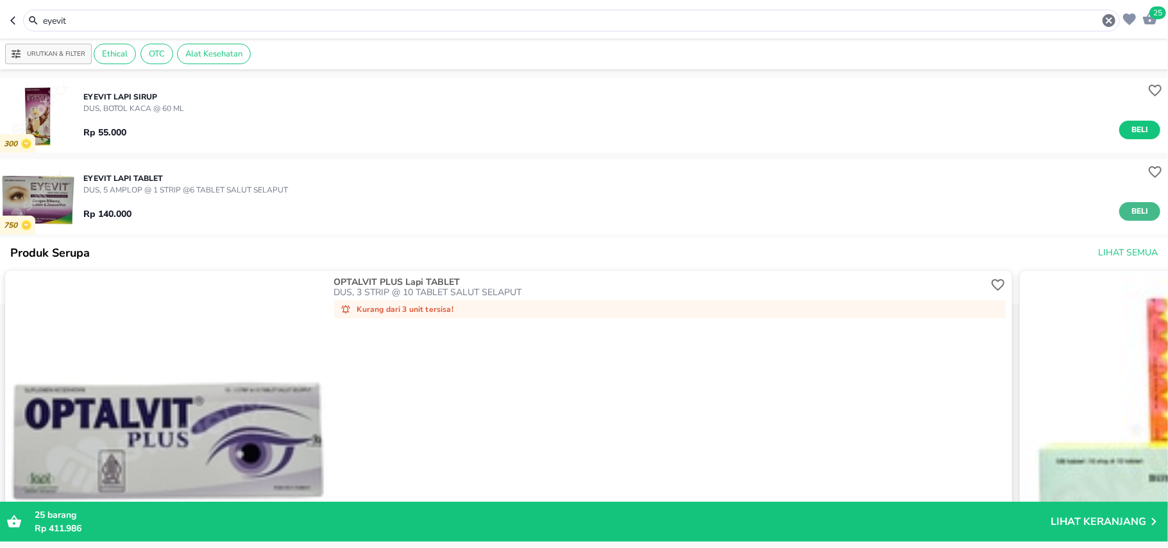
click at [1135, 210] on span "Beli" at bounding box center [1140, 211] width 22 height 13
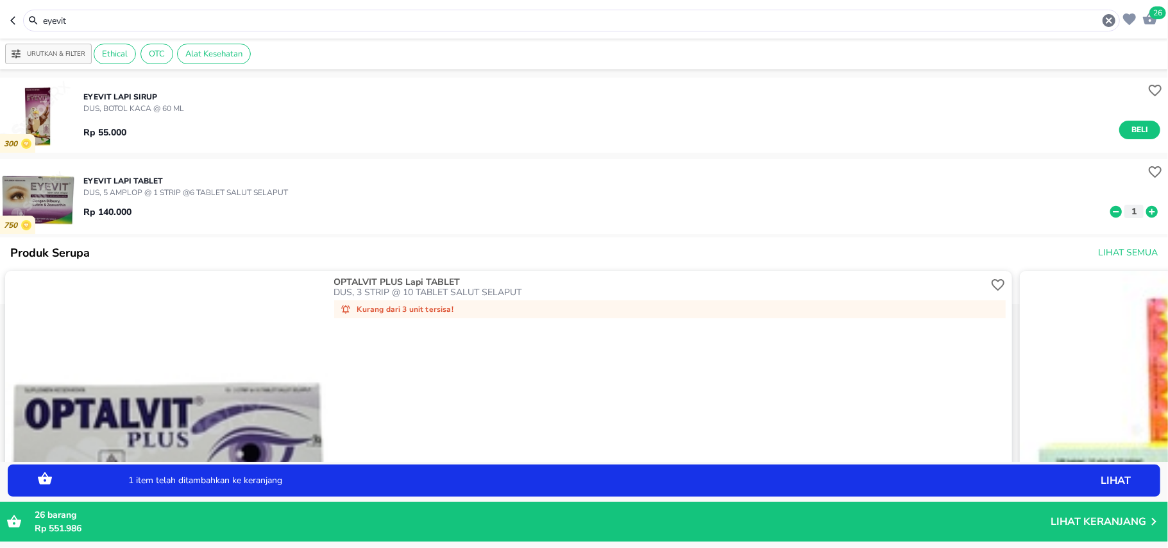
click at [164, 17] on input "eyevit" at bounding box center [572, 20] width 1060 height 13
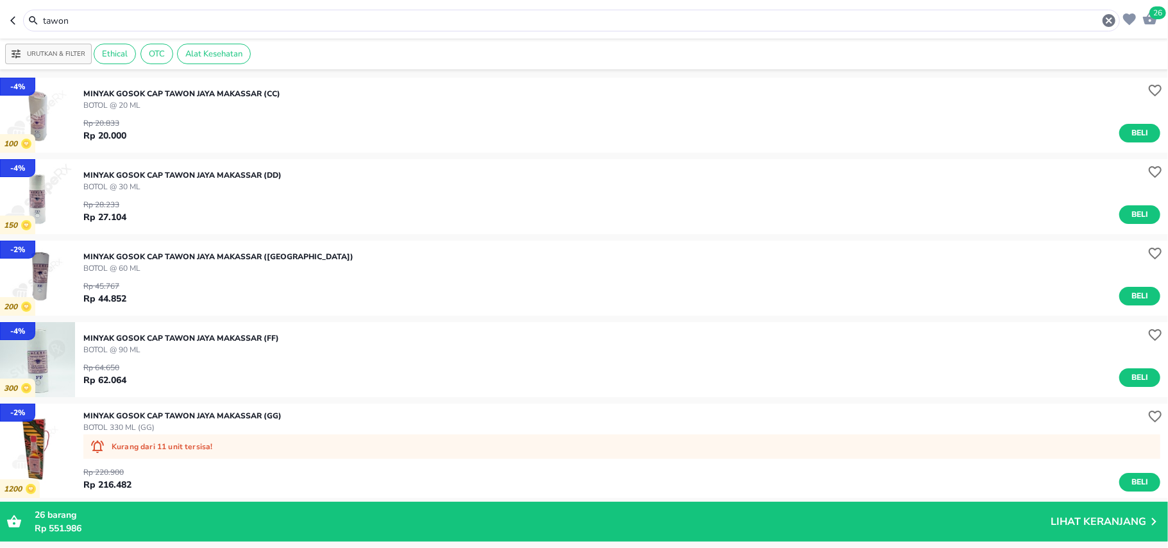
click at [1129, 204] on div "Rp 28.233 Rp 27.104 Beli" at bounding box center [621, 207] width 1077 height 31
click at [1133, 211] on span "Beli" at bounding box center [1140, 214] width 22 height 13
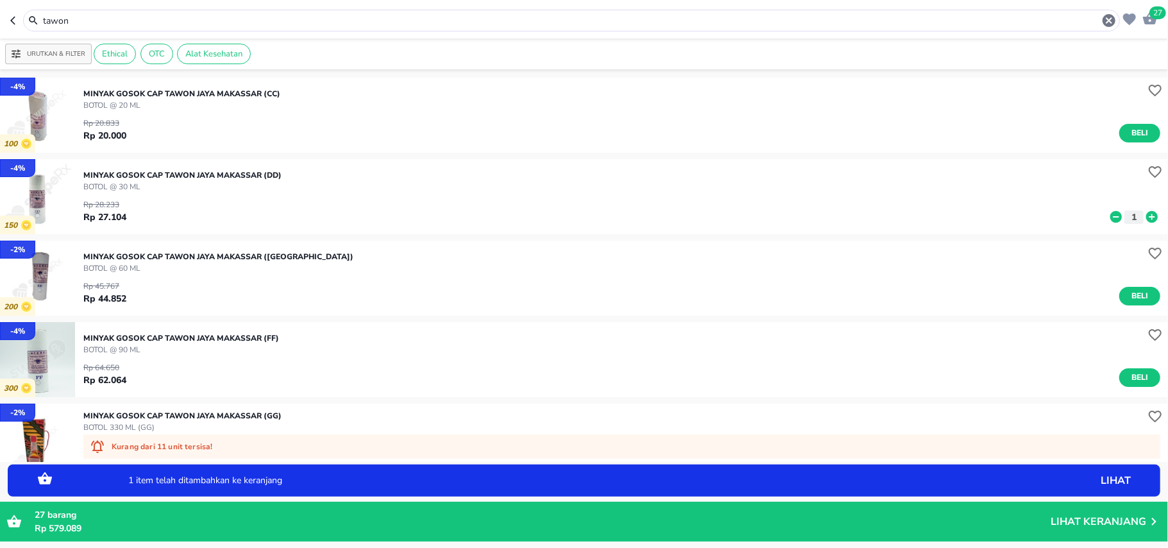
click at [1144, 211] on icon at bounding box center [1152, 217] width 17 height 14
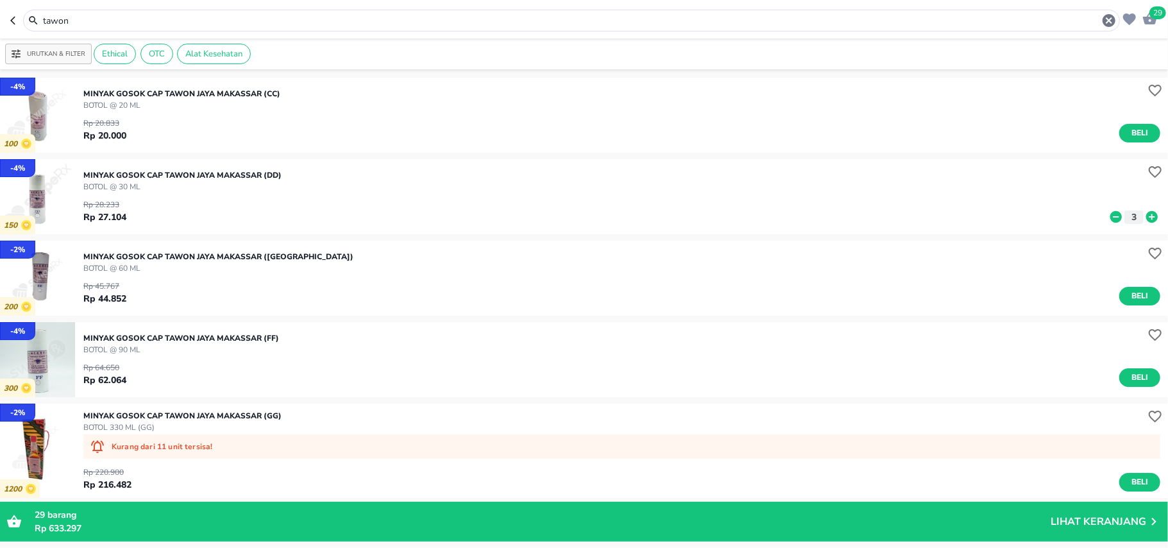
click at [131, 22] on input "tawon" at bounding box center [572, 20] width 1060 height 13
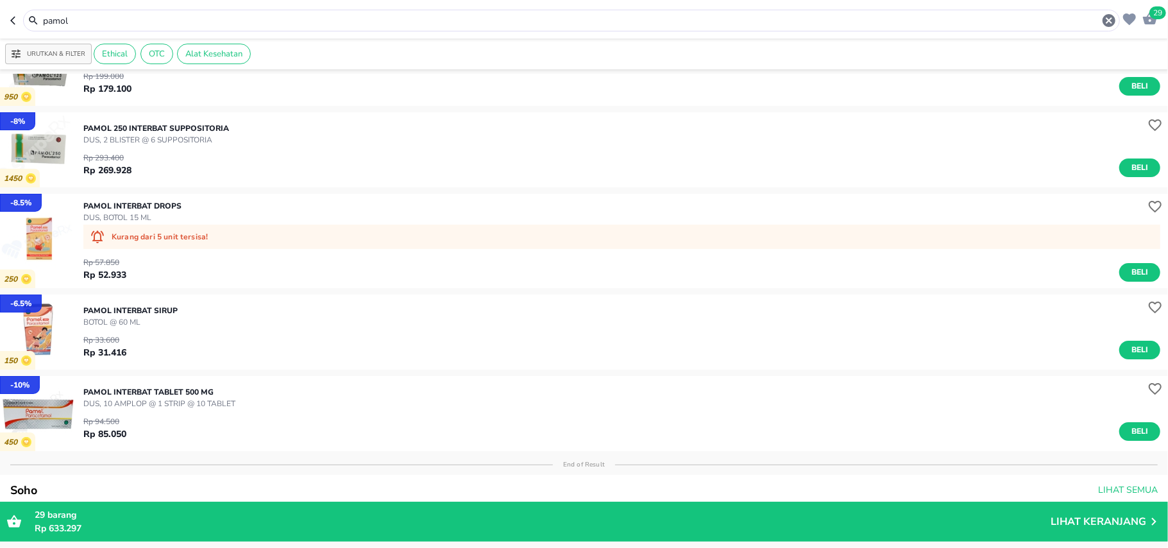
scroll to position [85, 0]
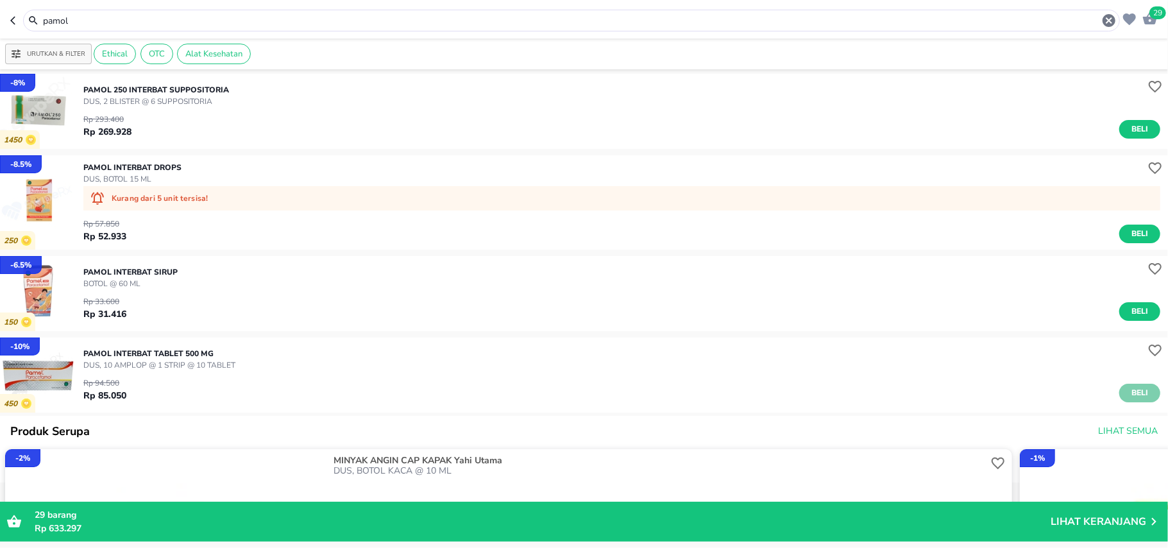
click at [1129, 390] on span "Beli" at bounding box center [1140, 392] width 22 height 13
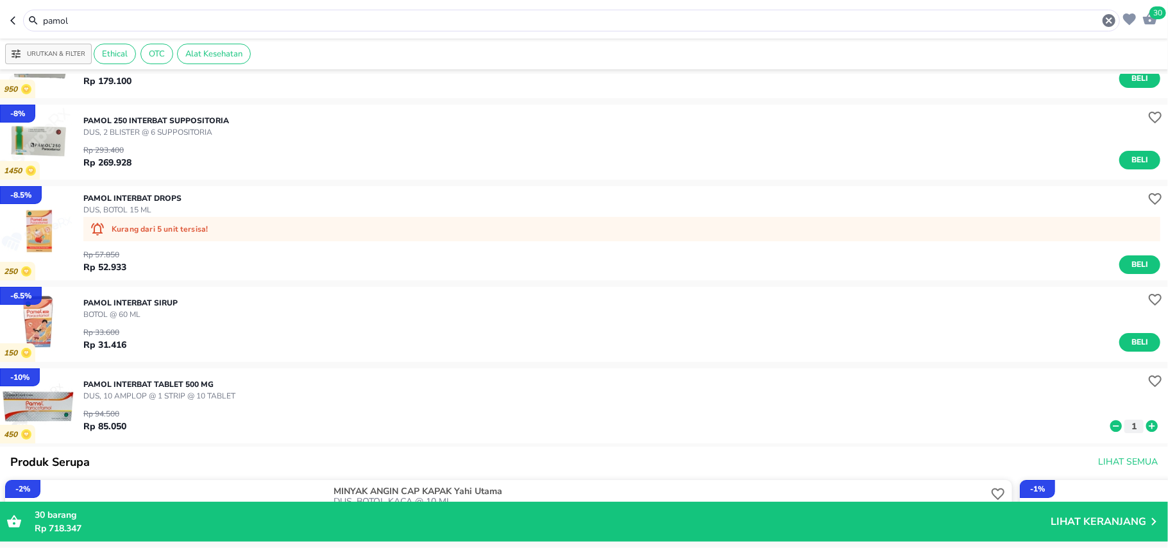
scroll to position [0, 0]
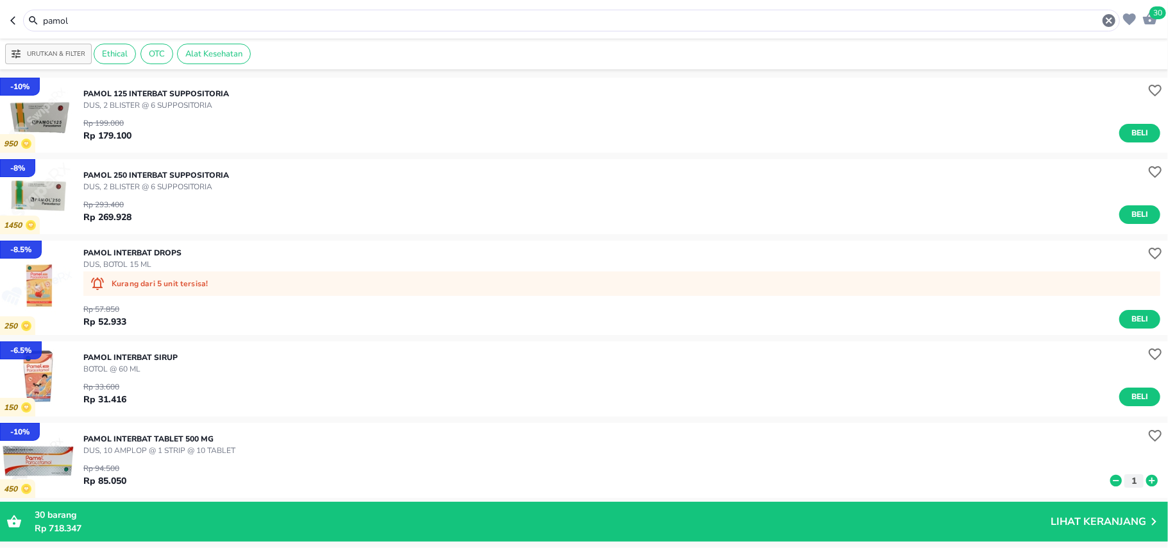
click at [85, 15] on input "pamol" at bounding box center [572, 20] width 1060 height 13
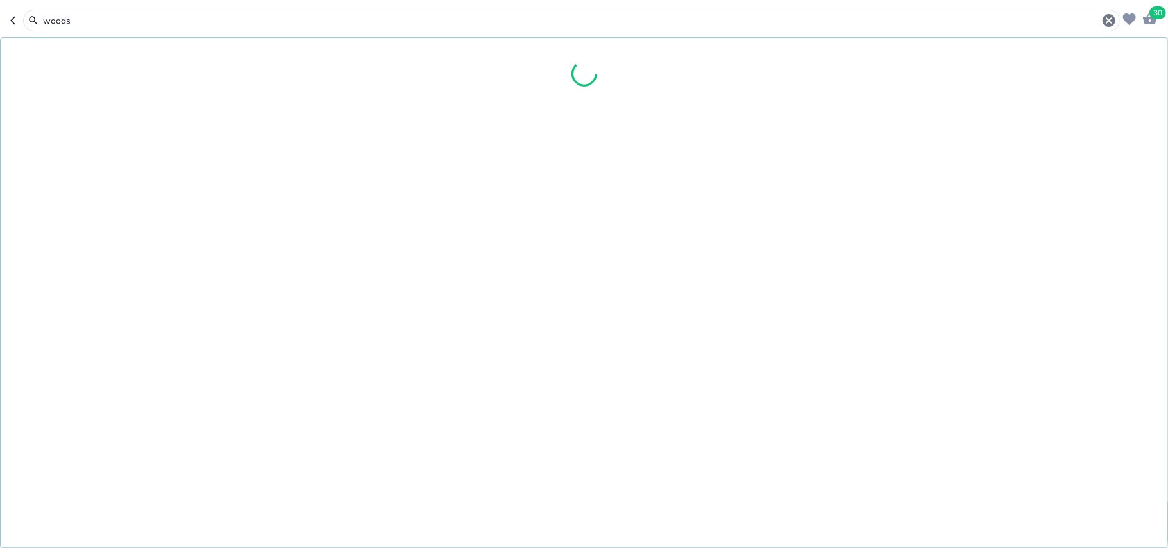
type input "woods"
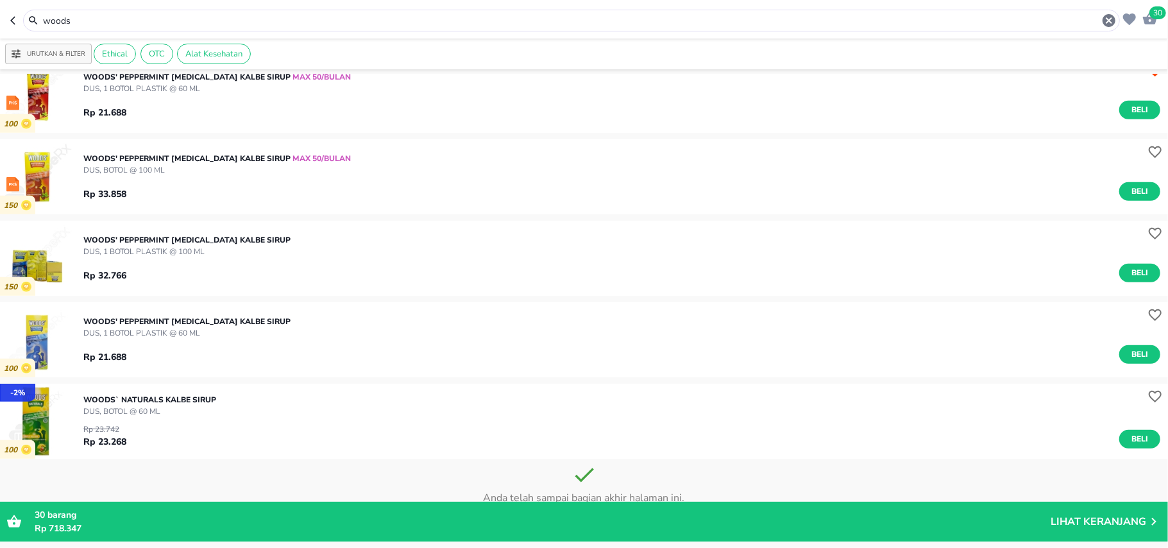
scroll to position [496, 0]
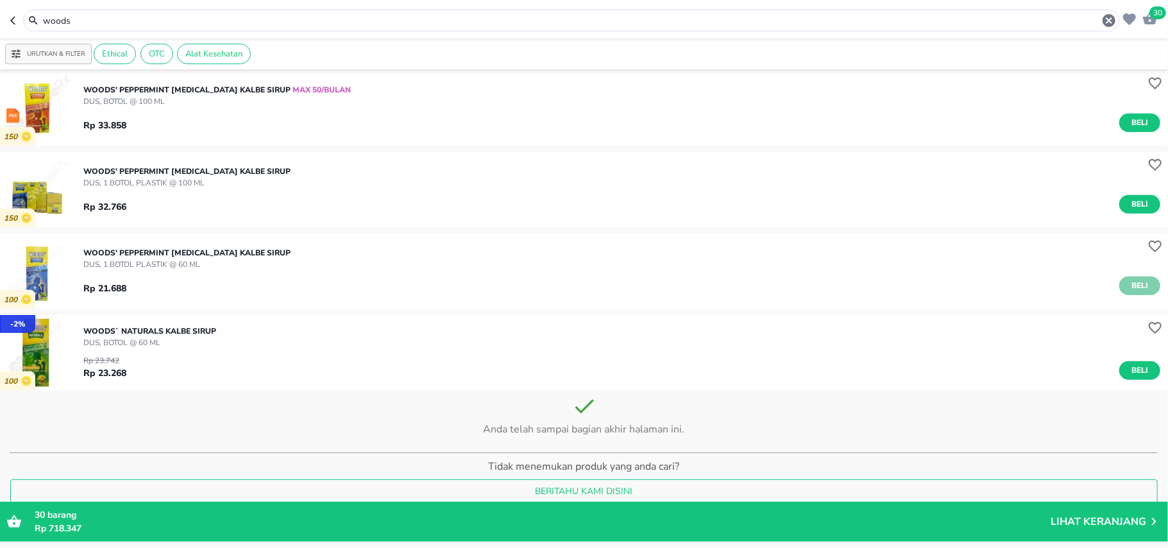
click at [1130, 281] on span "Beli" at bounding box center [1140, 285] width 22 height 13
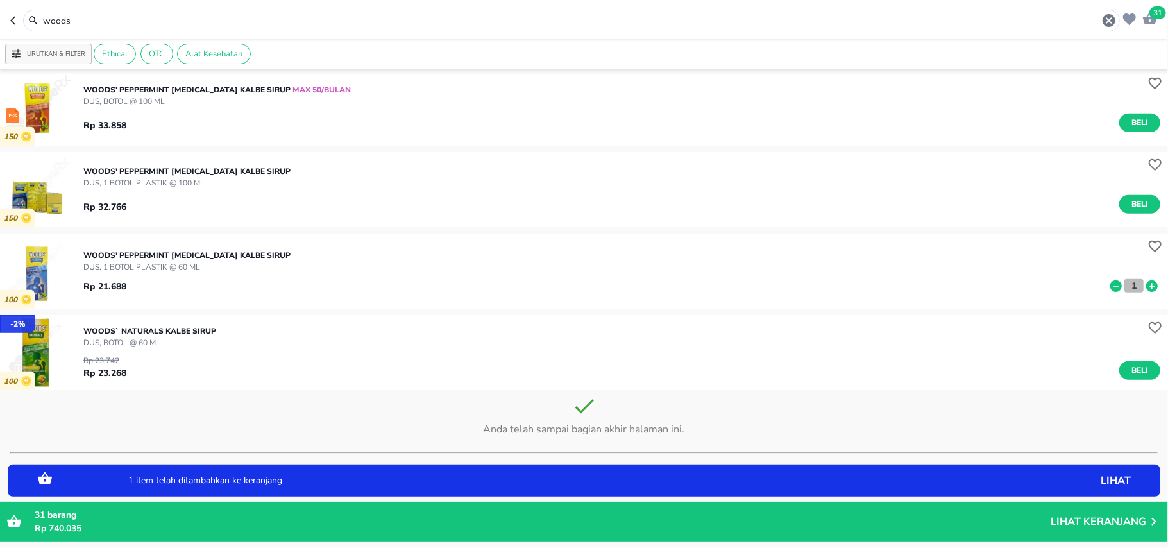
click at [1128, 283] on button "1" at bounding box center [1133, 285] width 19 height 13
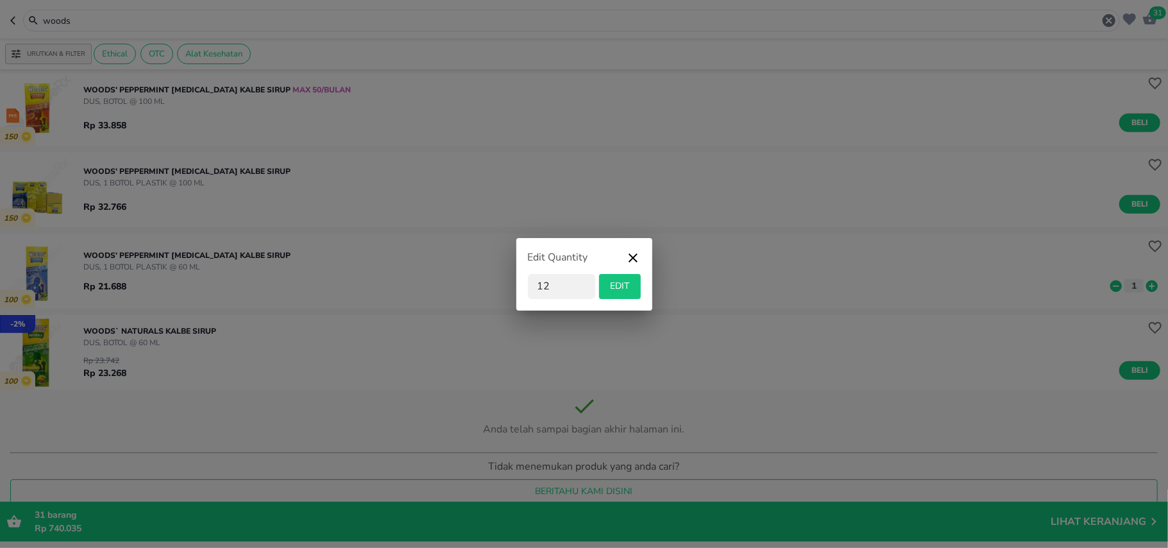
type input "12"
click at [624, 286] on span "EDIT" at bounding box center [619, 286] width 31 height 16
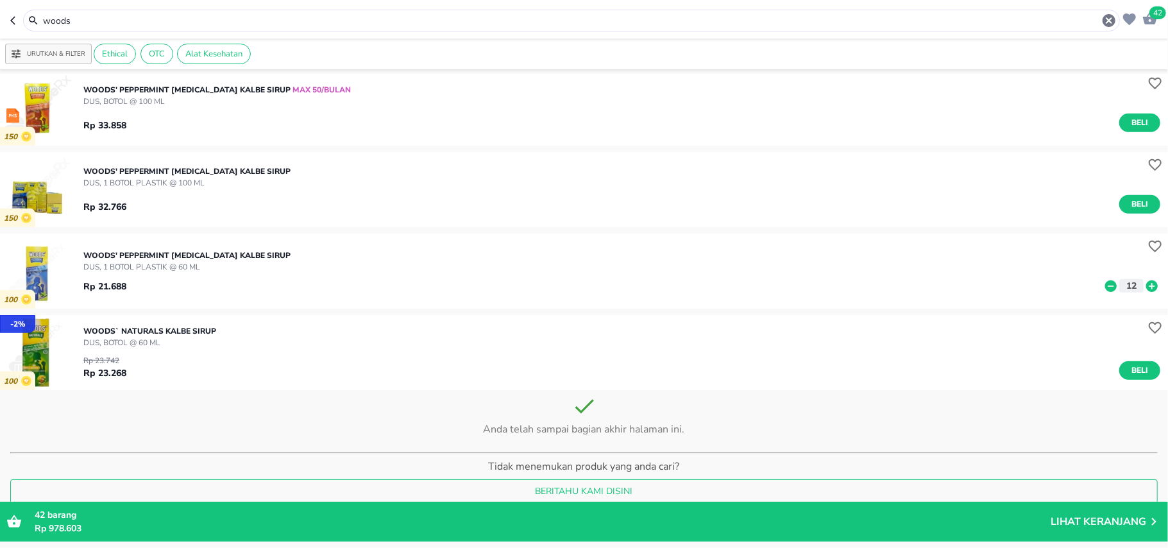
click at [85, 17] on input "woods" at bounding box center [572, 20] width 1060 height 13
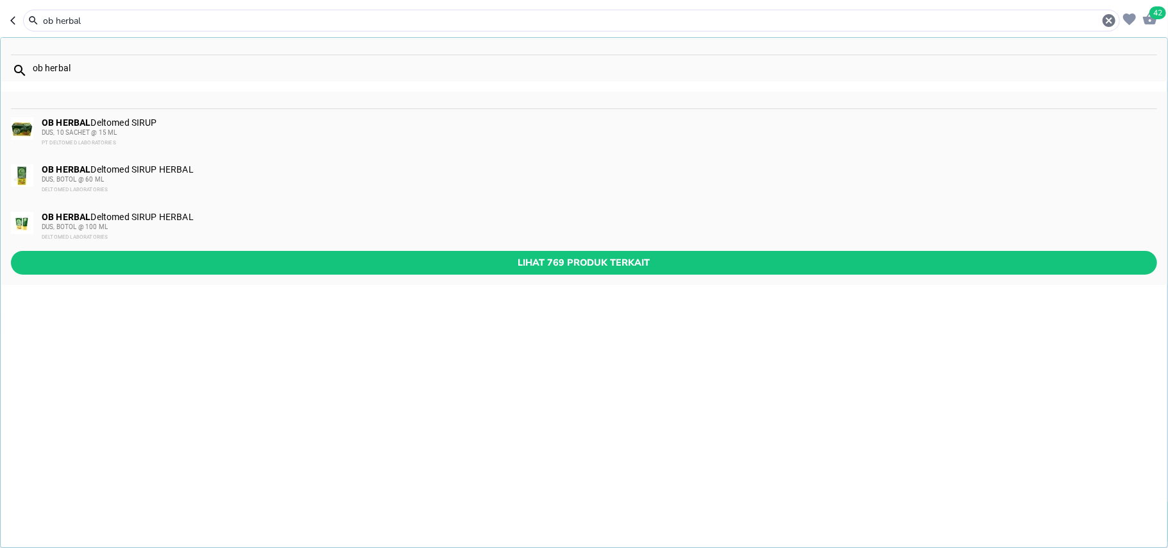
type input "ob herbal"
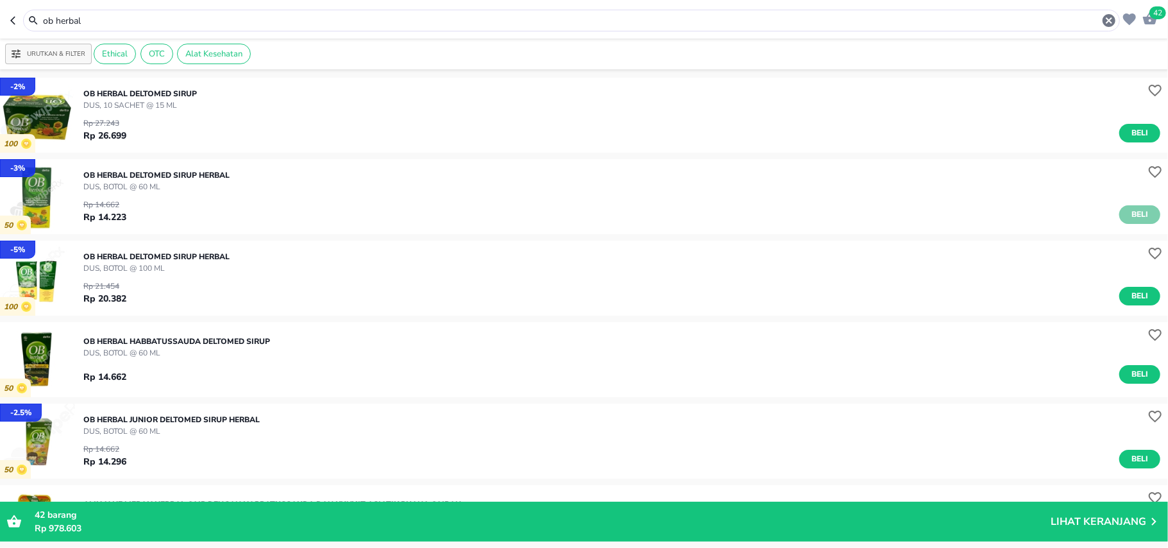
click at [1119, 218] on button "Beli" at bounding box center [1139, 214] width 41 height 19
click at [1128, 210] on p "1" at bounding box center [1134, 216] width 12 height 13
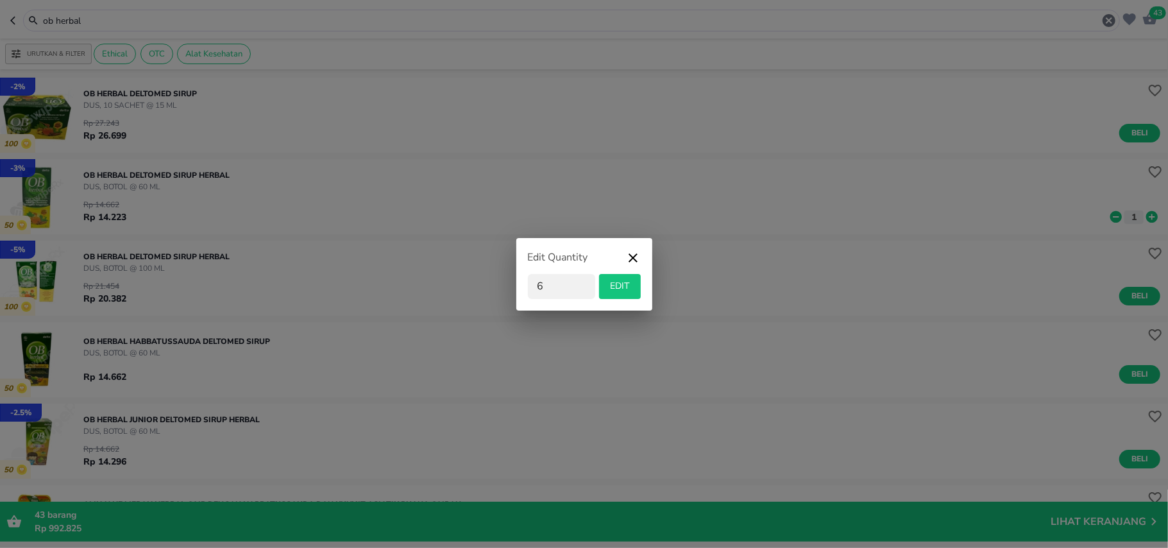
type input "6"
click at [629, 280] on span "EDIT" at bounding box center [619, 286] width 31 height 16
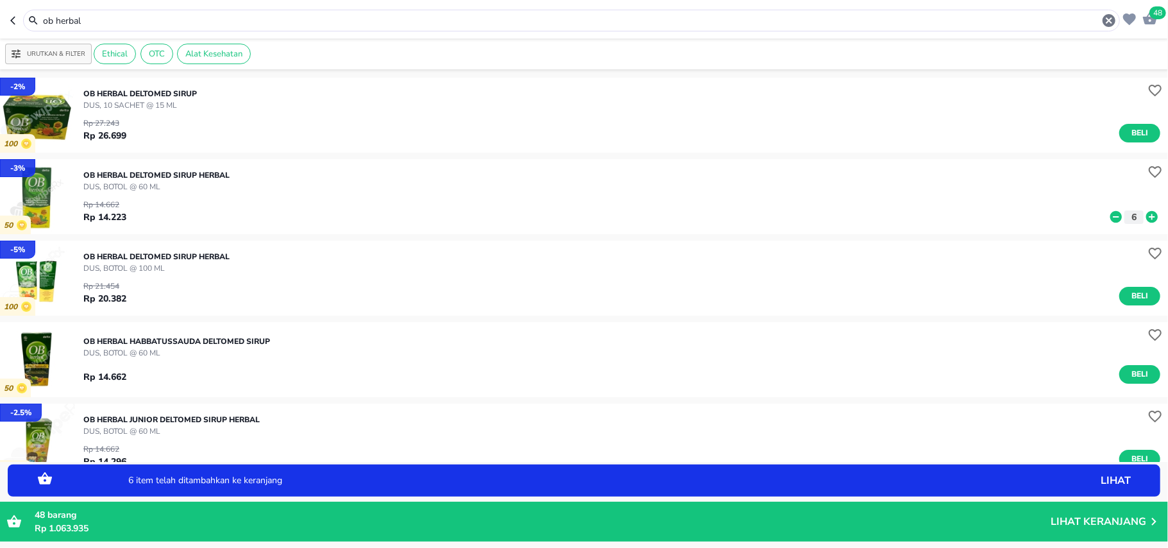
click at [242, 17] on input "ob herbal" at bounding box center [572, 20] width 1060 height 13
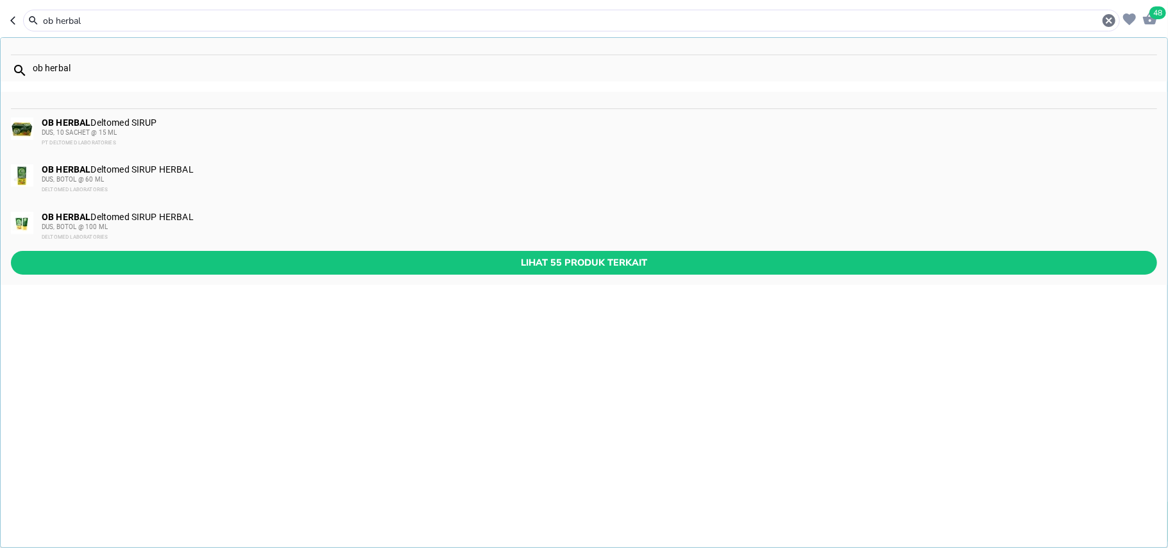
click at [242, 17] on input "ob herbal" at bounding box center [572, 20] width 1060 height 13
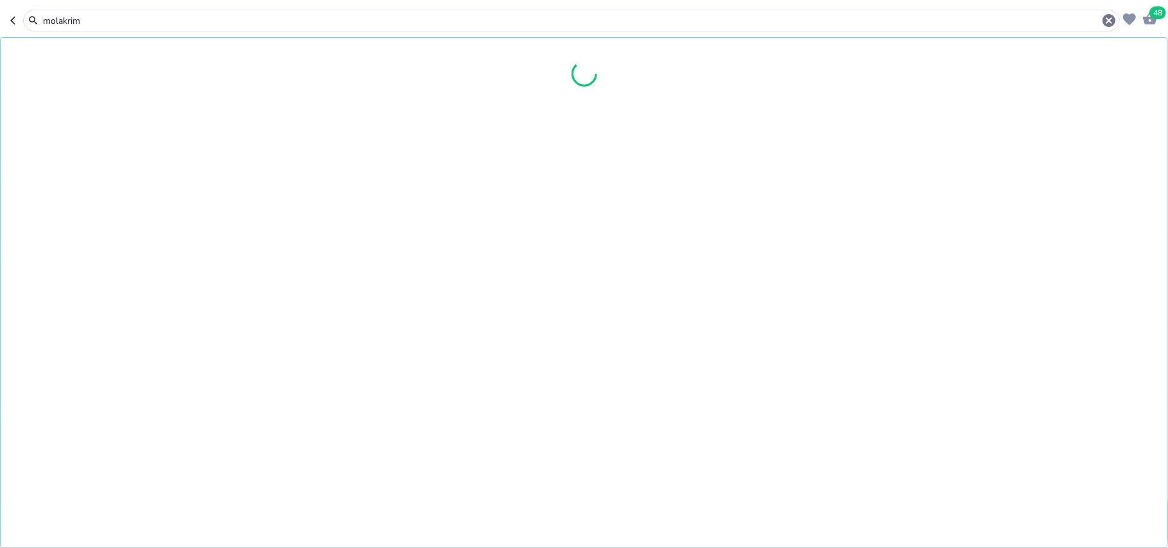
type input "molakrim"
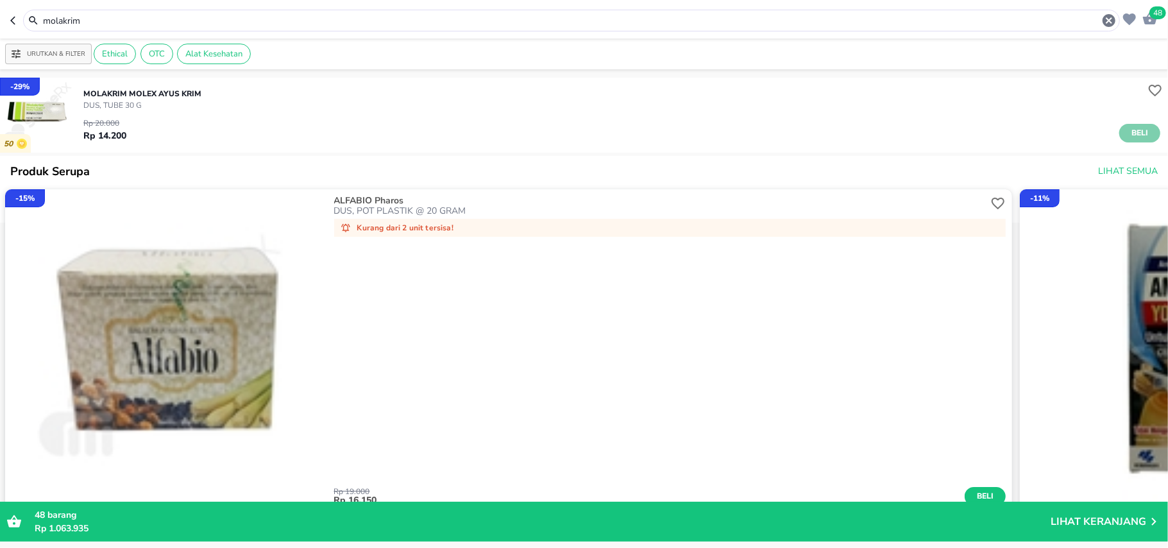
click at [1129, 130] on span "Beli" at bounding box center [1140, 132] width 22 height 13
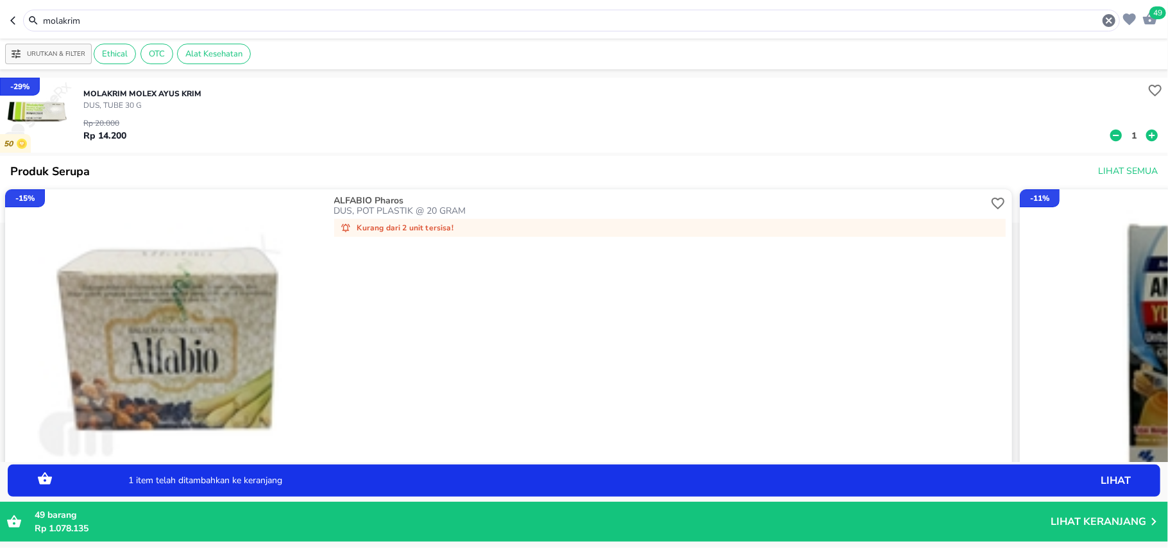
click at [1128, 131] on p "1" at bounding box center [1134, 135] width 12 height 13
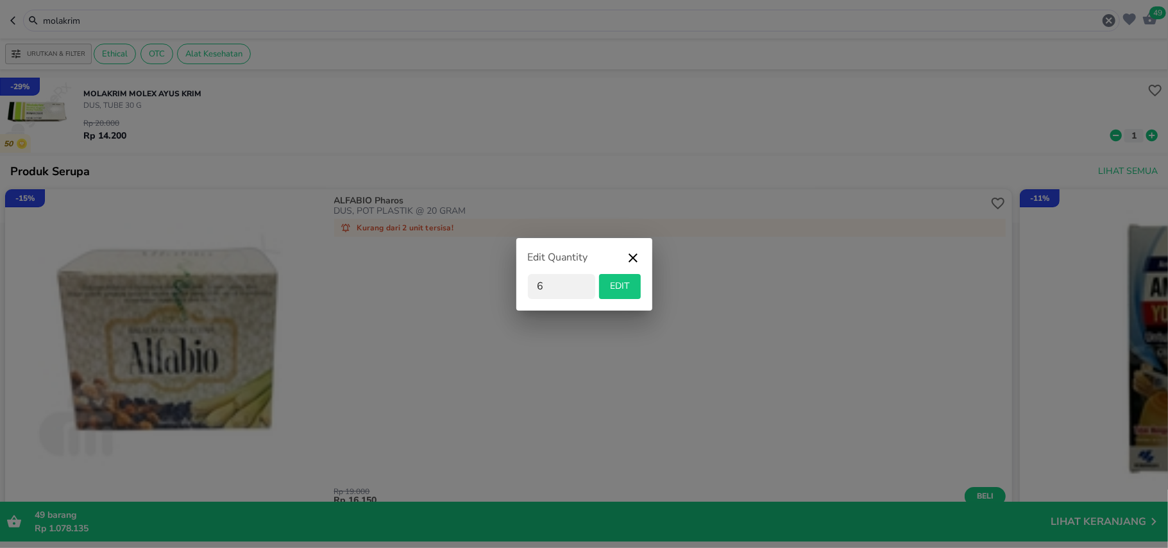
type input "6"
click at [603, 287] on button "EDIT" at bounding box center [620, 286] width 42 height 25
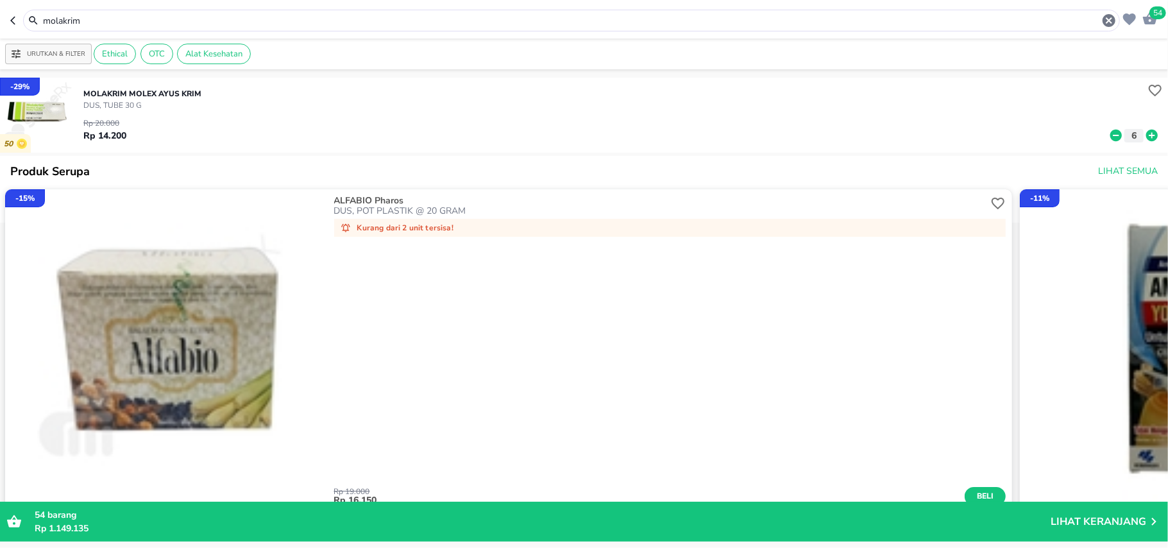
click at [83, 14] on input "molakrim" at bounding box center [572, 20] width 1060 height 13
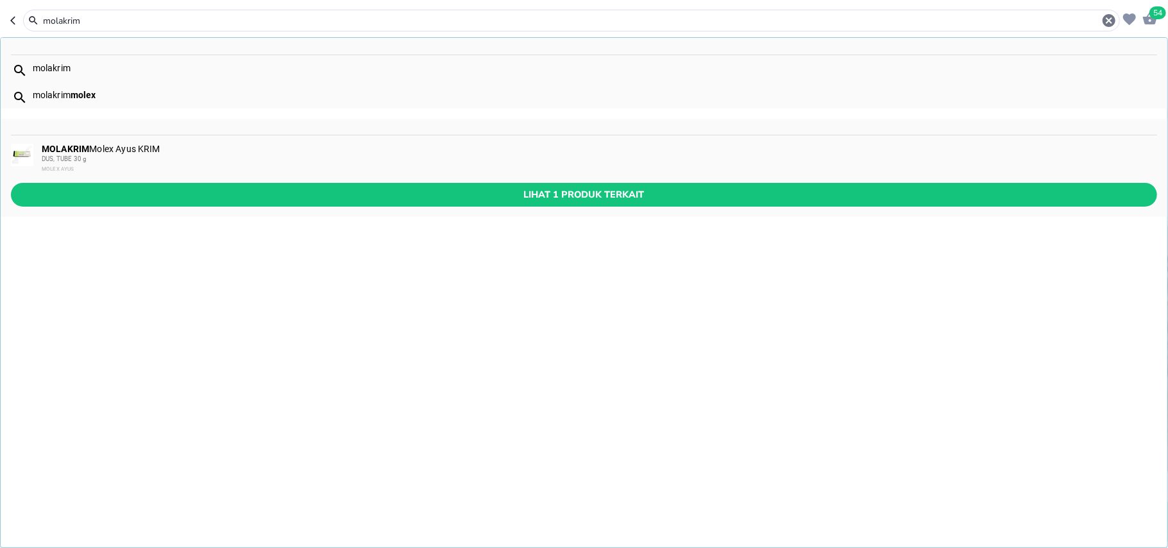
click at [64, 10] on div "molakrim" at bounding box center [571, 21] width 1097 height 22
click at [67, 19] on input "molakrim" at bounding box center [572, 20] width 1060 height 13
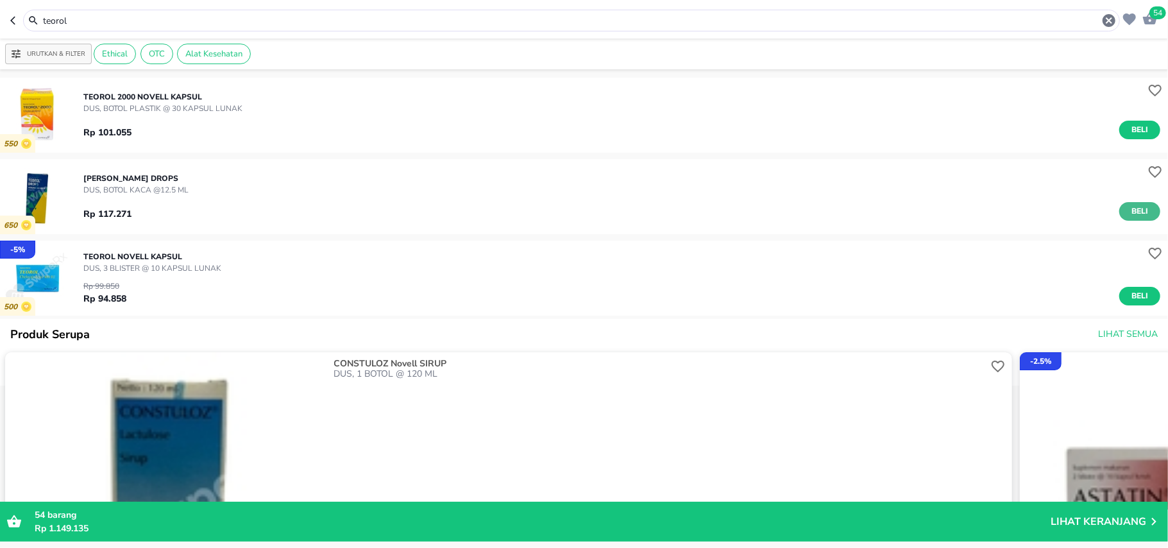
click at [1129, 208] on span "Beli" at bounding box center [1140, 211] width 22 height 13
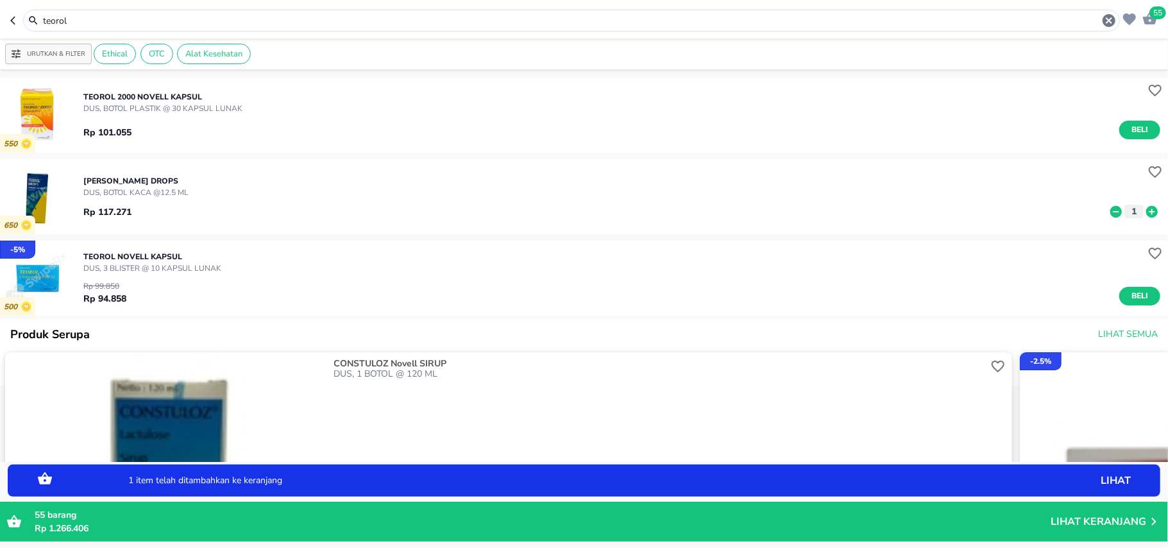
click at [49, 19] on input "teorol" at bounding box center [572, 20] width 1060 height 13
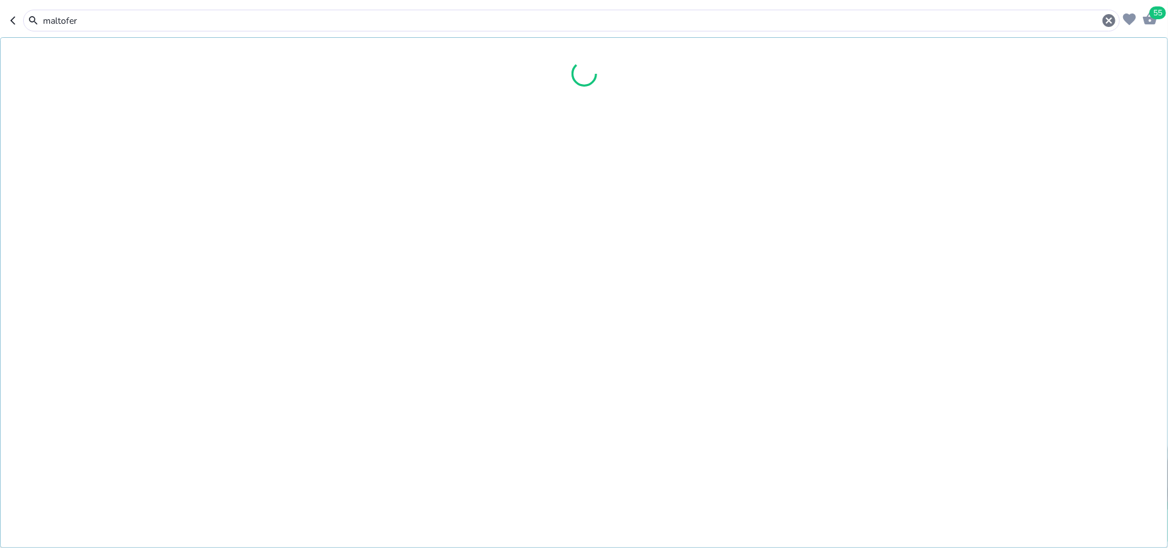
type input "maltofer"
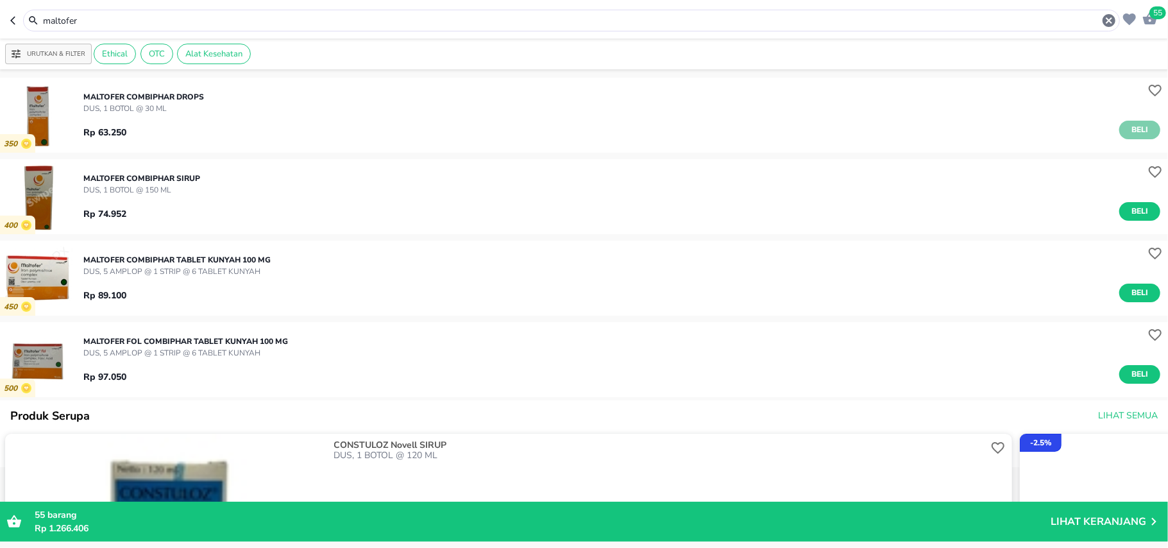
click at [1143, 123] on button "Beli" at bounding box center [1139, 130] width 41 height 19
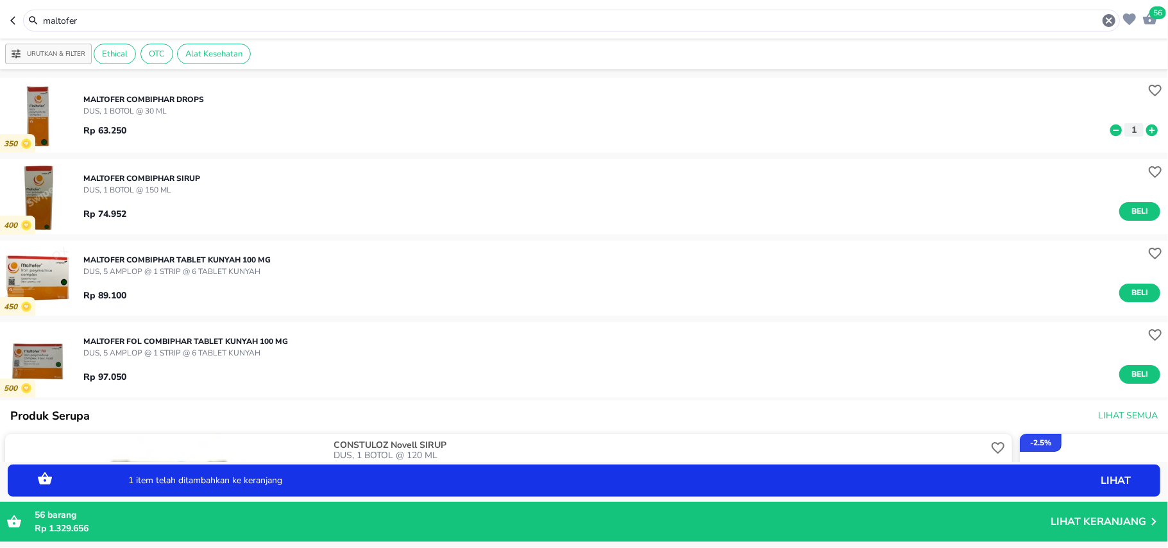
click at [1088, 521] on p "Lihat Keranjang" at bounding box center [1099, 521] width 96 height 0
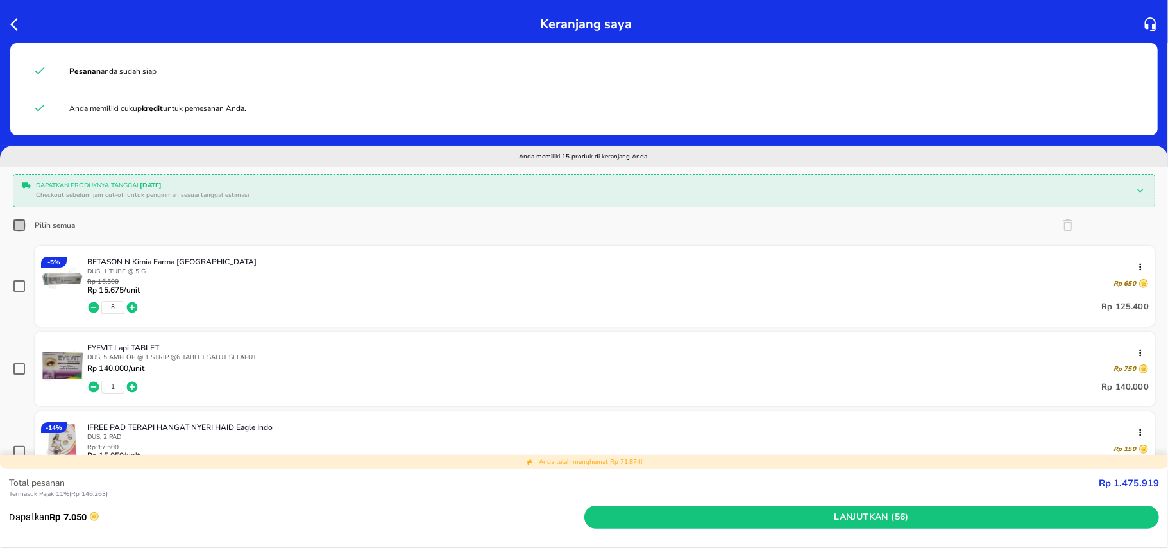
click at [23, 228] on input "Pilih semua" at bounding box center [19, 225] width 13 height 13
checkbox input "true"
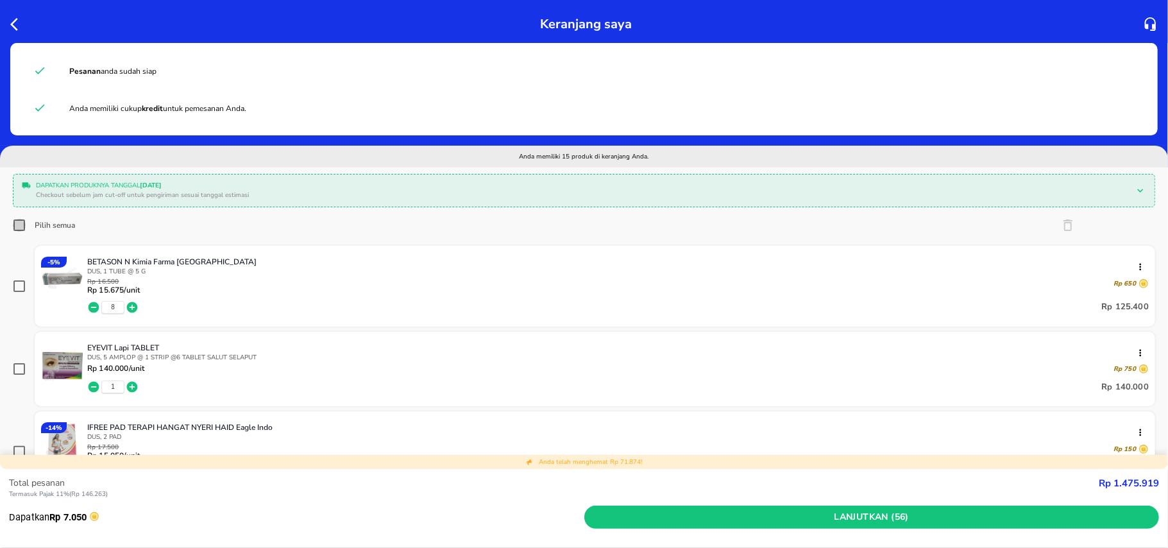
checkbox input "true"
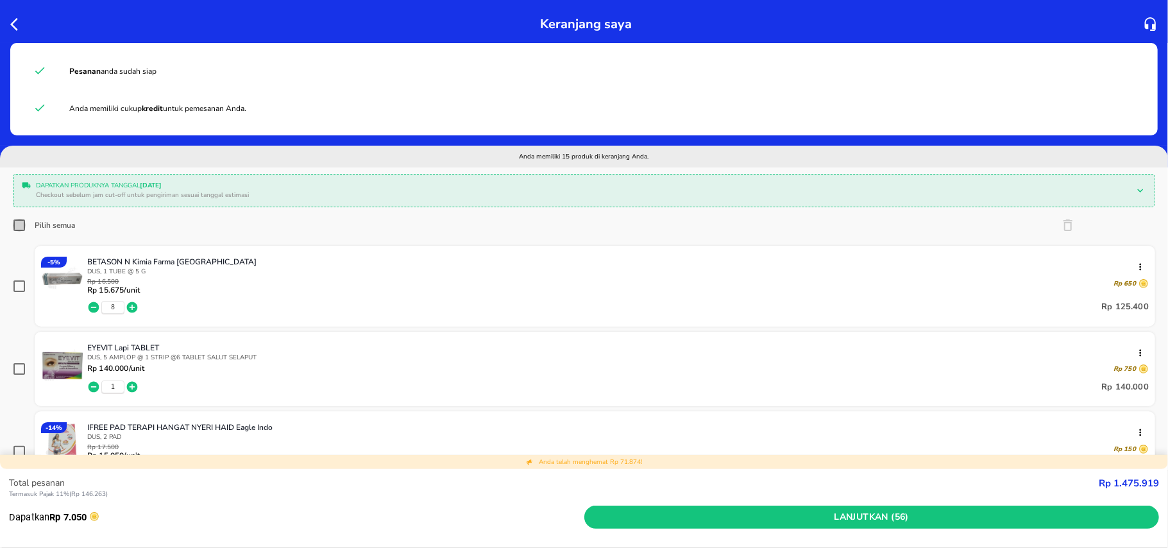
checkbox input "true"
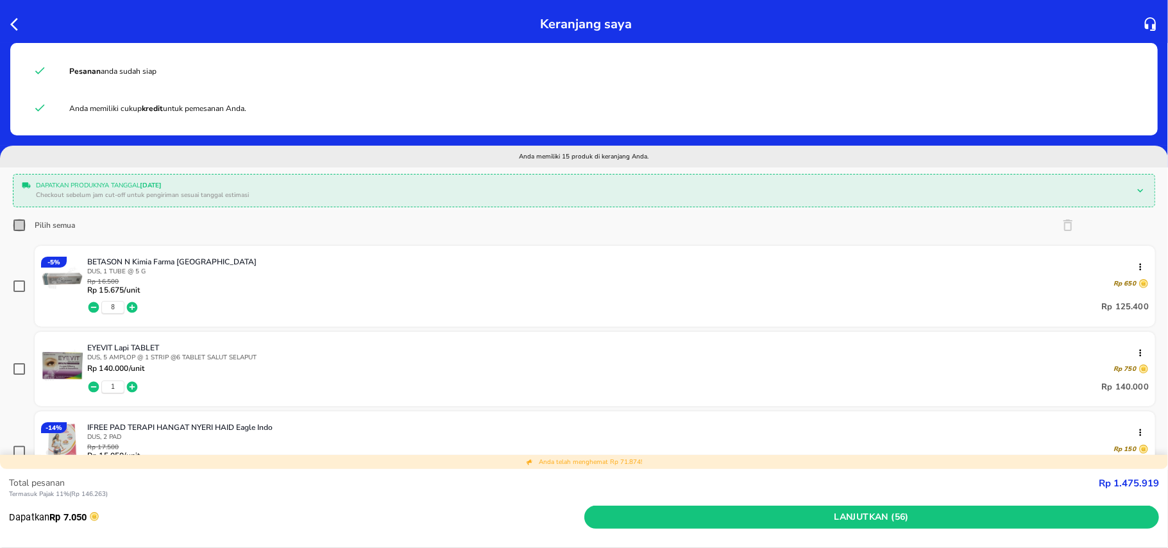
checkbox input "true"
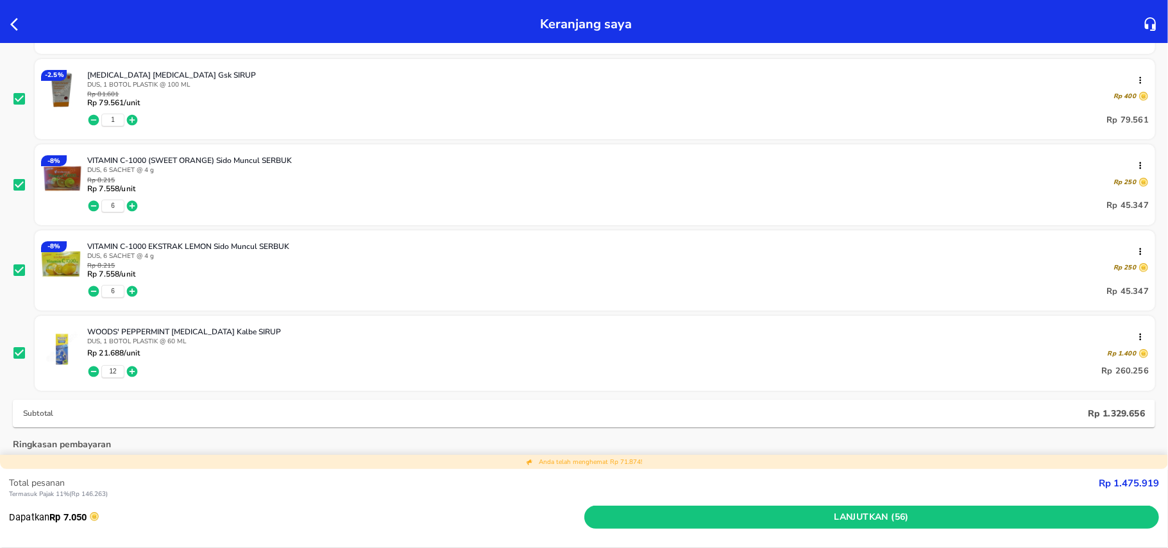
scroll to position [1197, 0]
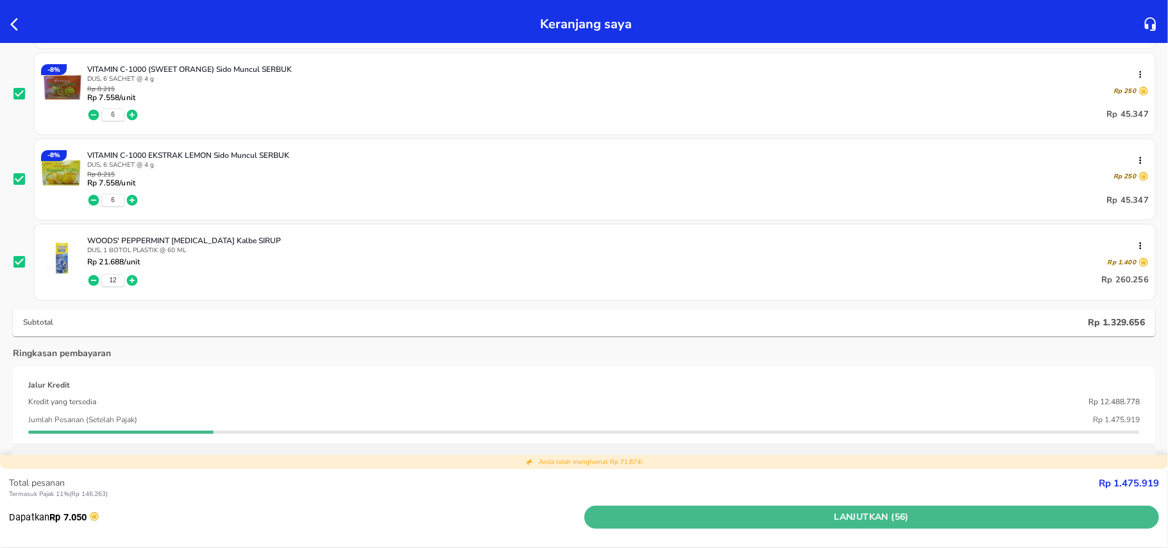
click at [924, 527] on button "Lanjutkan (56)" at bounding box center [871, 517] width 575 height 24
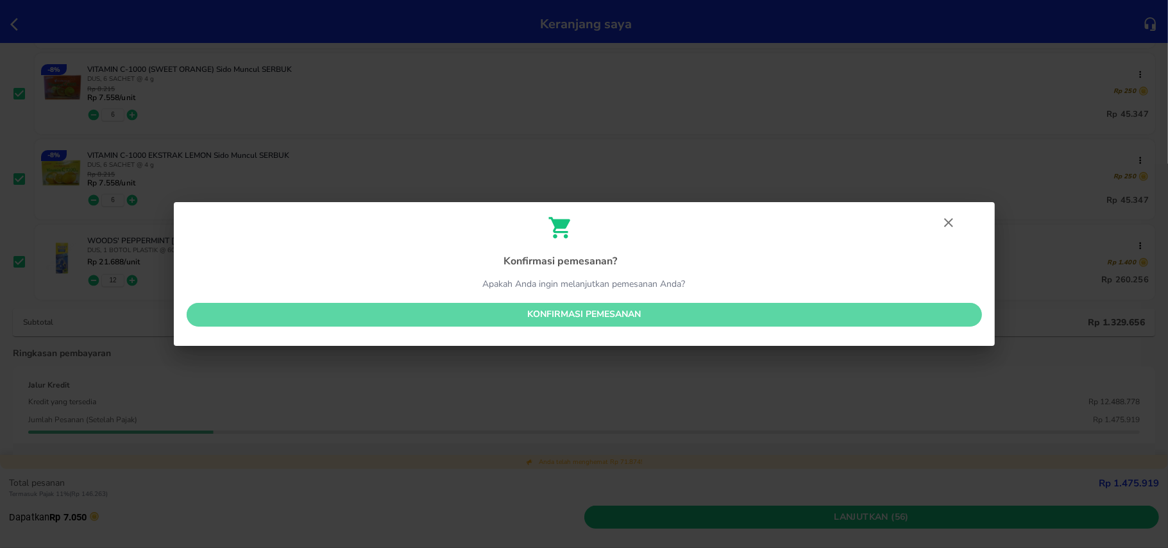
click at [798, 316] on span "Konfirmasi pemesanan" at bounding box center [584, 315] width 775 height 16
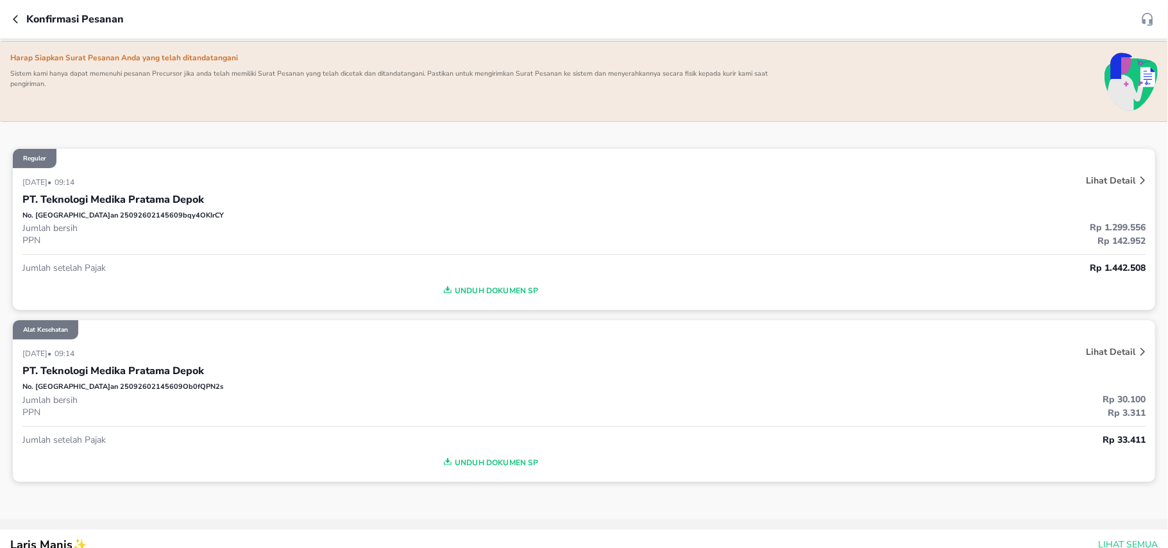
scroll to position [85, 0]
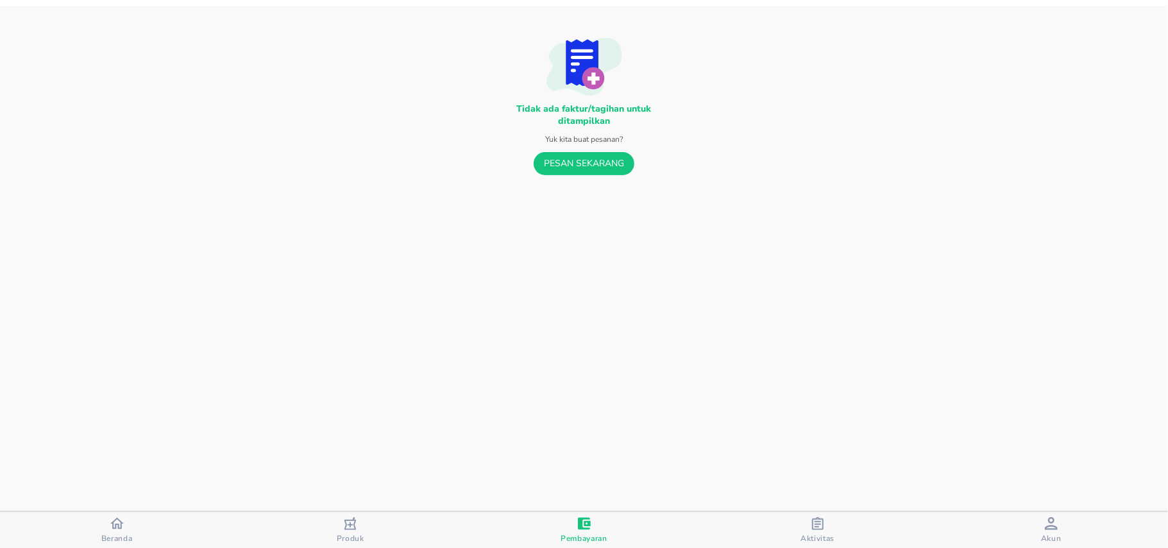
scroll to position [176, 0]
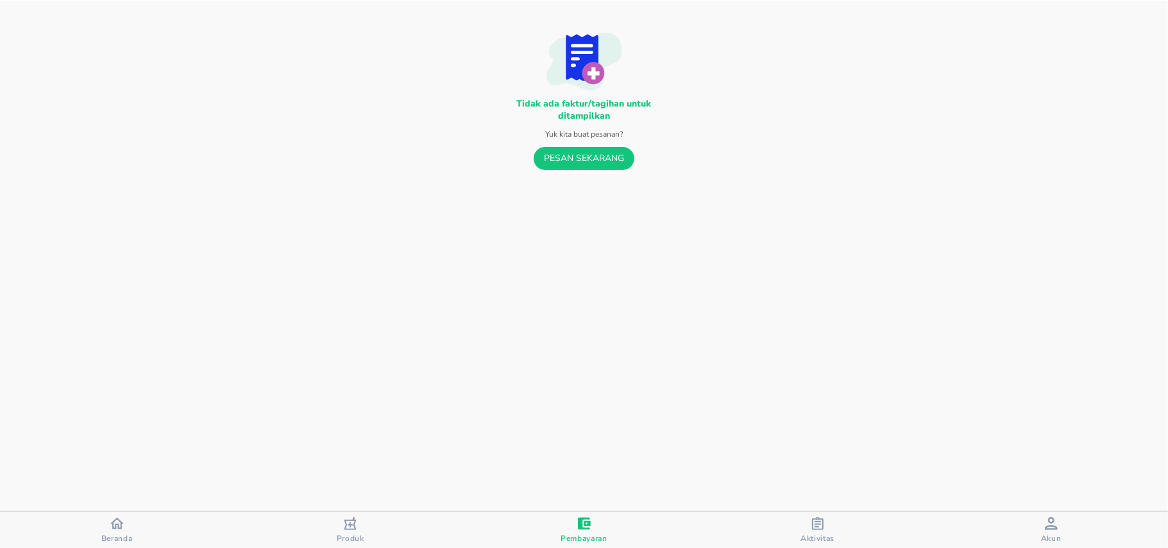
click at [821, 537] on span "Aktivitas" at bounding box center [817, 538] width 34 height 10
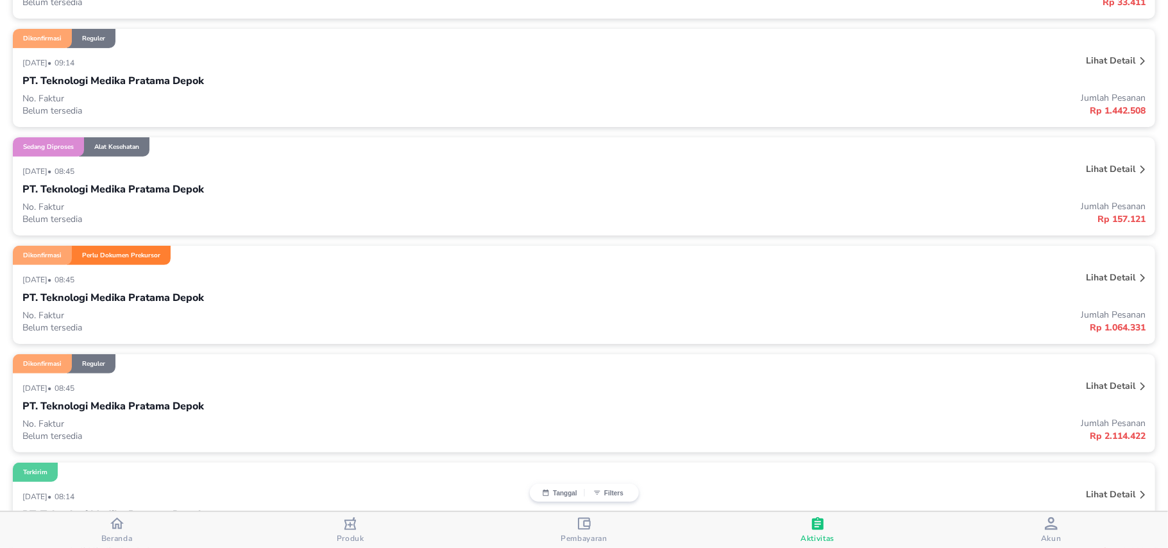
scroll to position [342, 0]
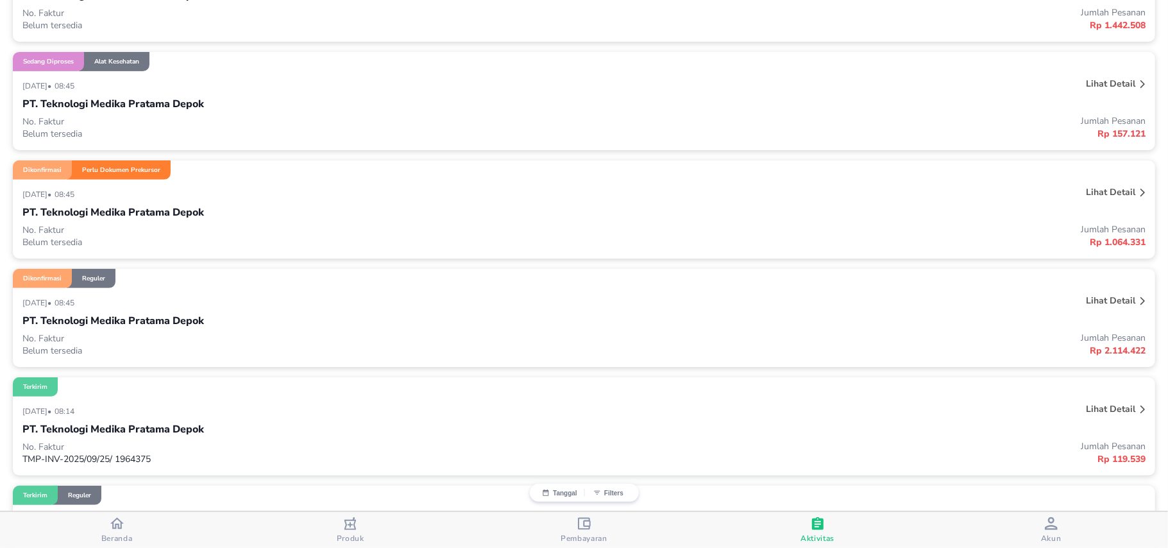
click at [1102, 303] on p "Lihat detail" at bounding box center [1110, 300] width 49 height 12
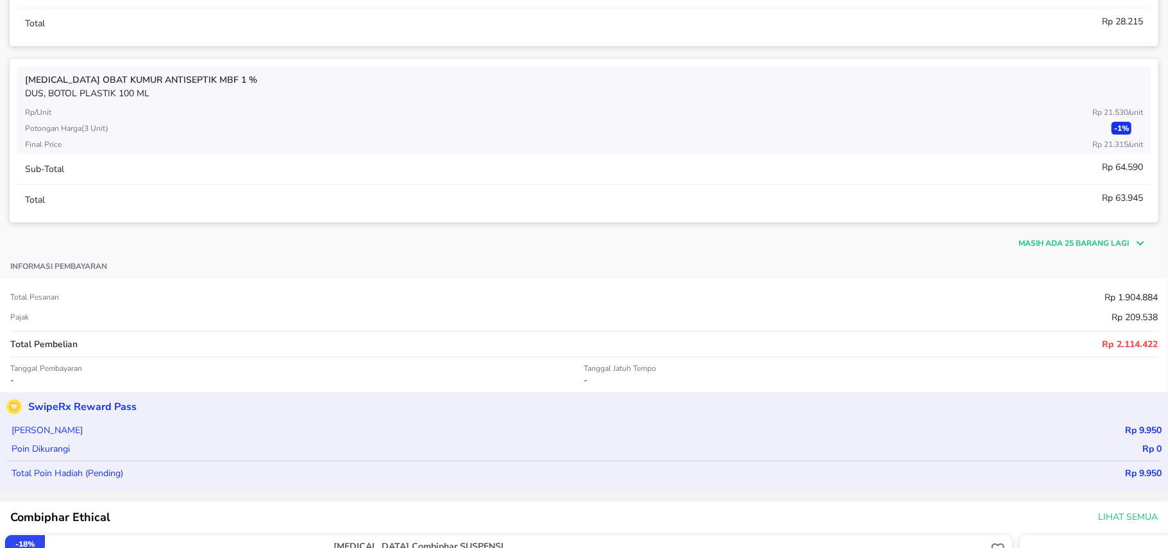
scroll to position [257, 0]
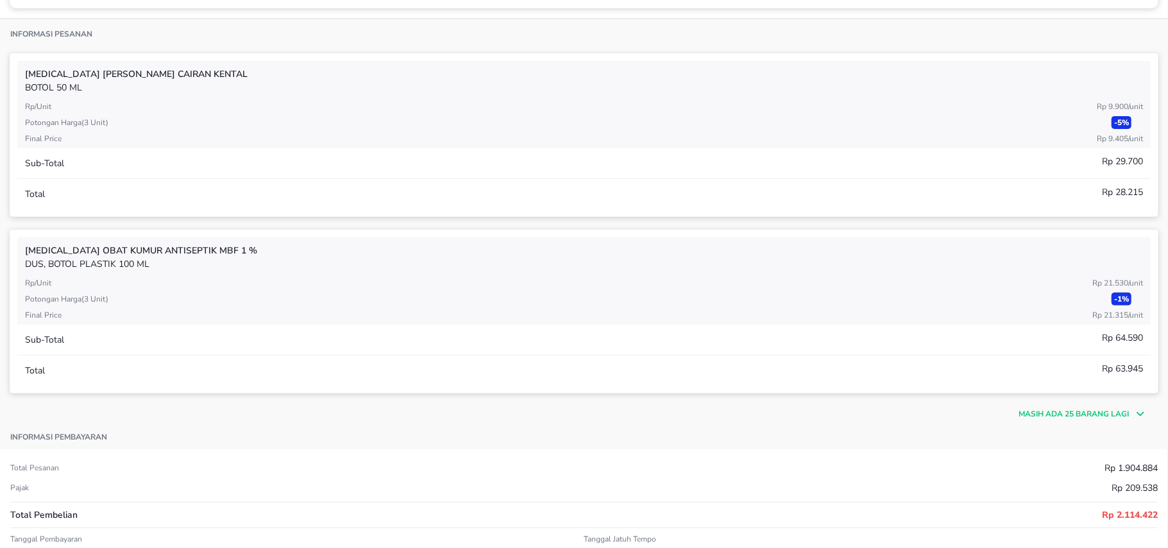
click at [1057, 419] on p "Masih ada 25 barang lagi" at bounding box center [1073, 414] width 110 height 12
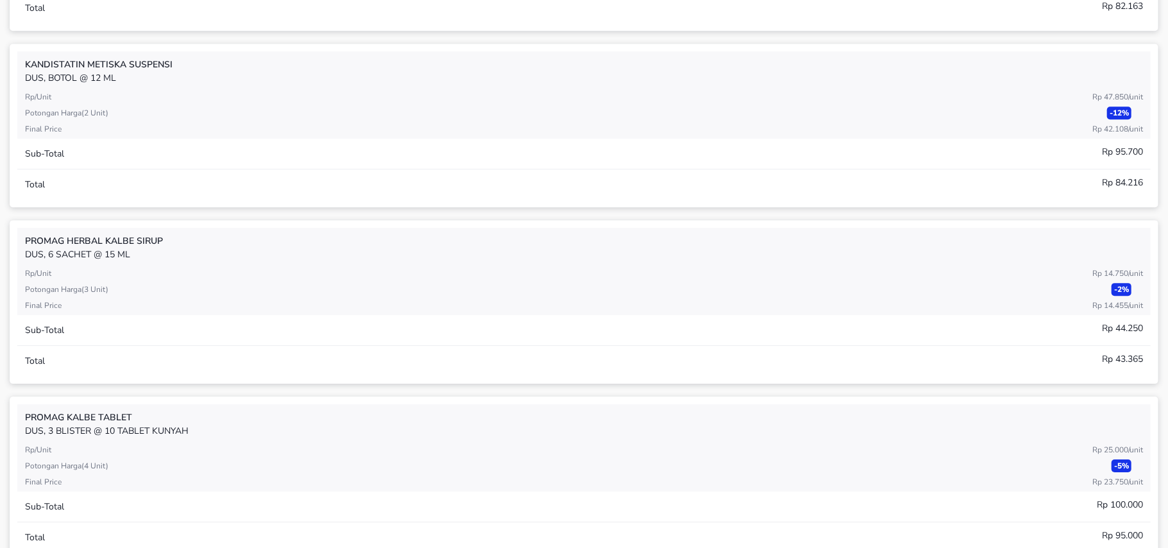
scroll to position [2736, 0]
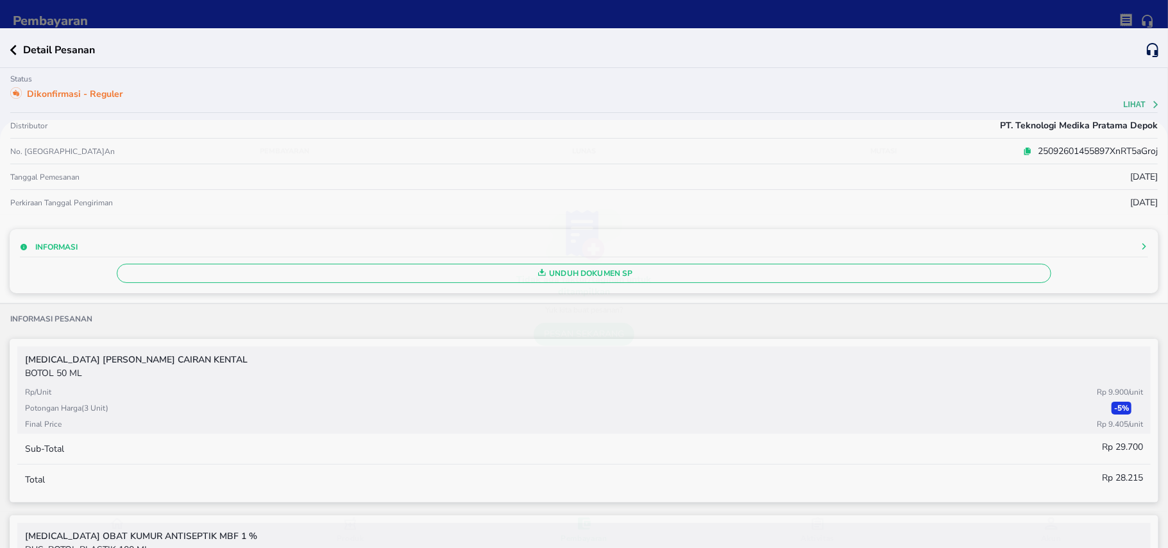
scroll to position [257, 0]
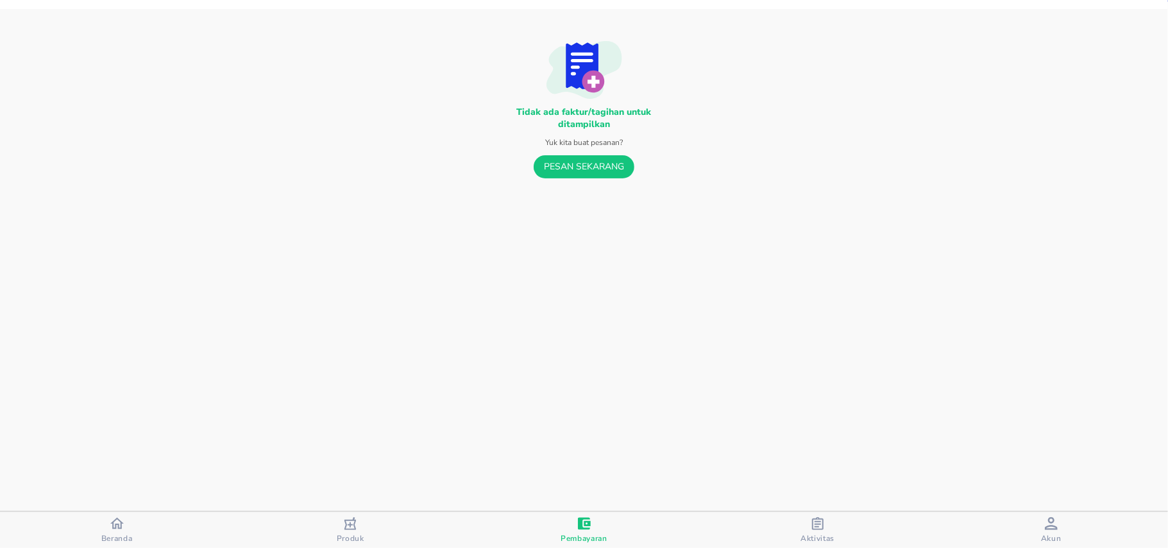
scroll to position [171, 0]
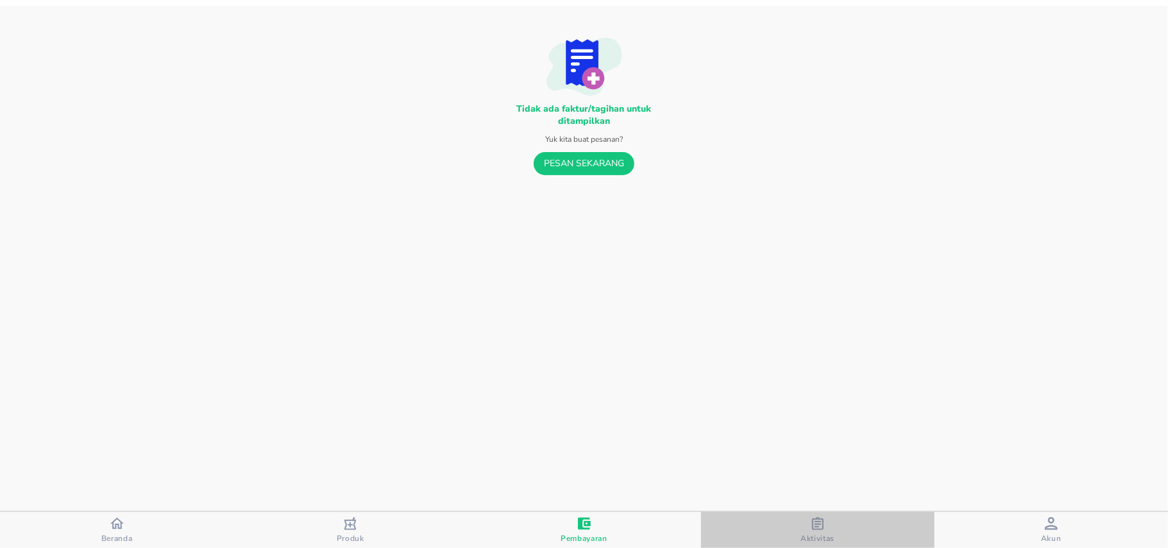
drag, startPoint x: 824, startPoint y: 529, endPoint x: 825, endPoint y: 521, distance: 7.7
click at [825, 529] on div "Aktivitas" at bounding box center [817, 530] width 34 height 26
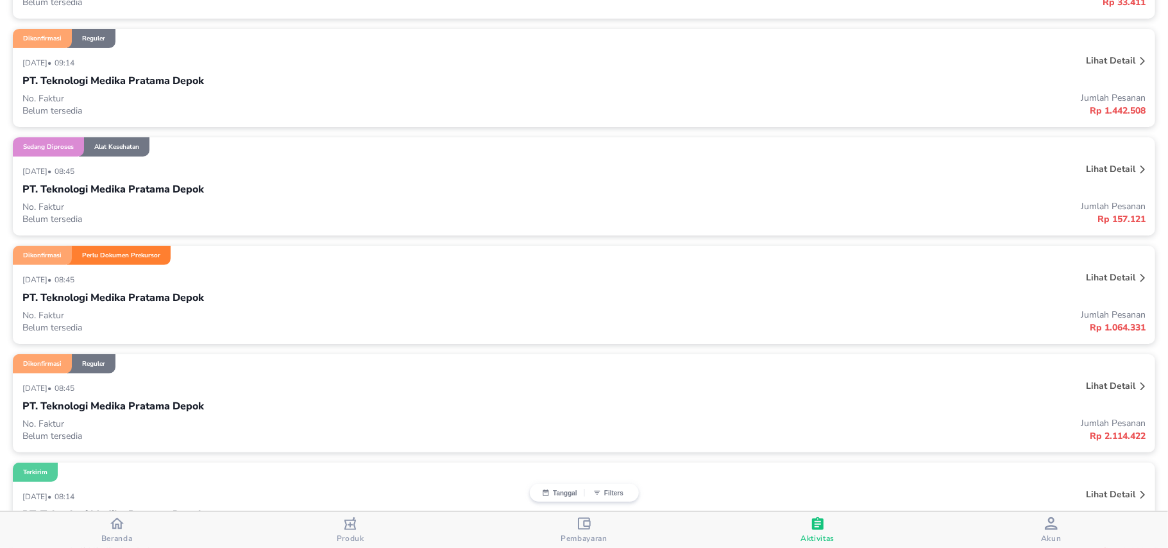
scroll to position [513, 0]
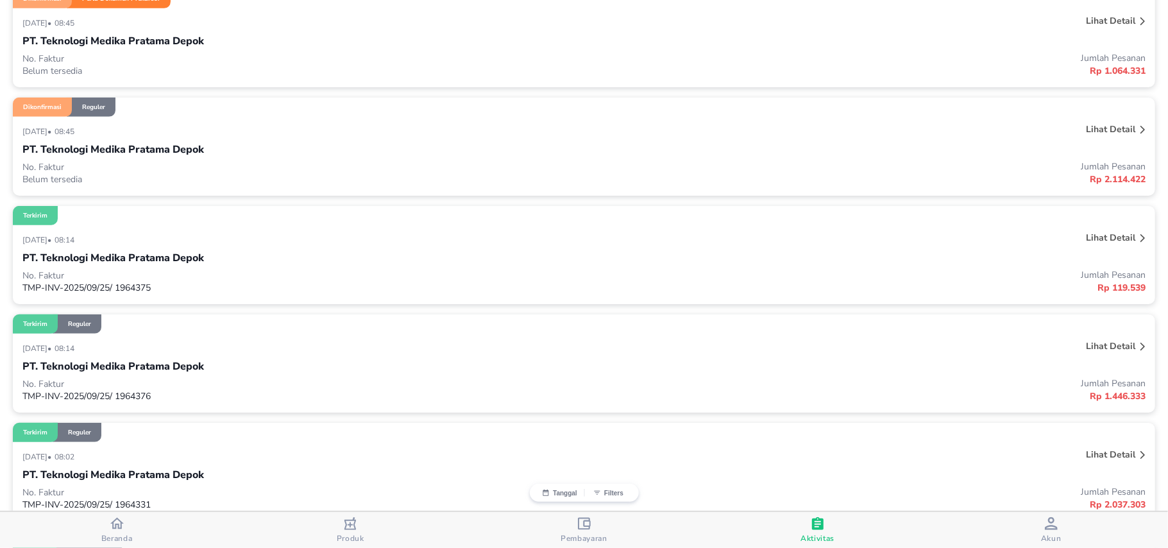
click at [1114, 126] on p "Lihat detail" at bounding box center [1110, 129] width 49 height 12
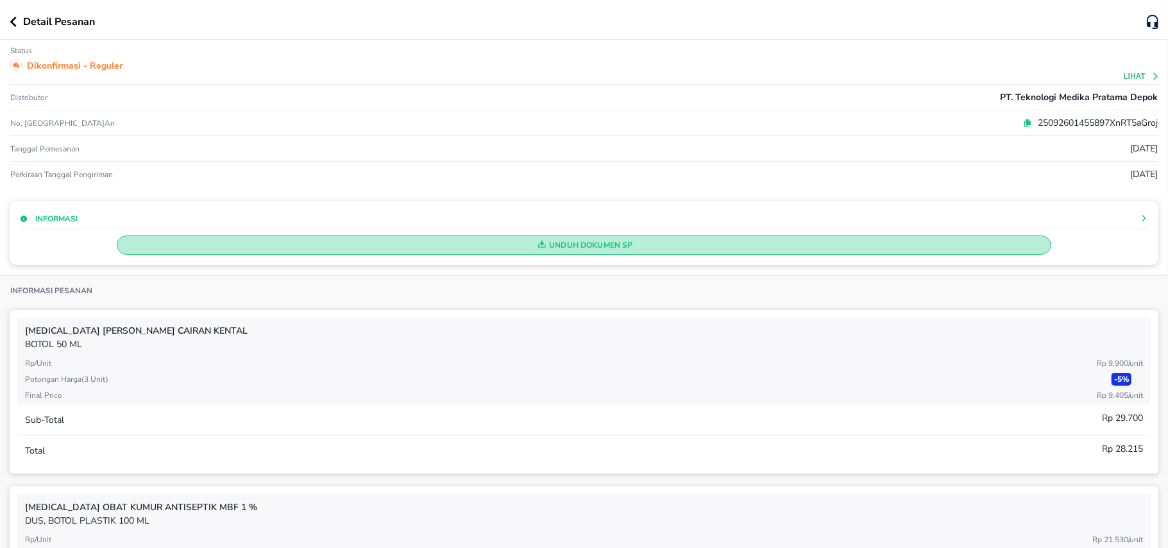
click at [657, 248] on span "Unduh Dokumen SP" at bounding box center [583, 245] width 923 height 17
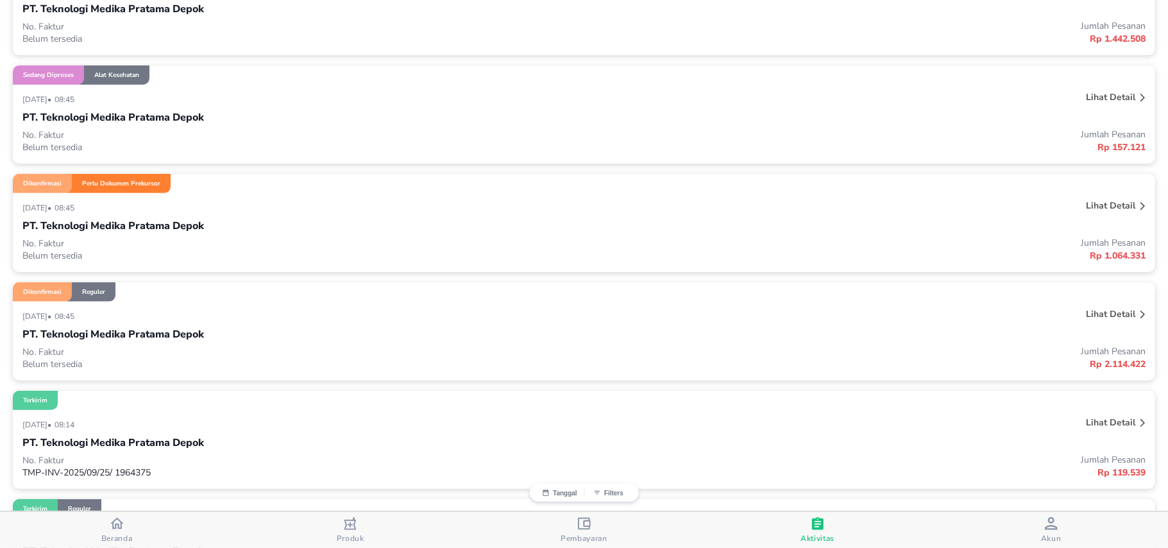
scroll to position [427, 0]
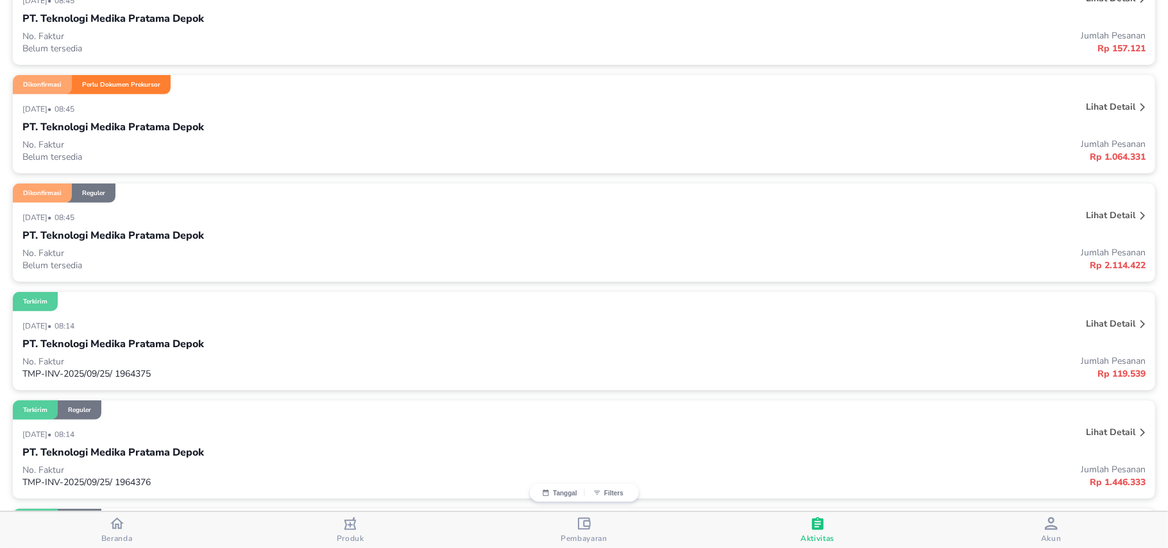
click at [1106, 108] on p "Lihat detail" at bounding box center [1110, 107] width 49 height 12
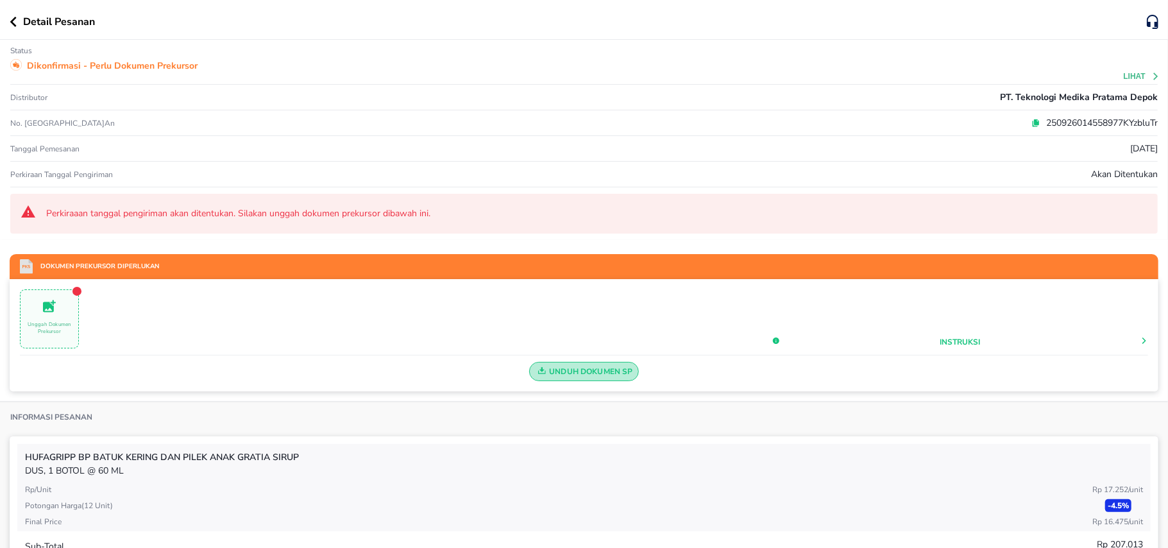
click at [593, 366] on span "Unduh Dokumen SP" at bounding box center [584, 371] width 98 height 17
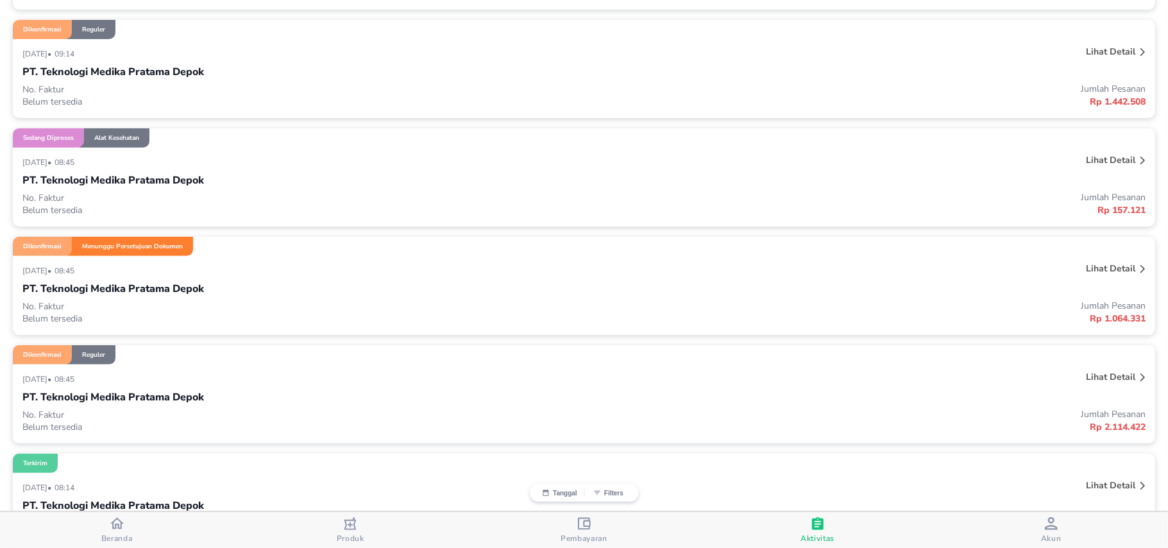
scroll to position [160, 0]
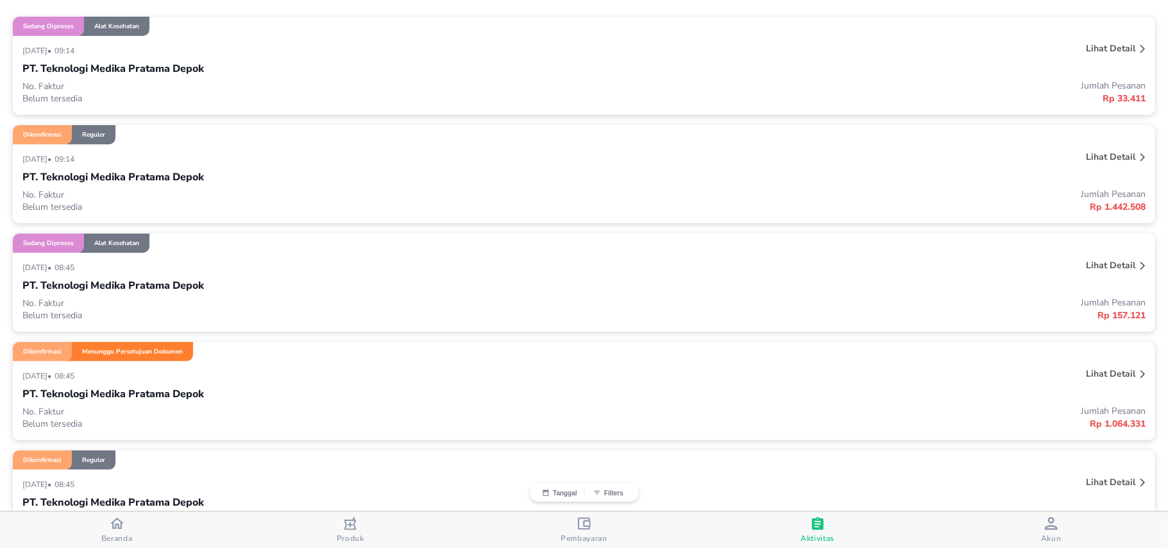
click at [1088, 268] on p "Lihat detail" at bounding box center [1110, 265] width 49 height 12
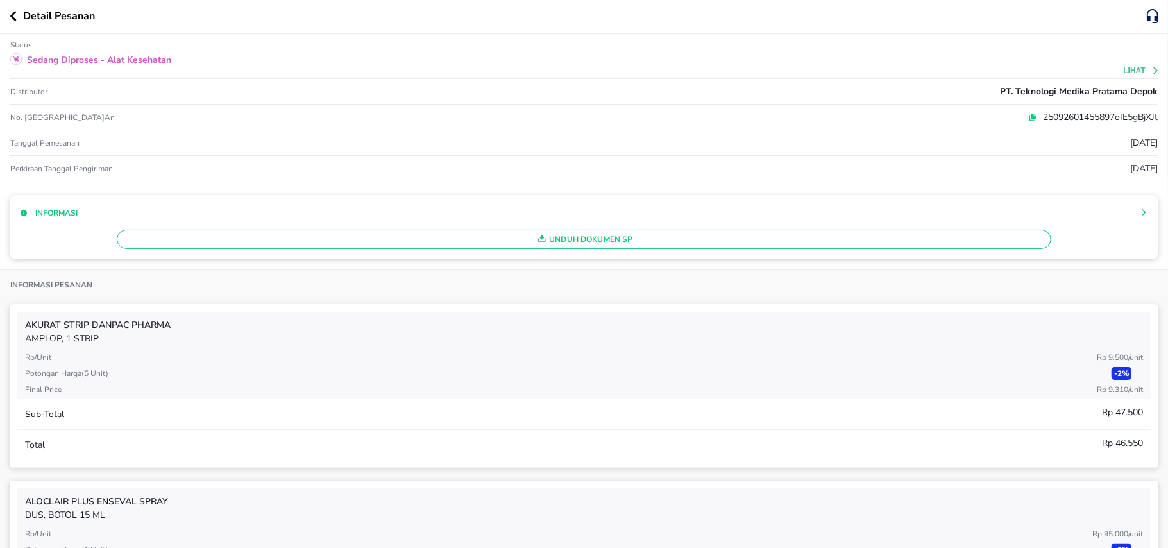
scroll to position [0, 0]
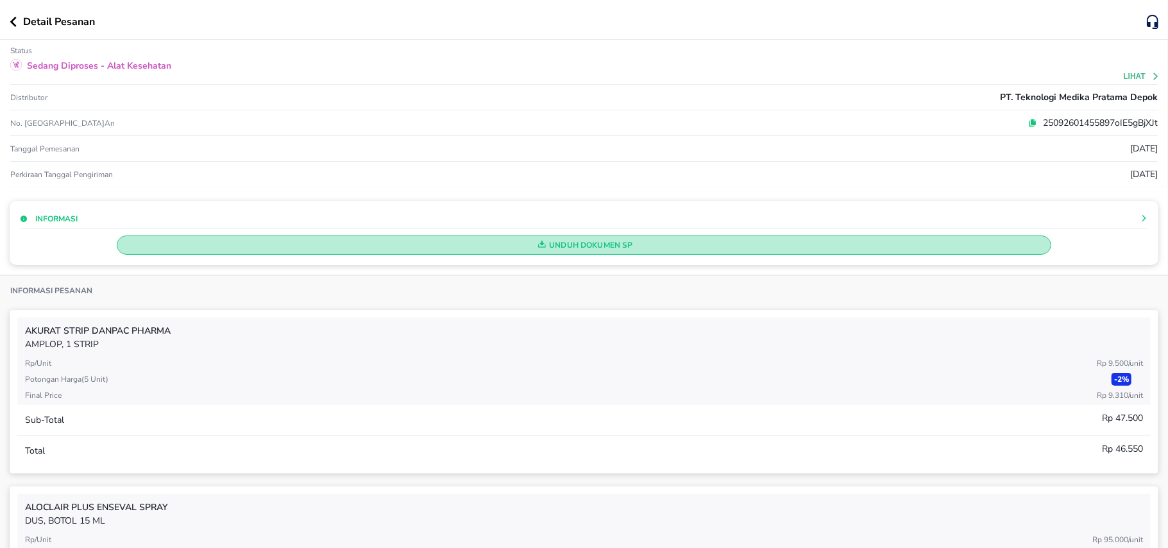
click at [562, 242] on span "Unduh Dokumen SP" at bounding box center [583, 245] width 923 height 17
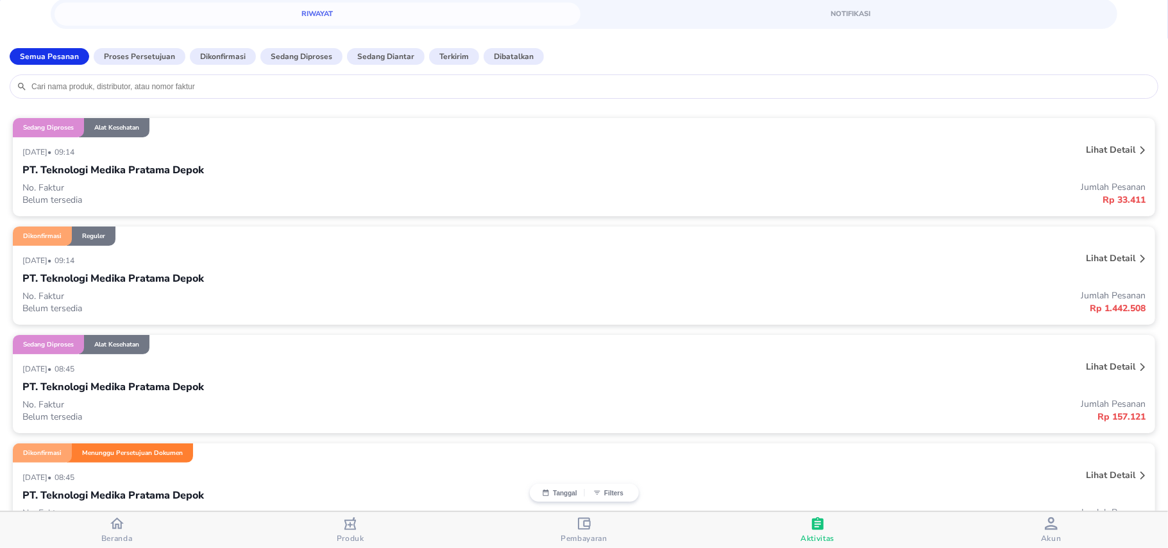
scroll to position [85, 0]
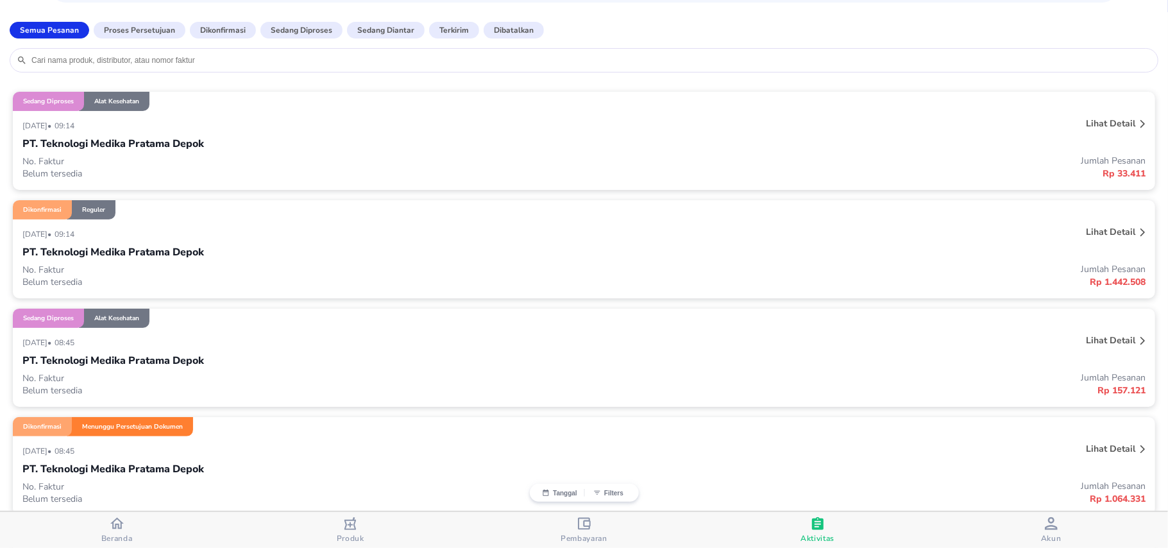
click at [1086, 231] on p "Lihat detail" at bounding box center [1110, 232] width 49 height 12
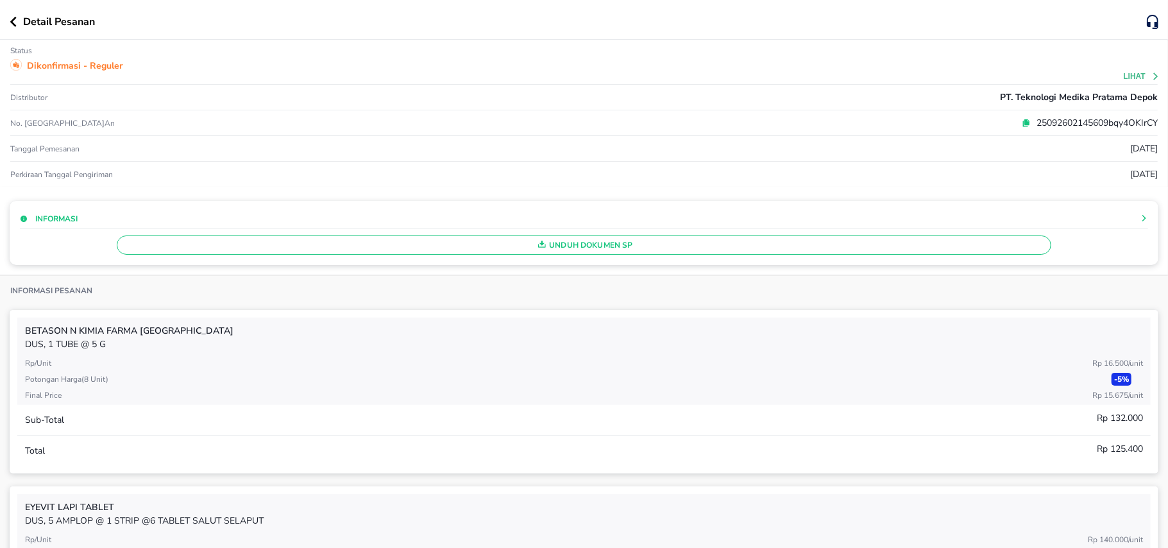
click at [664, 250] on span "Unduh Dokumen SP" at bounding box center [583, 245] width 923 height 17
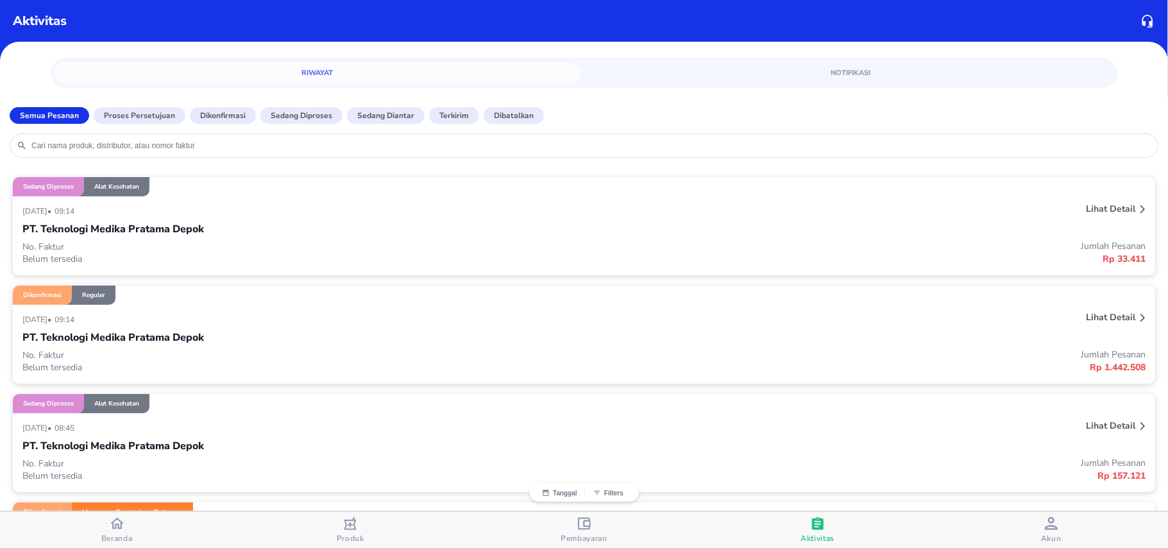
click at [1101, 208] on p "Lihat detail" at bounding box center [1110, 209] width 49 height 12
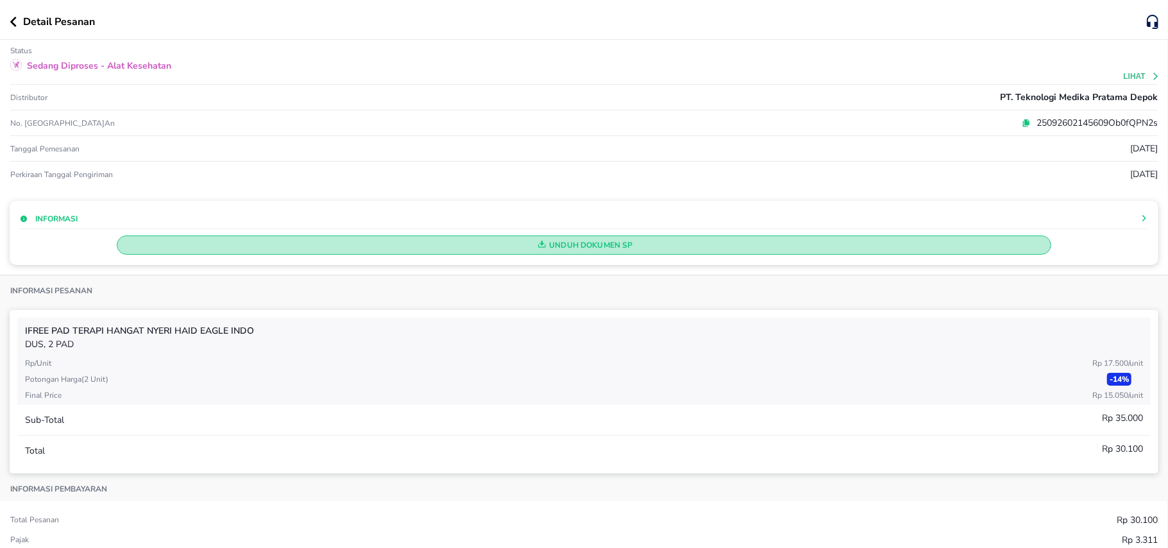
click at [660, 244] on span "Unduh Dokumen SP" at bounding box center [583, 245] width 923 height 17
